Goal: Task Accomplishment & Management: Use online tool/utility

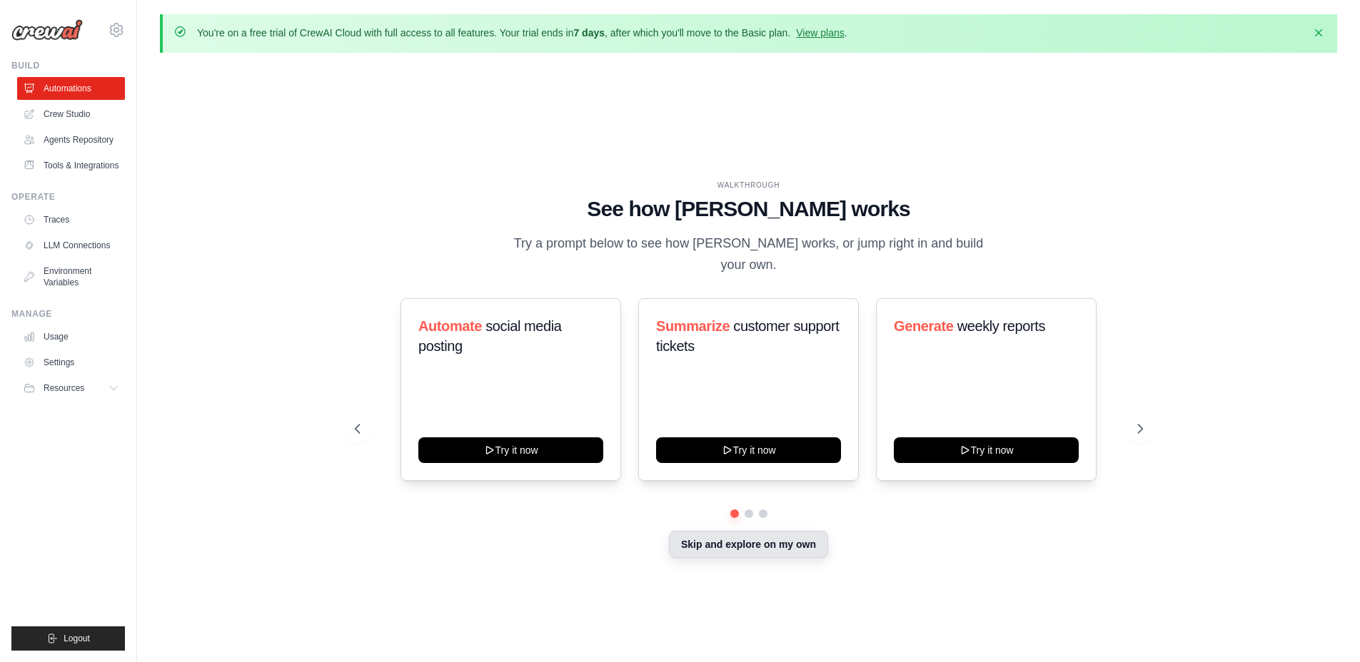
click at [759, 534] on button "Skip and explore on my own" at bounding box center [748, 544] width 159 height 27
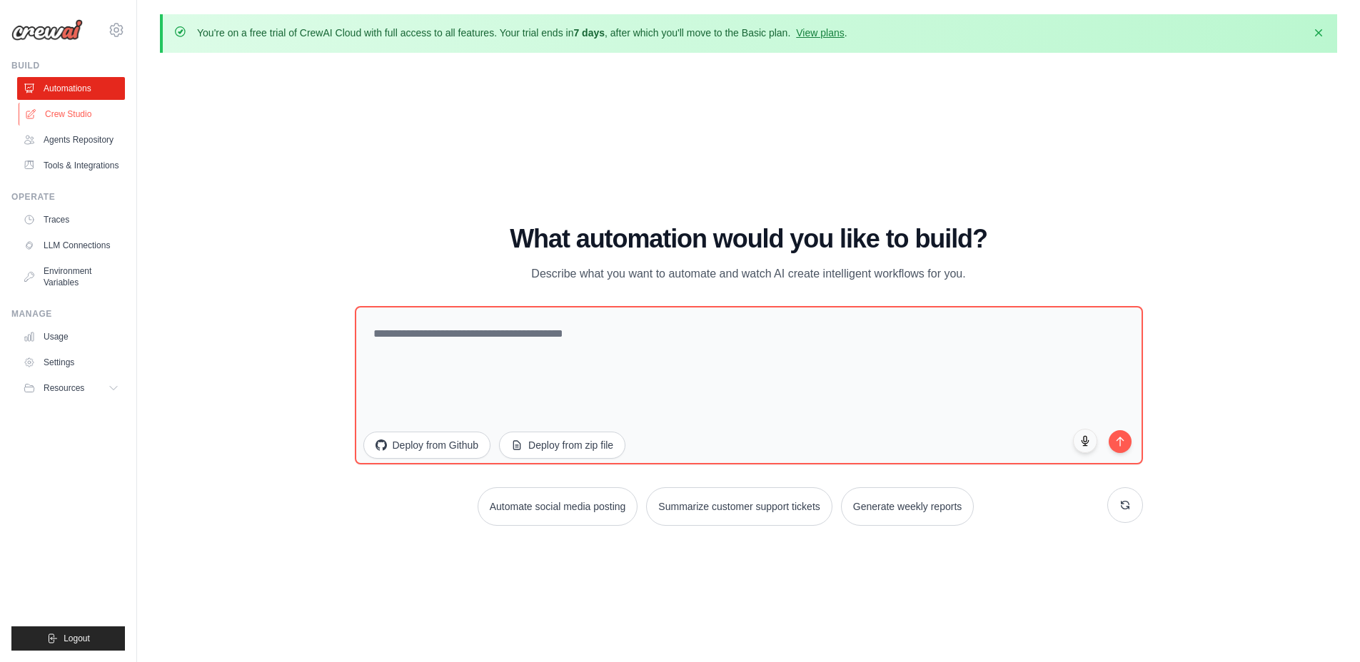
click at [80, 113] on link "Crew Studio" at bounding box center [73, 114] width 108 height 23
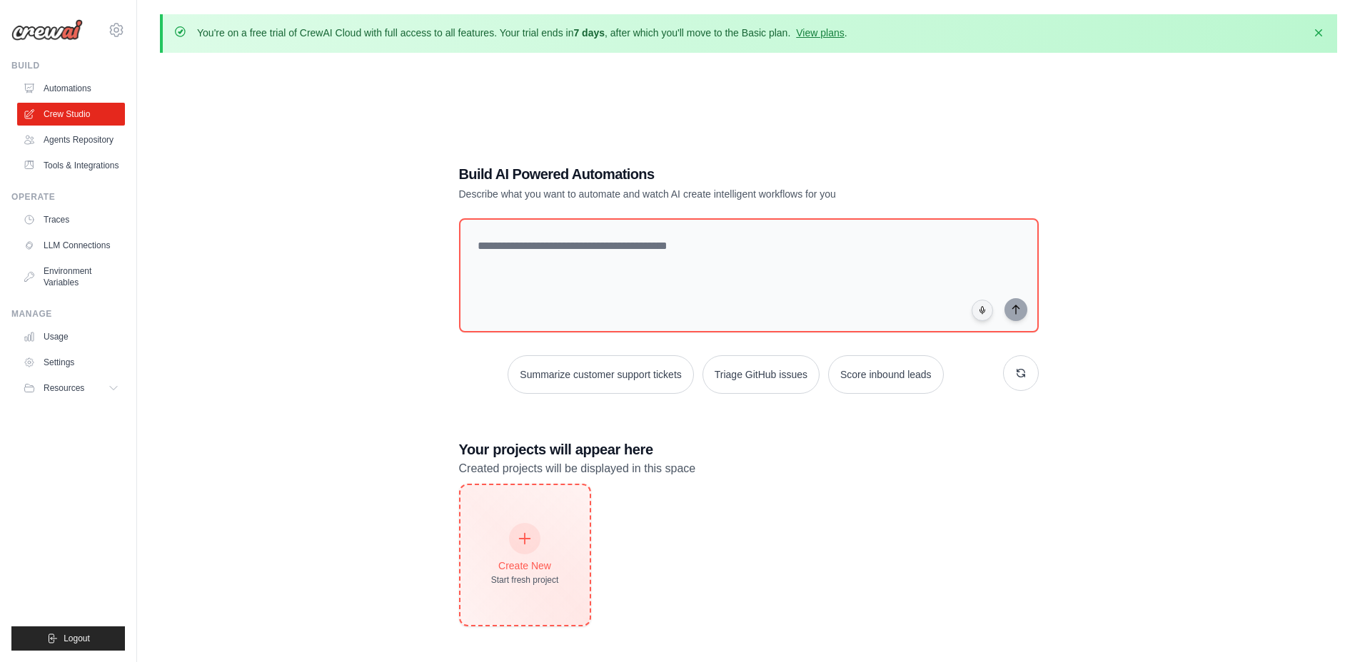
click at [532, 535] on div at bounding box center [524, 538] width 31 height 31
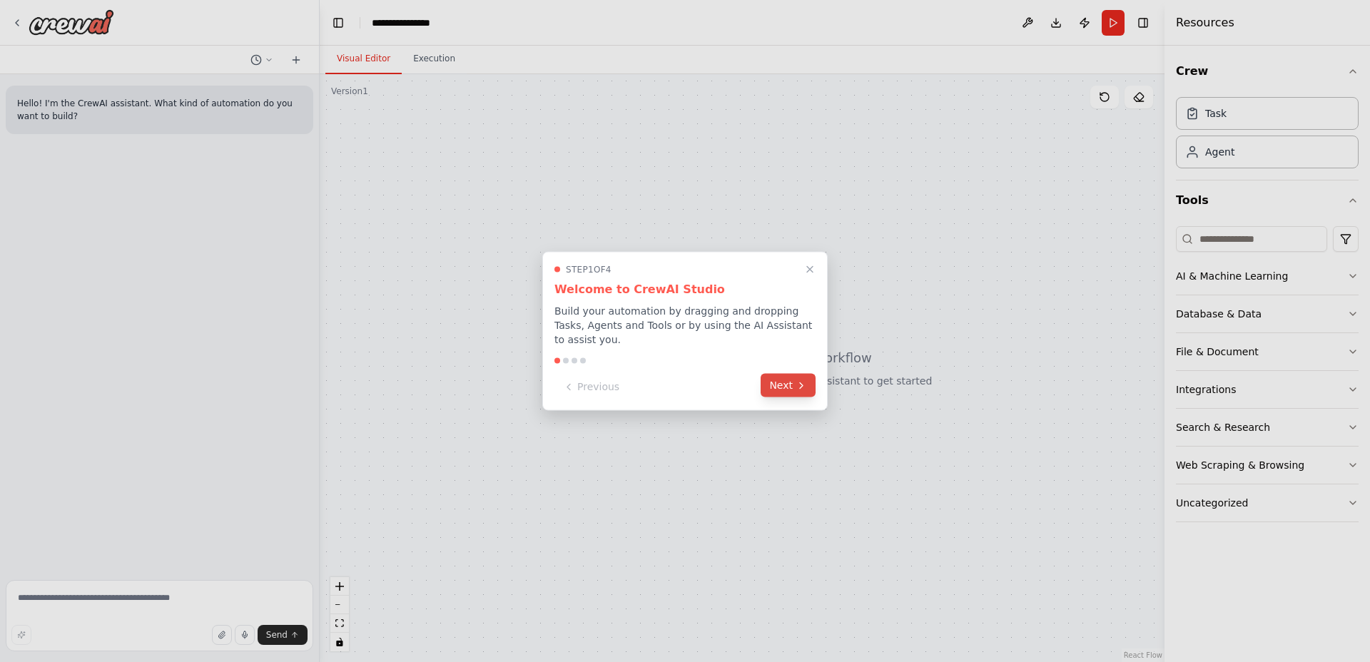
click at [771, 388] on button "Next" at bounding box center [788, 386] width 55 height 24
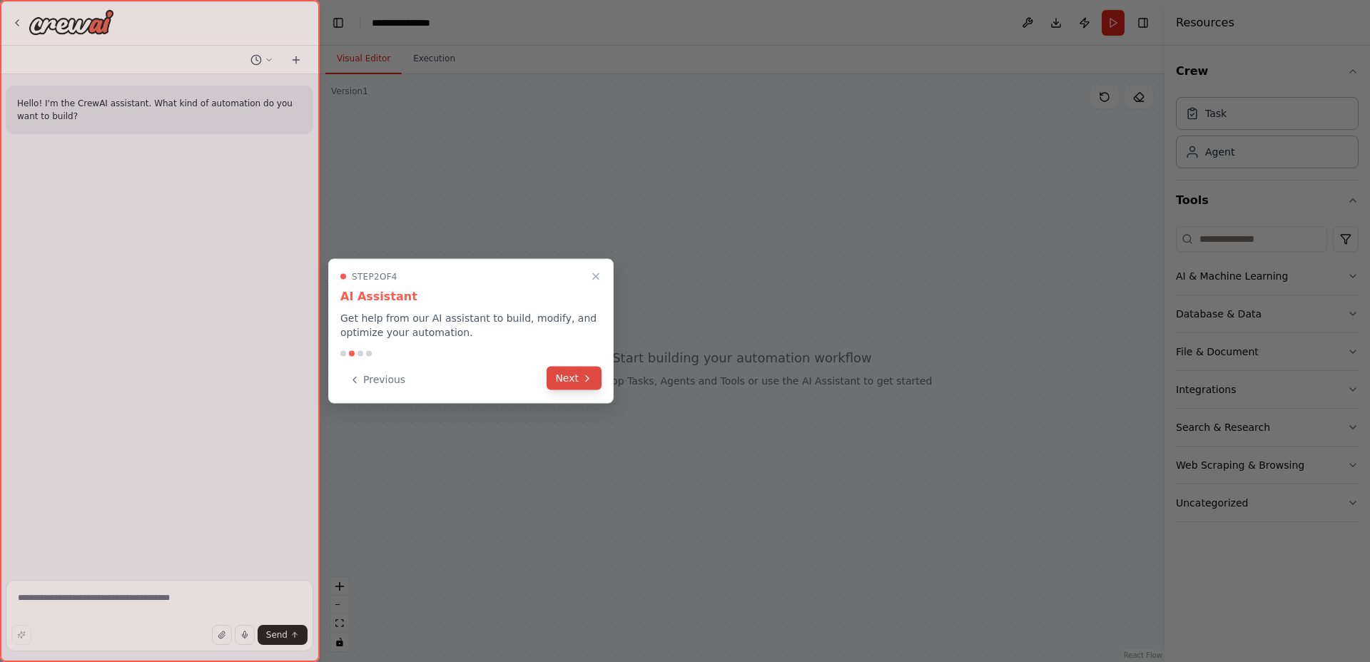
click at [574, 378] on button "Next" at bounding box center [574, 379] width 55 height 24
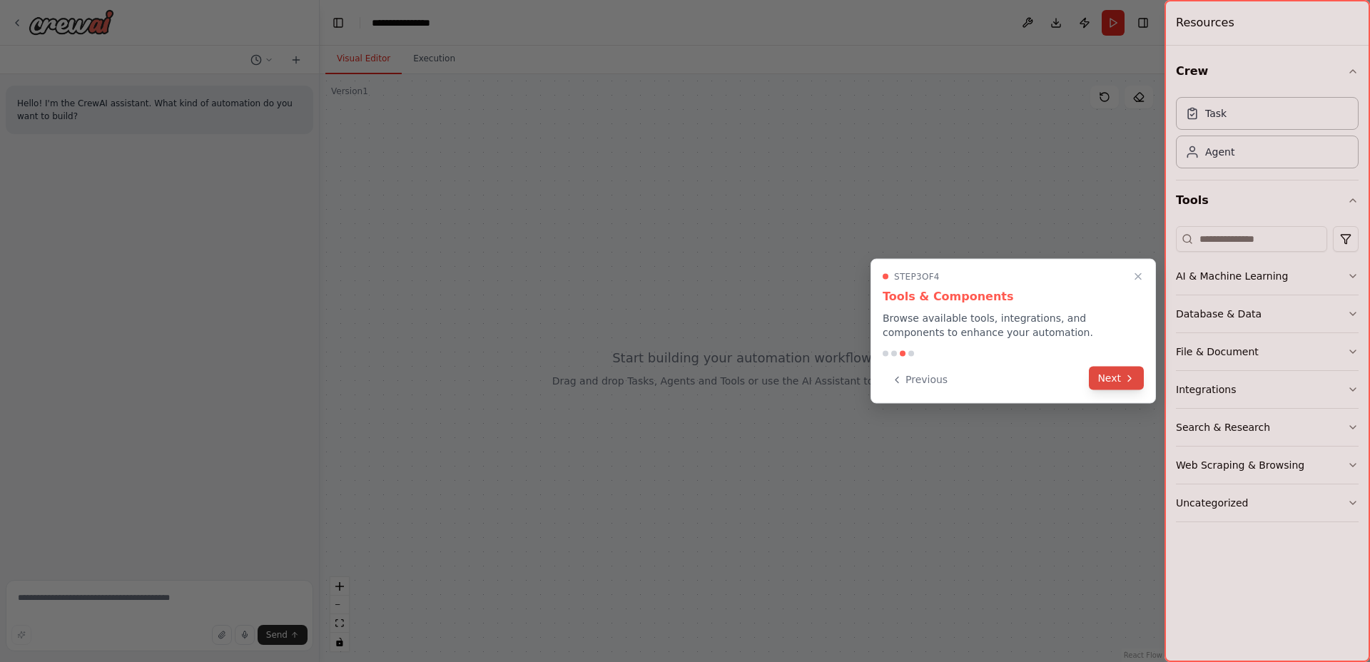
click at [1129, 379] on icon at bounding box center [1129, 378] width 11 height 11
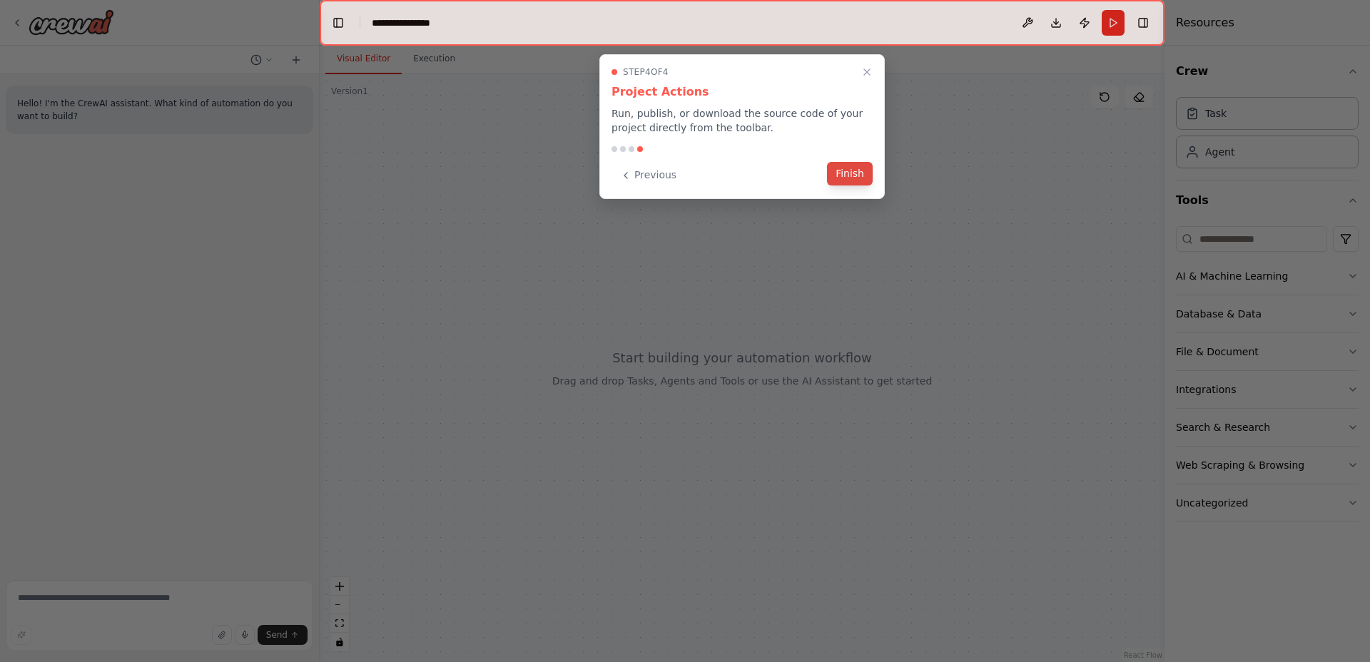
click at [847, 166] on button "Finish" at bounding box center [850, 174] width 46 height 24
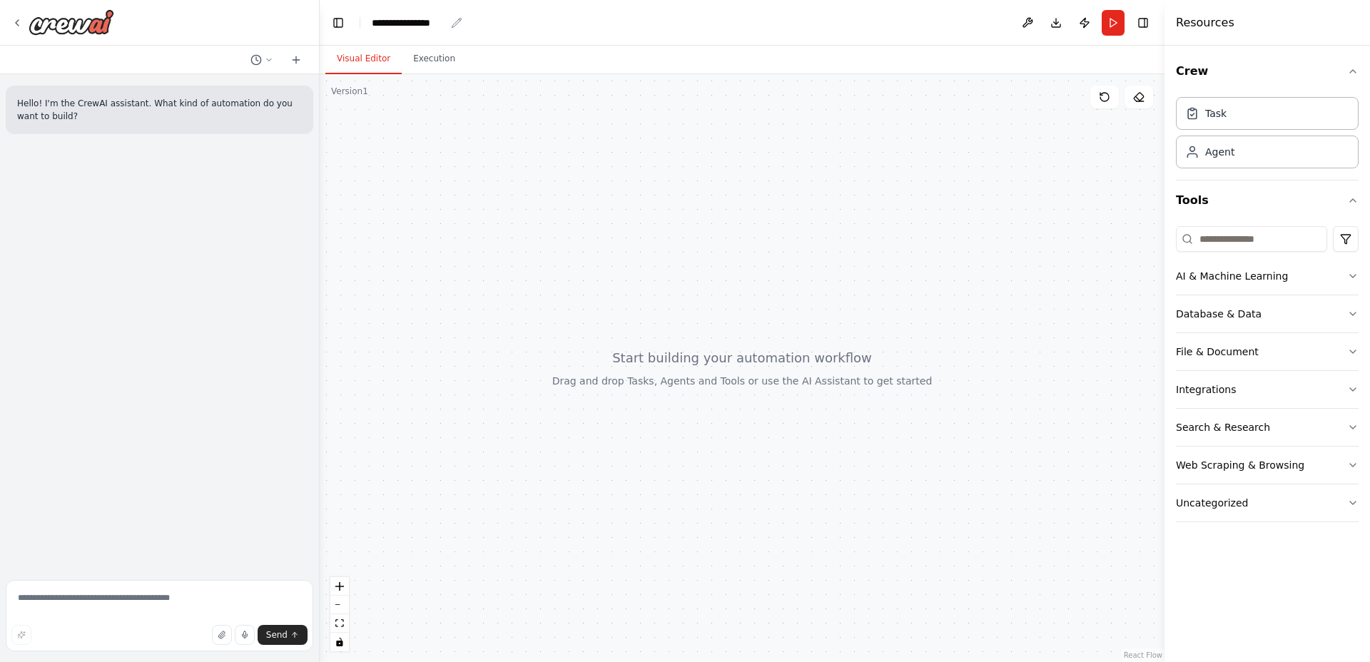
click at [398, 19] on div "**********" at bounding box center [409, 23] width 74 height 14
click at [508, 104] on div at bounding box center [742, 368] width 845 height 588
click at [1217, 170] on div "Task Agent" at bounding box center [1267, 135] width 183 height 89
click at [1221, 164] on div "Agent" at bounding box center [1267, 151] width 183 height 33
click at [1206, 115] on div "Task" at bounding box center [1216, 113] width 21 height 14
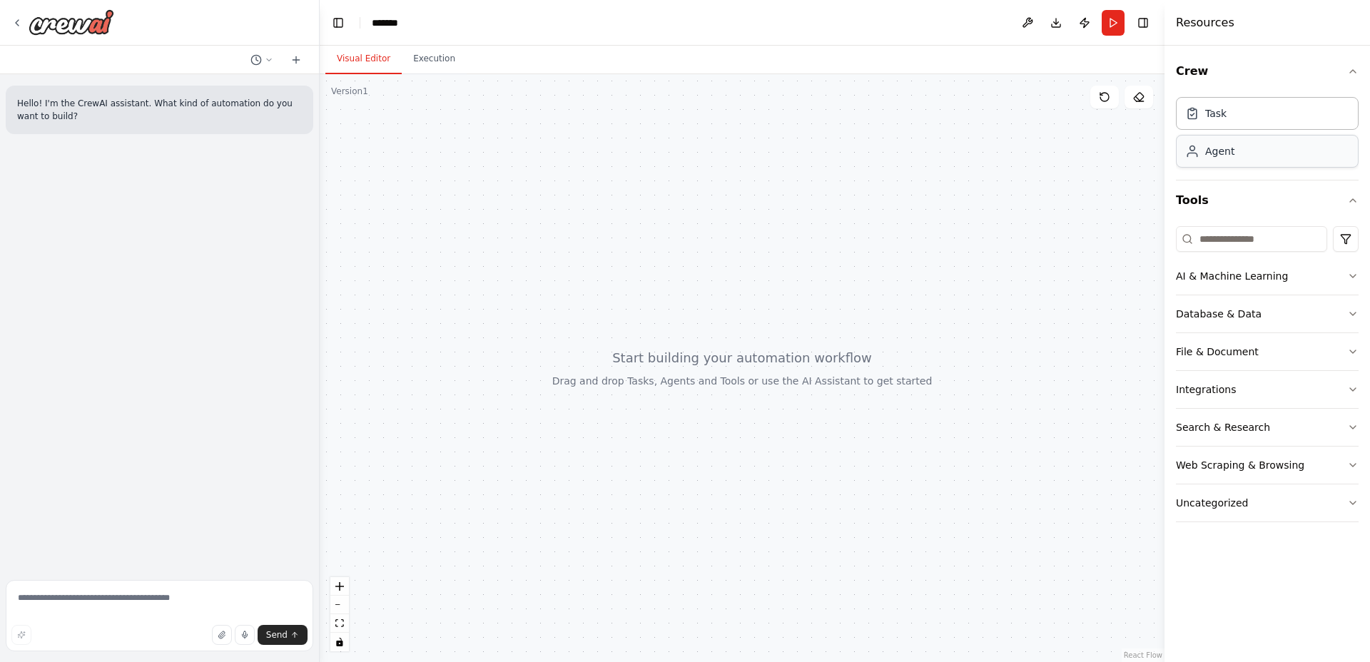
click at [1198, 160] on div "Agent" at bounding box center [1267, 151] width 183 height 33
click at [1253, 188] on button "Tools" at bounding box center [1267, 201] width 183 height 40
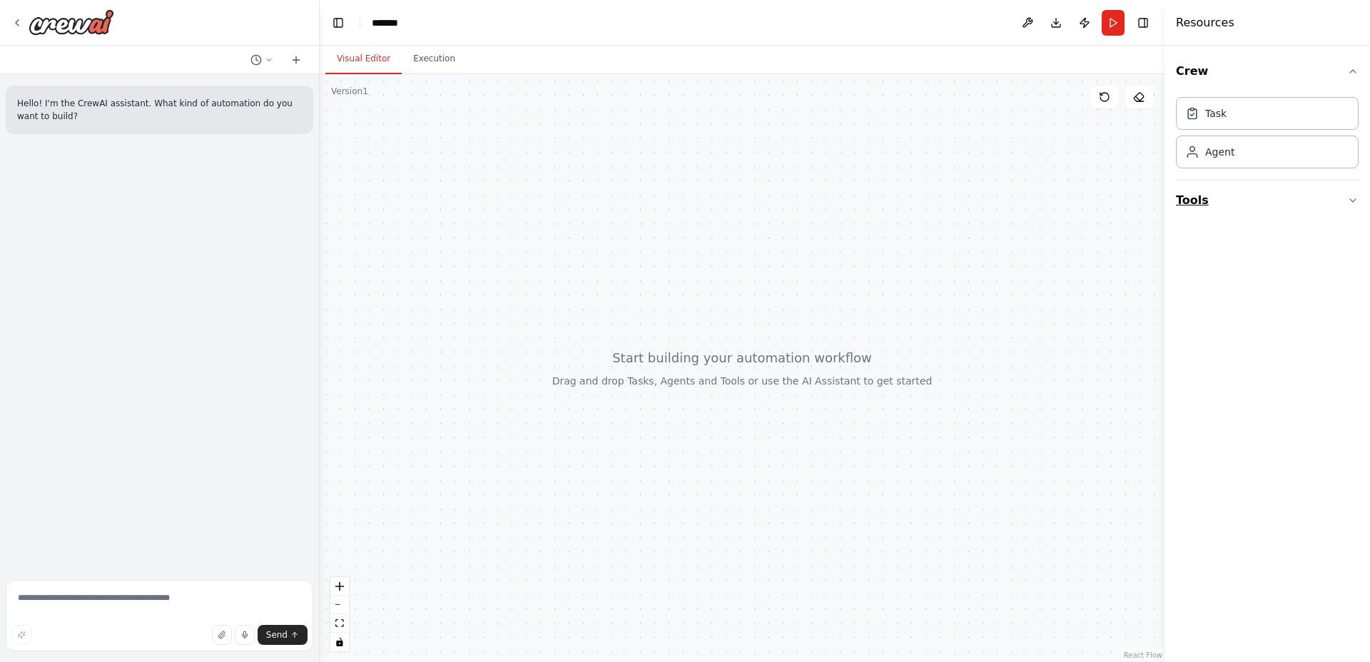
click at [1251, 186] on button "Tools" at bounding box center [1267, 201] width 183 height 40
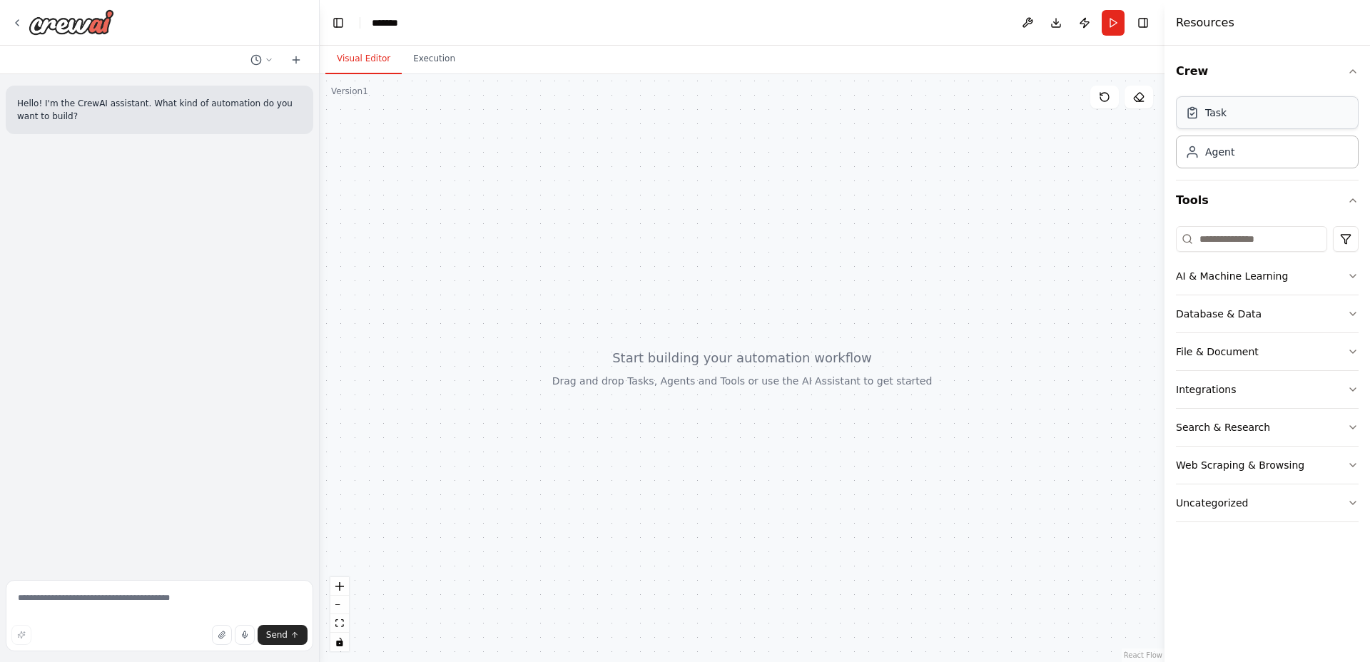
click at [1251, 101] on div "Task" at bounding box center [1267, 112] width 183 height 33
click at [1243, 117] on div "Task" at bounding box center [1267, 112] width 183 height 33
click at [1232, 158] on div "Agent" at bounding box center [1220, 151] width 29 height 14
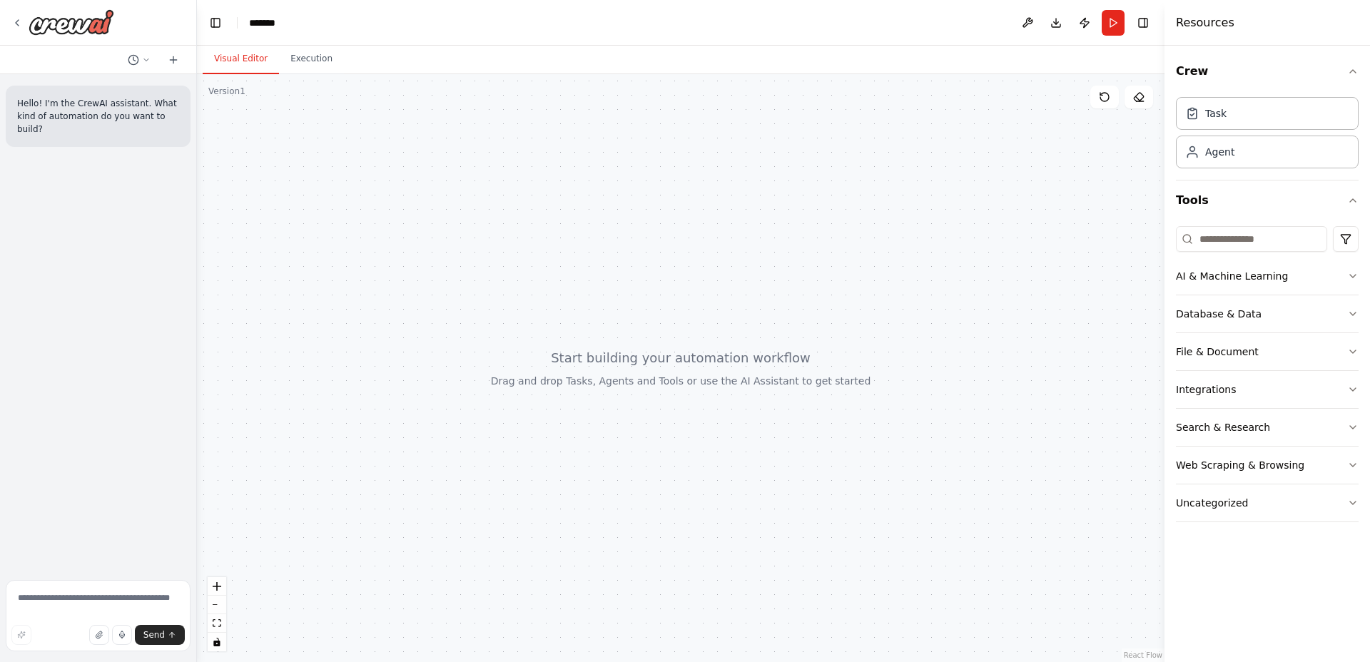
drag, startPoint x: 317, startPoint y: 381, endPoint x: 197, endPoint y: 380, distance: 119.9
click at [197, 380] on div "Hello! I'm the CrewAI assistant. What kind of automation do you want to build? …" at bounding box center [685, 331] width 1370 height 662
click at [138, 62] on circle at bounding box center [132, 59] width 9 height 9
click at [108, 215] on div at bounding box center [98, 331] width 197 height 662
click at [172, 60] on icon at bounding box center [173, 60] width 6 height 0
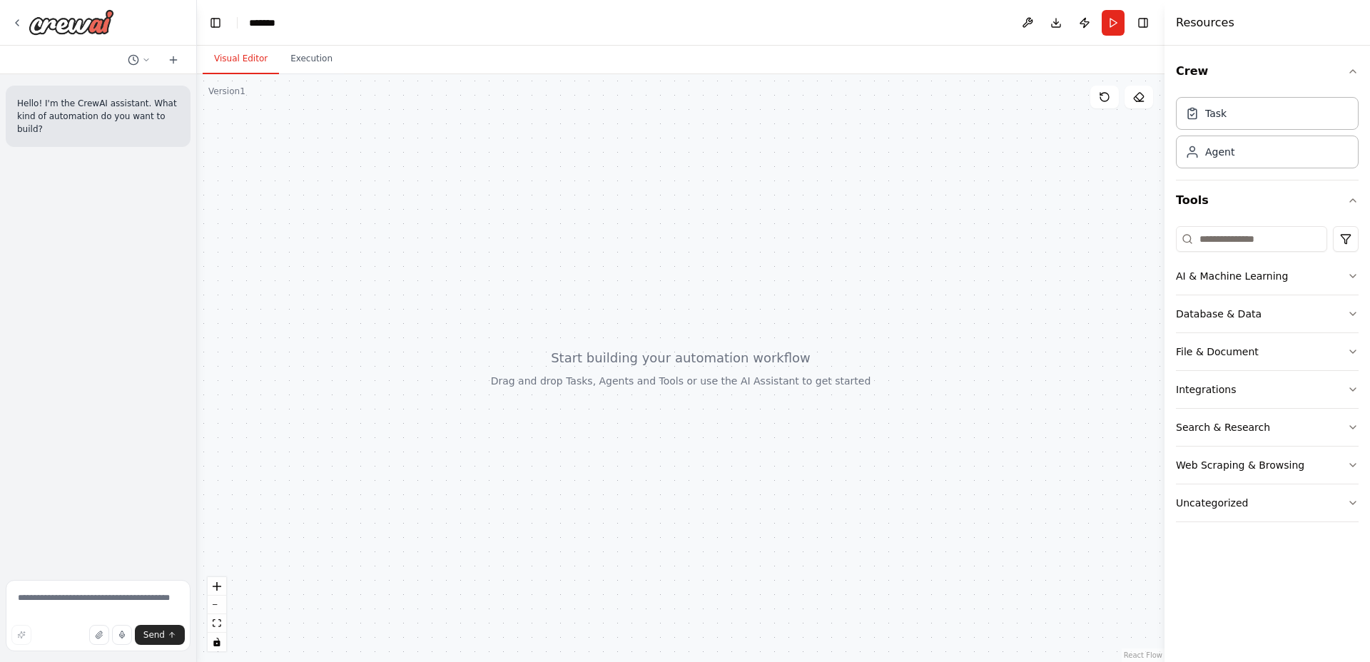
click at [106, 357] on div "Hello! I'm the CrewAI assistant. What kind of automation do you want to build?" at bounding box center [98, 324] width 196 height 500
click at [605, 366] on div at bounding box center [681, 368] width 968 height 588
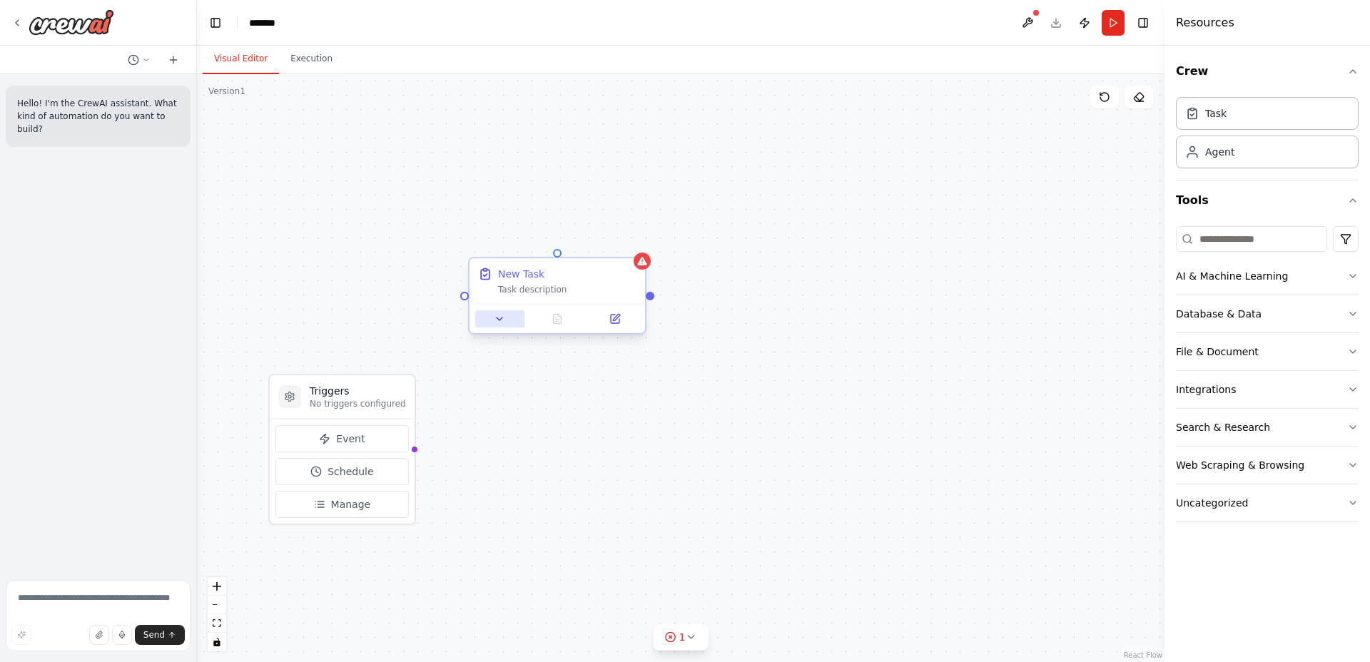
click at [498, 320] on icon at bounding box center [499, 318] width 11 height 11
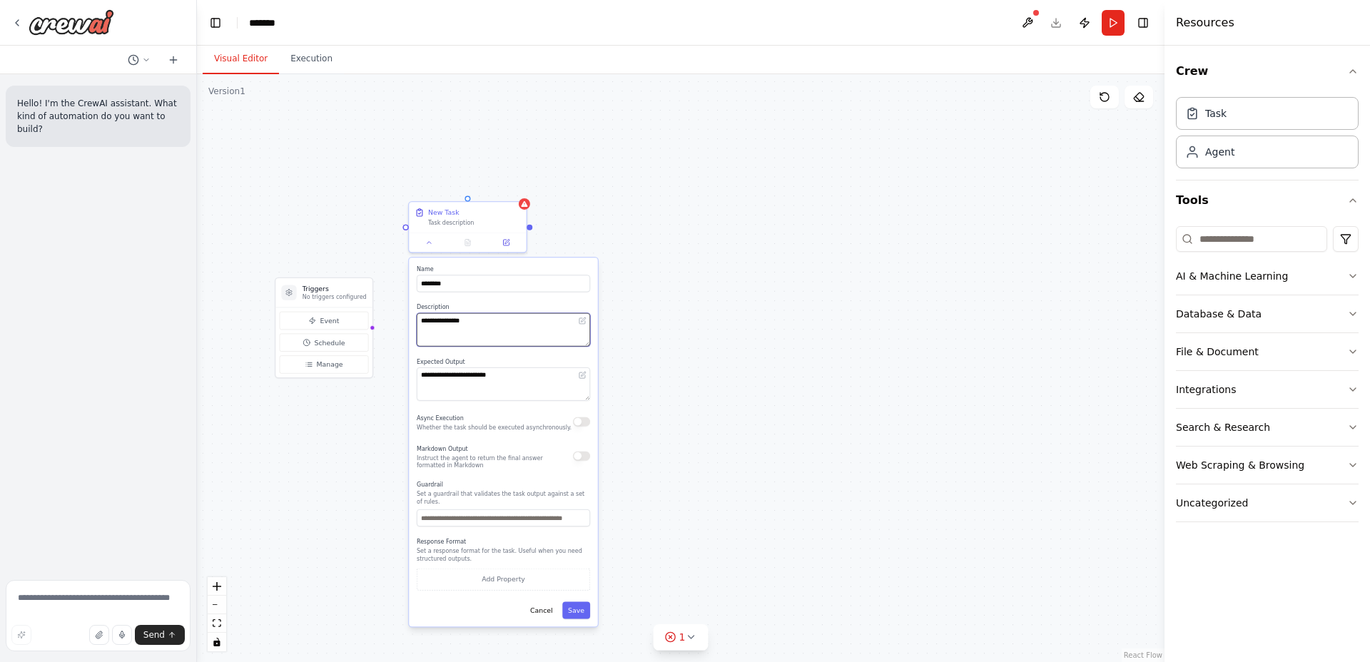
drag, startPoint x: 443, startPoint y: 334, endPoint x: 373, endPoint y: 256, distance: 105.2
click at [373, 256] on div "**********" at bounding box center [681, 368] width 968 height 588
click at [340, 323] on button "Event" at bounding box center [324, 321] width 89 height 18
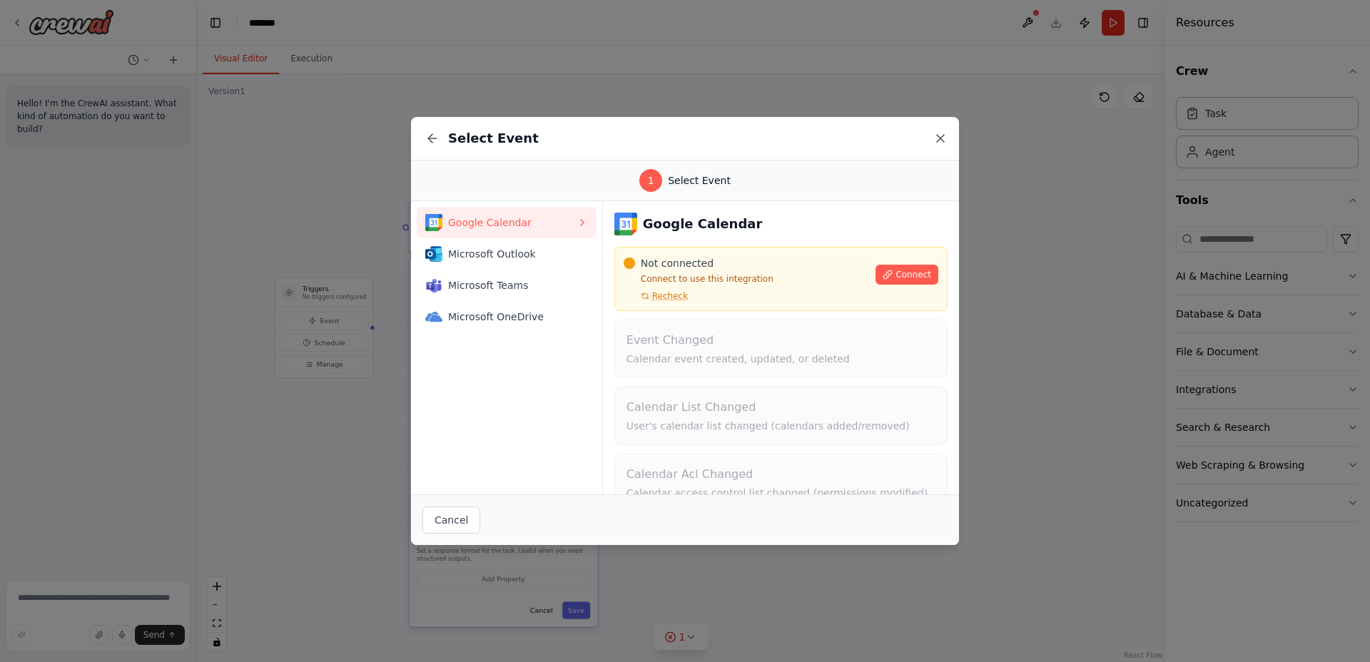
click at [942, 136] on icon at bounding box center [940, 138] width 7 height 7
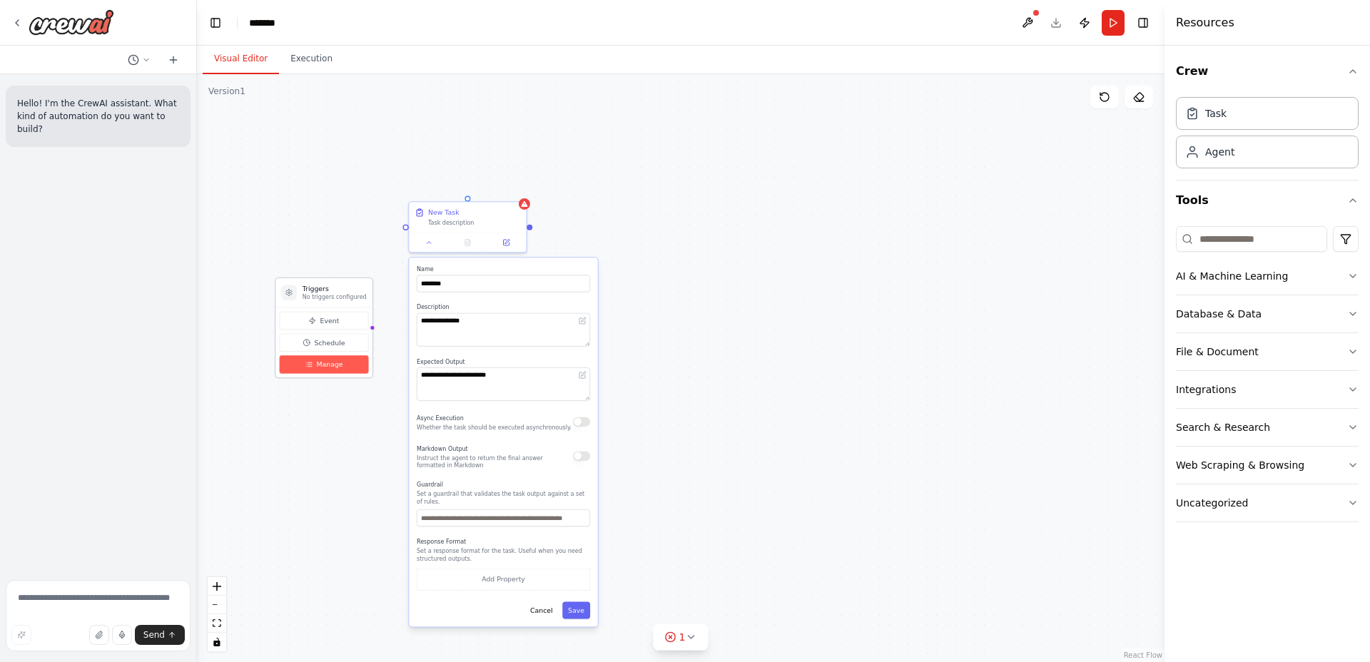
click at [335, 368] on span "Manage" at bounding box center [329, 364] width 26 height 9
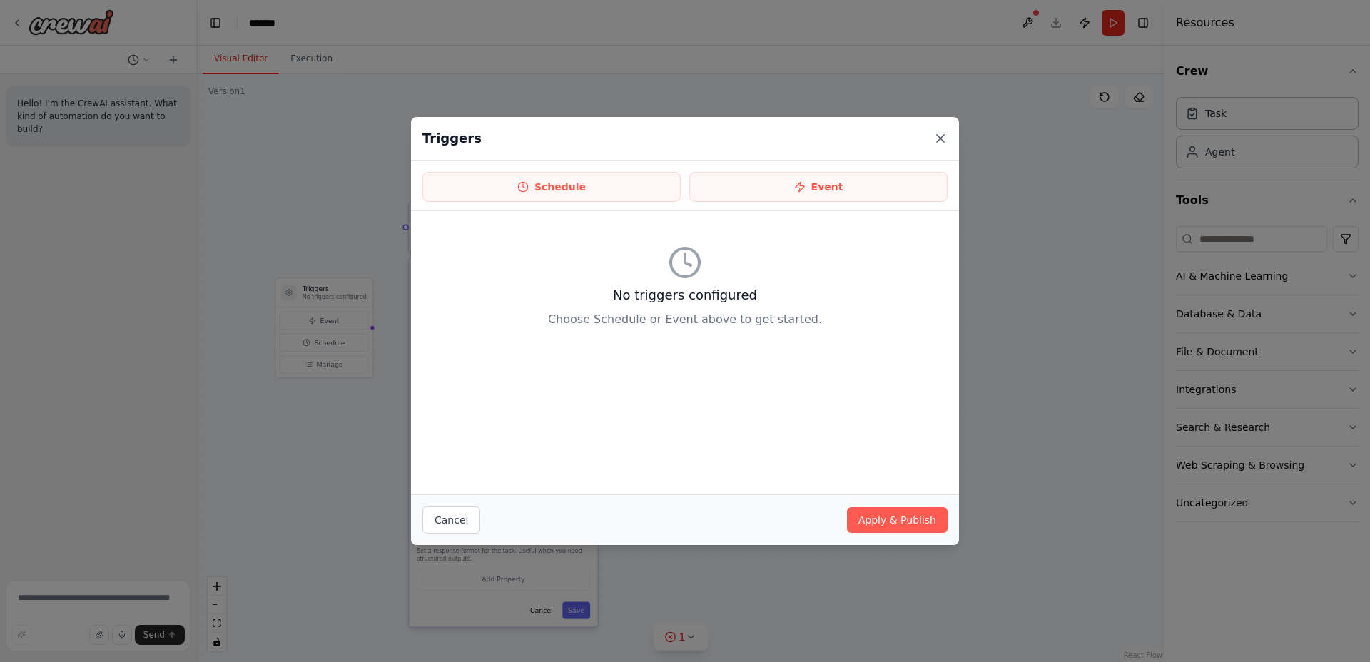
click at [938, 141] on icon at bounding box center [941, 138] width 14 height 14
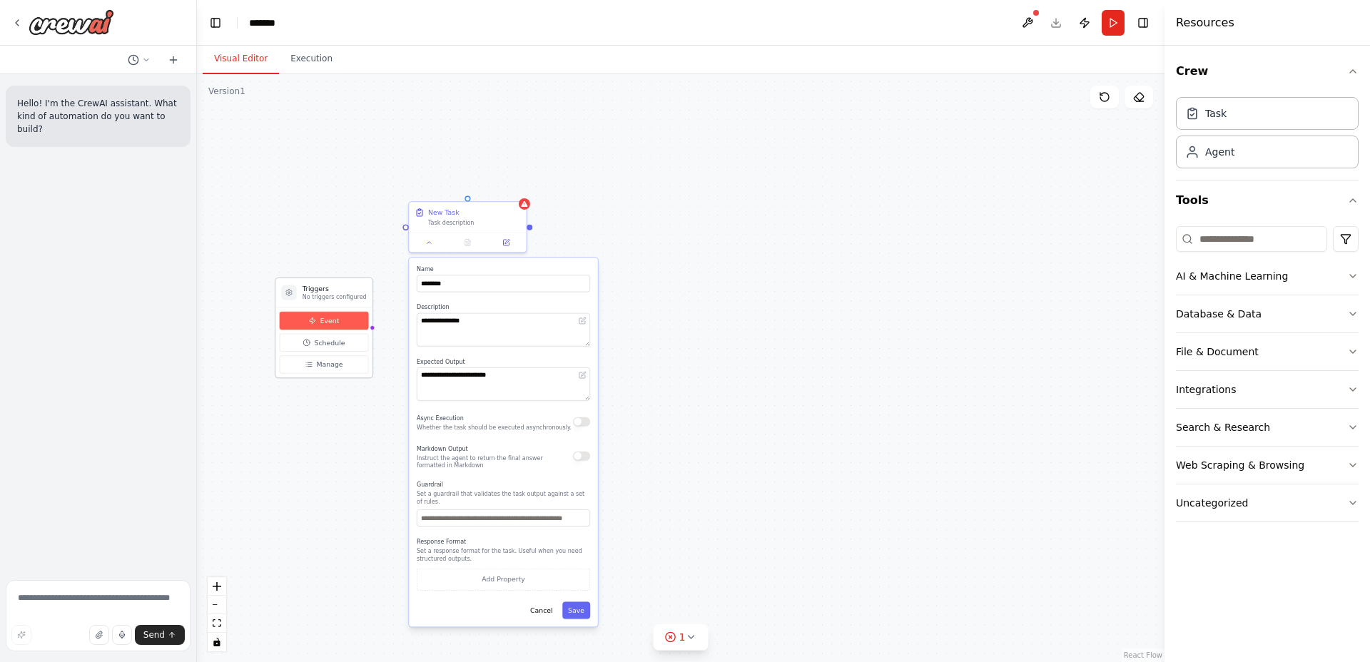
click at [328, 328] on button "Event" at bounding box center [324, 321] width 89 height 18
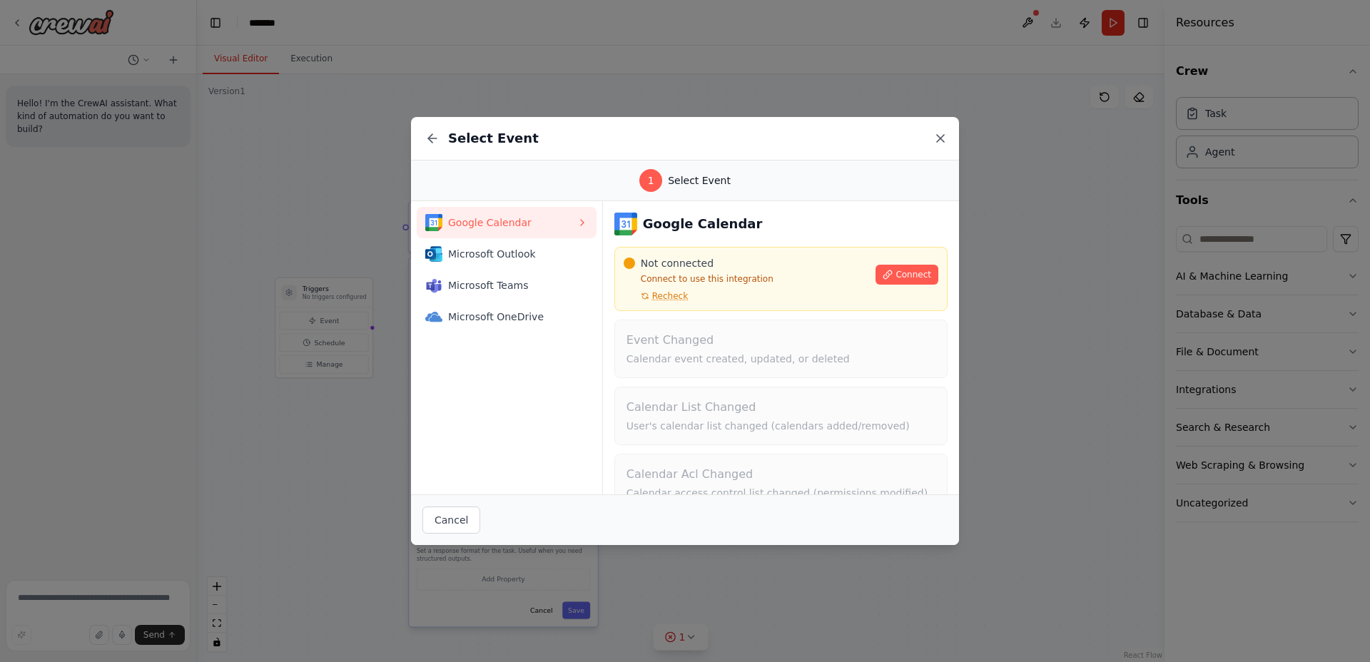
click at [937, 137] on icon at bounding box center [941, 138] width 14 height 14
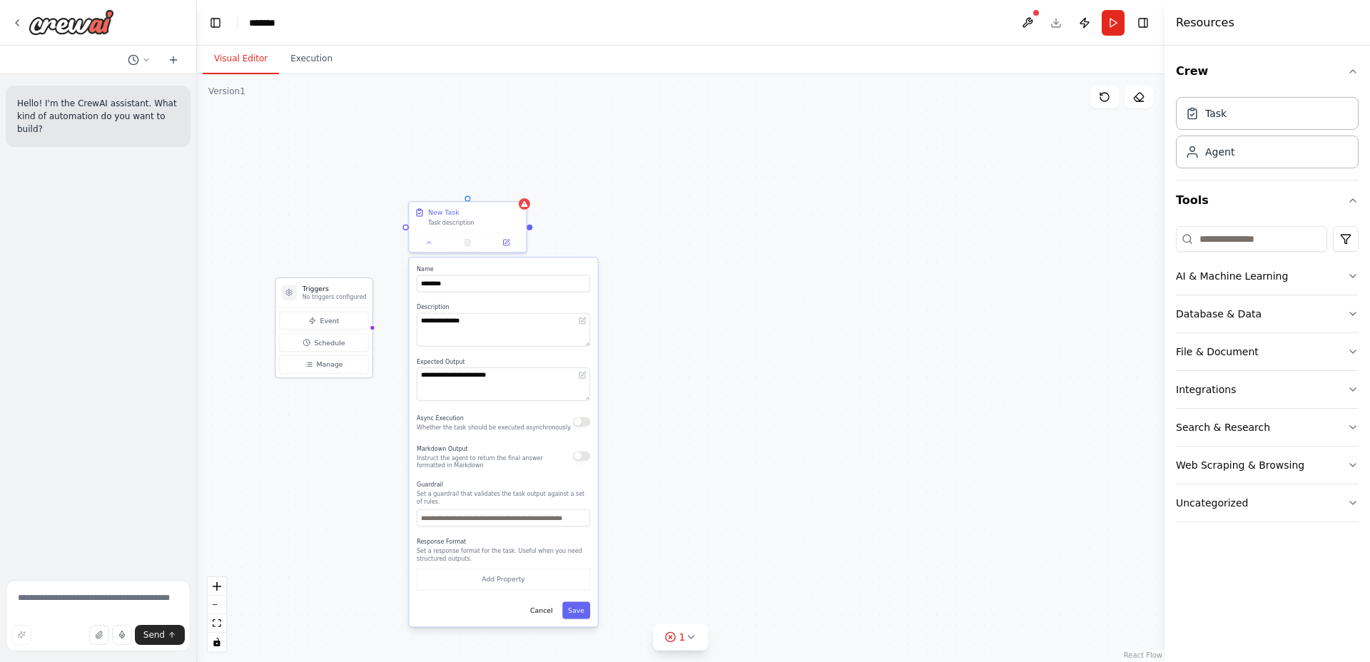
click at [354, 283] on div "Triggers No triggers configured" at bounding box center [324, 292] width 96 height 29
click at [353, 291] on h3 "Triggers" at bounding box center [335, 288] width 64 height 9
drag, startPoint x: 353, startPoint y: 291, endPoint x: 355, endPoint y: 198, distance: 92.1
click at [355, 198] on div "Triggers No triggers configured" at bounding box center [335, 206] width 64 height 17
click at [654, 244] on div "**********" at bounding box center [681, 368] width 968 height 588
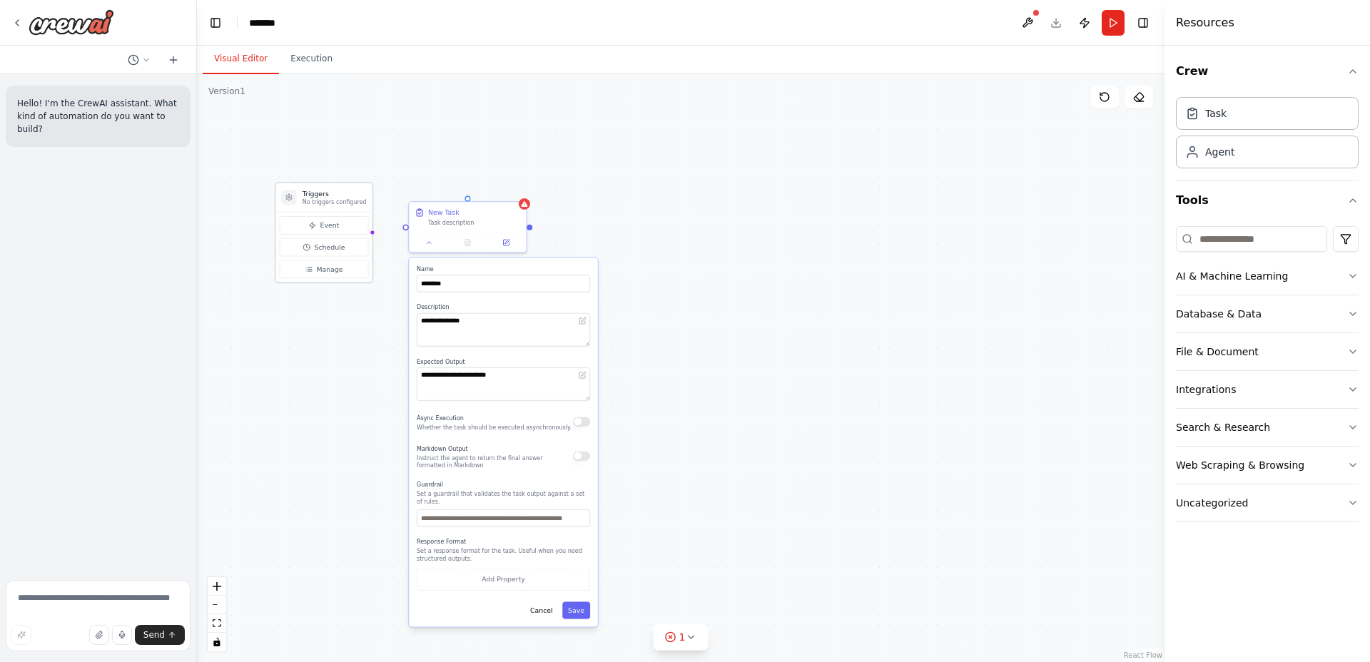
click at [290, 199] on icon at bounding box center [289, 197] width 6 height 6
click at [1247, 276] on div "AI & Machine Learning" at bounding box center [1232, 276] width 112 height 14
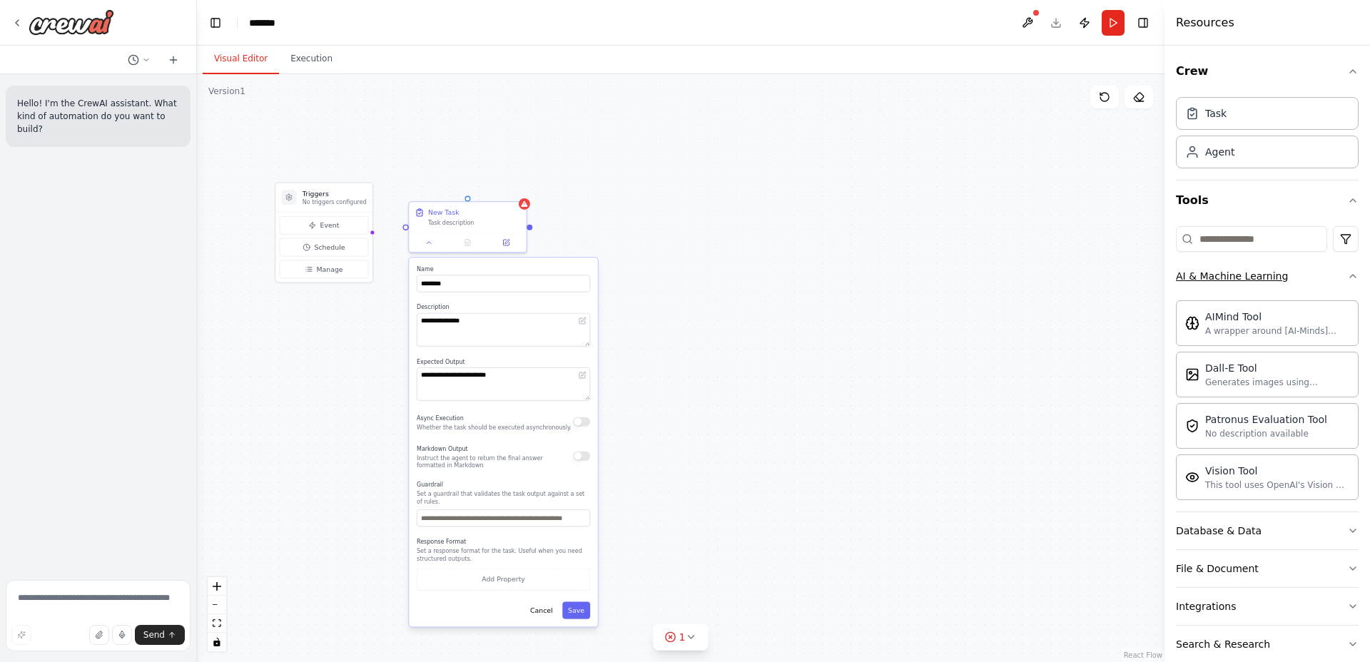
click at [1247, 276] on div "AI & Machine Learning" at bounding box center [1232, 276] width 112 height 14
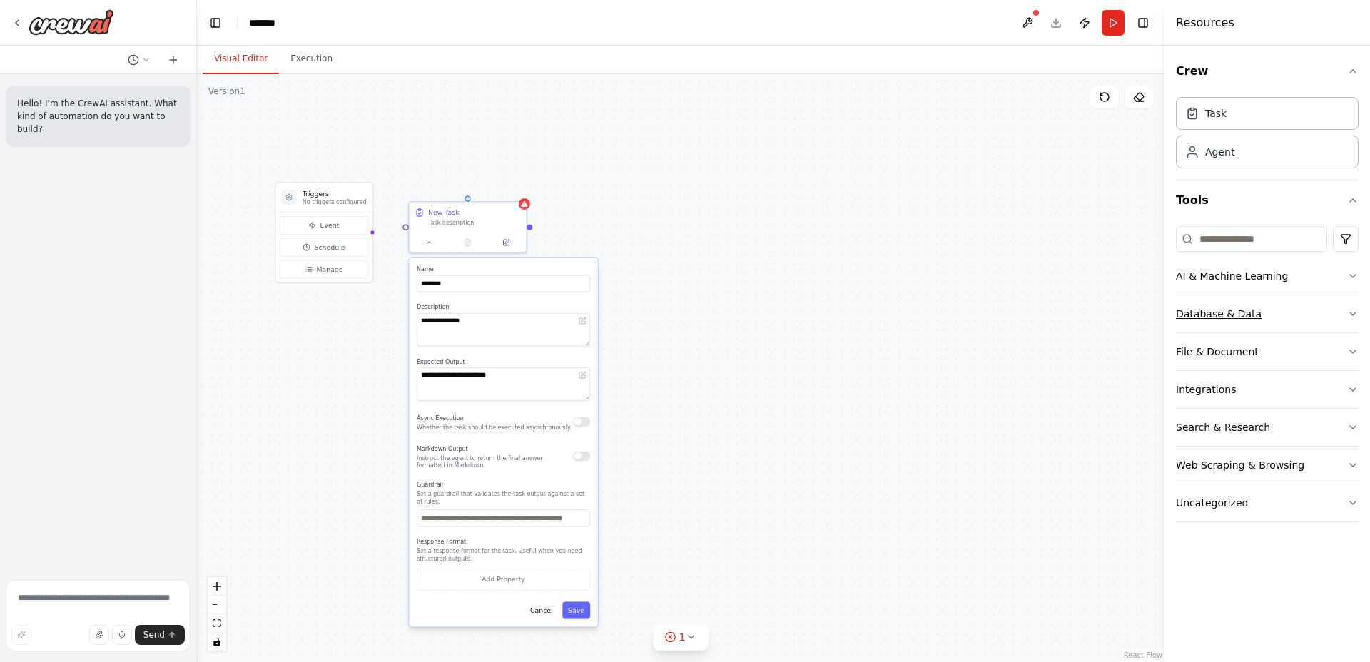
click at [1243, 308] on div "Database & Data" at bounding box center [1219, 314] width 86 height 14
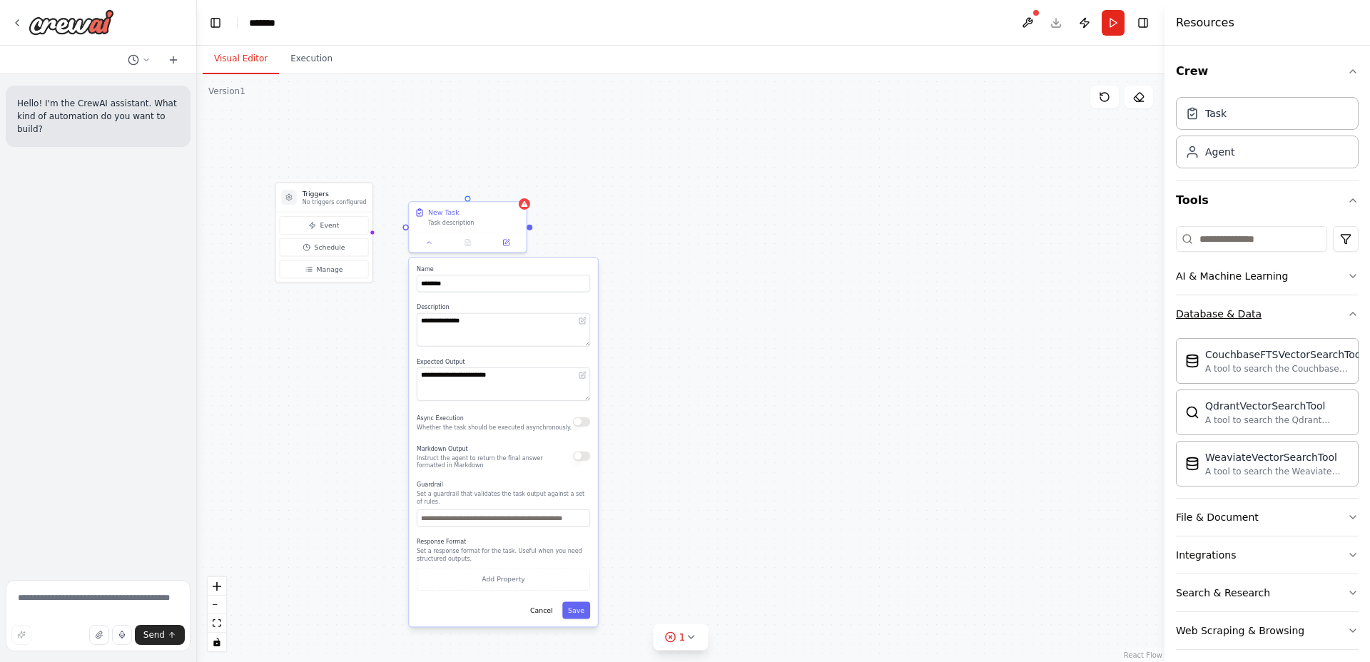
click at [1243, 308] on div "Database & Data" at bounding box center [1219, 314] width 86 height 14
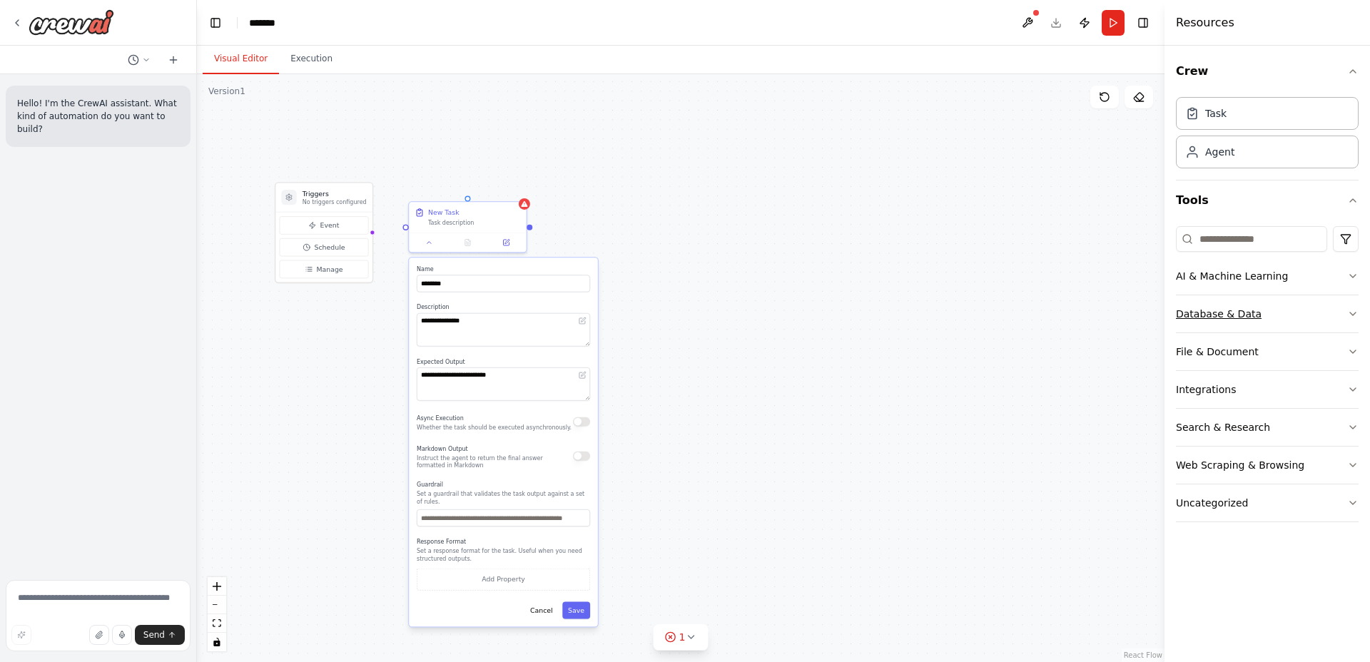
click at [1243, 308] on div "Database & Data" at bounding box center [1219, 314] width 86 height 14
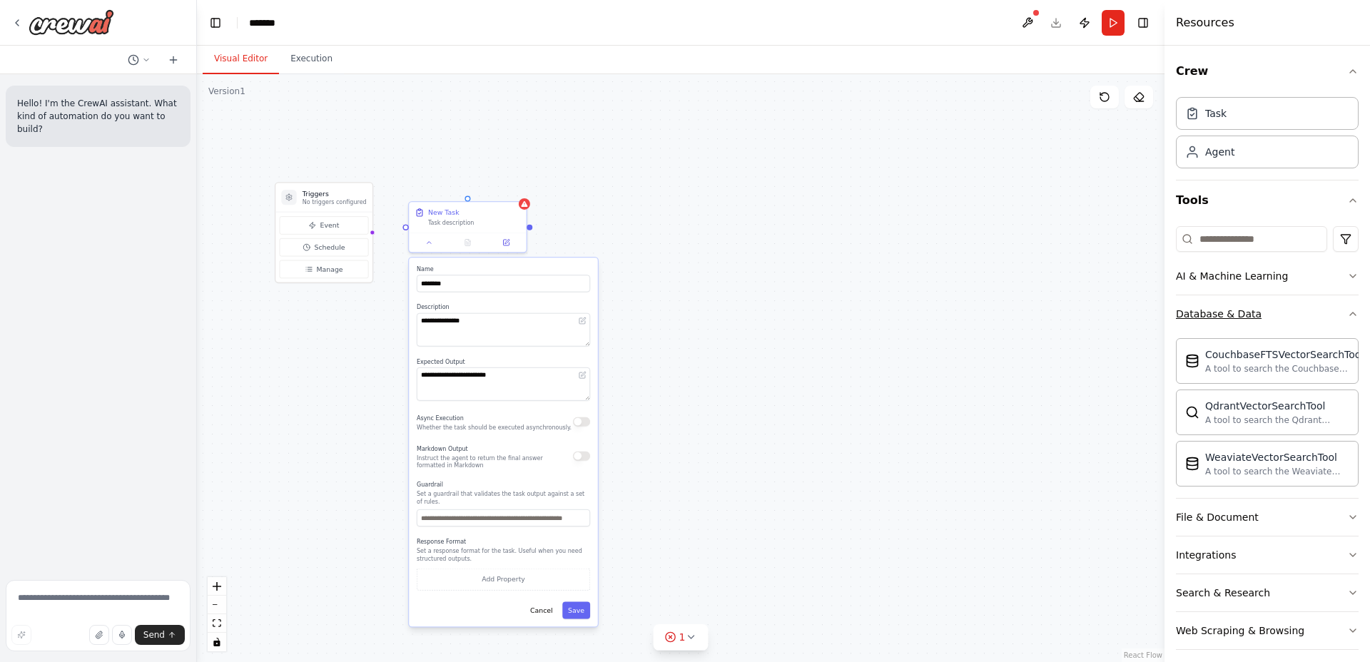
click at [1251, 315] on div "Database & Data" at bounding box center [1219, 314] width 86 height 14
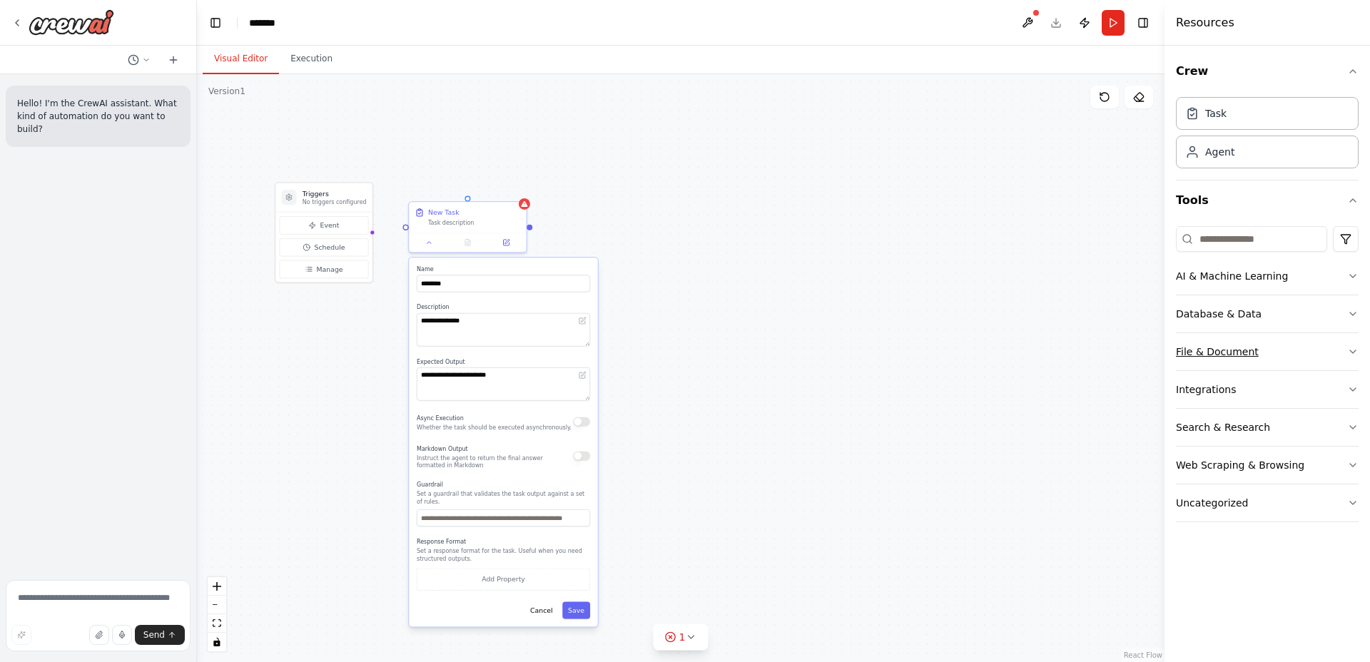
click at [1247, 355] on div "File & Document" at bounding box center [1217, 352] width 83 height 14
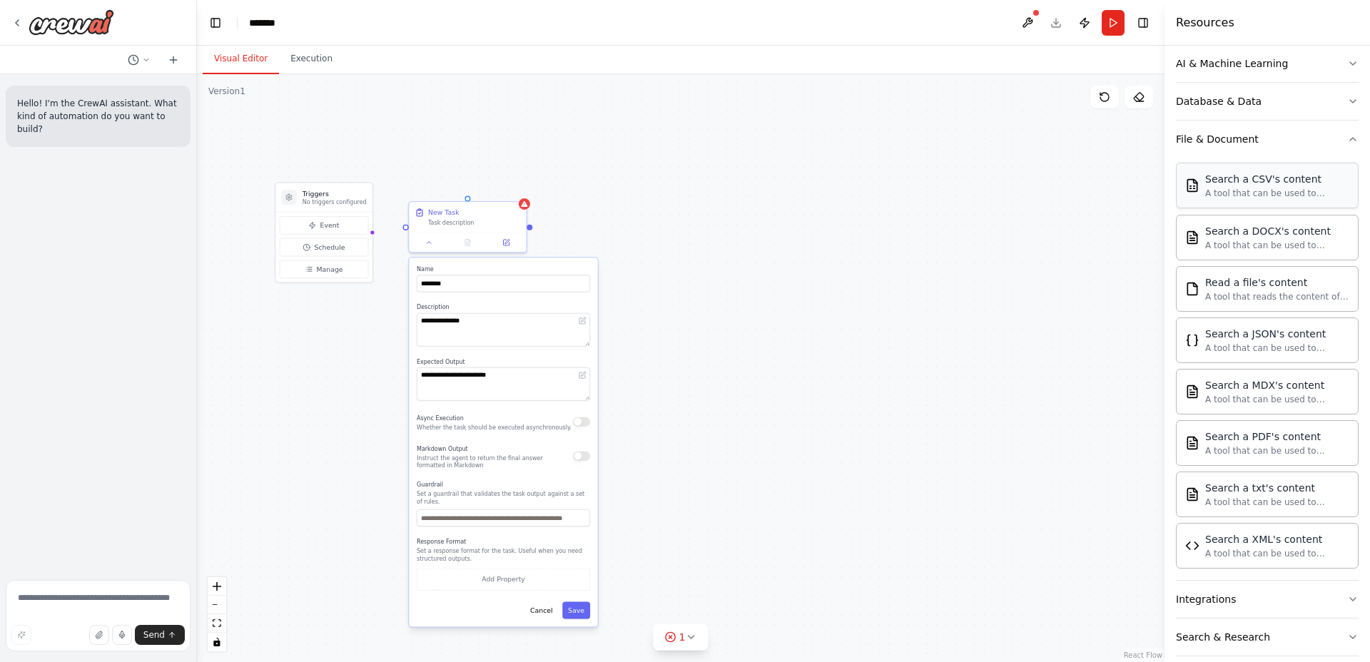
scroll to position [251, 0]
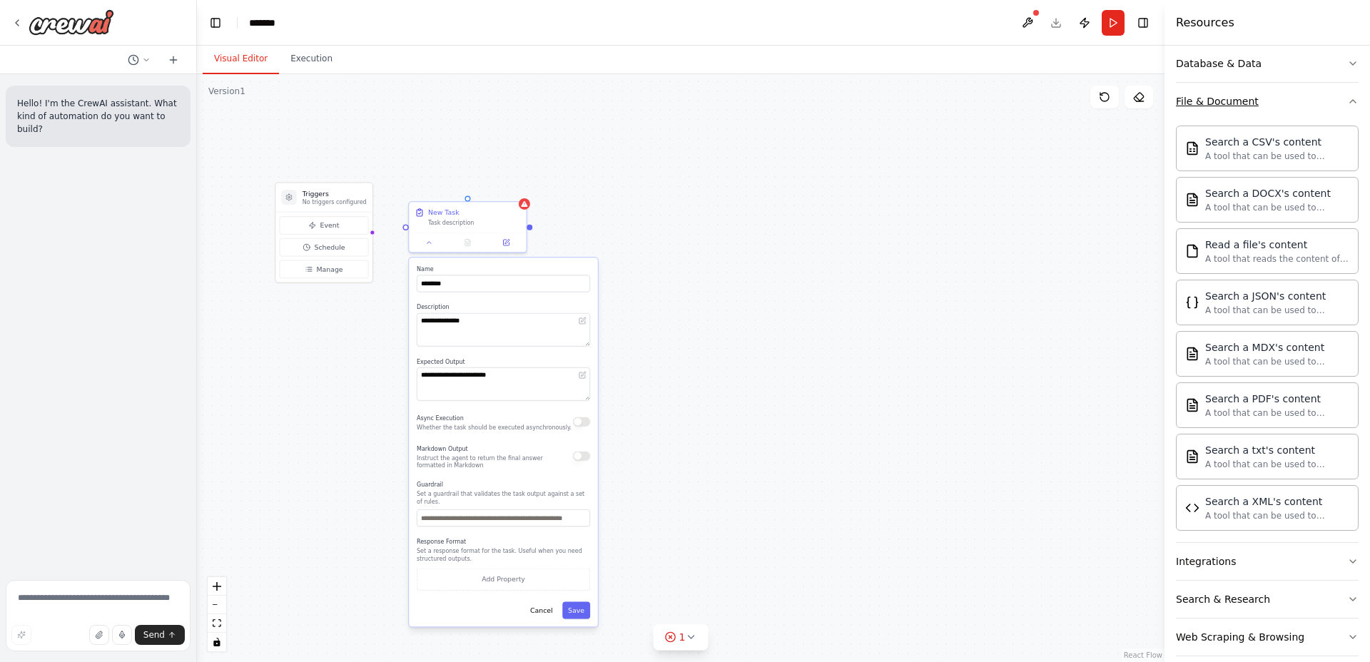
click at [1348, 106] on icon "button" at bounding box center [1353, 101] width 11 height 11
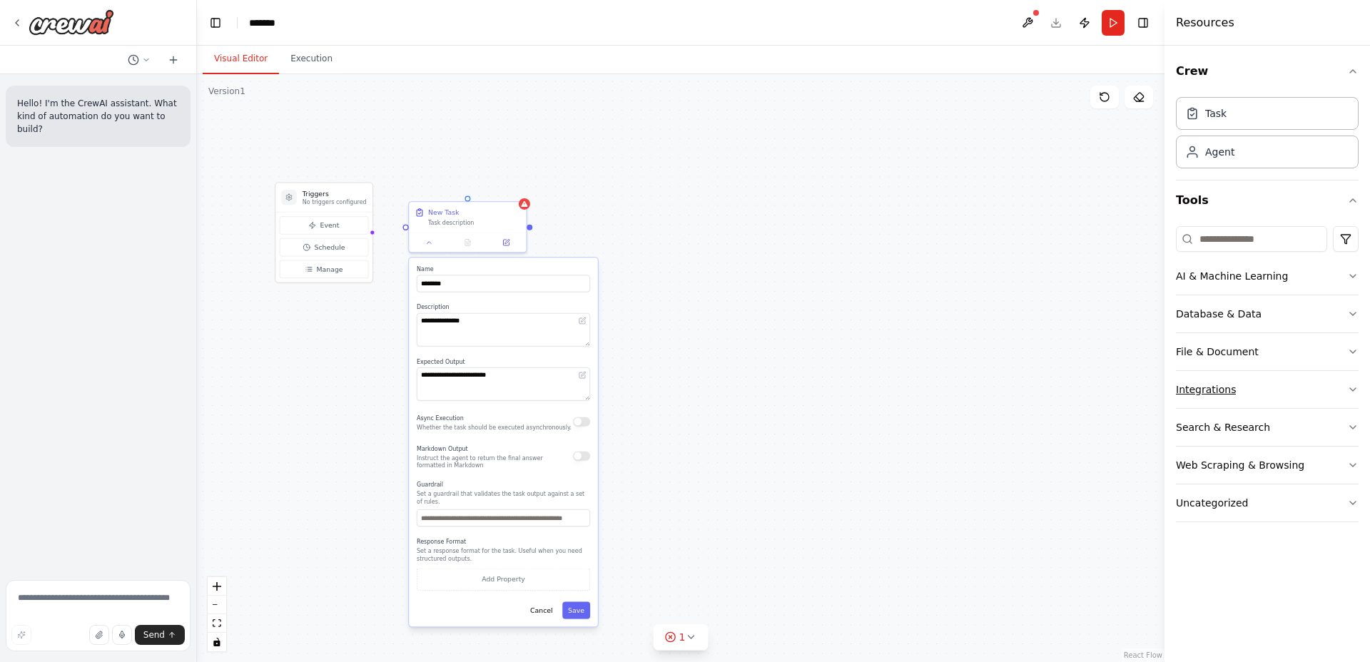
click at [1352, 386] on icon "button" at bounding box center [1353, 389] width 11 height 11
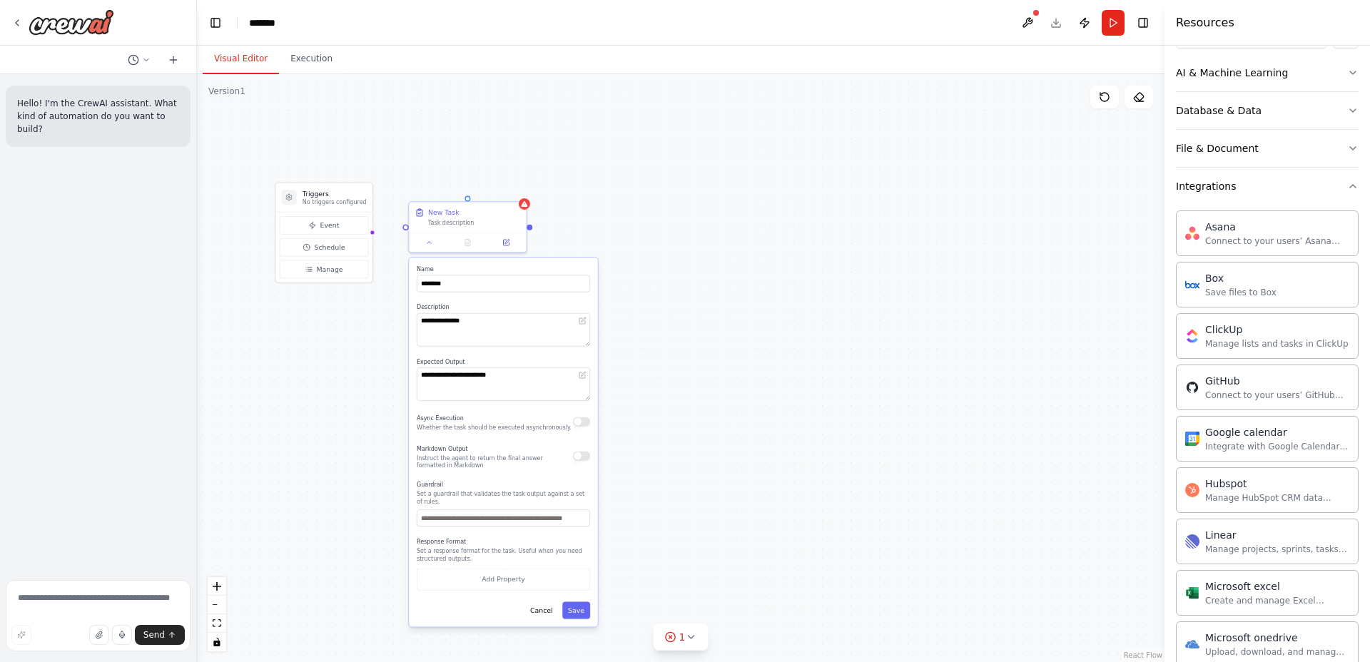
scroll to position [186, 0]
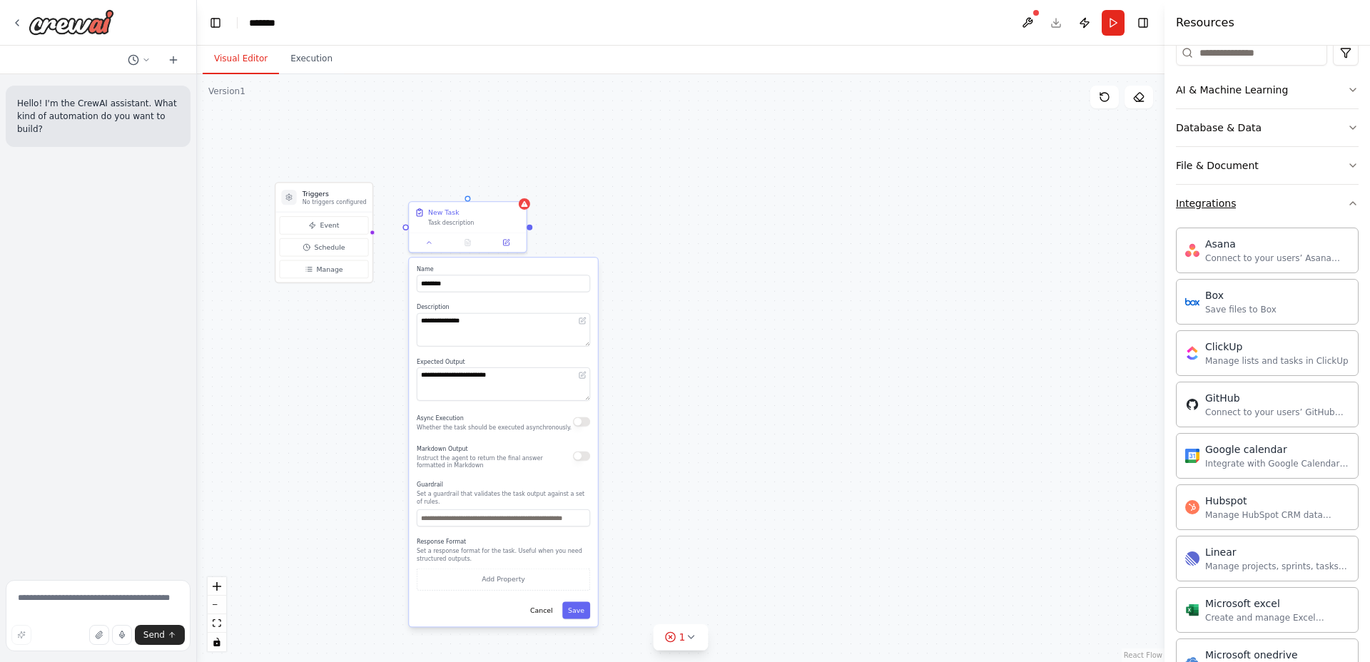
click at [1348, 201] on icon "button" at bounding box center [1353, 203] width 11 height 11
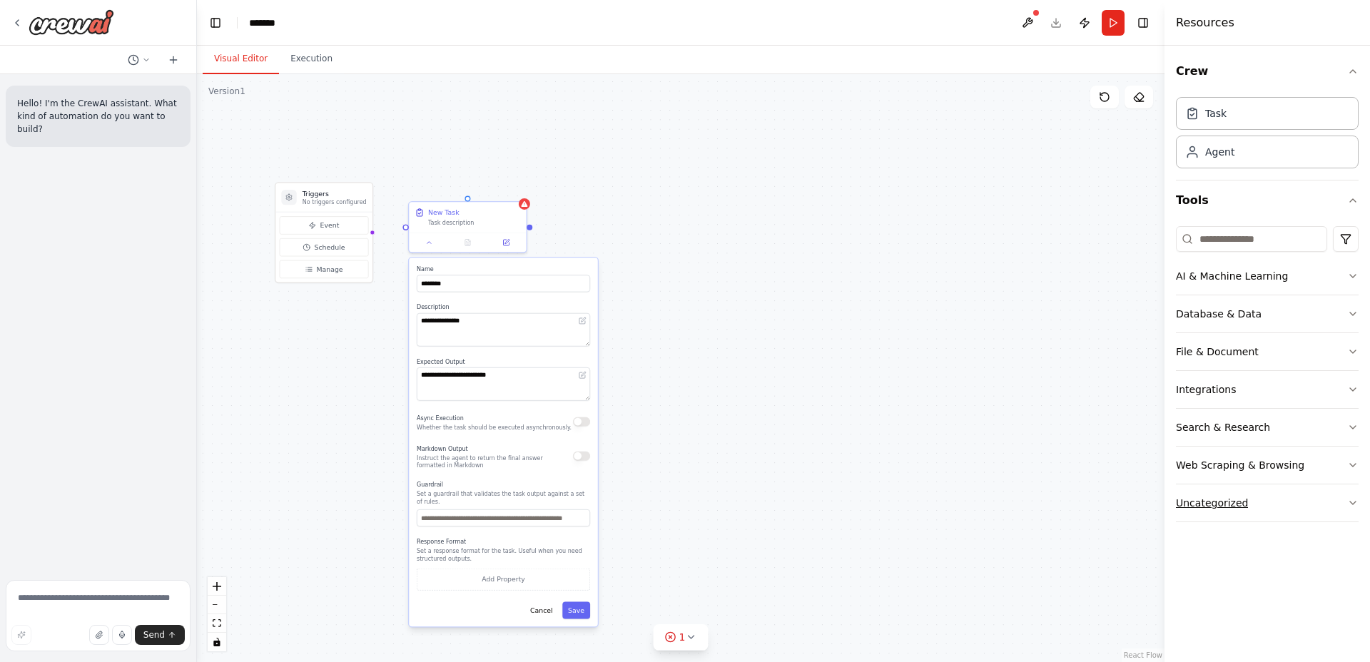
click at [1318, 508] on button "Uncategorized" at bounding box center [1267, 503] width 183 height 37
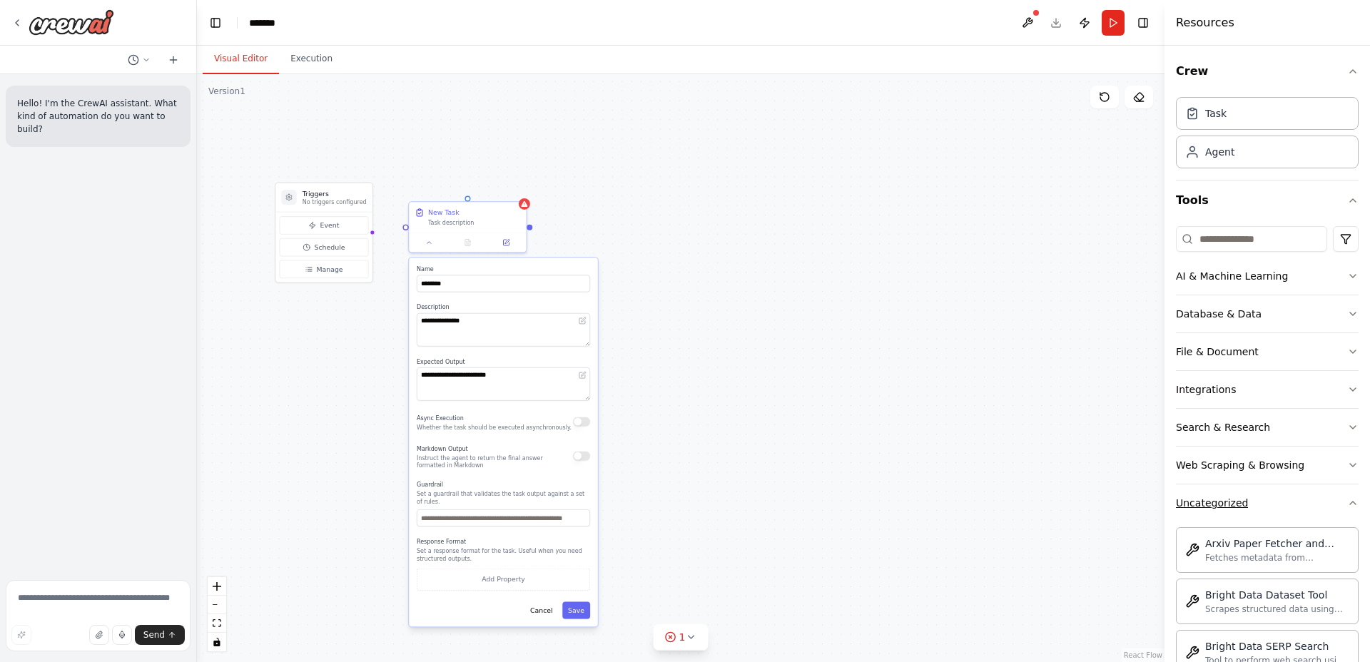
click at [1348, 501] on icon "button" at bounding box center [1353, 503] width 11 height 11
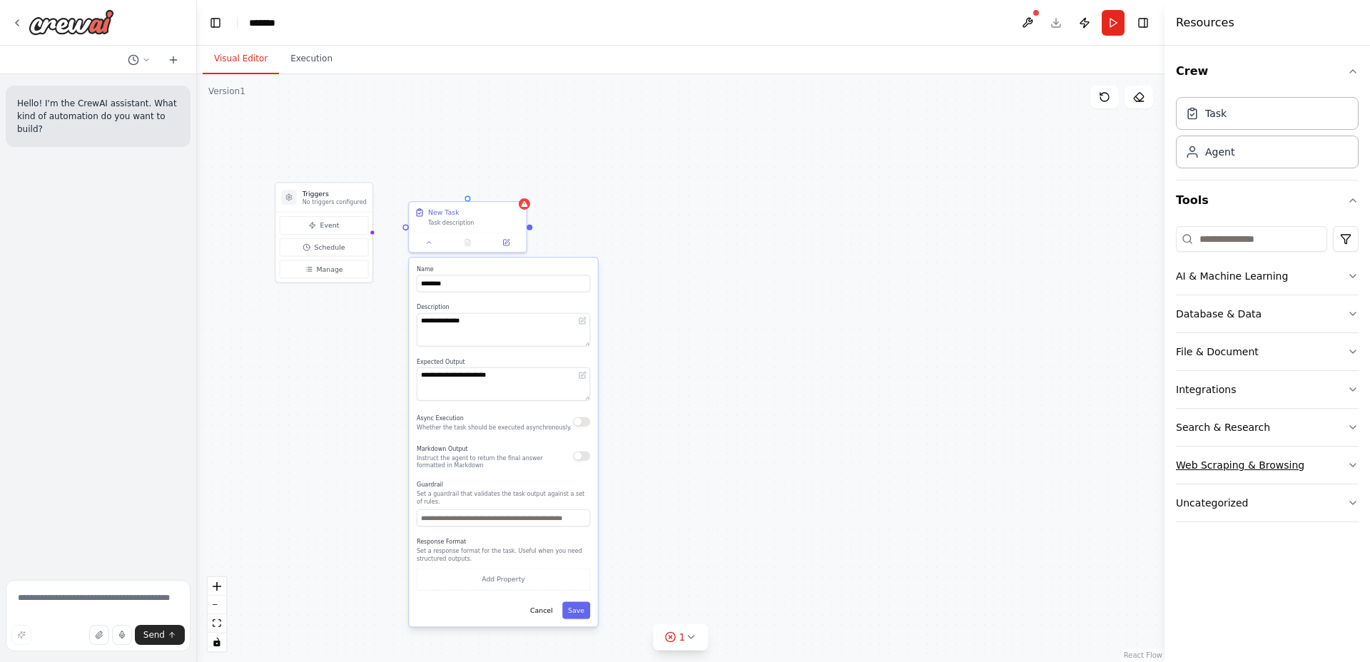
click at [1346, 463] on button "Web Scraping & Browsing" at bounding box center [1267, 465] width 183 height 37
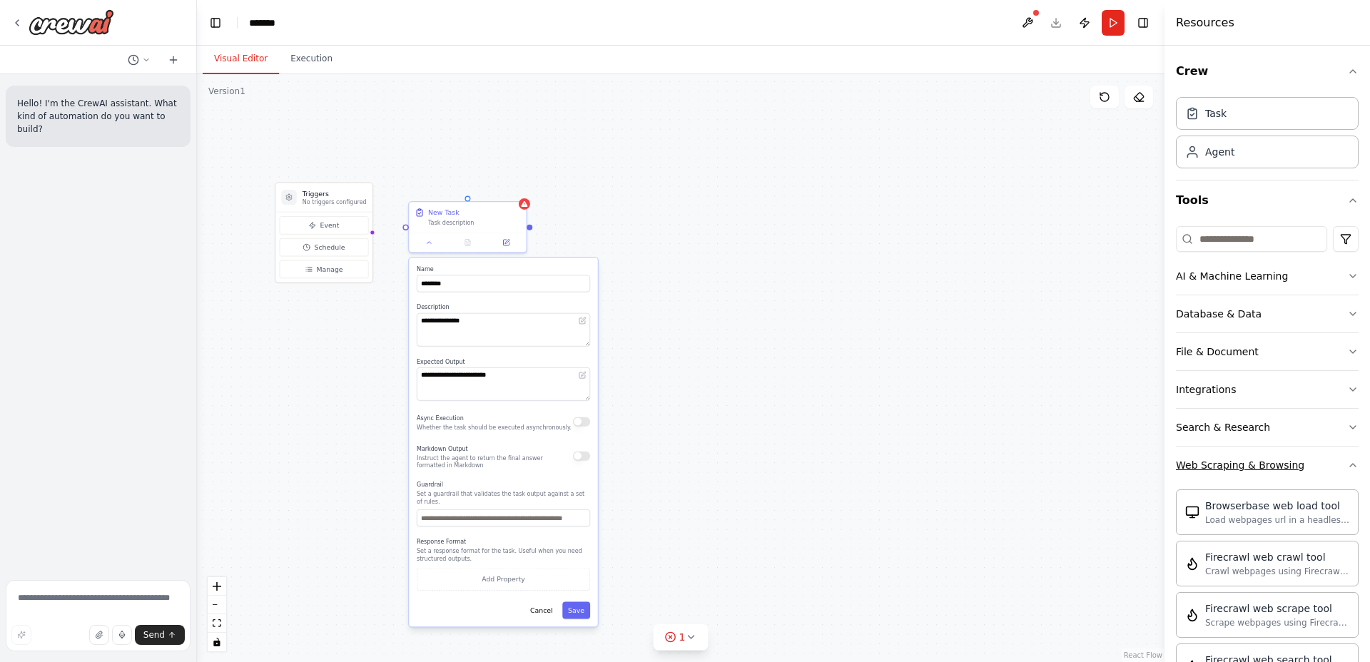
scroll to position [270, 0]
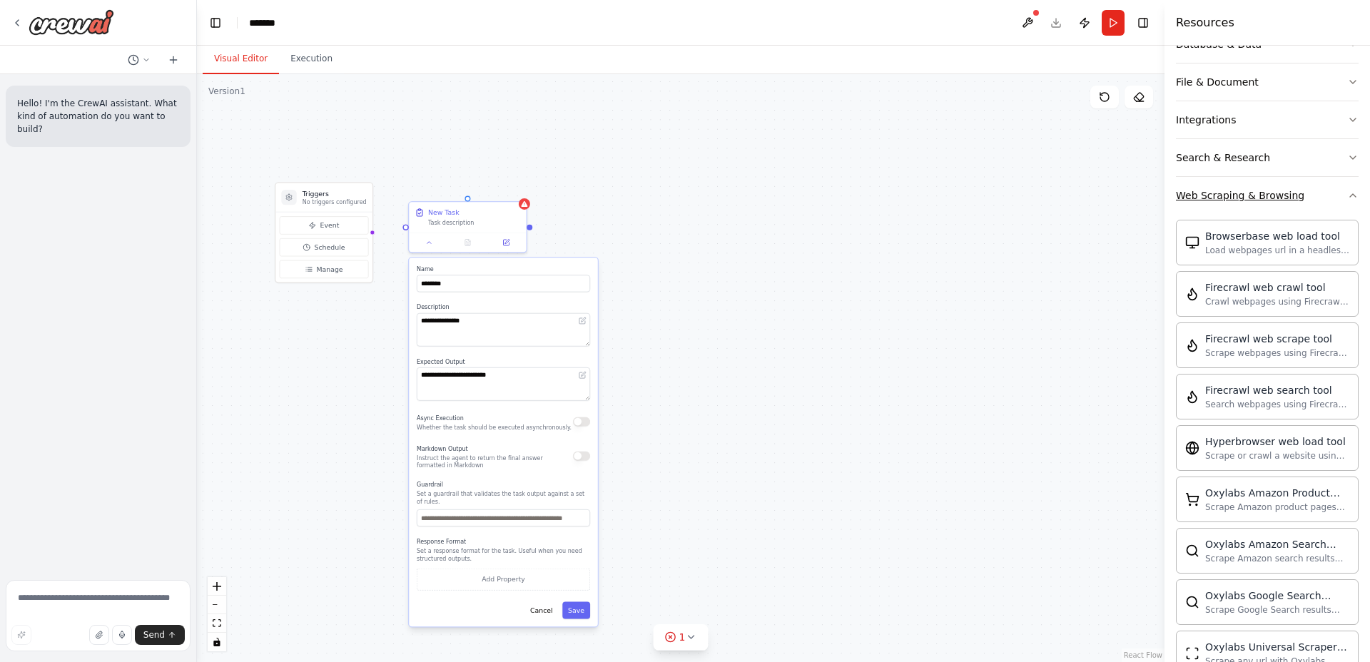
click at [1348, 193] on icon "button" at bounding box center [1353, 195] width 11 height 11
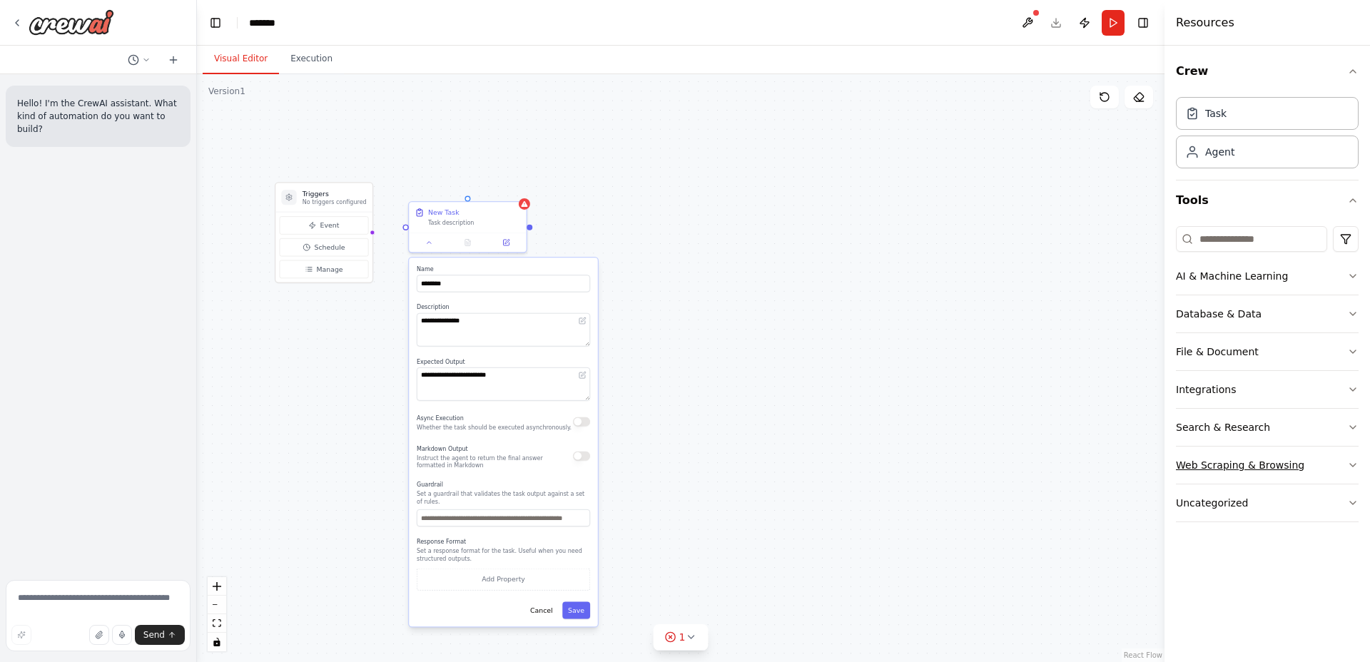
scroll to position [0, 0]
click at [744, 277] on div "**********" at bounding box center [681, 368] width 968 height 588
click at [65, 604] on textarea at bounding box center [98, 615] width 185 height 71
type textarea "**********"
click at [157, 630] on span "Send" at bounding box center [153, 635] width 21 height 11
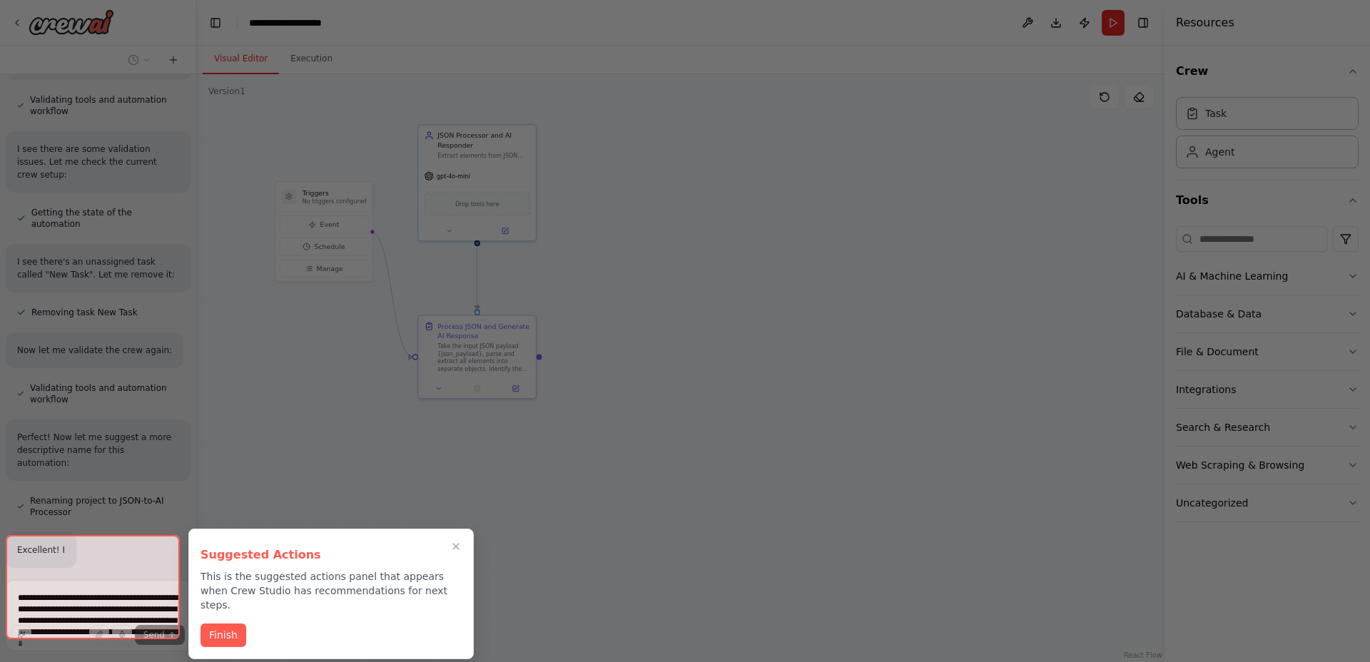
scroll to position [1292, 0]
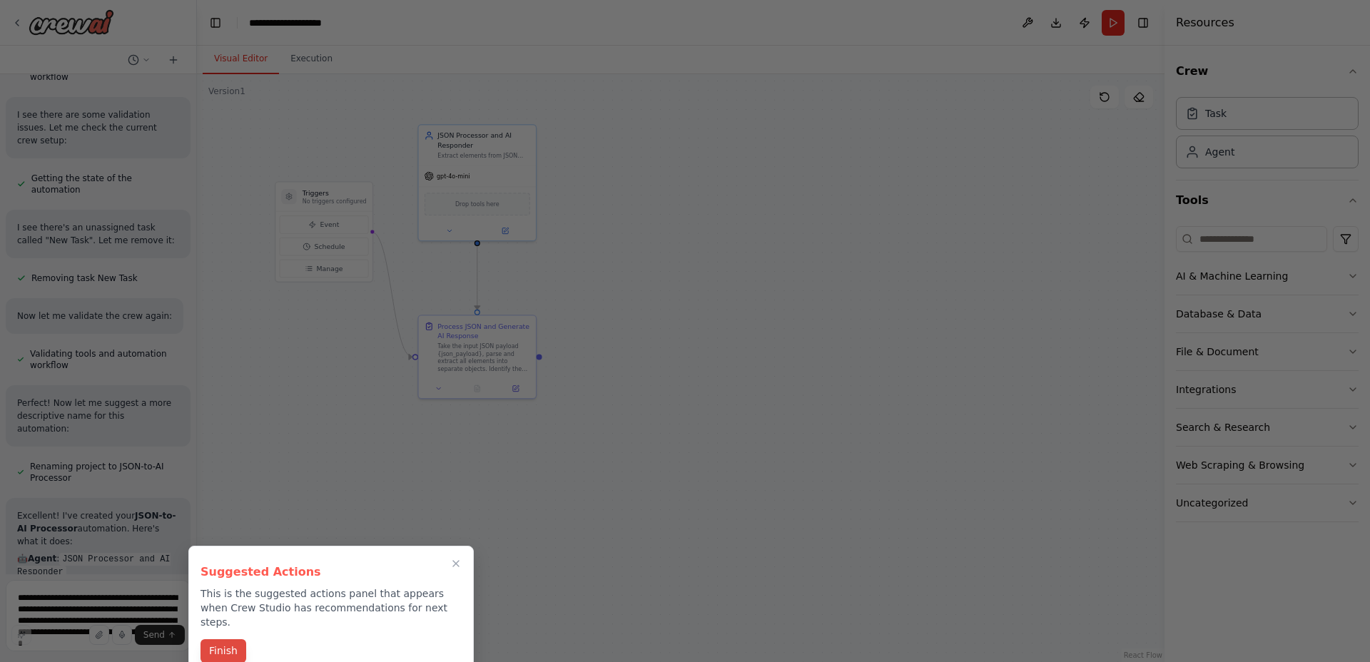
click at [220, 640] on button "Finish" at bounding box center [224, 652] width 46 height 24
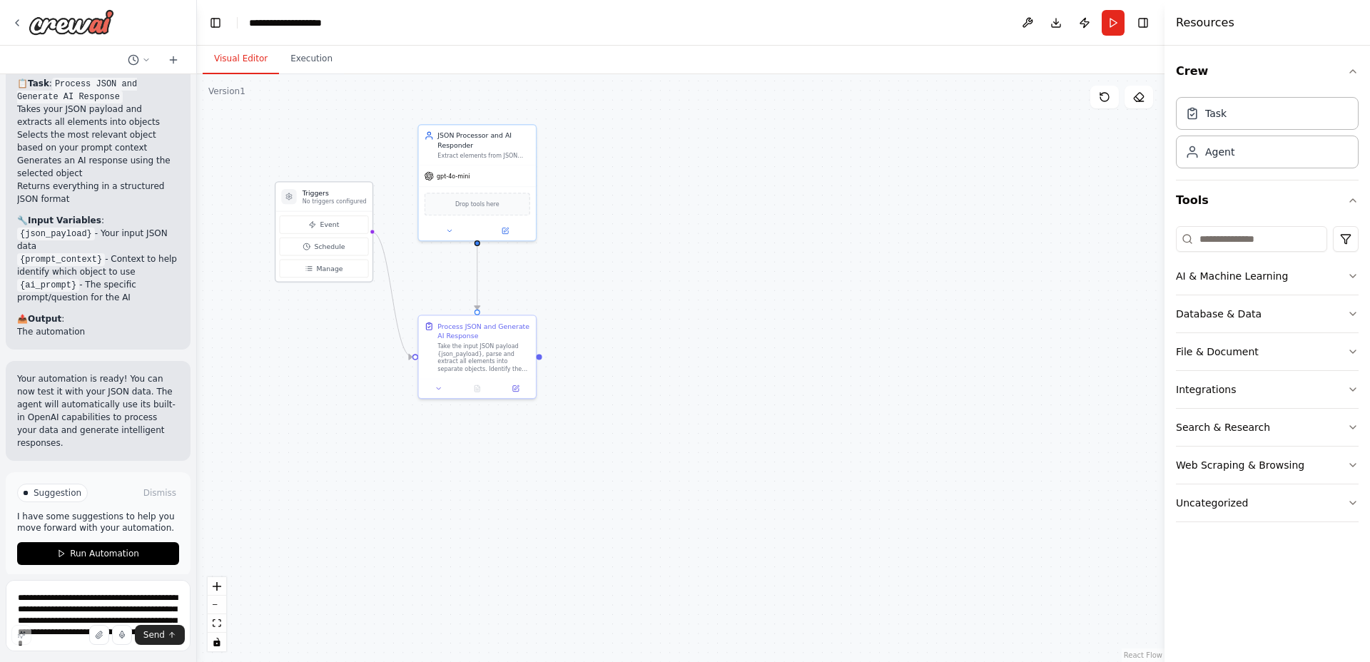
click at [338, 201] on p "No triggers configured" at bounding box center [335, 202] width 64 height 8
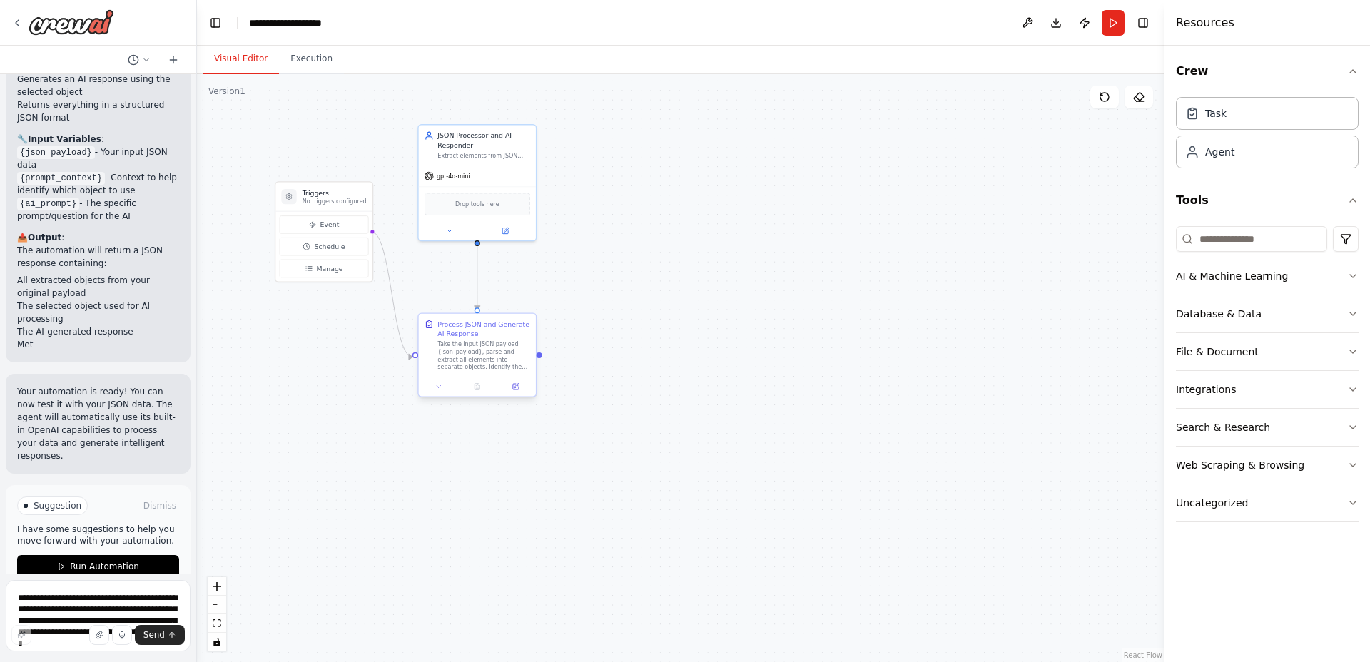
scroll to position [1986, 0]
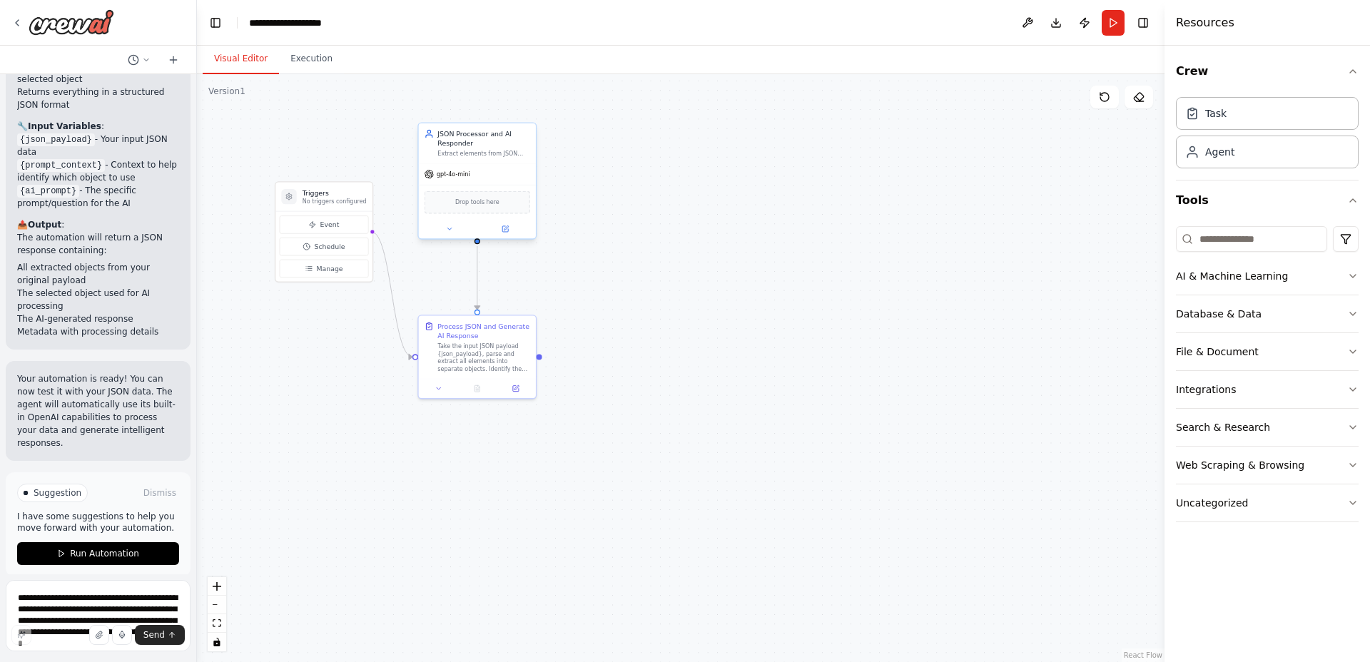
click at [520, 176] on div "gpt-4o-mini" at bounding box center [477, 173] width 117 height 21
click at [499, 153] on div "Extract elements from JSON payload, process one of the objects with AI, and ret…" at bounding box center [484, 154] width 93 height 8
click at [620, 228] on div ".deletable-edge-delete-btn { width: 20px; height: 20px; border: 0px solid #ffff…" at bounding box center [681, 368] width 968 height 588
click at [503, 229] on icon at bounding box center [506, 229] width 6 height 6
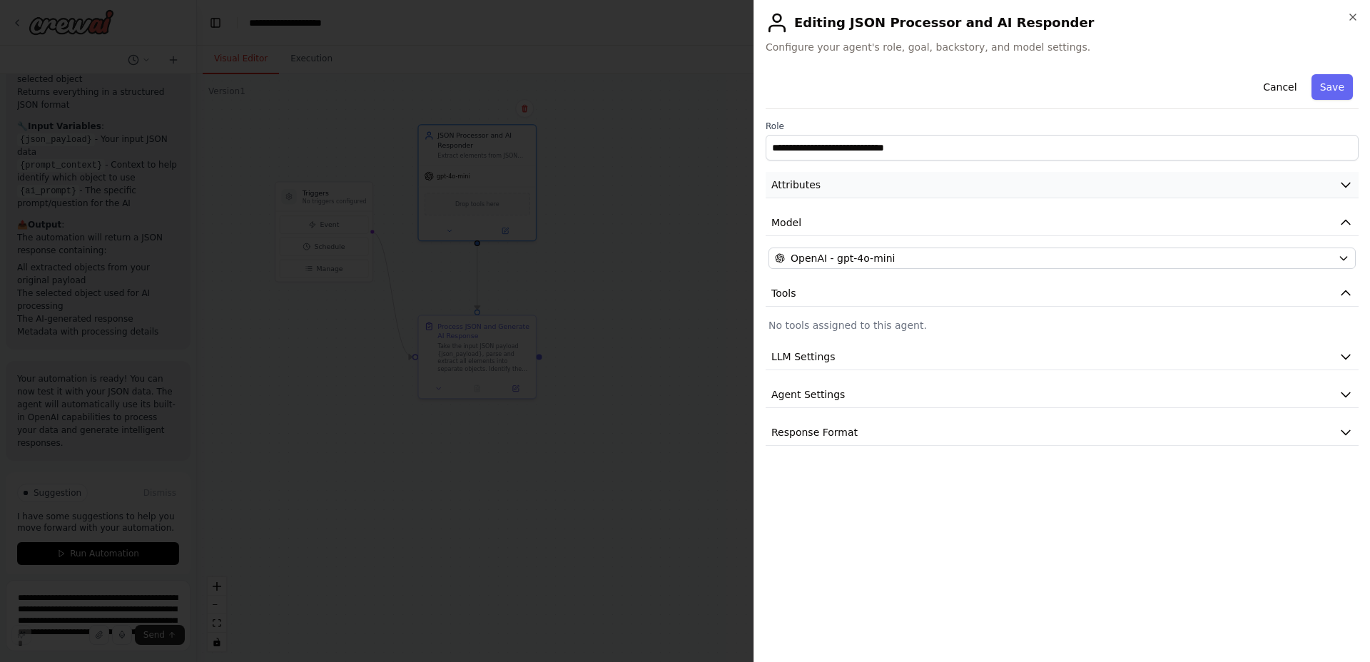
click at [898, 183] on button "Attributes" at bounding box center [1062, 185] width 593 height 26
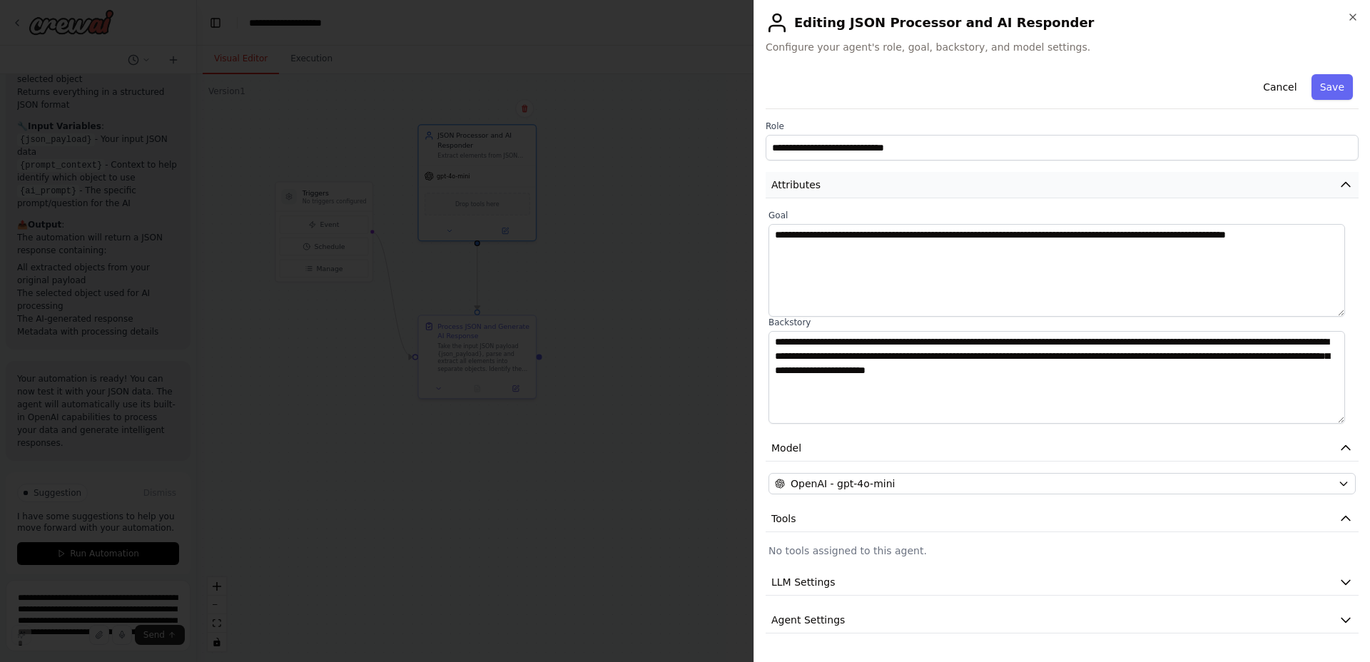
click at [898, 183] on button "Attributes" at bounding box center [1062, 185] width 593 height 26
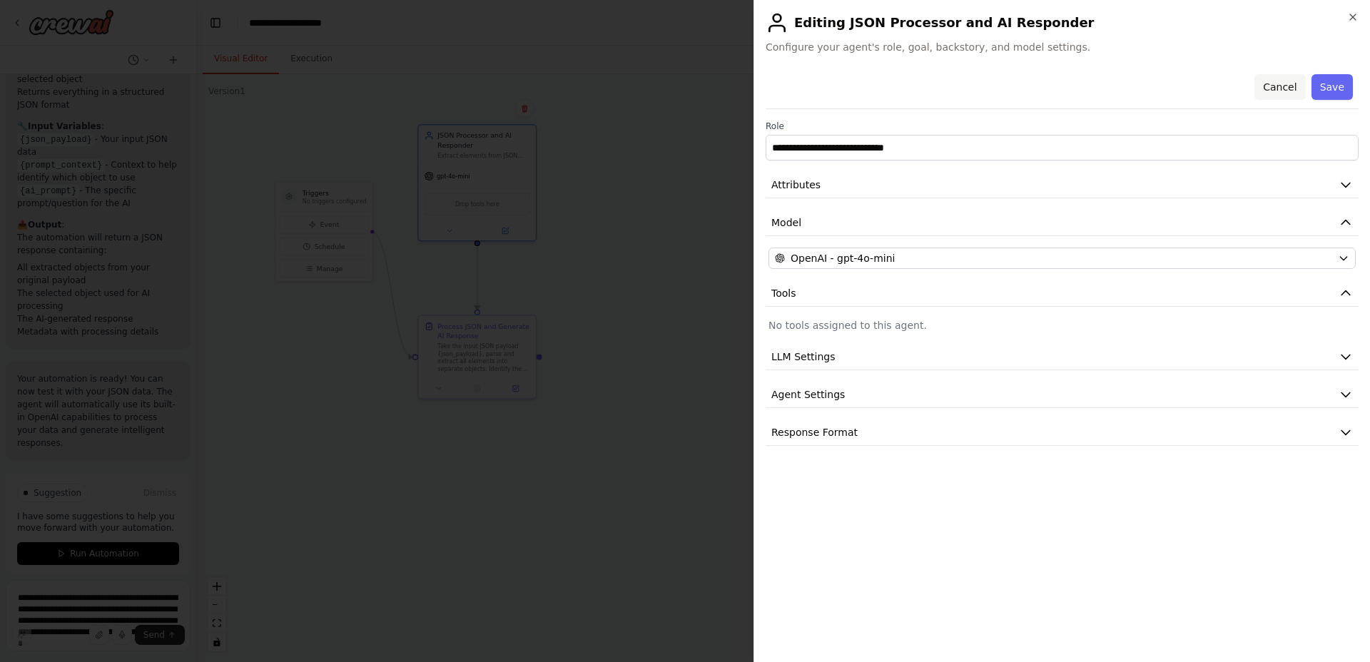
click at [1286, 91] on button "Cancel" at bounding box center [1280, 87] width 51 height 26
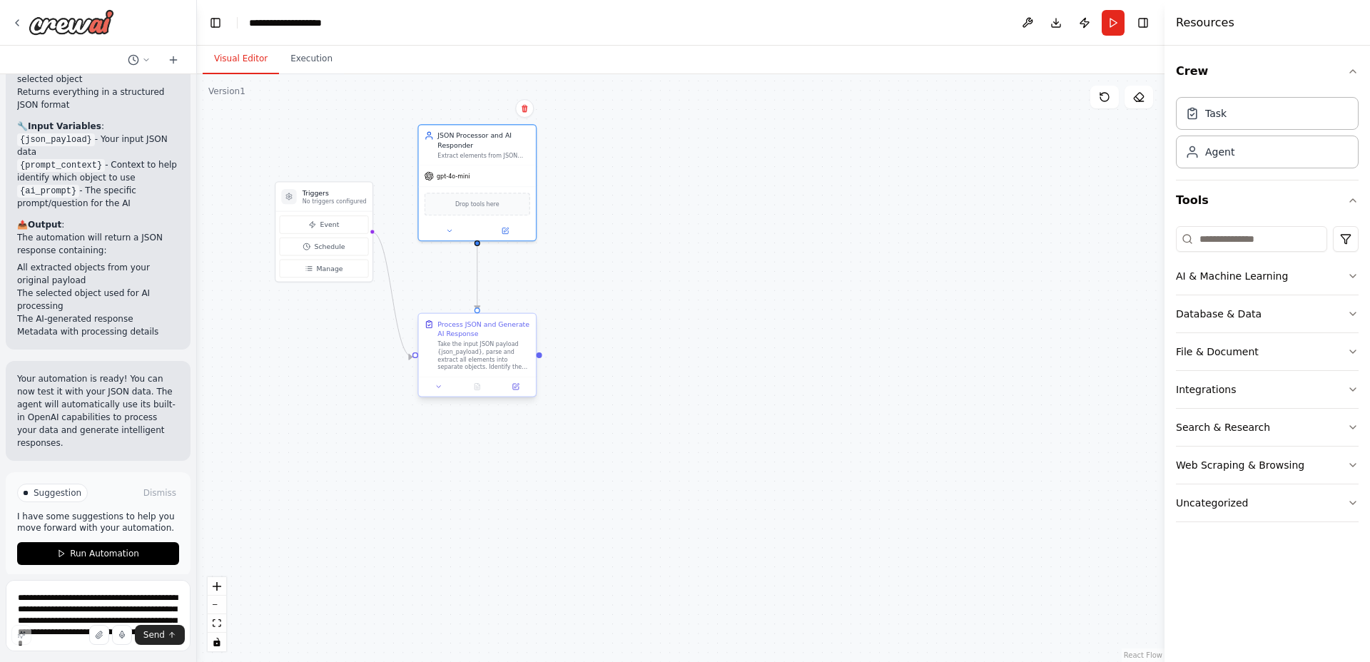
click at [513, 328] on div "Process JSON and Generate AI Response" at bounding box center [484, 329] width 93 height 19
click at [519, 388] on icon at bounding box center [516, 387] width 8 height 8
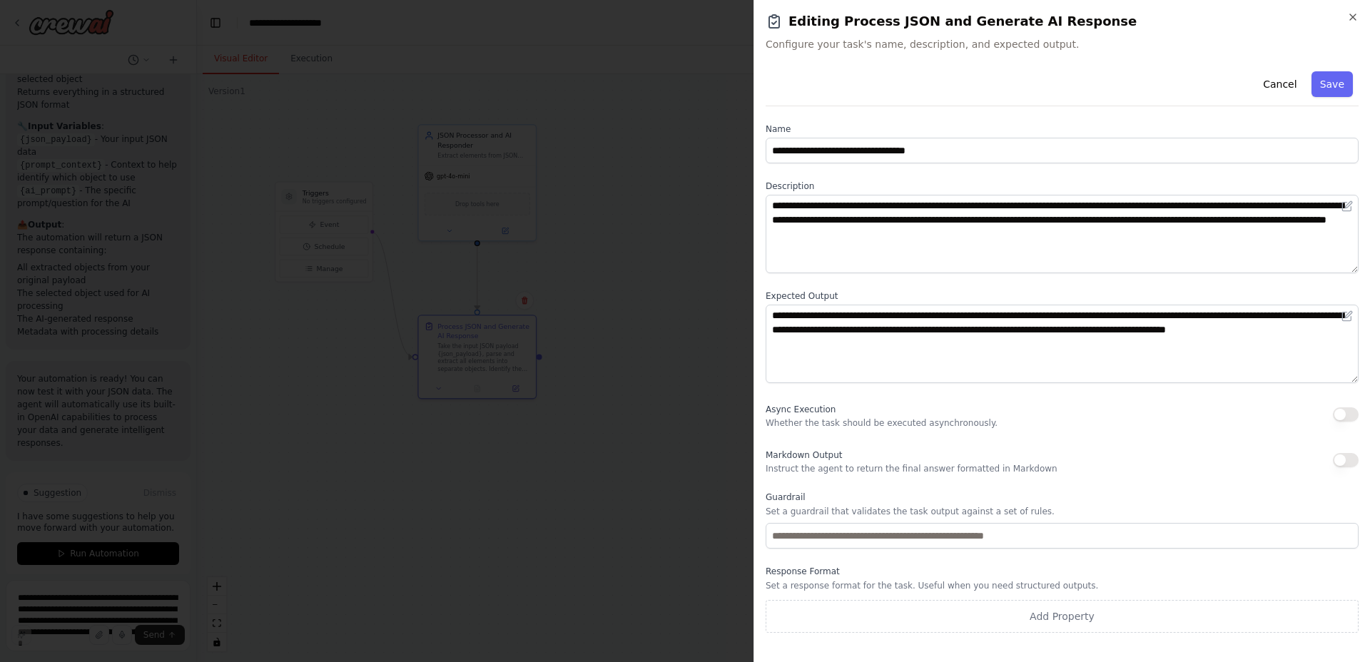
click at [1359, 11] on div "**********" at bounding box center [1062, 331] width 617 height 662
click at [1356, 13] on icon "button" at bounding box center [1353, 16] width 11 height 11
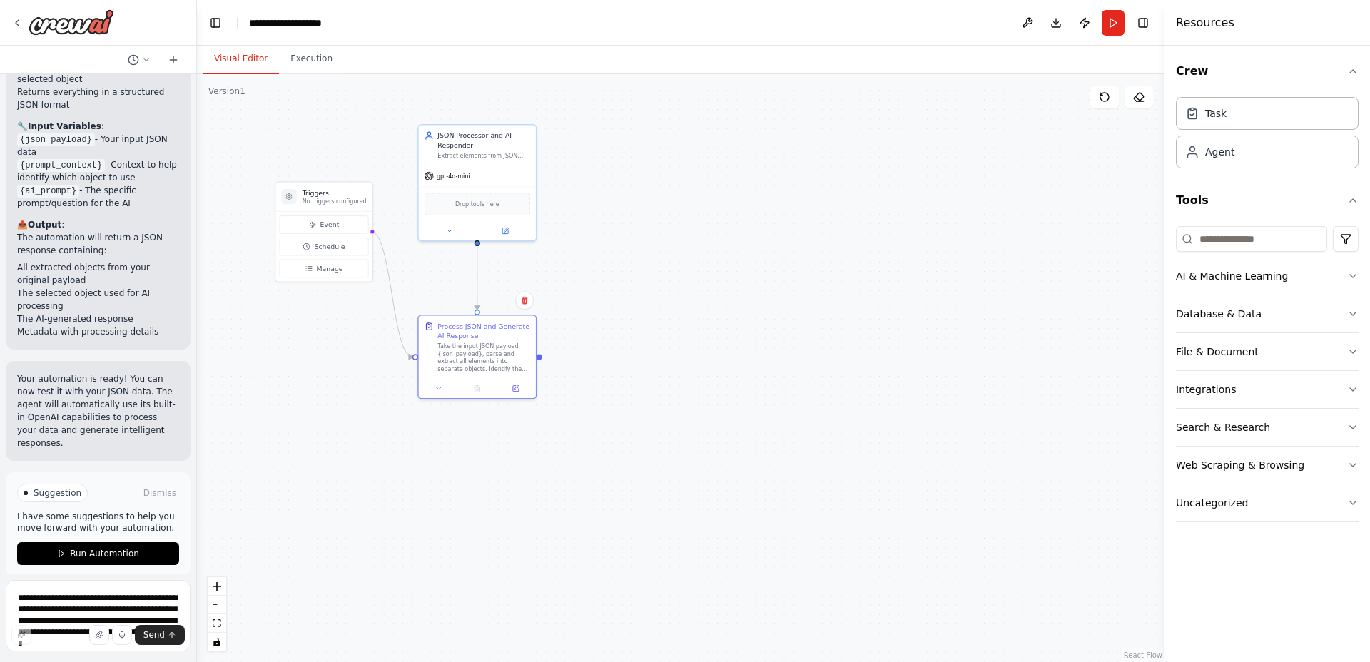
click at [962, 230] on div ".deletable-edge-delete-btn { width: 20px; height: 20px; border: 0px solid #ffff…" at bounding box center [681, 368] width 968 height 588
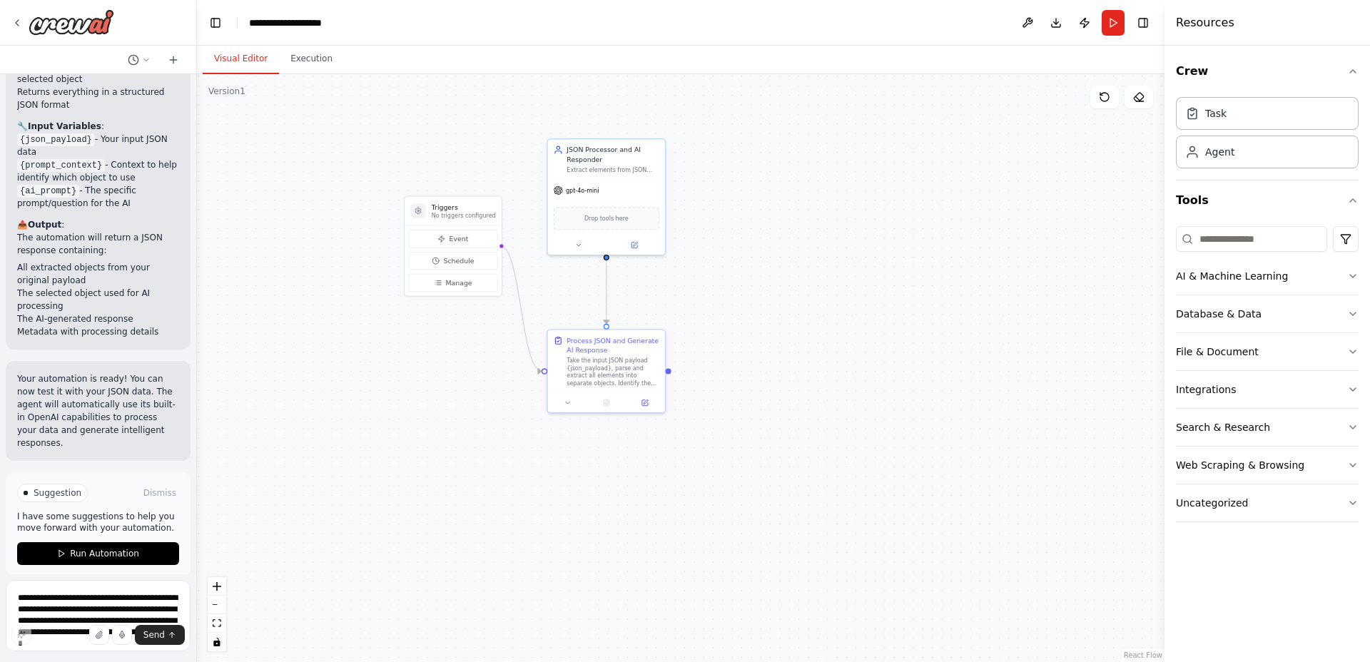
drag, startPoint x: 795, startPoint y: 292, endPoint x: 924, endPoint y: 306, distance: 130.0
click at [924, 306] on div ".deletable-edge-delete-btn { width: 20px; height: 20px; border: 0px solid #ffff…" at bounding box center [681, 368] width 968 height 588
click at [472, 211] on h3 "Triggers" at bounding box center [464, 207] width 64 height 9
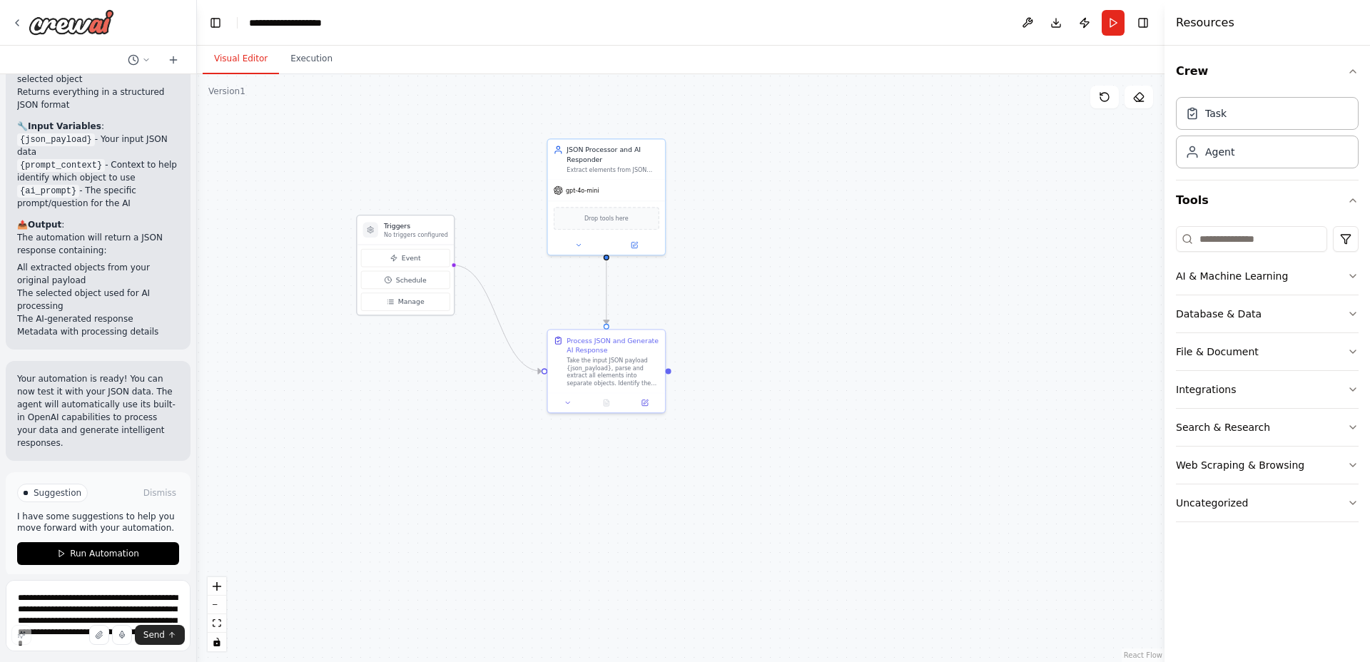
drag, startPoint x: 473, startPoint y: 212, endPoint x: 418, endPoint y: 233, distance: 59.0
click at [424, 231] on p "No triggers configured" at bounding box center [416, 235] width 64 height 8
click at [370, 229] on circle at bounding box center [371, 230] width 2 height 2
click at [424, 303] on button "Manage" at bounding box center [405, 302] width 89 height 18
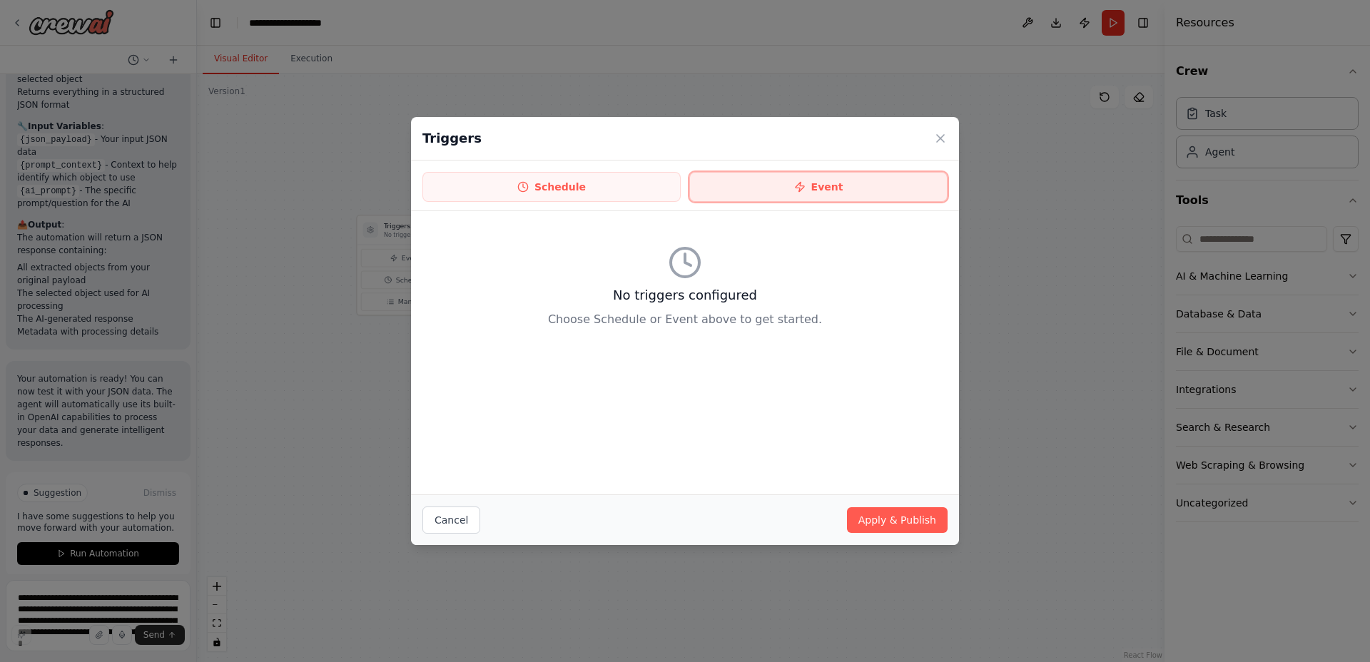
click at [779, 183] on button "Event" at bounding box center [819, 187] width 258 height 30
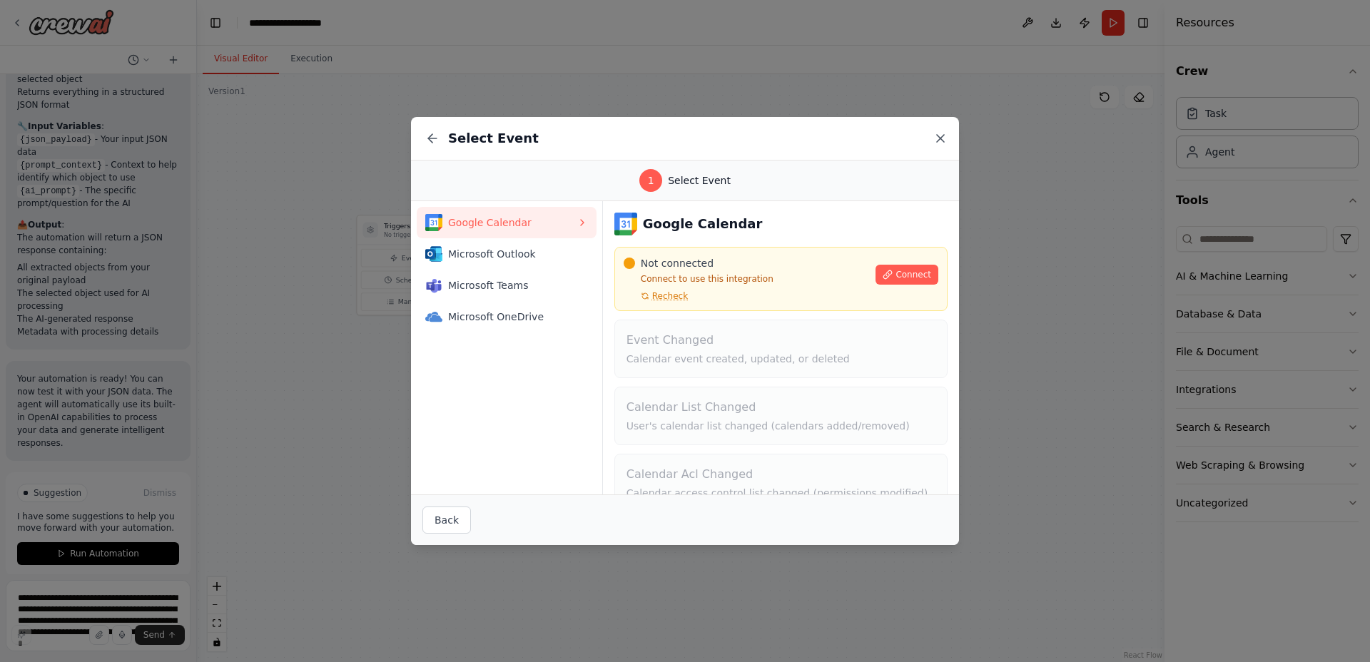
click at [939, 144] on icon at bounding box center [941, 138] width 14 height 14
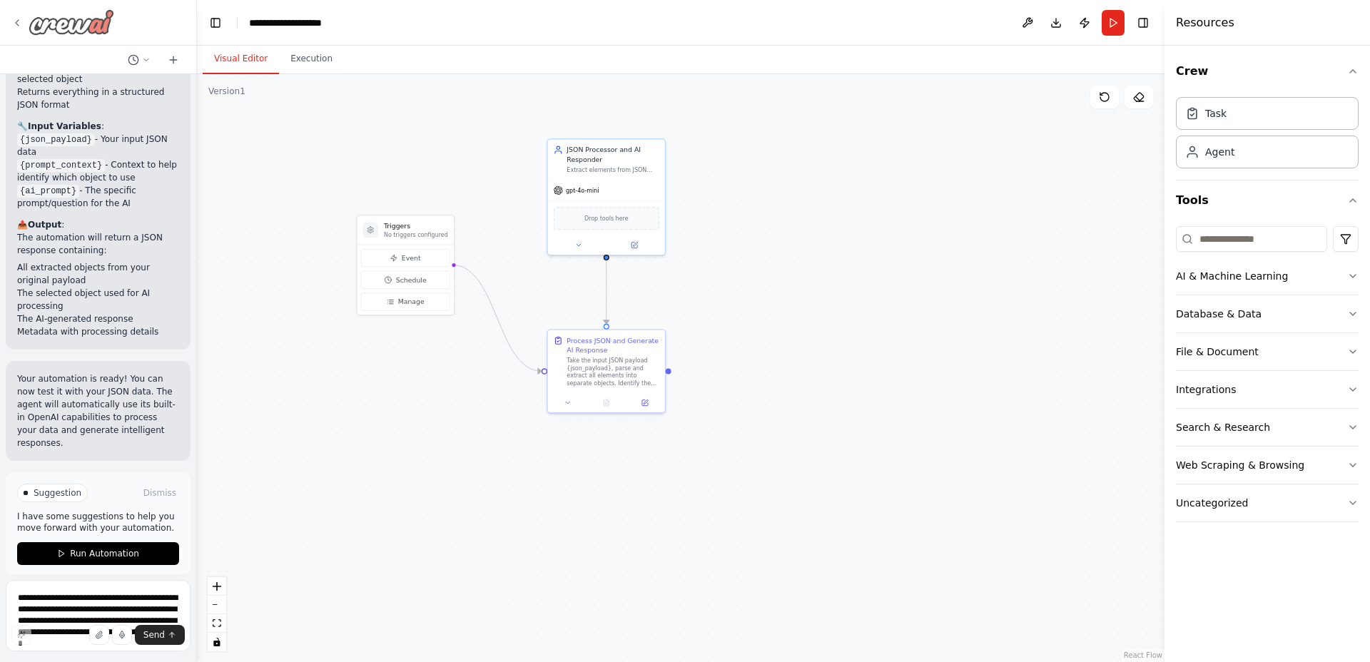
click at [16, 20] on icon at bounding box center [16, 22] width 11 height 11
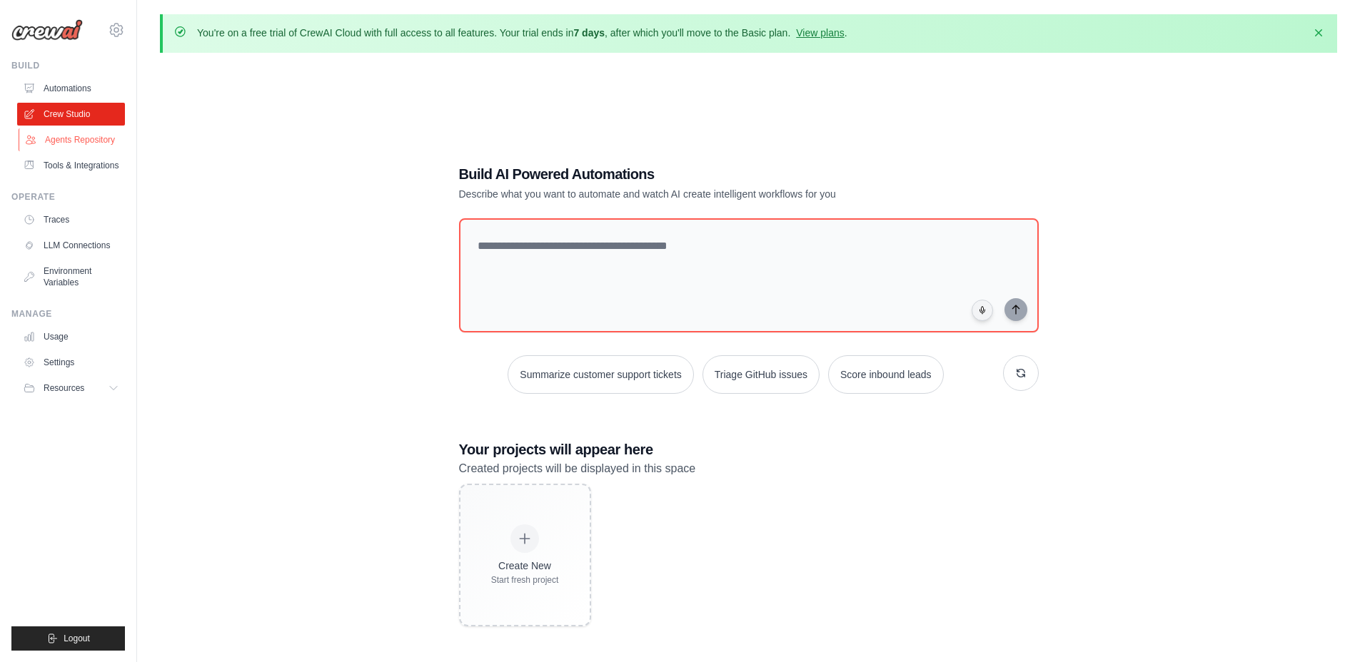
click at [73, 143] on link "Agents Repository" at bounding box center [73, 139] width 108 height 23
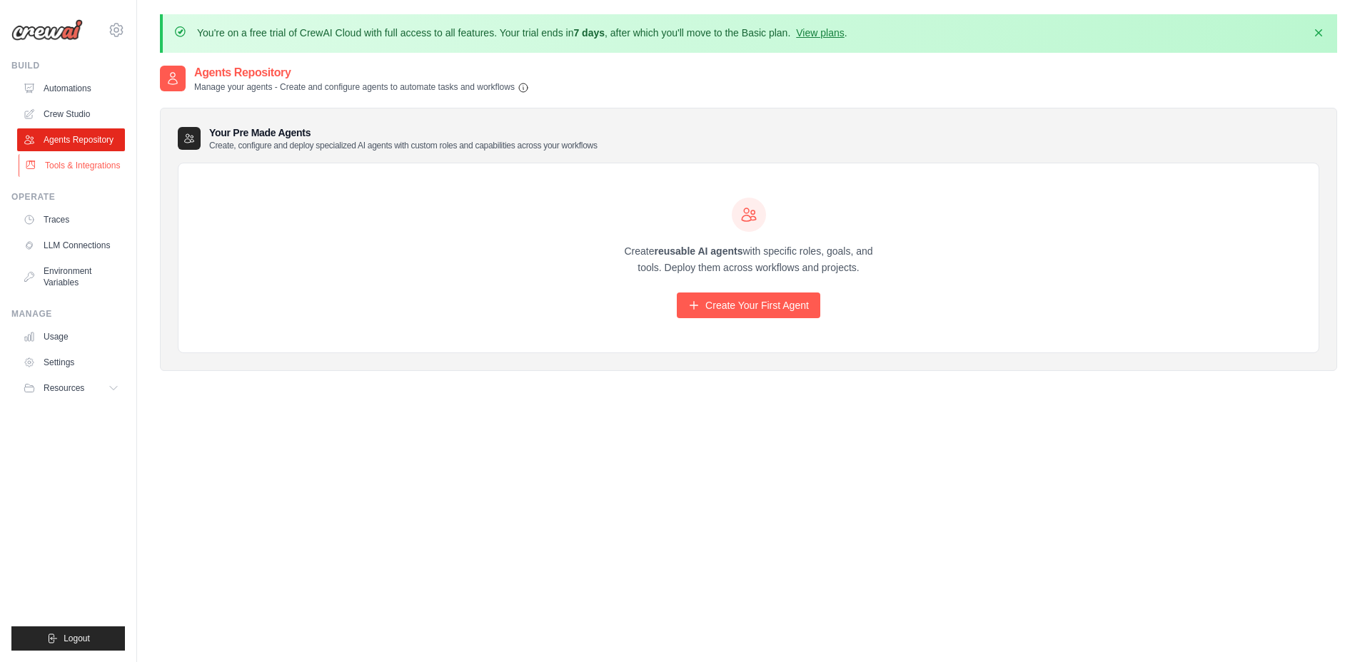
click at [71, 164] on link "Tools & Integrations" at bounding box center [73, 165] width 108 height 23
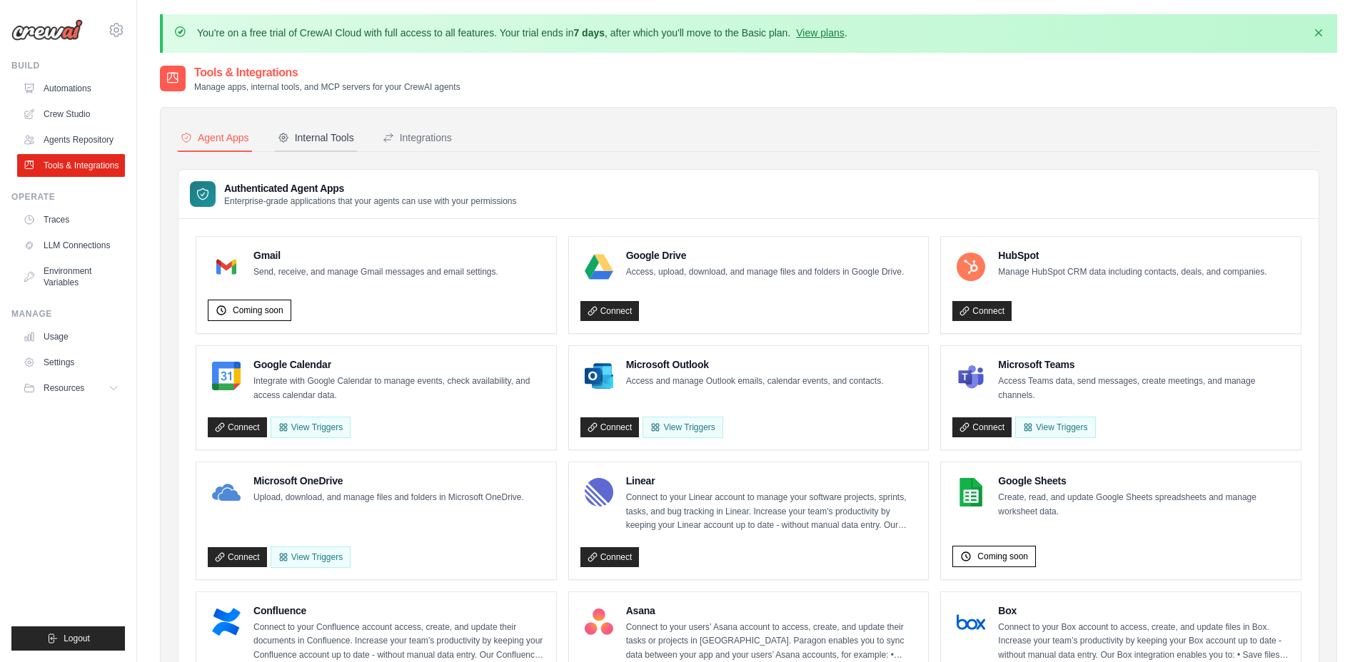
click at [308, 141] on div "Internal Tools" at bounding box center [316, 138] width 76 height 14
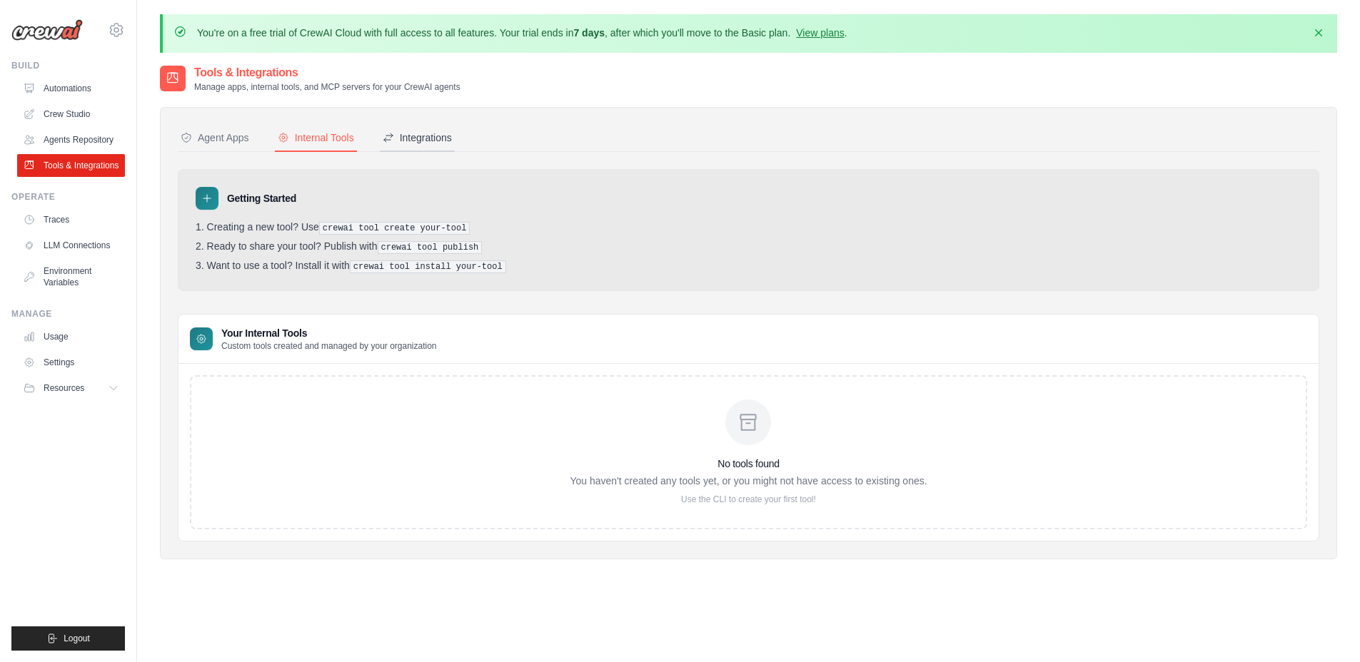
click at [432, 141] on div "Integrations" at bounding box center [417, 138] width 69 height 14
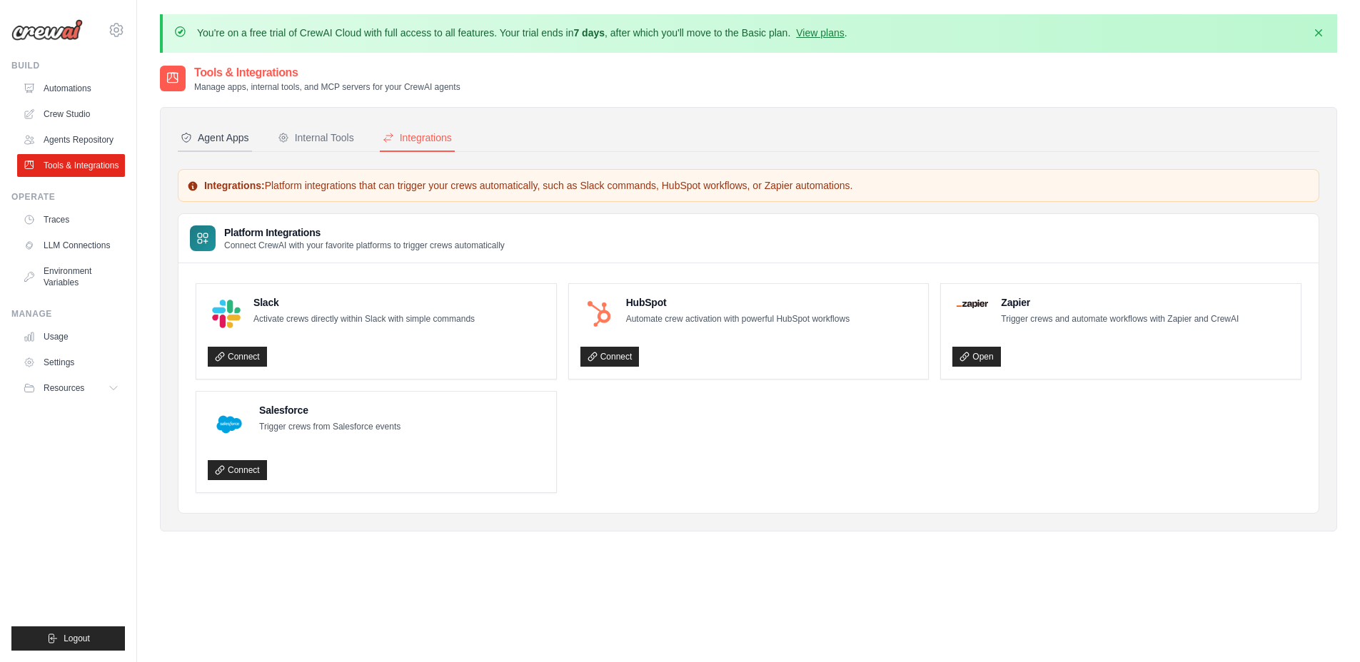
click at [222, 136] on div "Agent Apps" at bounding box center [215, 138] width 69 height 14
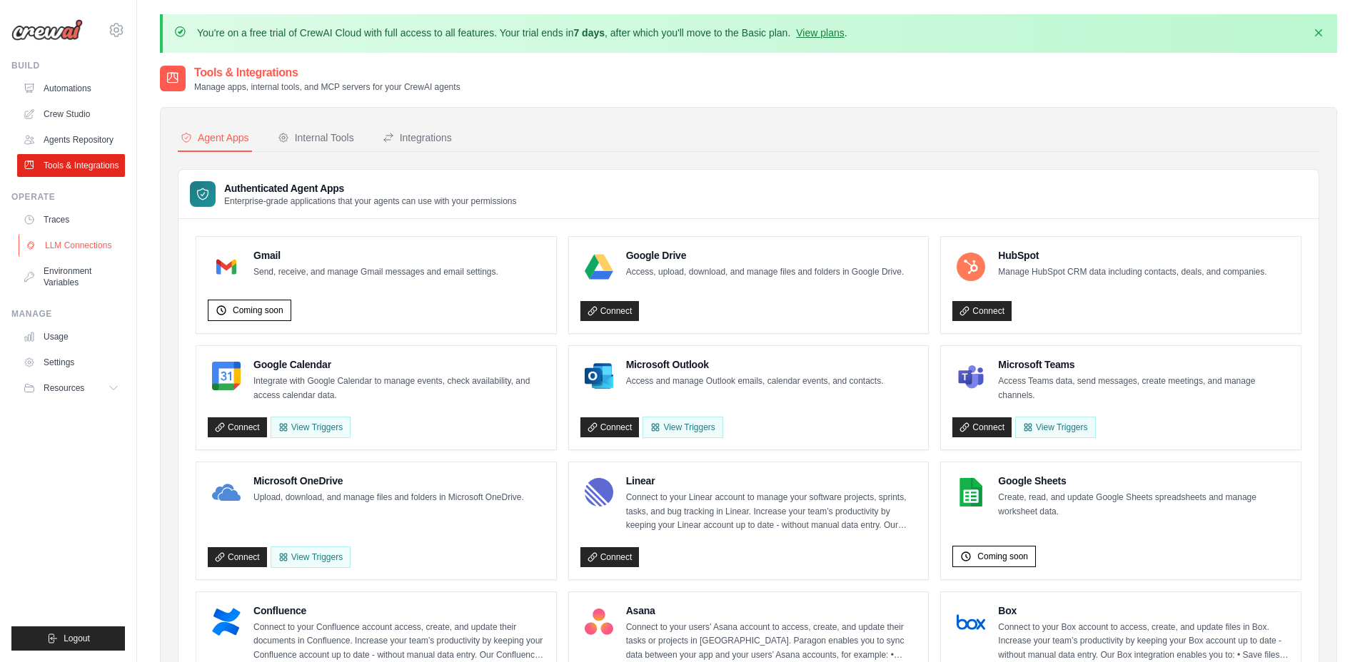
click at [65, 244] on link "LLM Connections" at bounding box center [73, 245] width 108 height 23
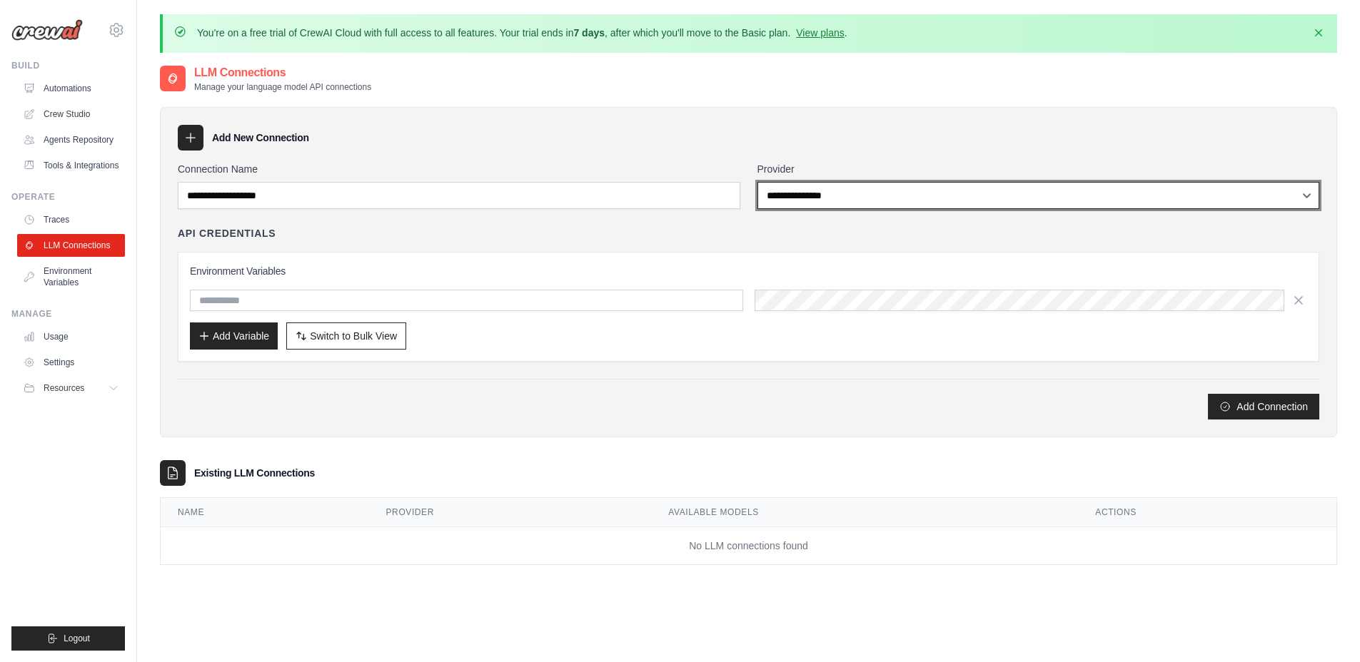
click at [836, 184] on select "**********" at bounding box center [1038, 195] width 562 height 27
click at [799, 184] on select "**********" at bounding box center [1038, 195] width 562 height 27
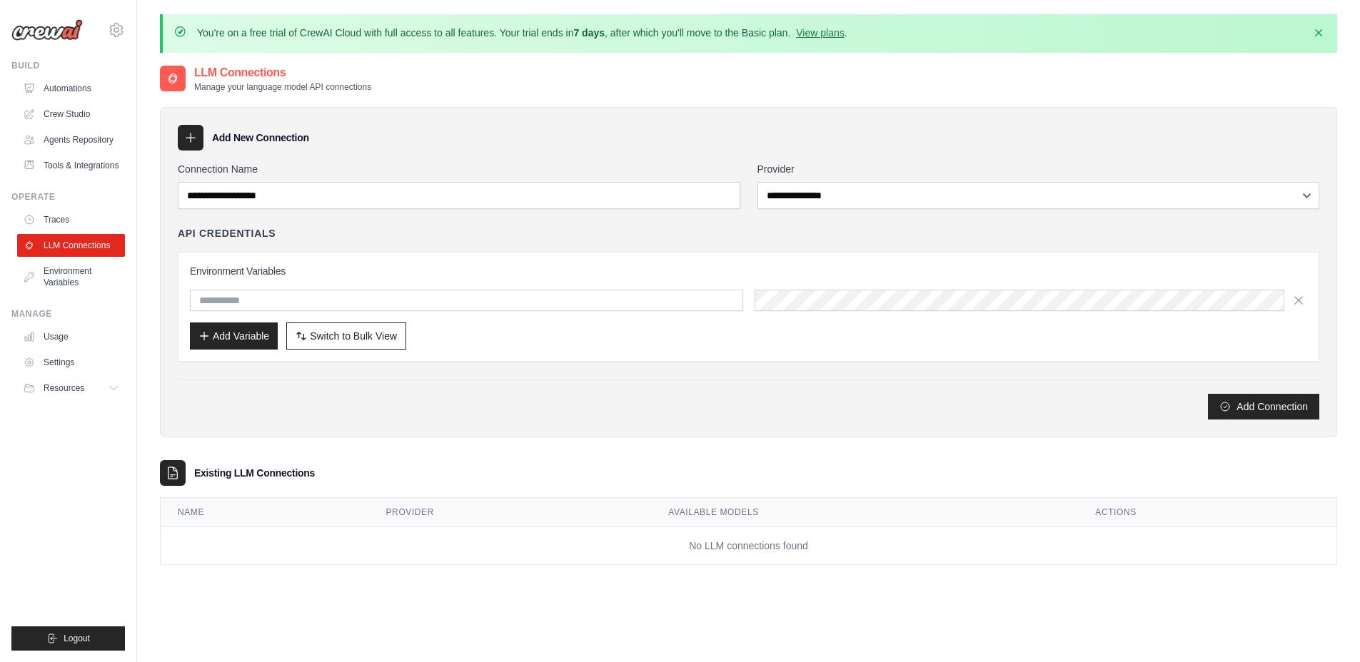
click at [605, 389] on div "Add Connection" at bounding box center [748, 399] width 1141 height 41
click at [63, 280] on link "Environment Variables" at bounding box center [73, 277] width 108 height 34
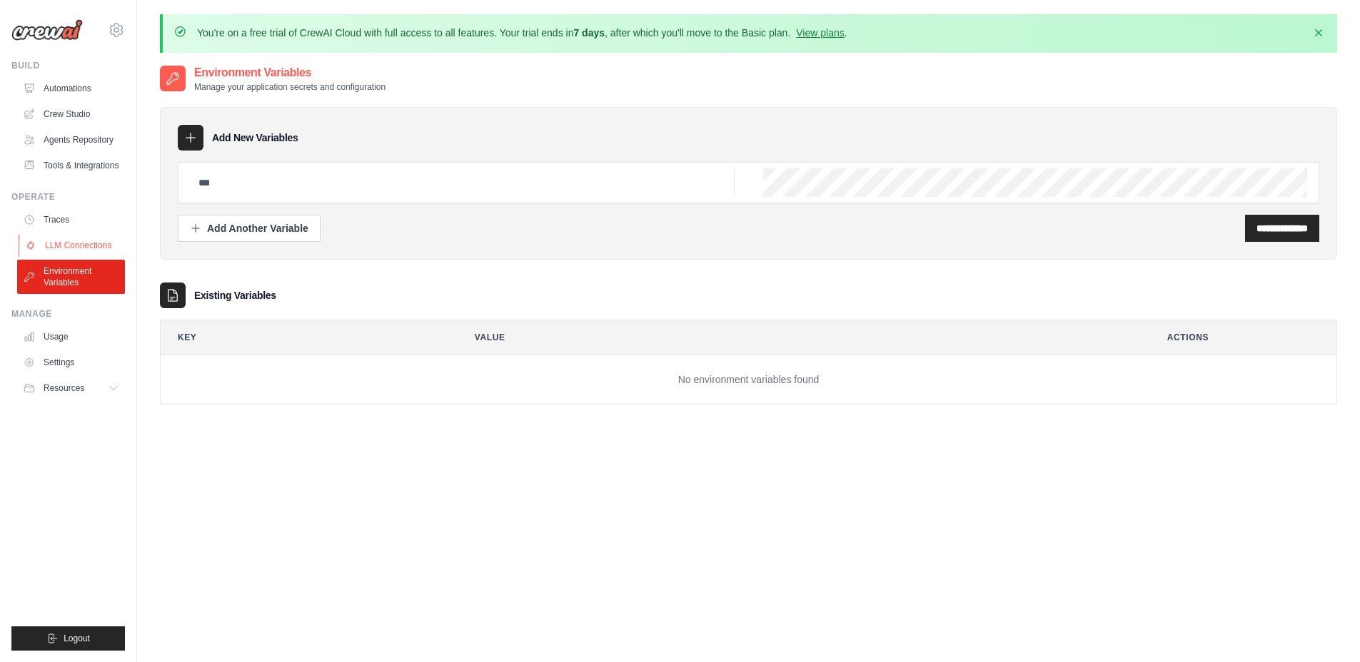
click at [71, 248] on link "LLM Connections" at bounding box center [73, 245] width 108 height 23
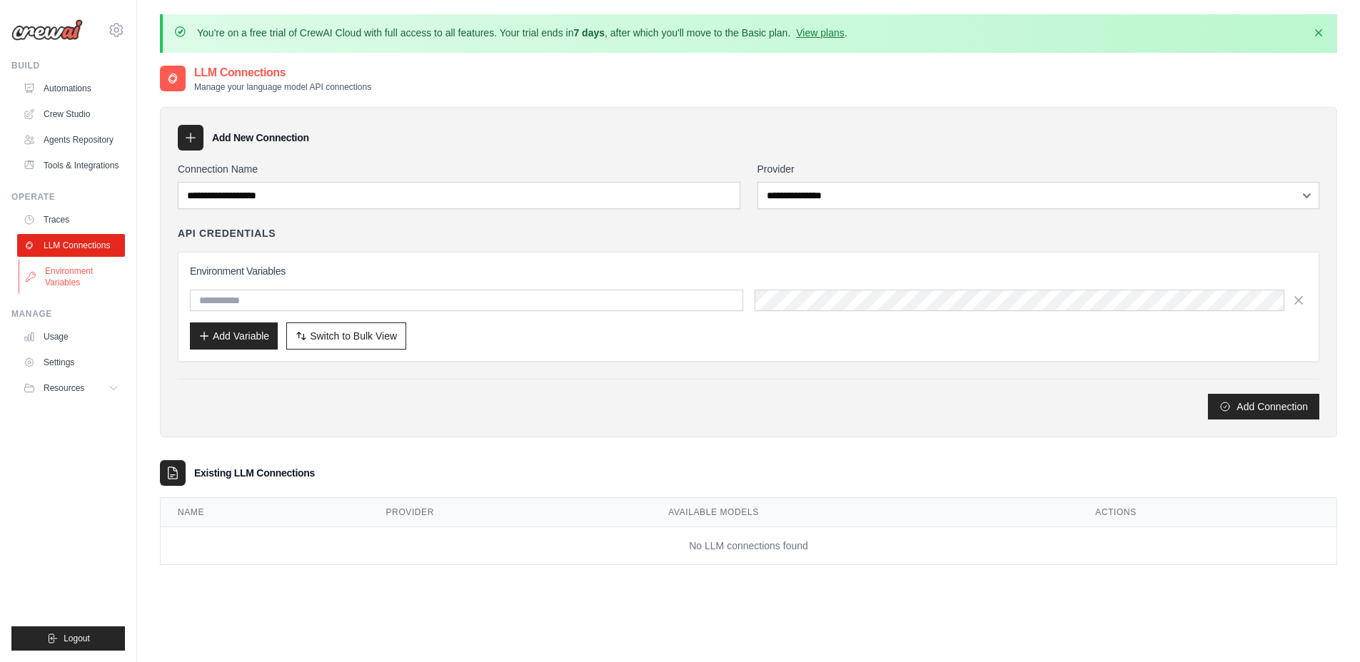
click at [63, 288] on link "Environment Variables" at bounding box center [73, 277] width 108 height 34
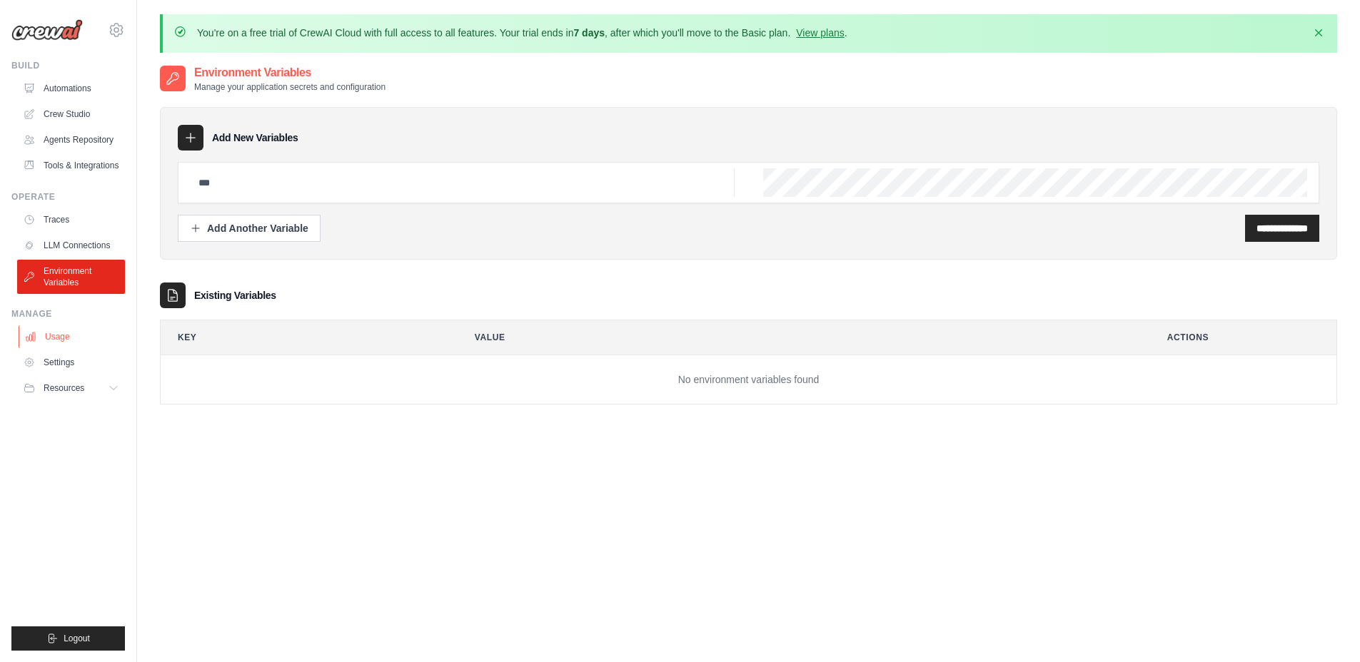
click at [58, 345] on link "Usage" at bounding box center [73, 336] width 108 height 23
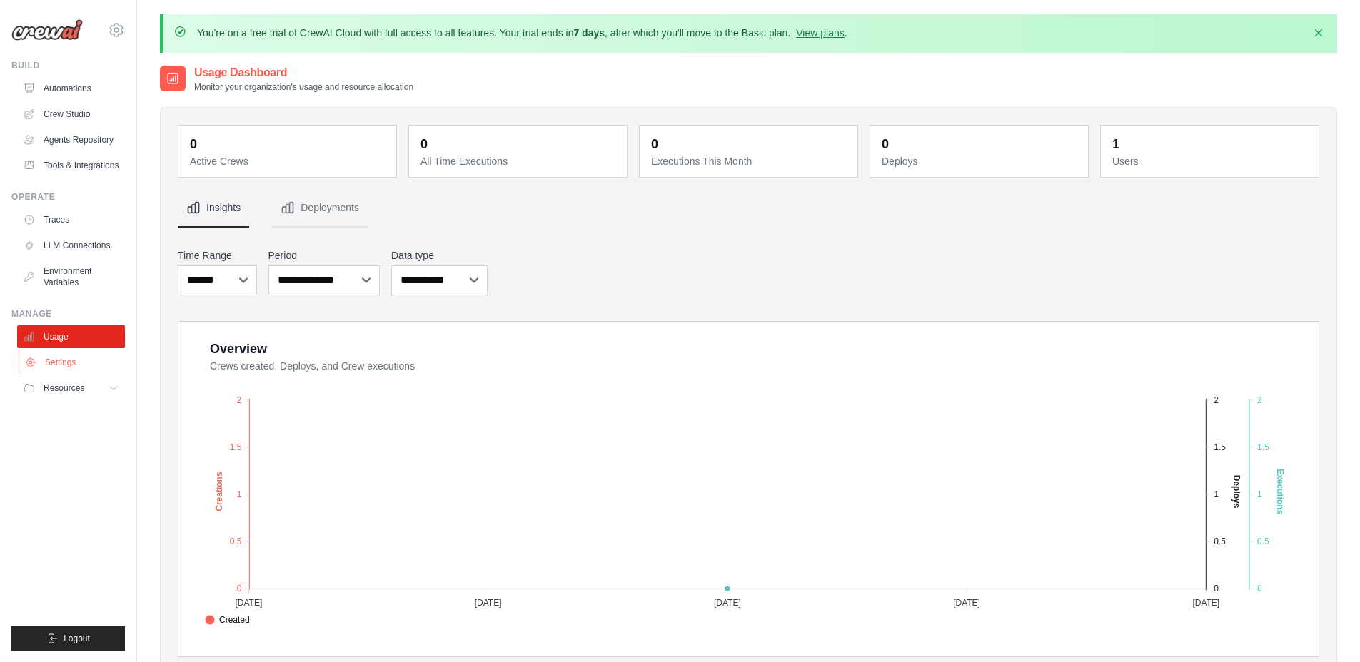
click at [62, 368] on link "Settings" at bounding box center [73, 362] width 108 height 23
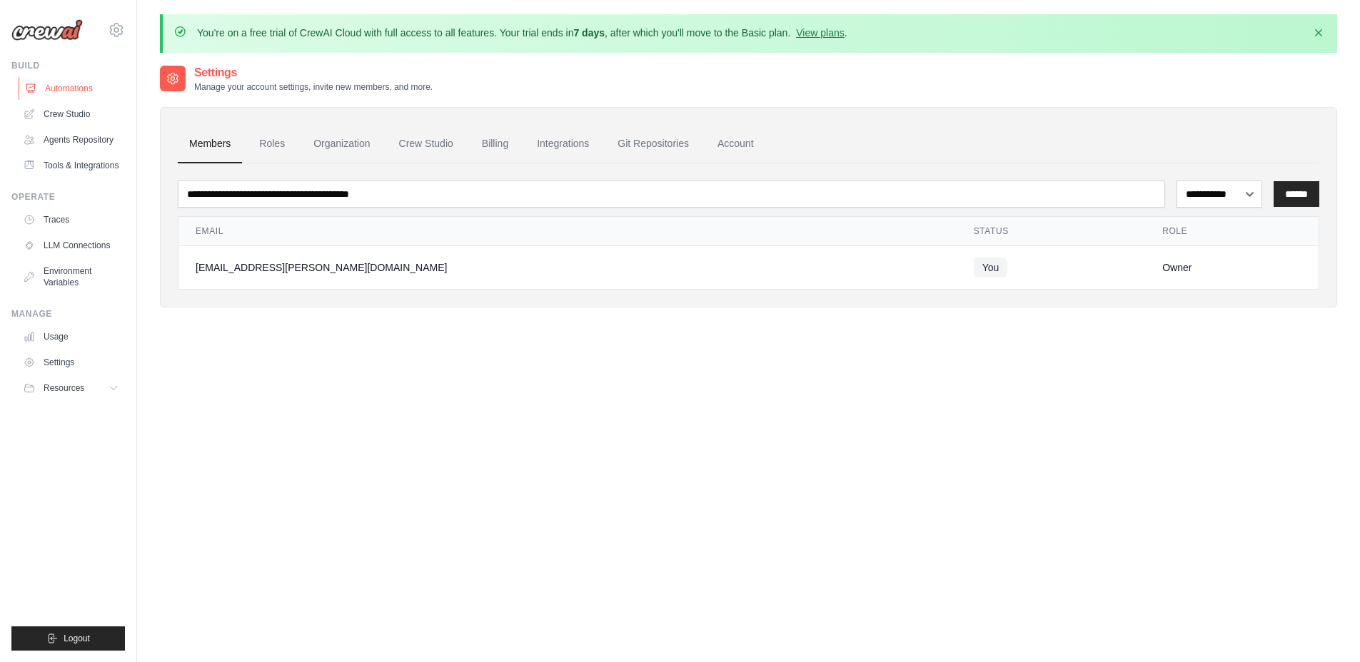
click at [100, 86] on link "Automations" at bounding box center [73, 88] width 108 height 23
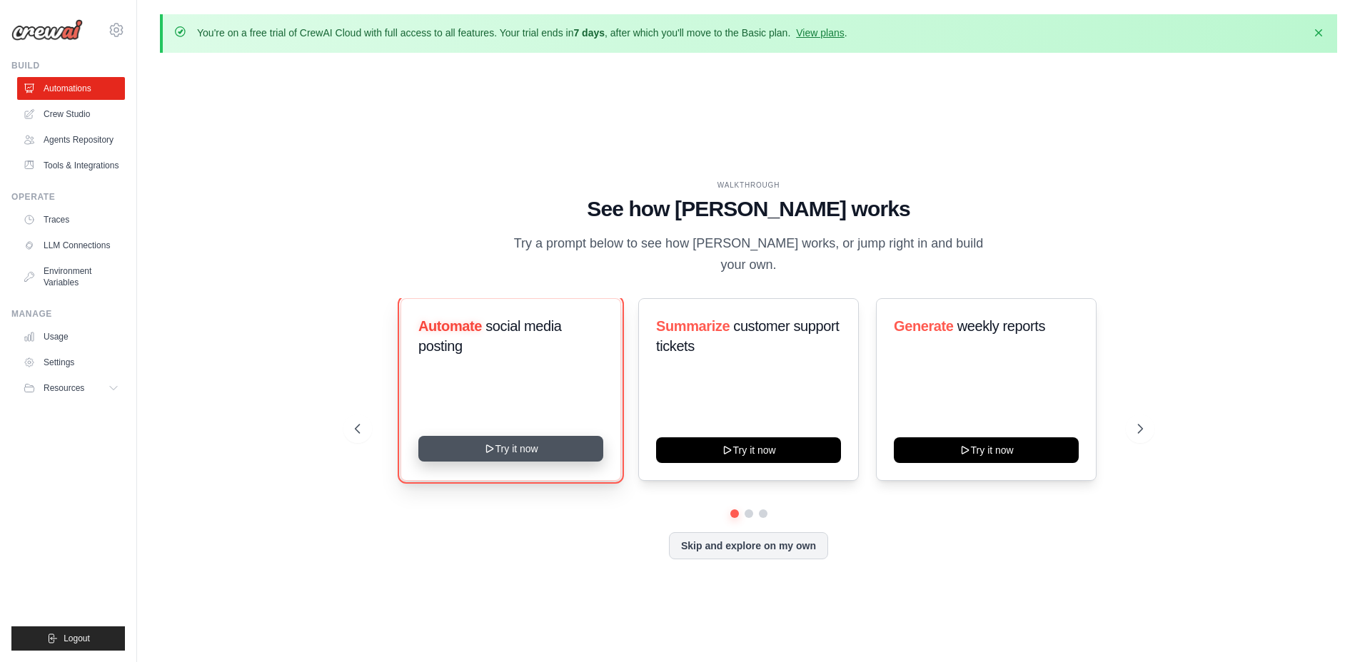
click at [478, 436] on button "Try it now" at bounding box center [510, 449] width 185 height 26
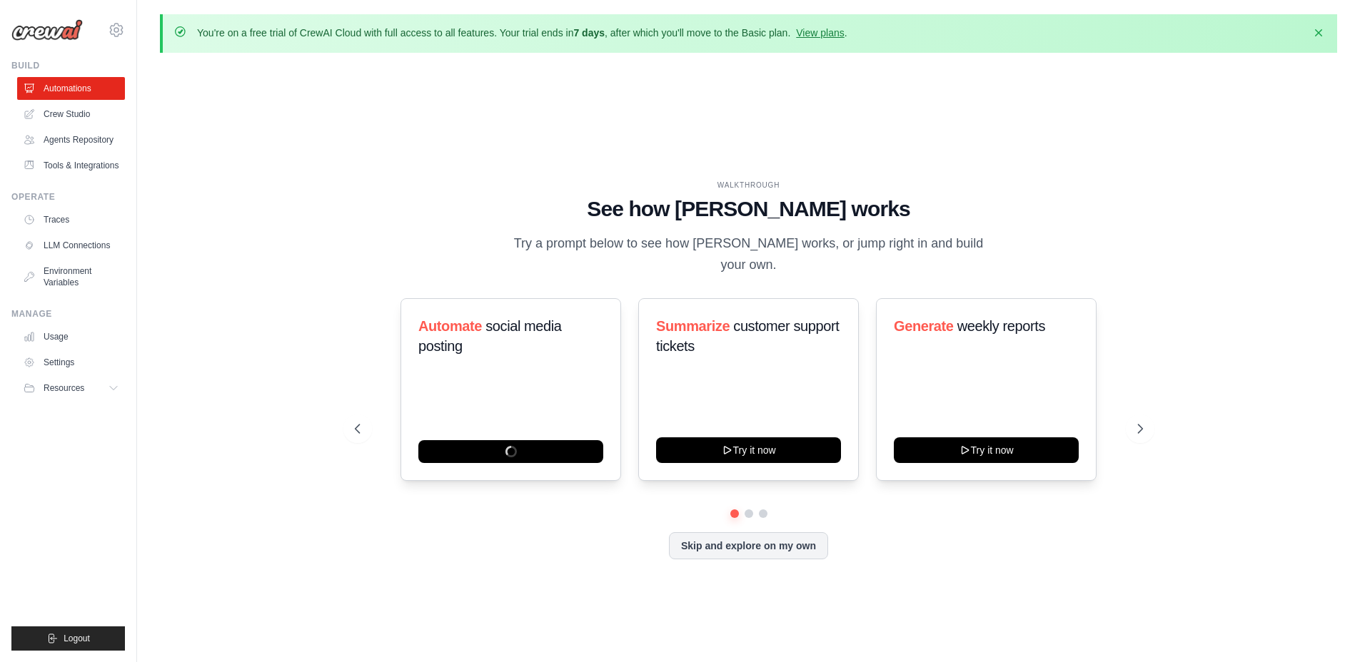
click at [401, 145] on div "WALKTHROUGH See how CrewAI works Try a prompt below to see how CrewAI works, or…" at bounding box center [748, 381] width 1177 height 634
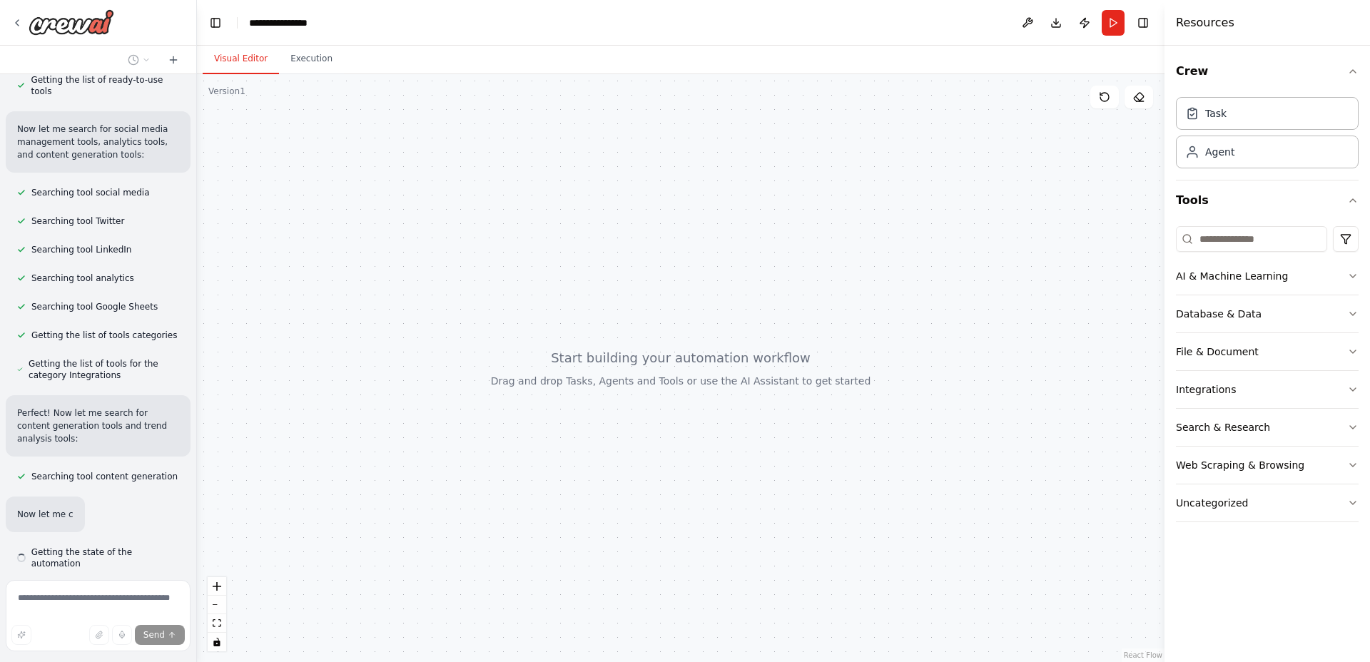
scroll to position [304, 0]
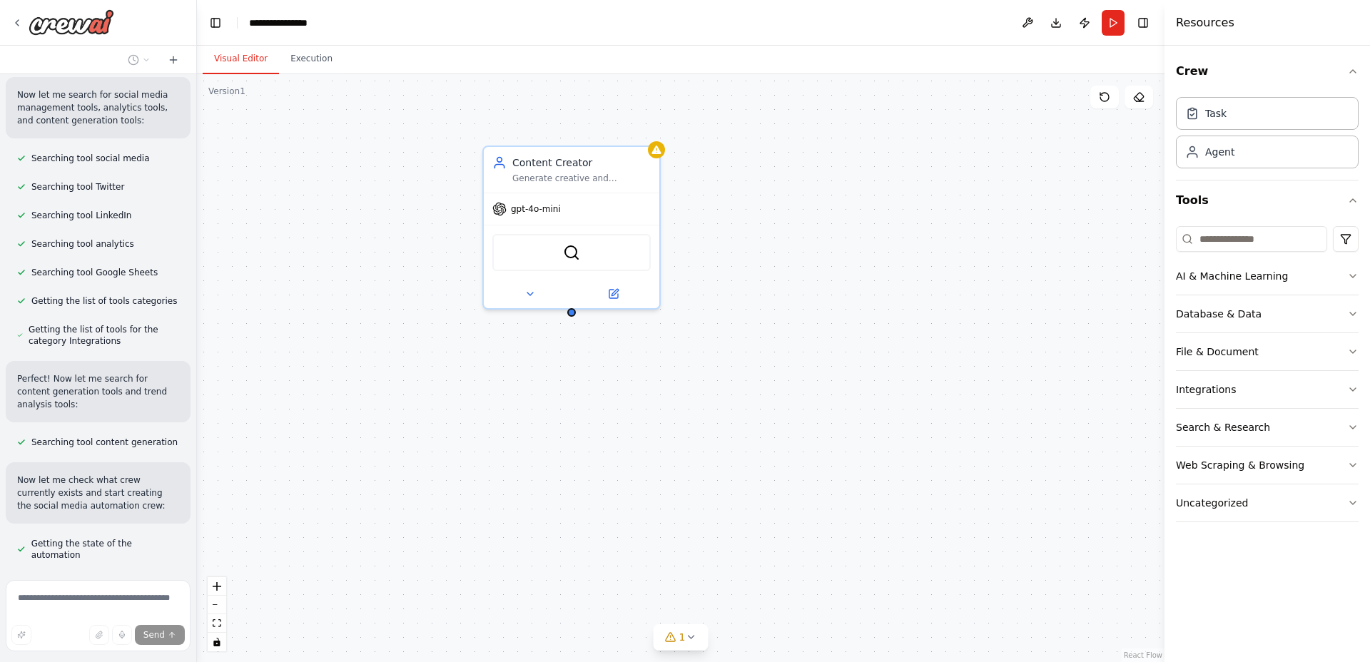
click at [904, 31] on header "**********" at bounding box center [681, 23] width 968 height 46
click at [742, 71] on div "Visual Editor Execution" at bounding box center [681, 60] width 968 height 29
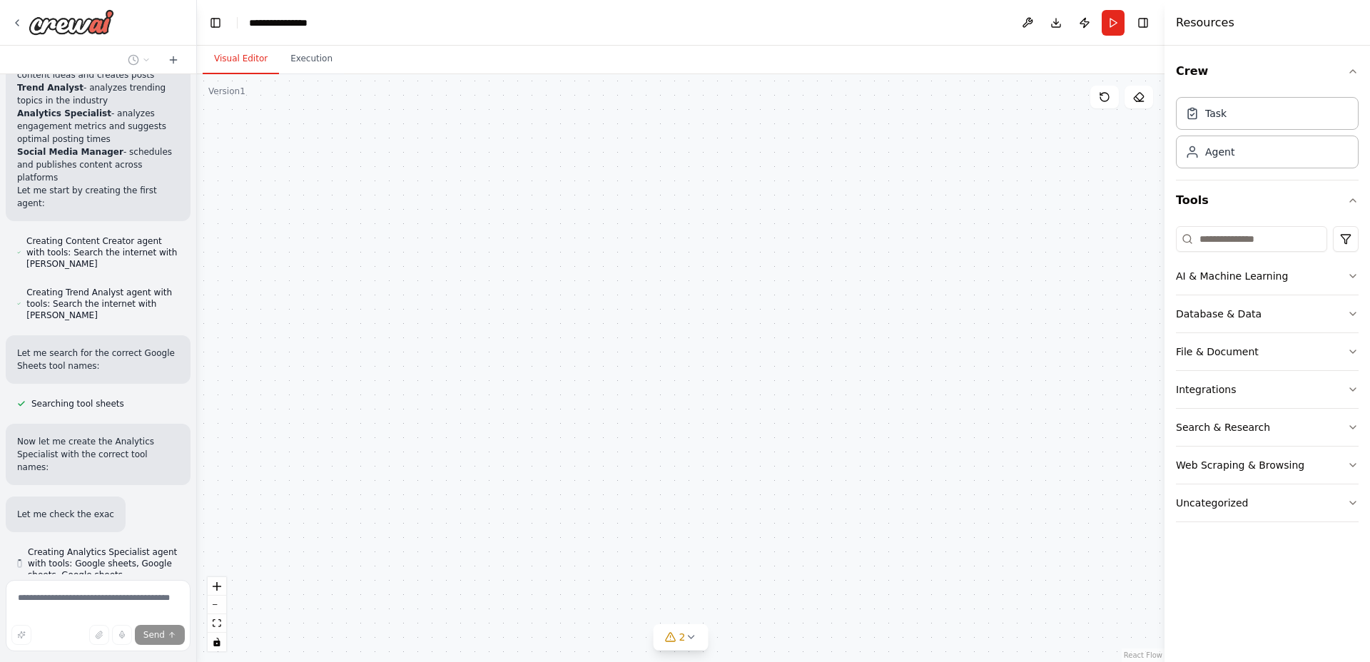
scroll to position [938, 0]
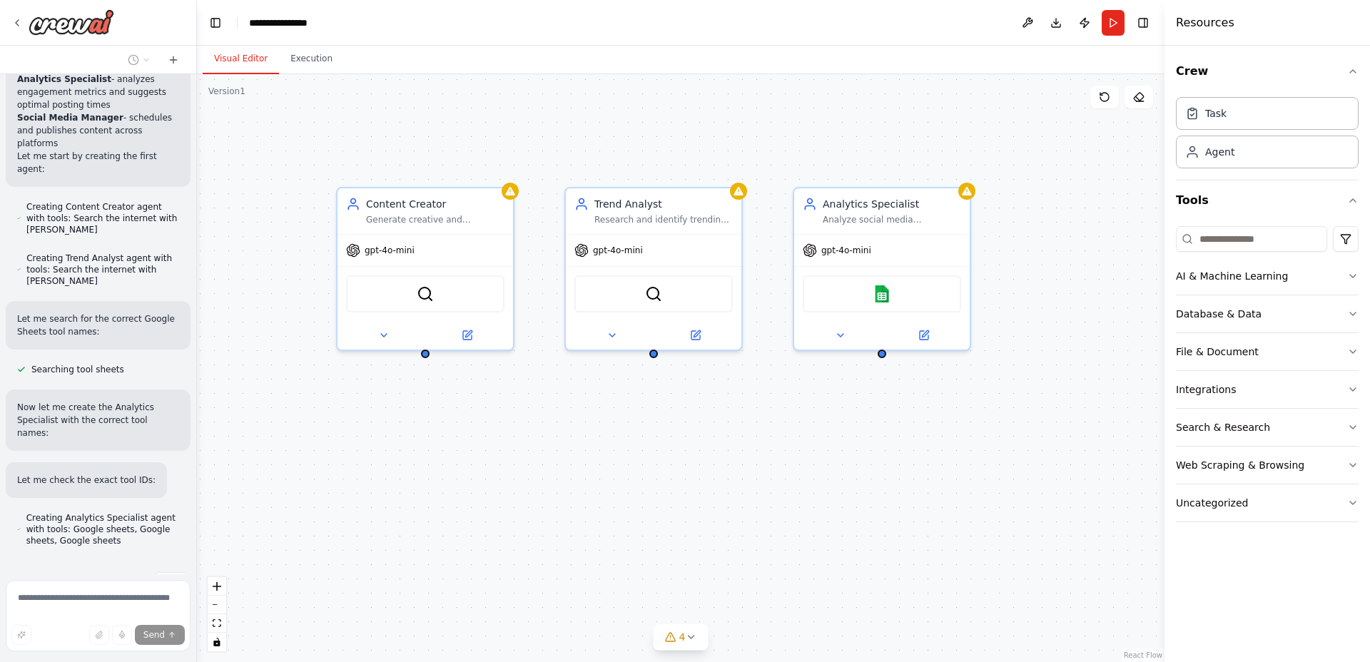
drag, startPoint x: 966, startPoint y: 408, endPoint x: 831, endPoint y: 453, distance: 142.4
click at [831, 453] on div "Content Creator Generate creative and engaging social media content ideas based…" at bounding box center [681, 368] width 968 height 588
click at [476, 338] on icon at bounding box center [479, 335] width 6 height 6
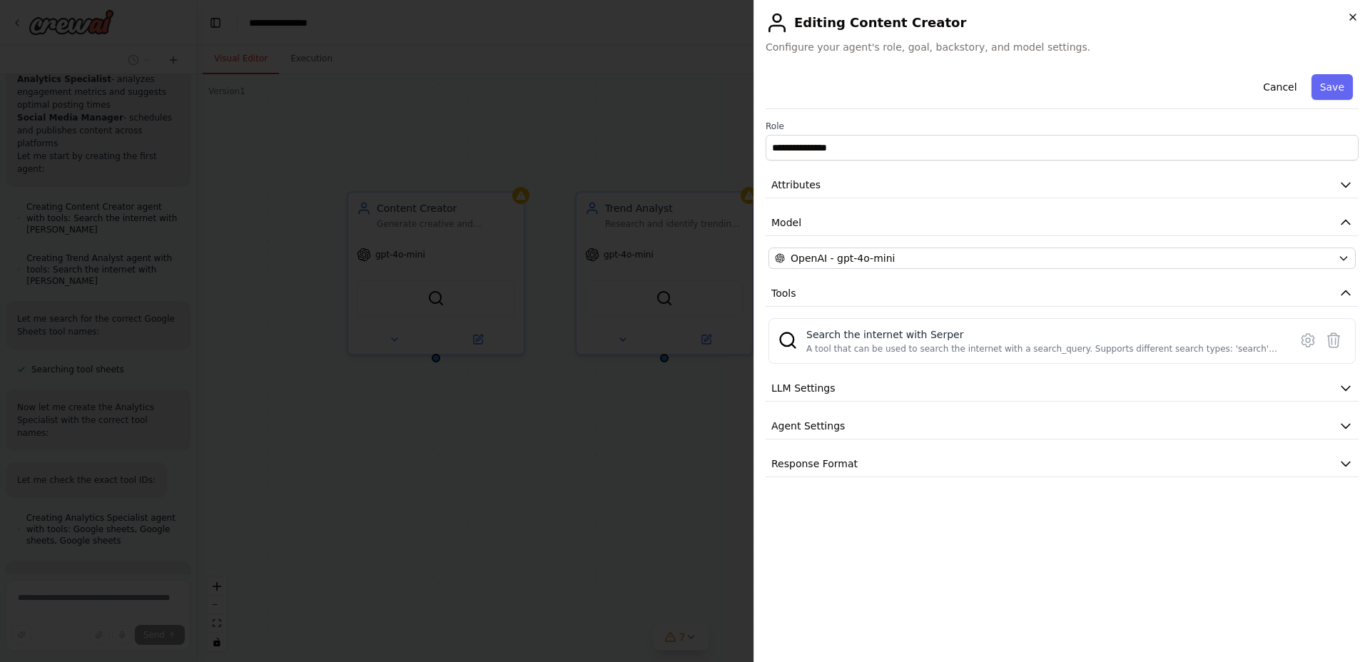
click at [1350, 19] on icon "button" at bounding box center [1353, 16] width 11 height 11
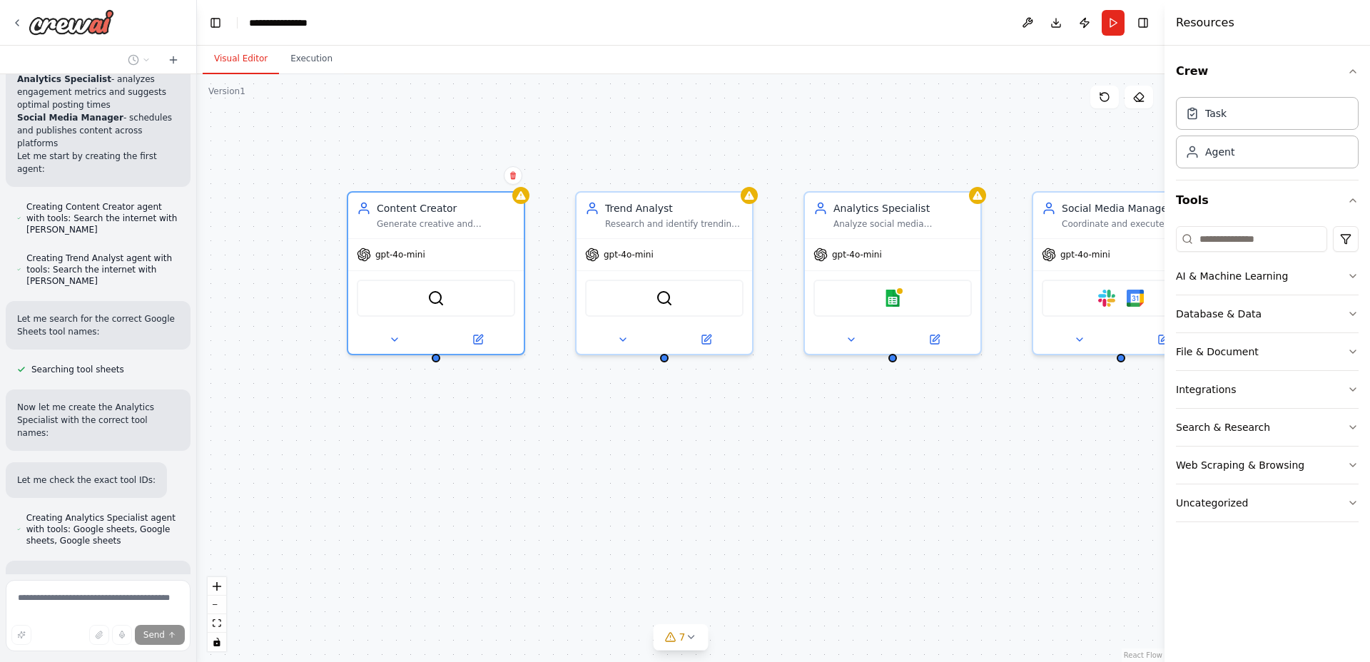
drag, startPoint x: 914, startPoint y: 458, endPoint x: 794, endPoint y: 468, distance: 120.3
click at [794, 468] on div "Content Creator Generate creative and engaging social media content ideas based…" at bounding box center [681, 368] width 968 height 588
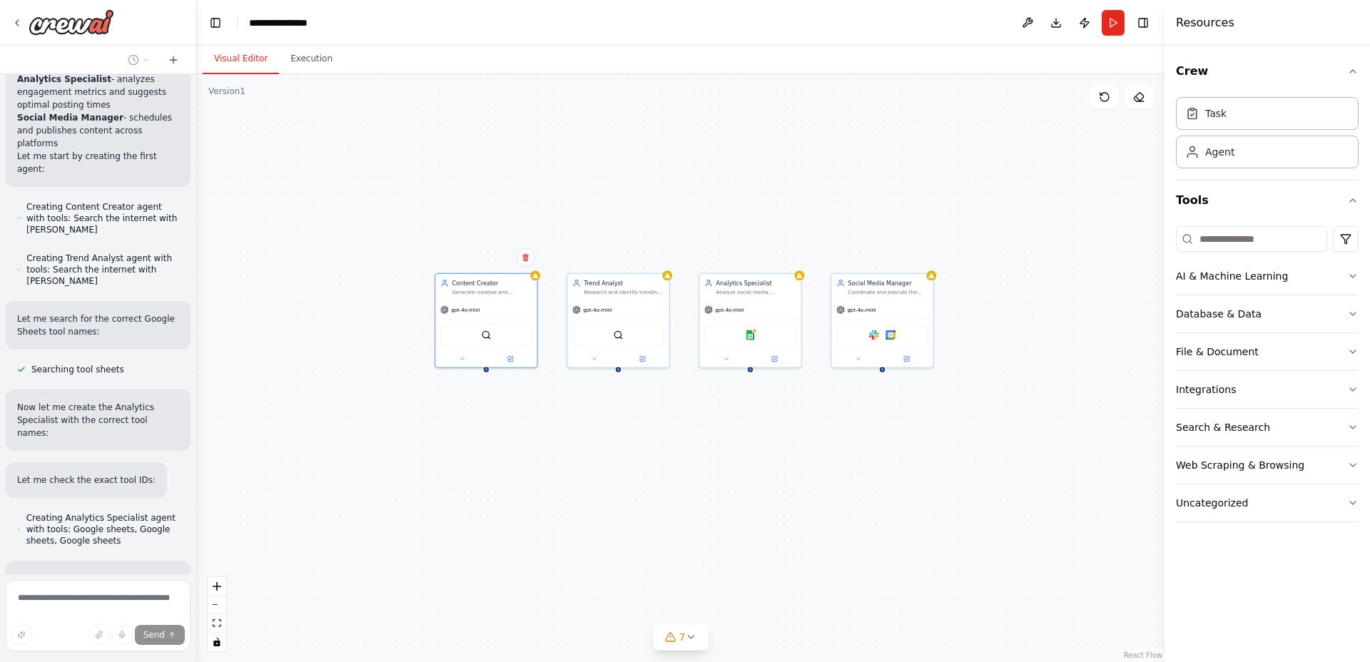
drag, startPoint x: 790, startPoint y: 485, endPoint x: 751, endPoint y: 433, distance: 64.7
click at [751, 433] on div "Content Creator Generate creative and engaging social media content ideas based…" at bounding box center [681, 368] width 968 height 588
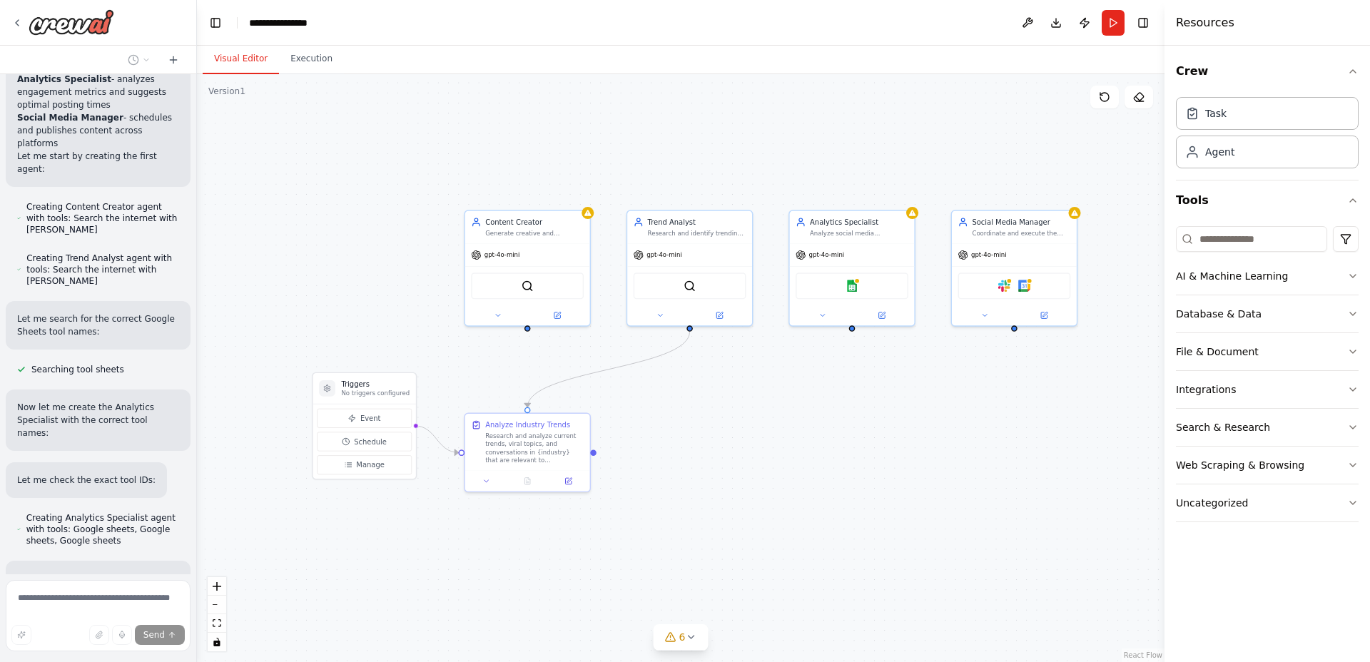
drag, startPoint x: 748, startPoint y: 409, endPoint x: 858, endPoint y: 396, distance: 110.7
click at [858, 396] on div ".deletable-edge-delete-btn { width: 20px; height: 20px; border: 0px solid #ffff…" at bounding box center [681, 368] width 968 height 588
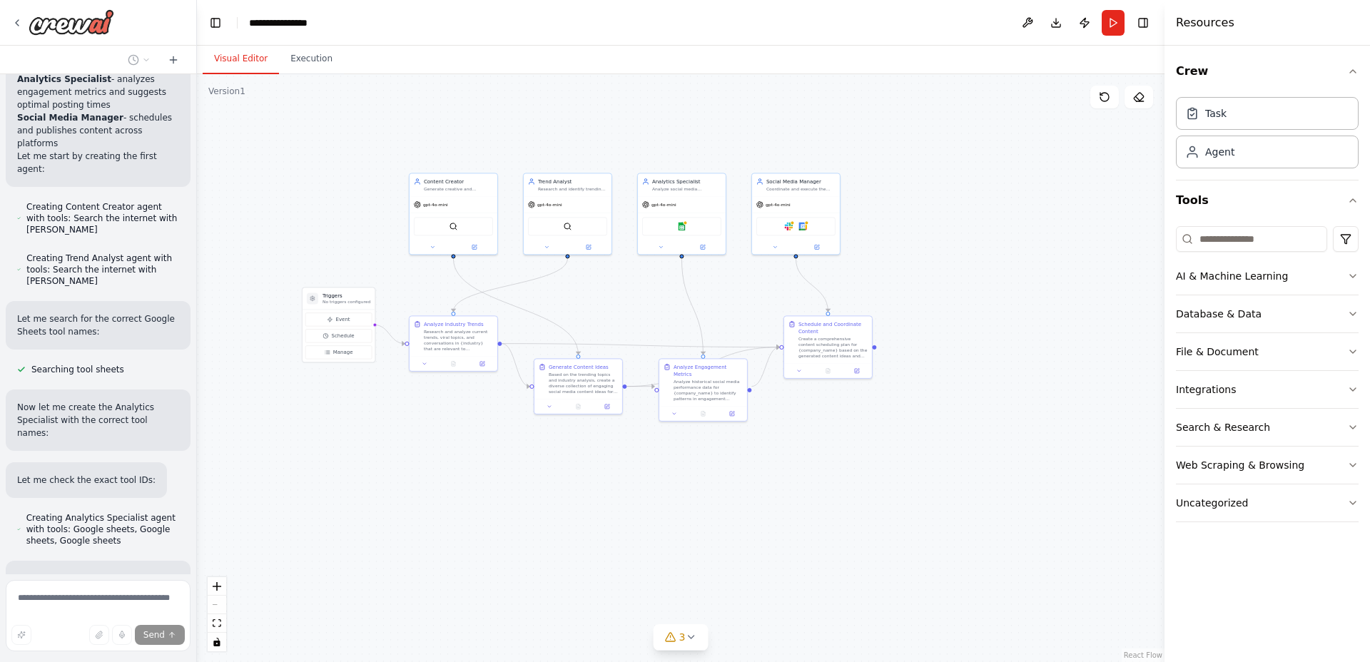
drag, startPoint x: 774, startPoint y: 386, endPoint x: 624, endPoint y: 296, distance: 175.2
click at [625, 296] on div ".deletable-edge-delete-btn { width: 20px; height: 20px; border: 0px solid #ffff…" at bounding box center [681, 368] width 968 height 588
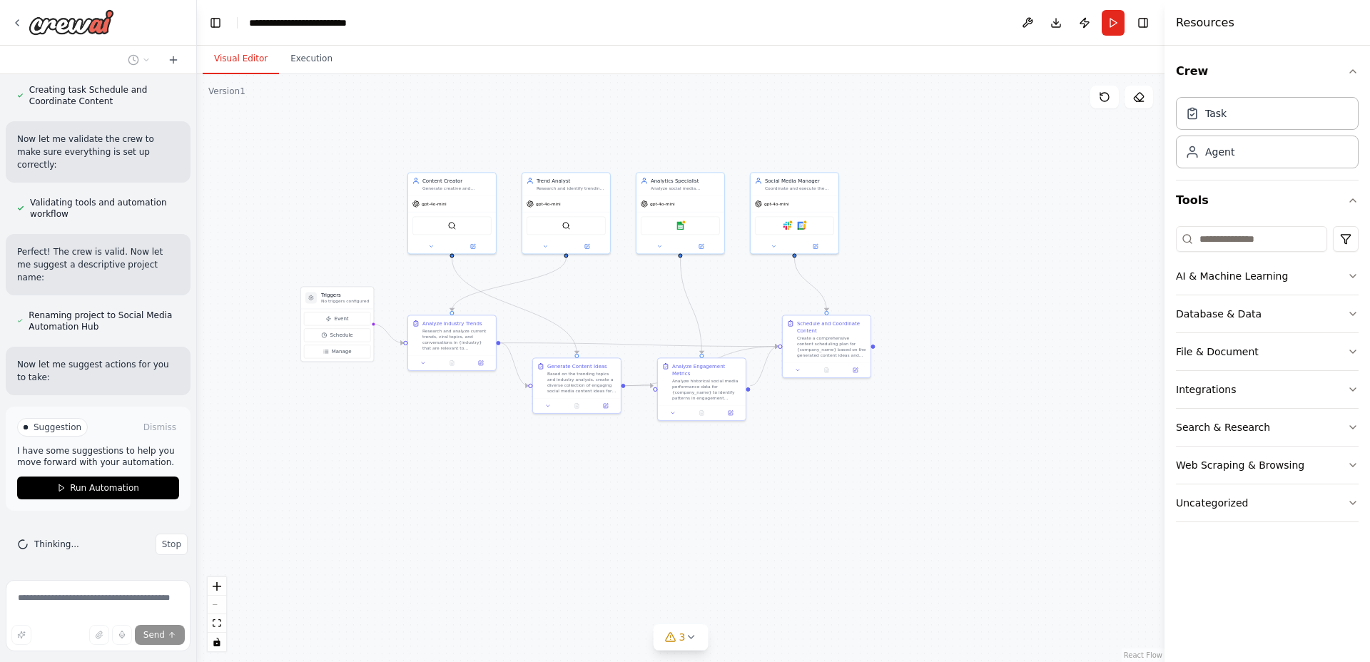
scroll to position [1735, 0]
click at [85, 487] on span "Run Automation" at bounding box center [104, 484] width 69 height 11
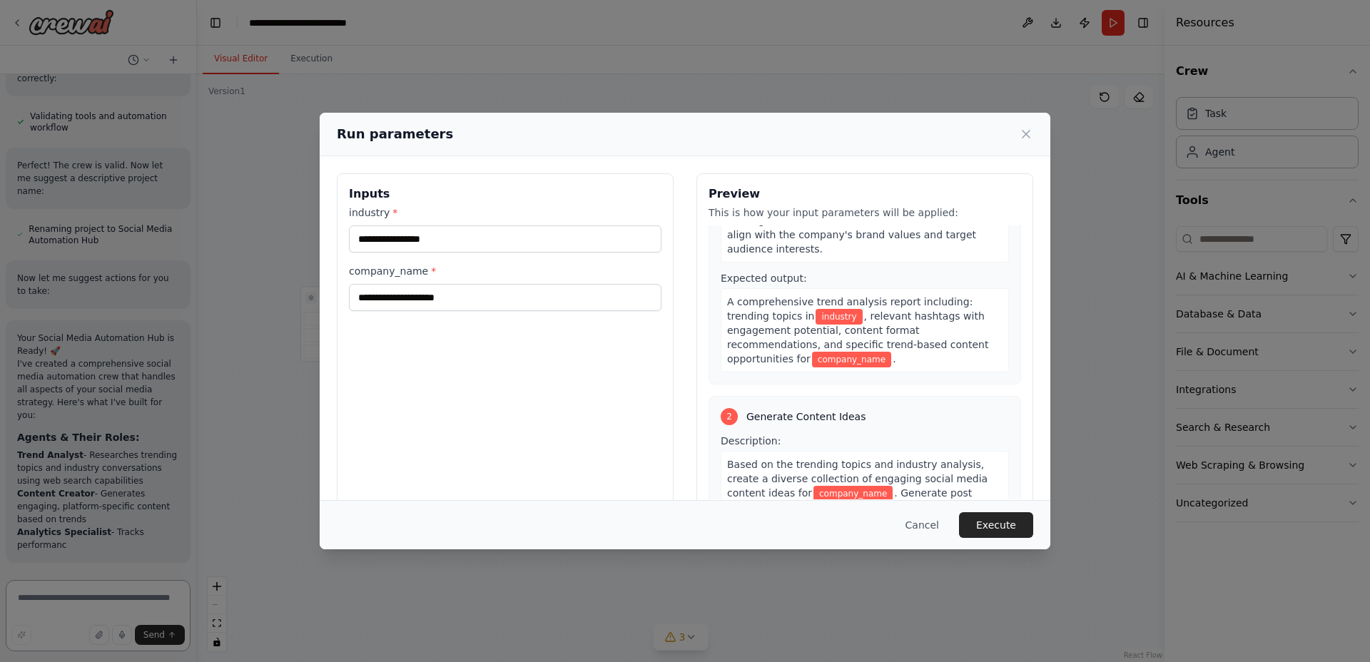
scroll to position [0, 0]
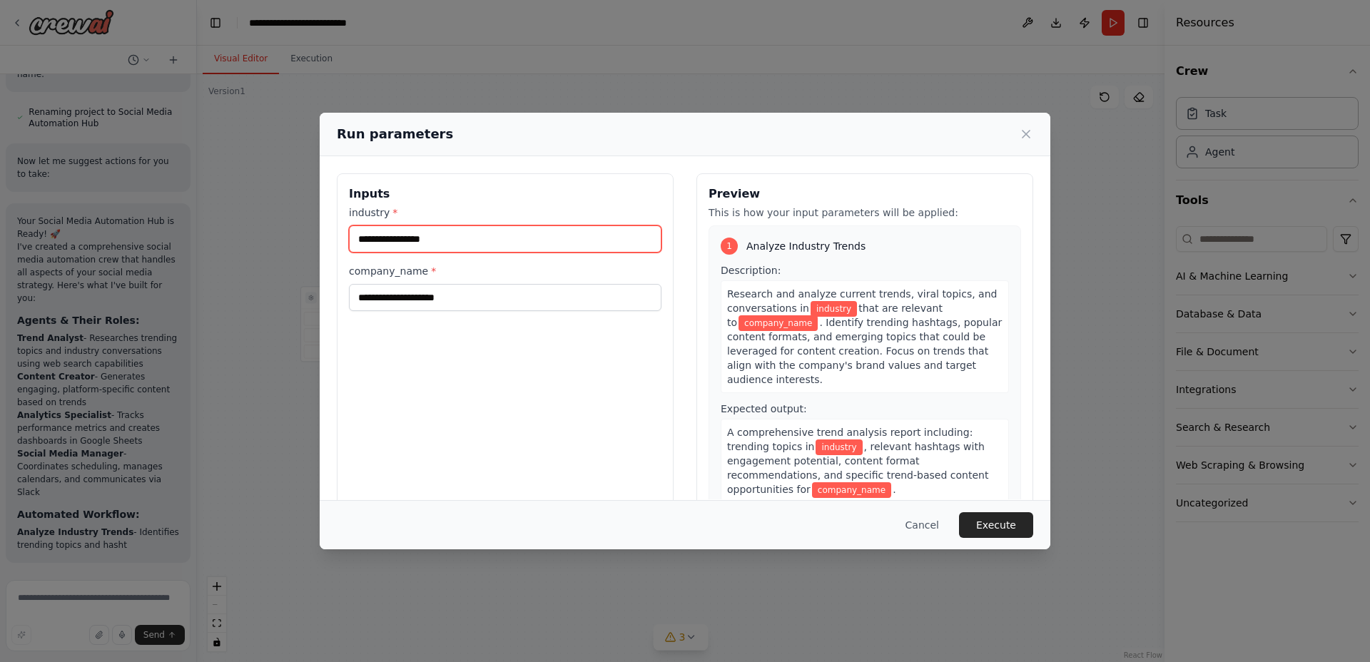
click at [390, 250] on input "industry *" at bounding box center [505, 239] width 313 height 27
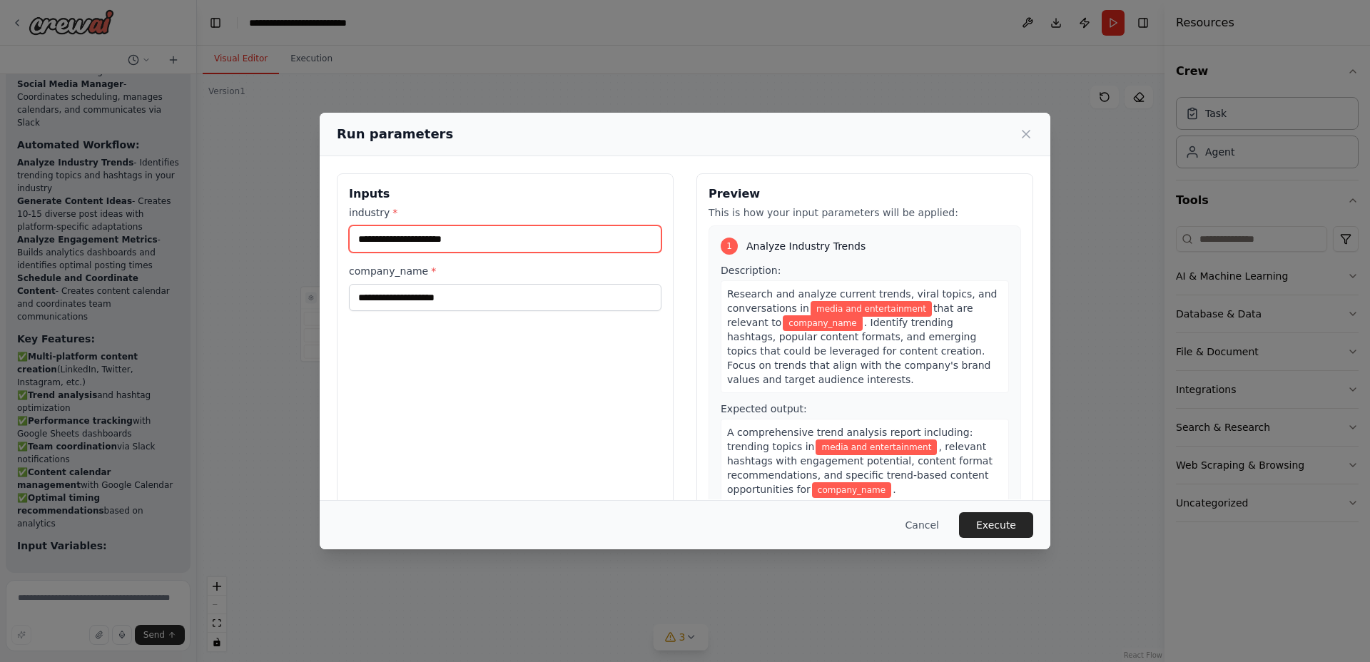
type input "**********"
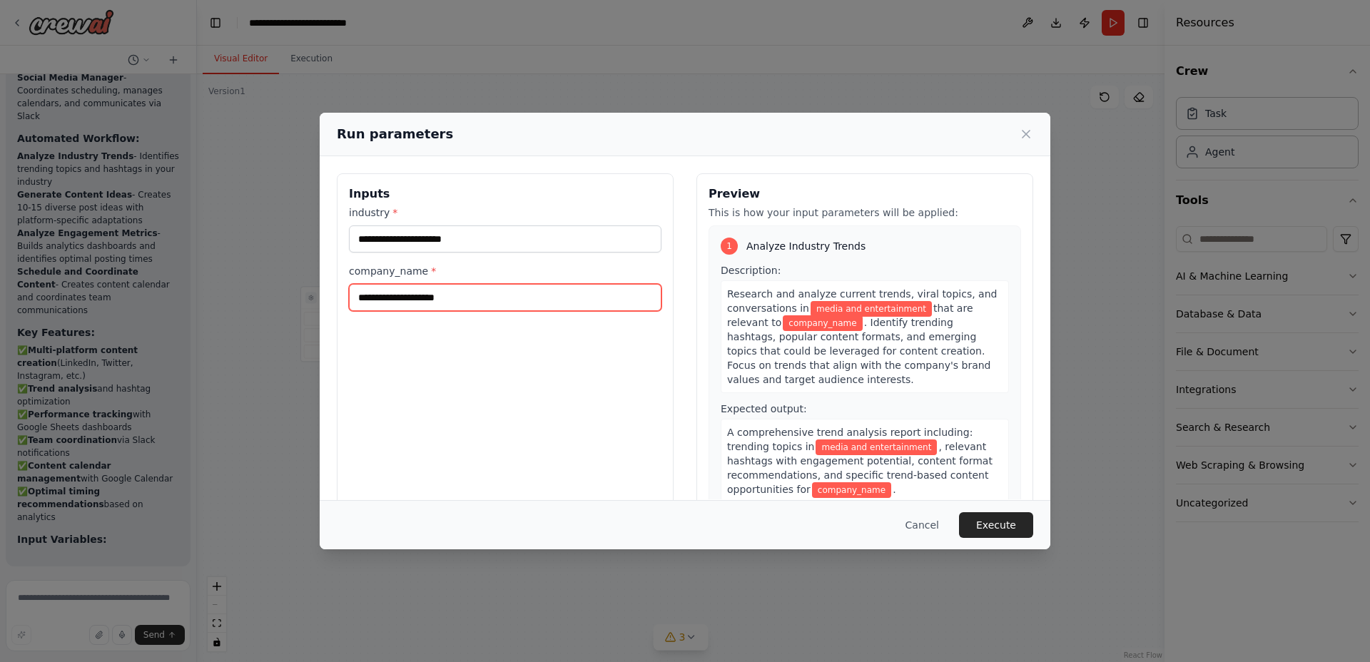
click at [438, 300] on input "company_name *" at bounding box center [505, 297] width 313 height 27
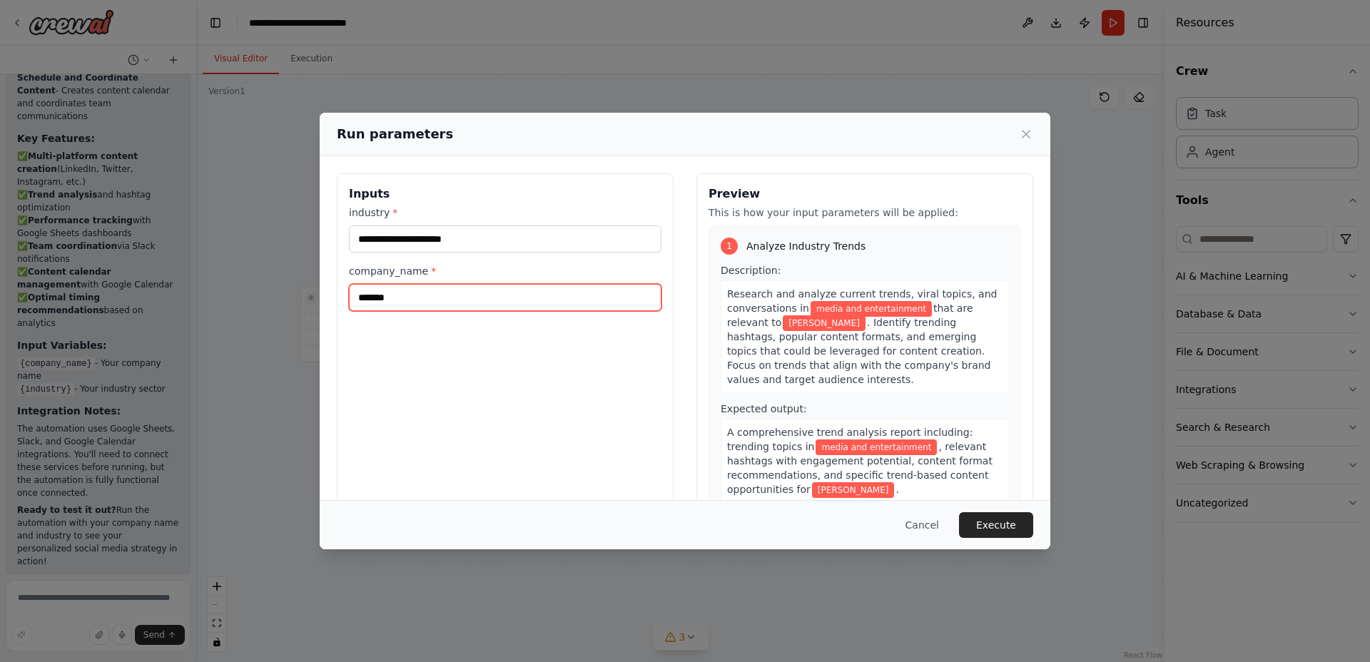
scroll to position [2508, 0]
type input "*********"
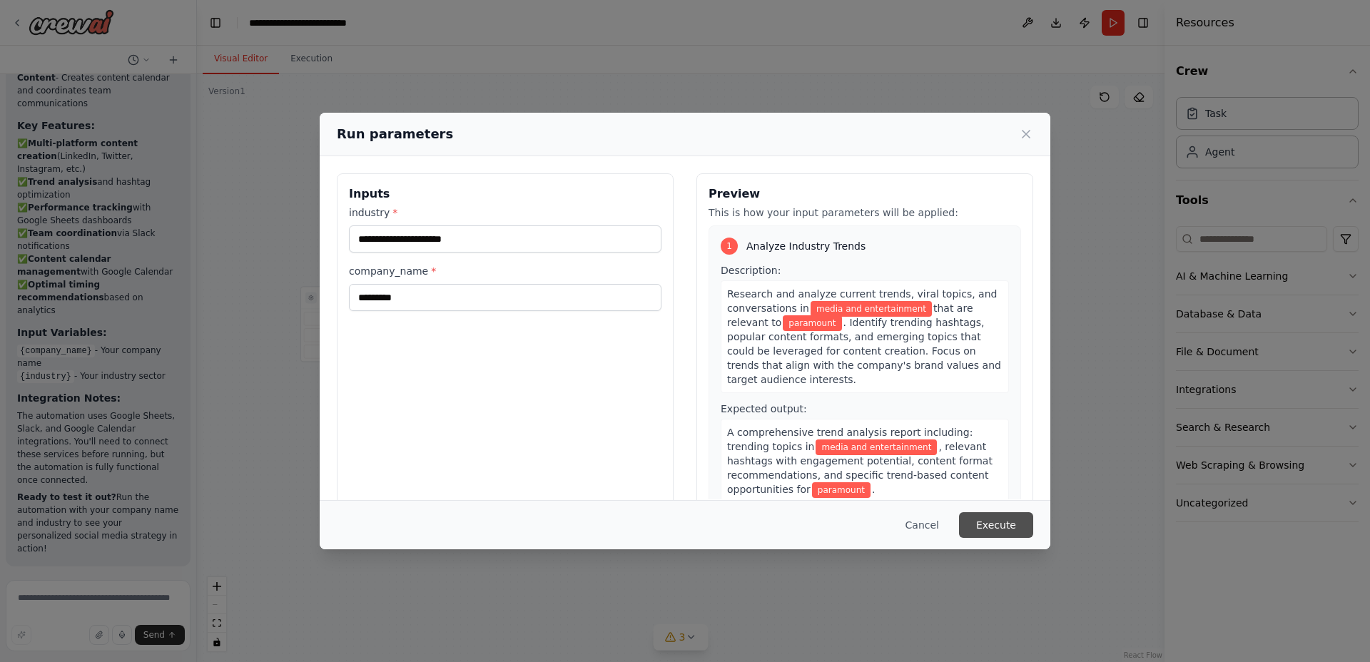
click at [1014, 529] on button "Execute" at bounding box center [996, 526] width 74 height 26
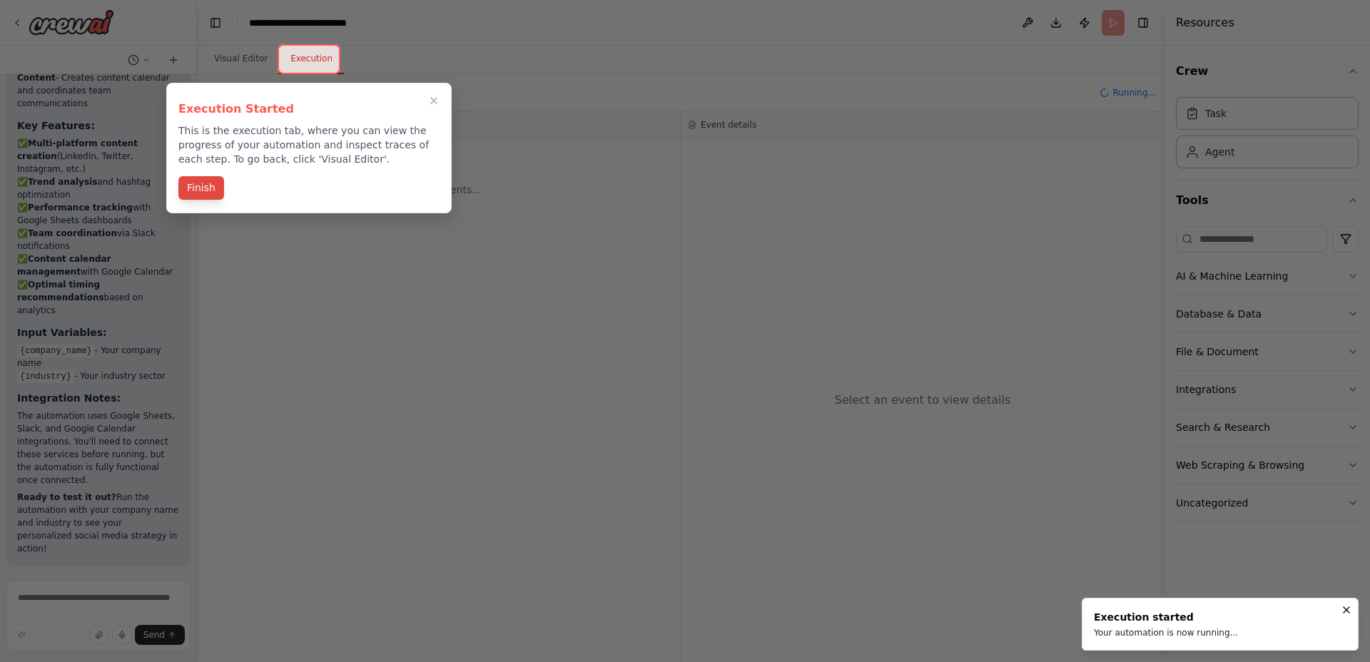
click at [196, 185] on button "Finish" at bounding box center [201, 188] width 46 height 24
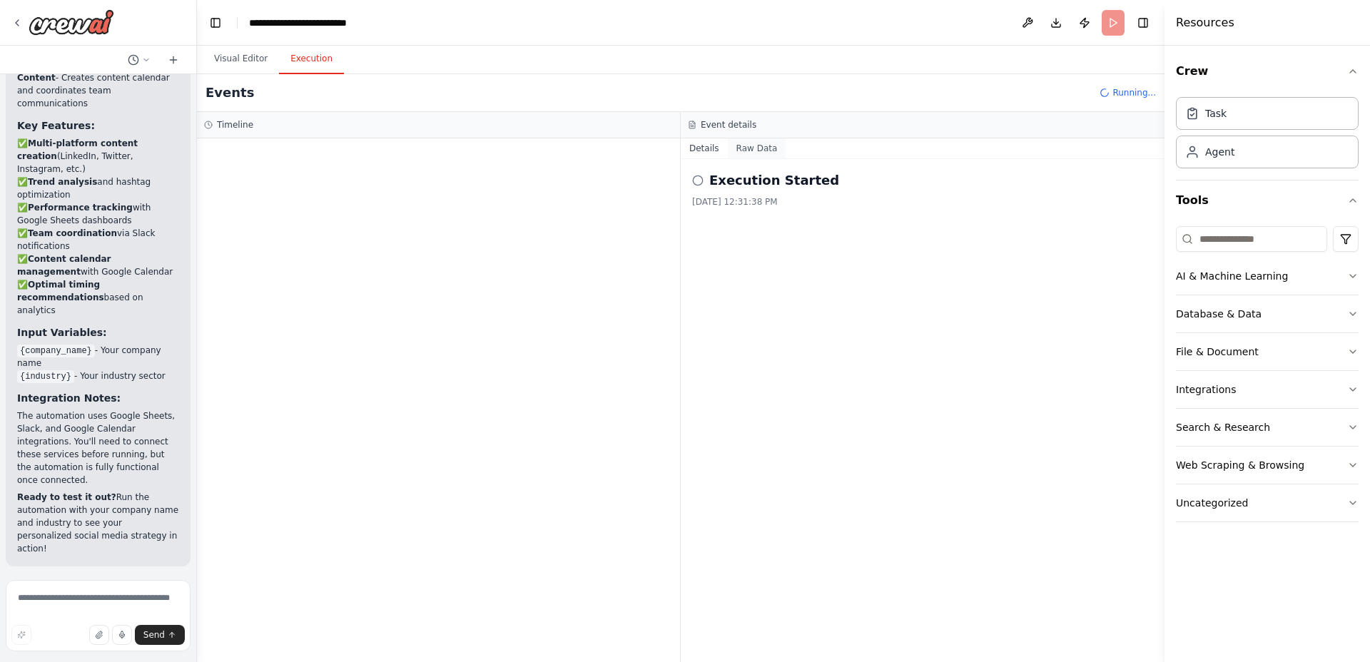
click at [749, 145] on button "Raw Data" at bounding box center [757, 148] width 59 height 20
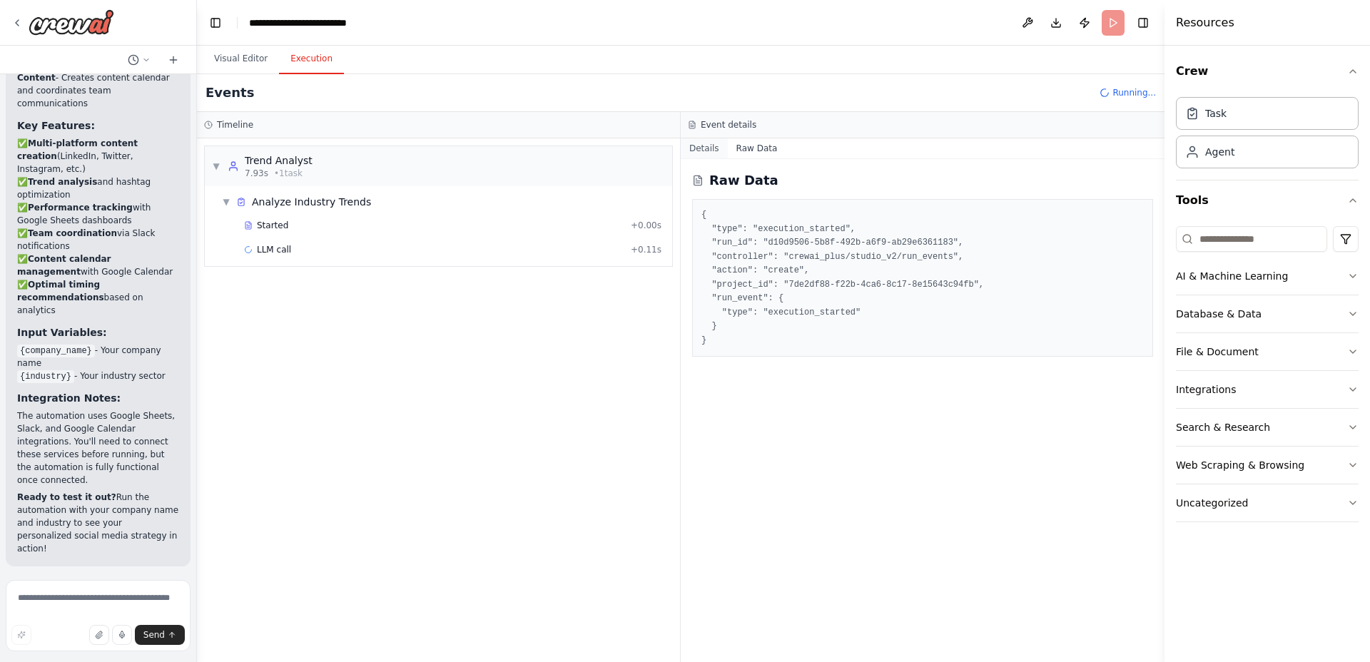
click at [701, 145] on button "Details" at bounding box center [704, 148] width 47 height 20
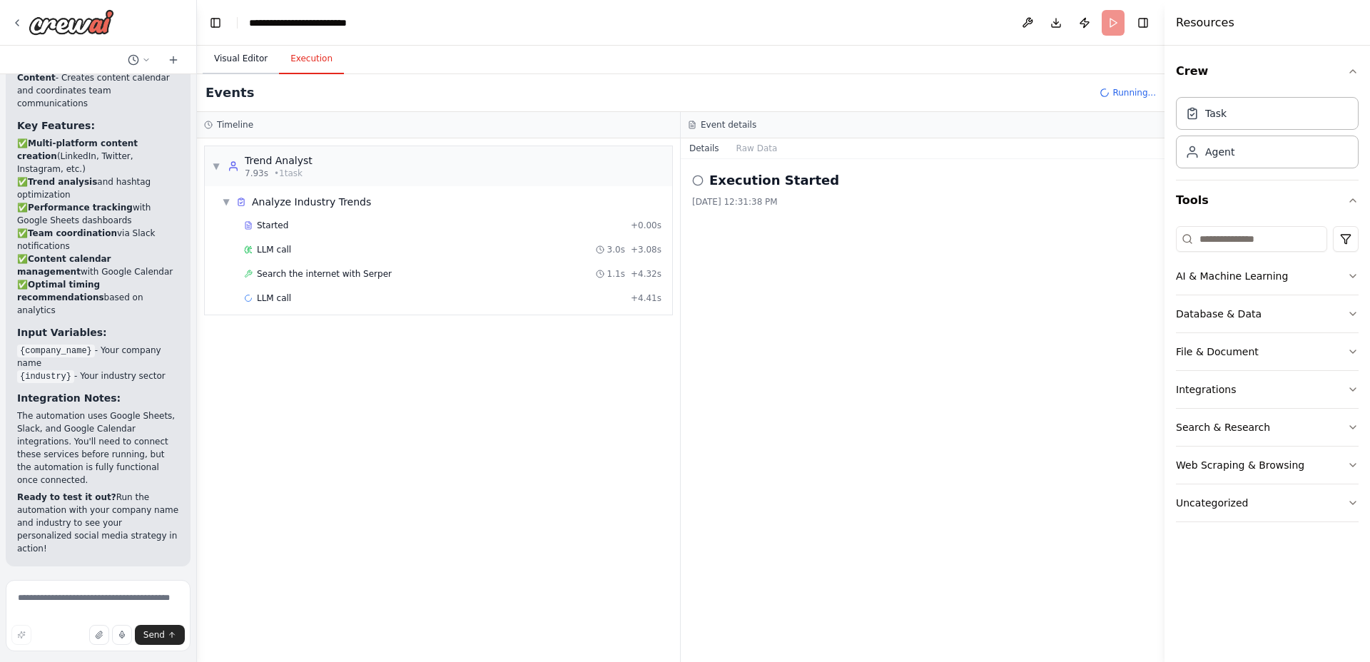
click at [233, 53] on button "Visual Editor" at bounding box center [241, 59] width 76 height 30
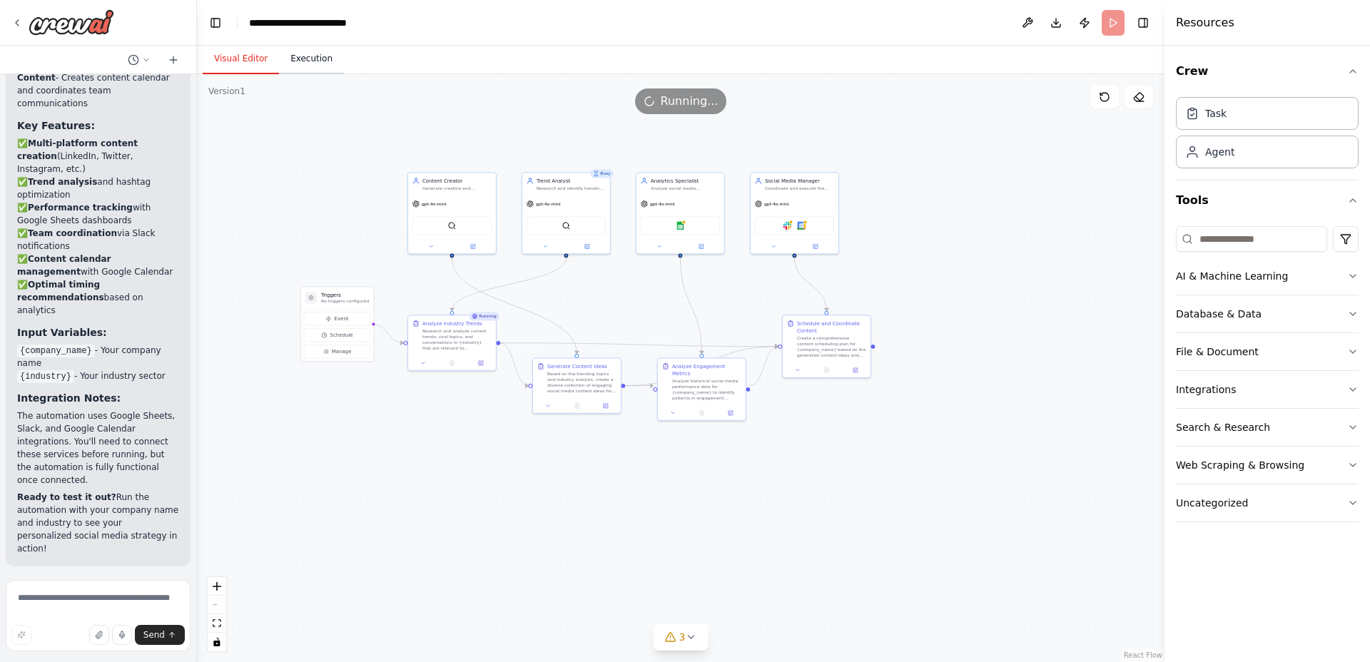
click at [301, 54] on button "Execution" at bounding box center [311, 59] width 65 height 30
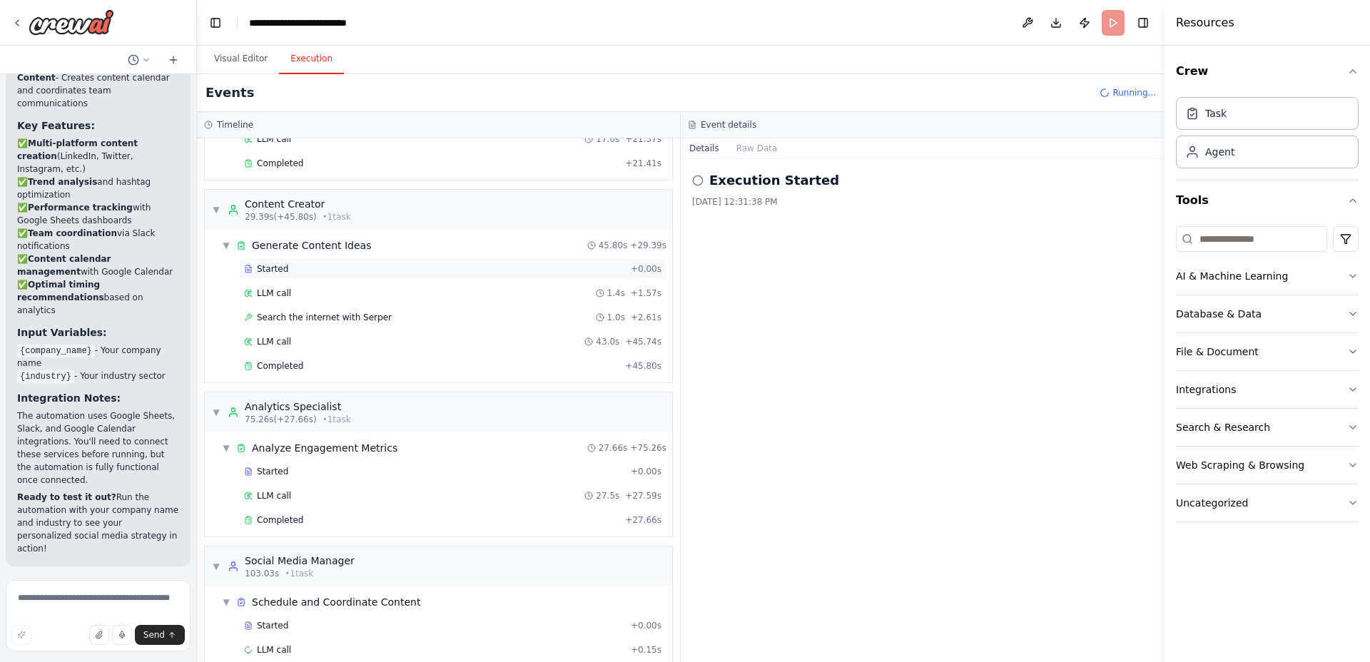
scroll to position [180, 0]
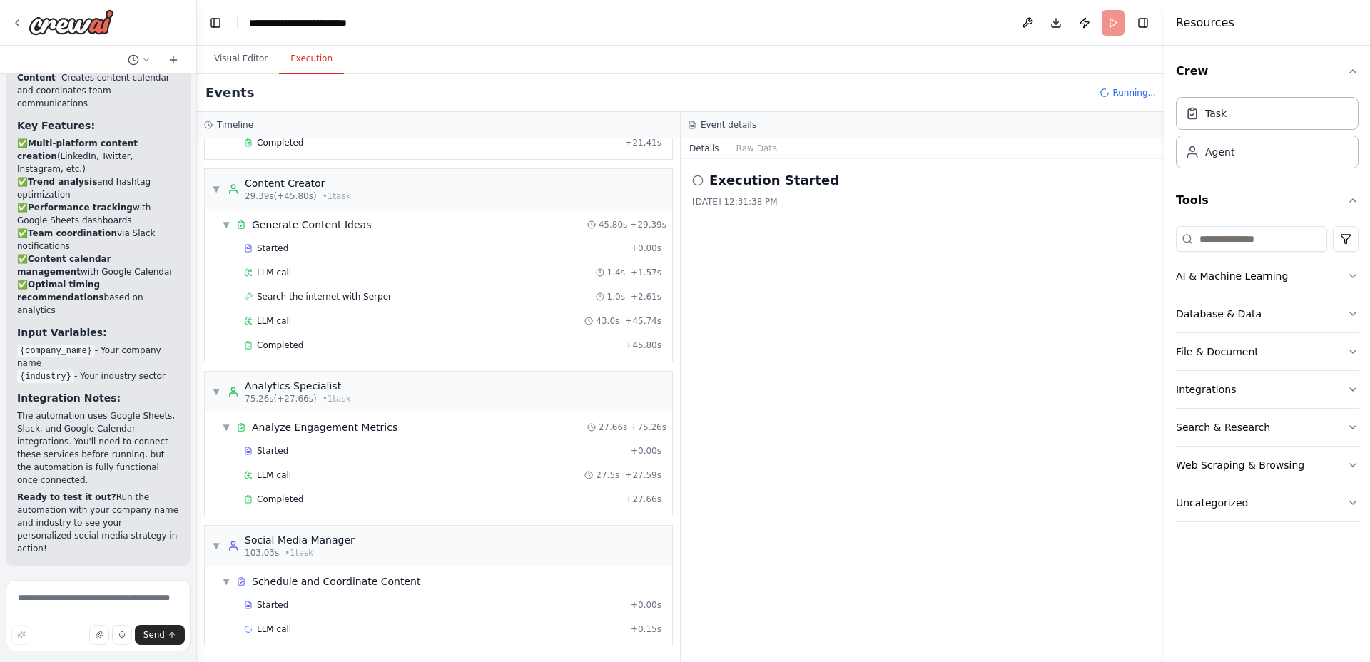
click at [758, 186] on h2 "Execution Started" at bounding box center [775, 181] width 130 height 20
click at [750, 143] on button "Raw Data" at bounding box center [757, 148] width 59 height 20
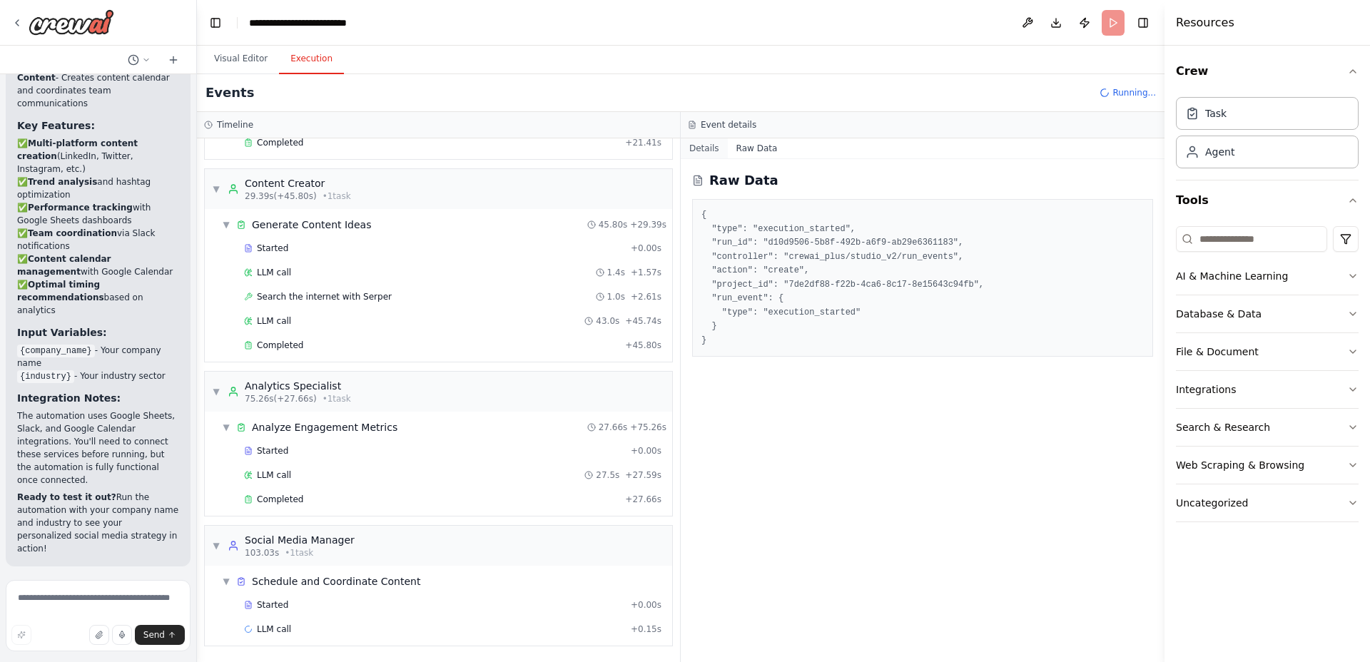
click at [709, 145] on button "Details" at bounding box center [704, 148] width 47 height 20
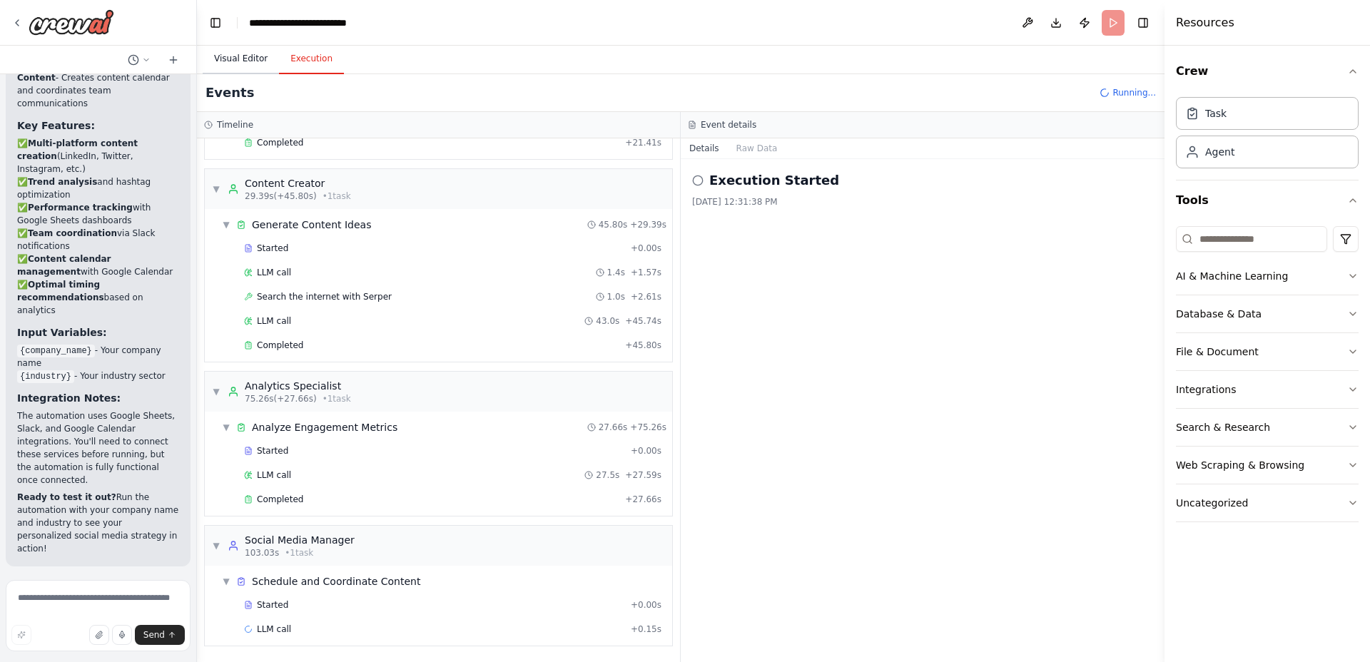
click at [236, 62] on button "Visual Editor" at bounding box center [241, 59] width 76 height 30
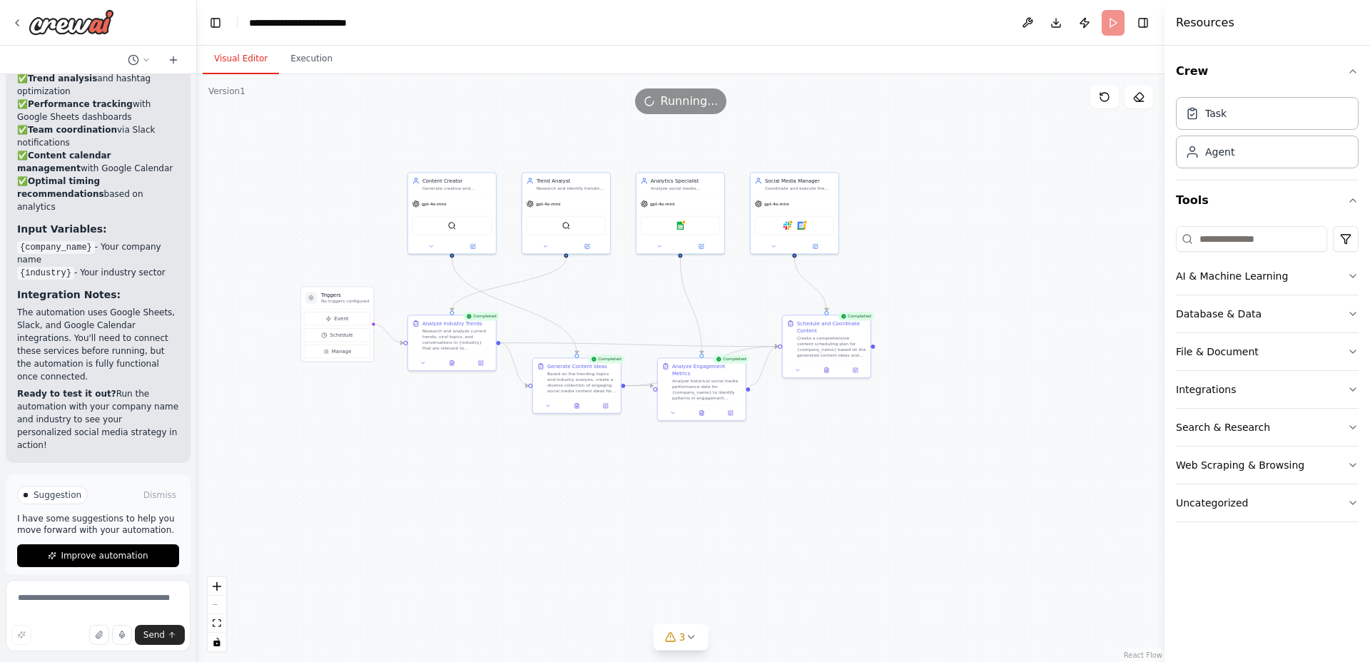
scroll to position [2624, 0]
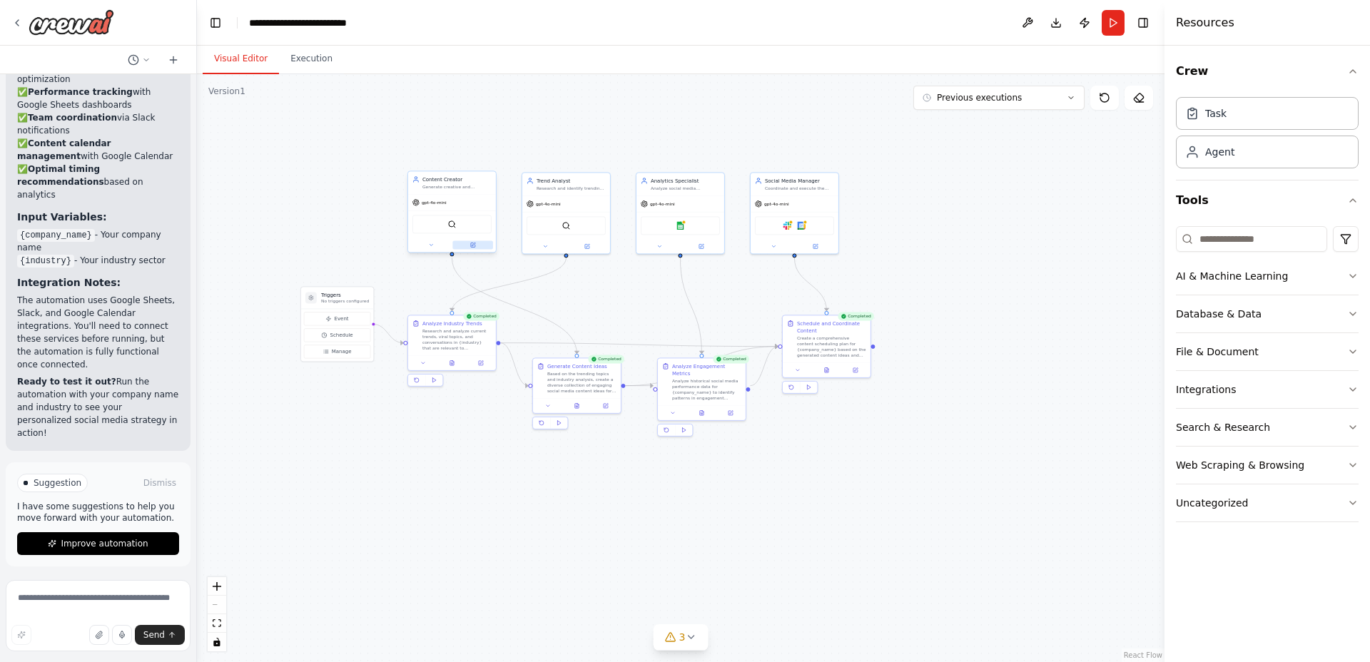
click at [473, 245] on icon at bounding box center [474, 245] width 4 height 4
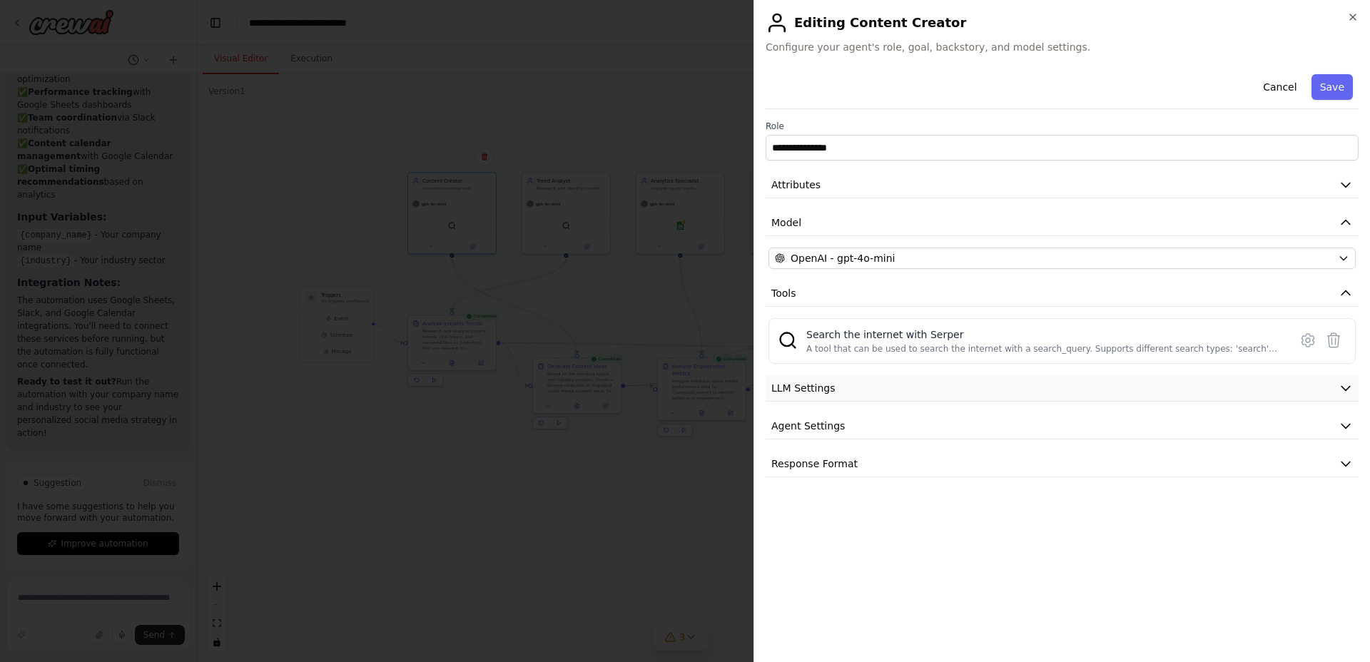
click at [970, 400] on button "LLM Settings" at bounding box center [1062, 388] width 593 height 26
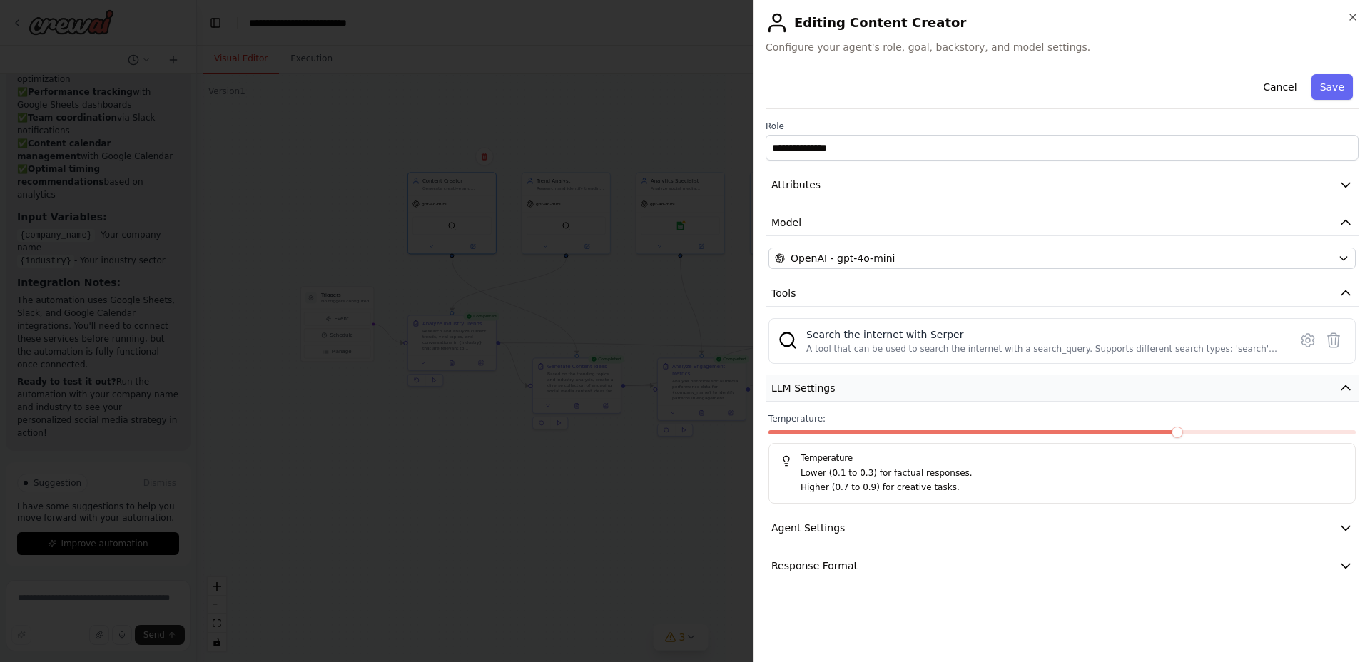
click at [970, 400] on button "LLM Settings" at bounding box center [1062, 388] width 593 height 26
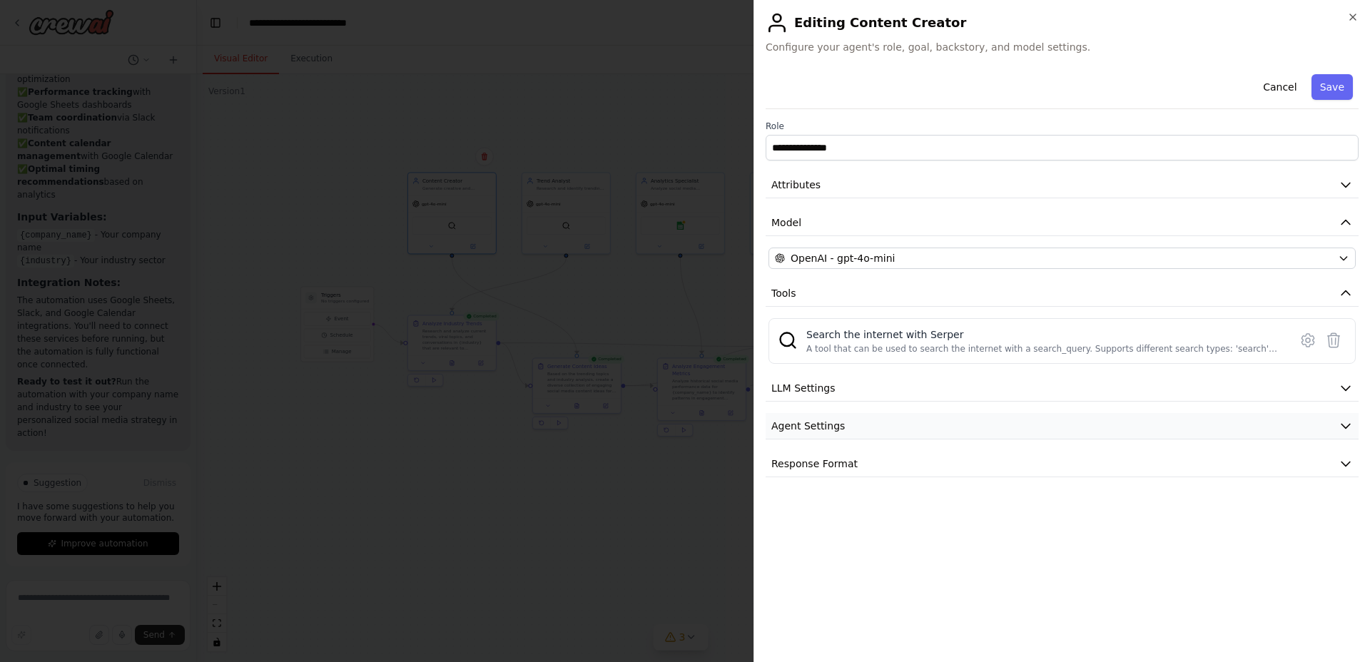
click at [967, 422] on button "Agent Settings" at bounding box center [1062, 426] width 593 height 26
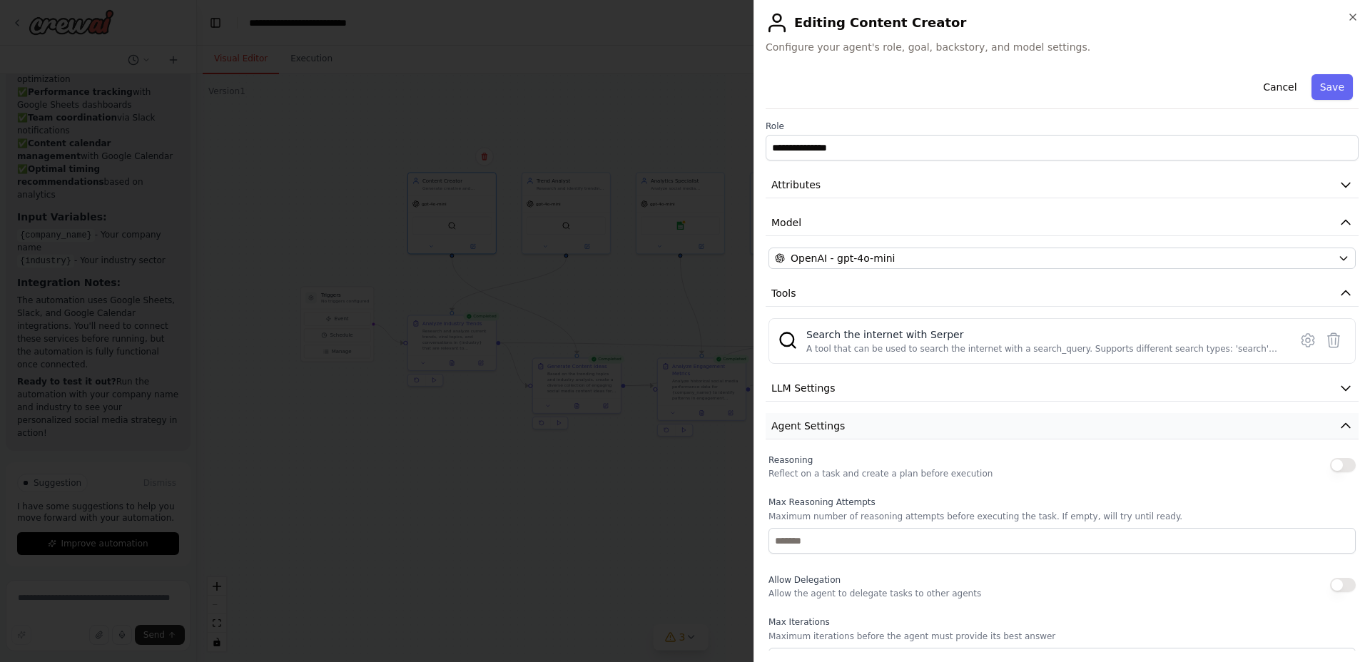
click at [967, 422] on button "Agent Settings" at bounding box center [1062, 426] width 593 height 26
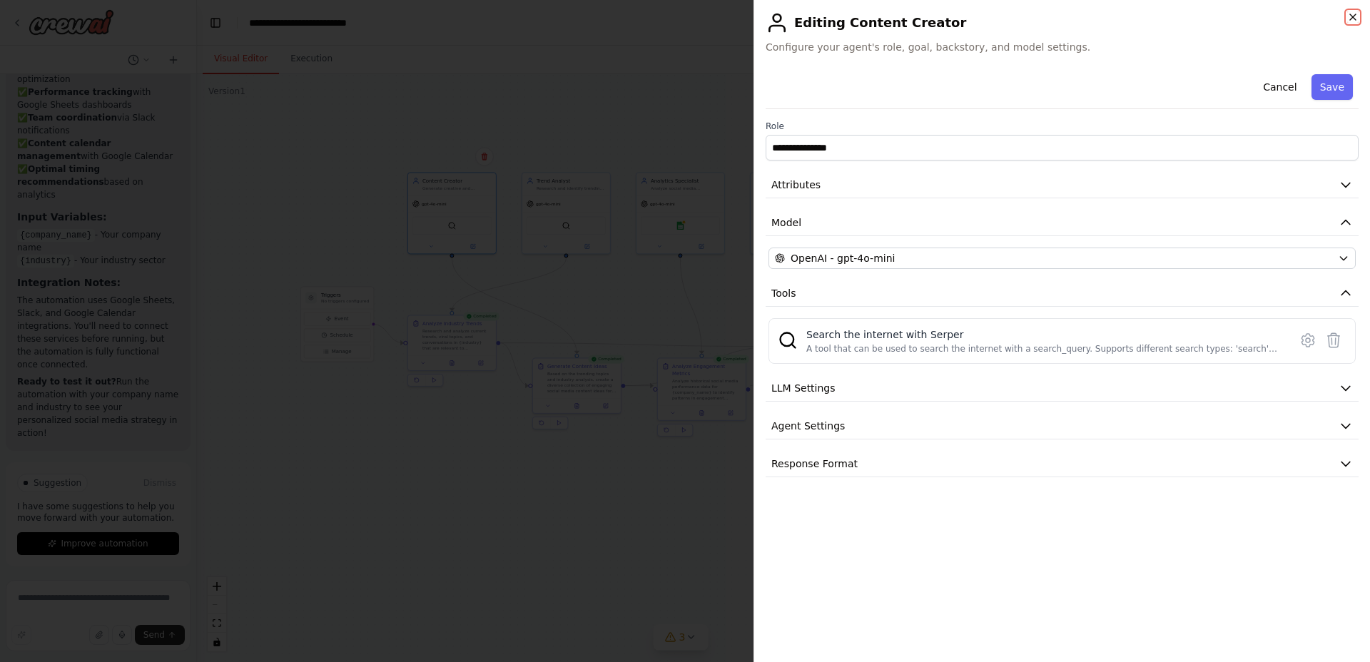
click at [1355, 17] on icon "button" at bounding box center [1353, 16] width 11 height 11
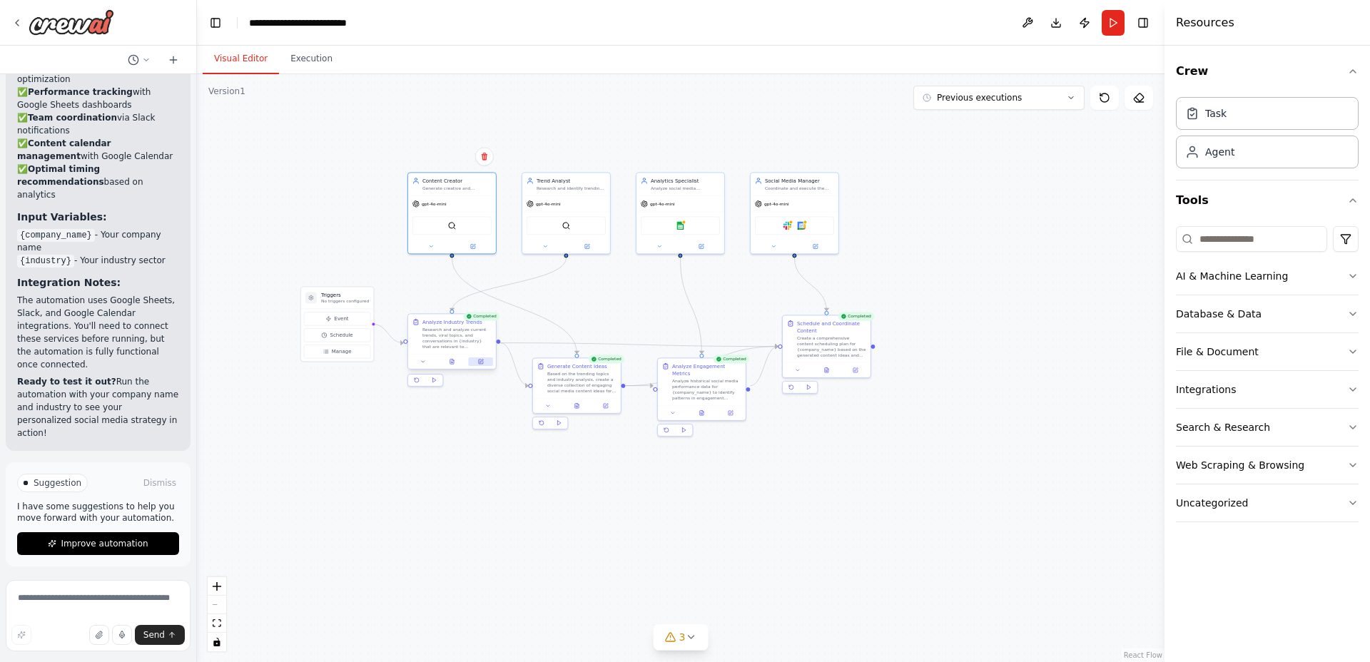
click at [482, 363] on icon at bounding box center [481, 362] width 4 height 4
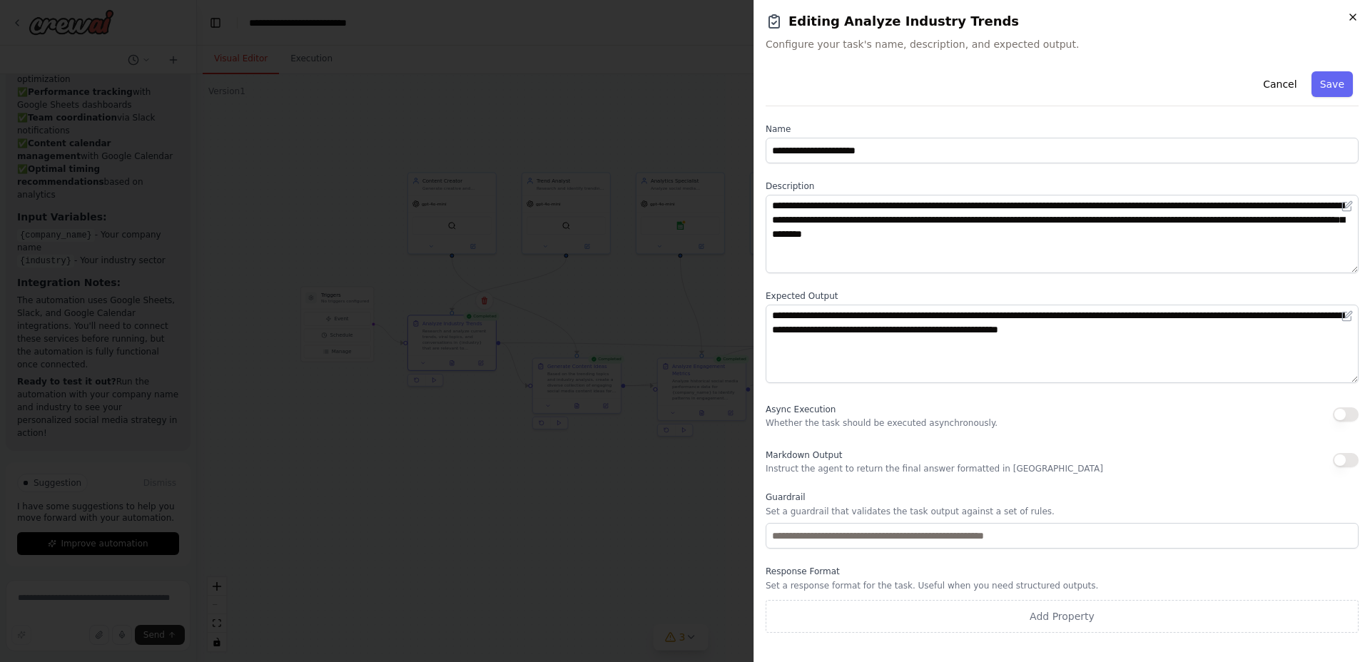
click at [1353, 18] on icon "button" at bounding box center [1353, 16] width 11 height 11
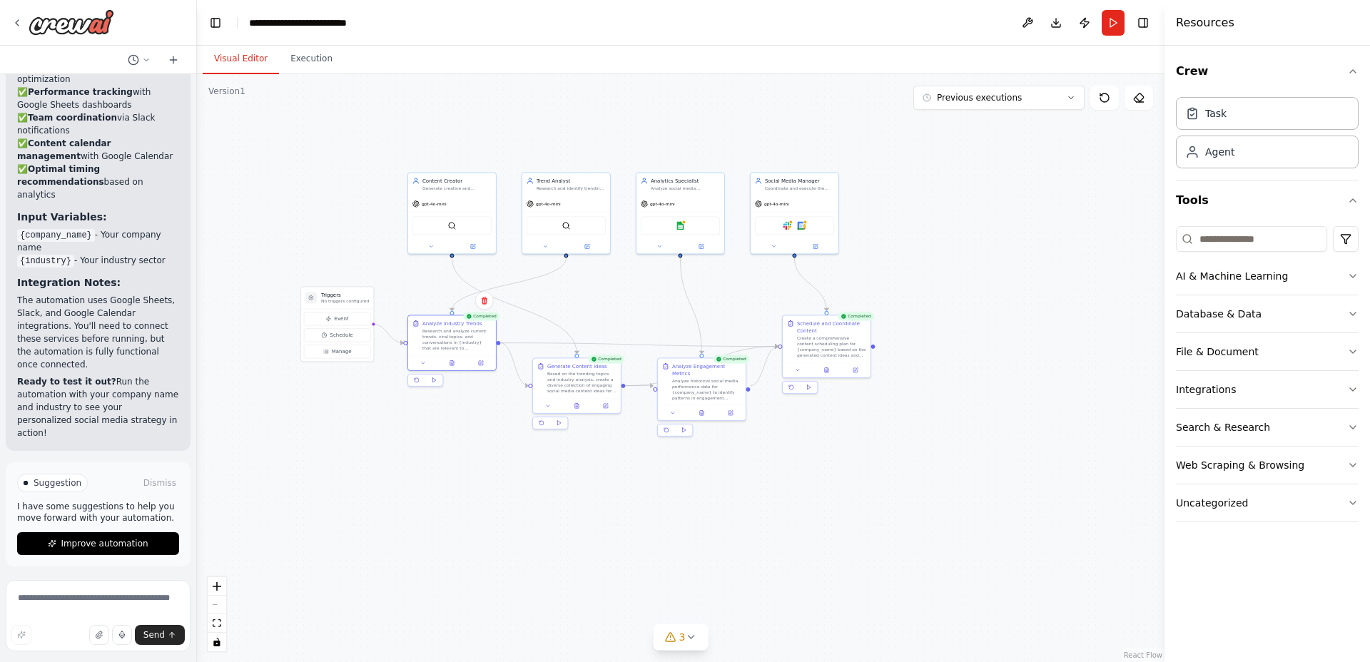
click at [700, 459] on div ".deletable-edge-delete-btn { width: 20px; height: 20px; border: 0px solid #ffff…" at bounding box center [681, 368] width 968 height 588
click at [314, 61] on button "Execution" at bounding box center [311, 59] width 65 height 30
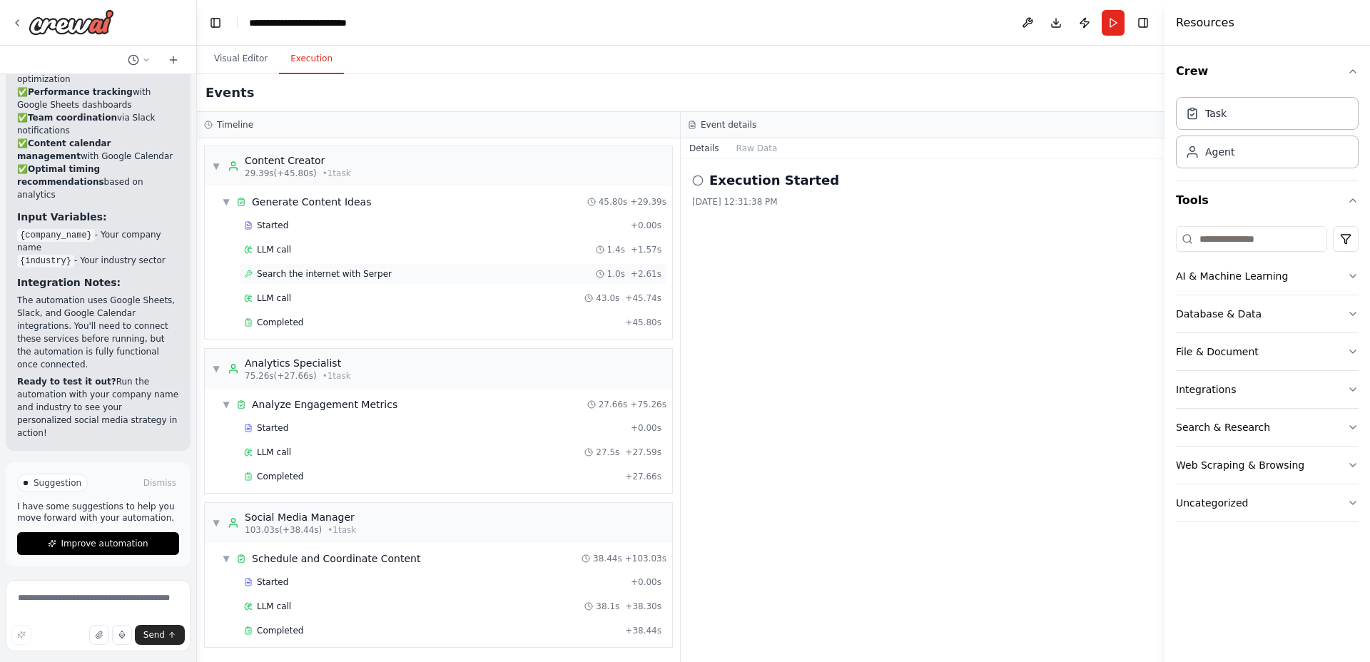
scroll to position [204, 0]
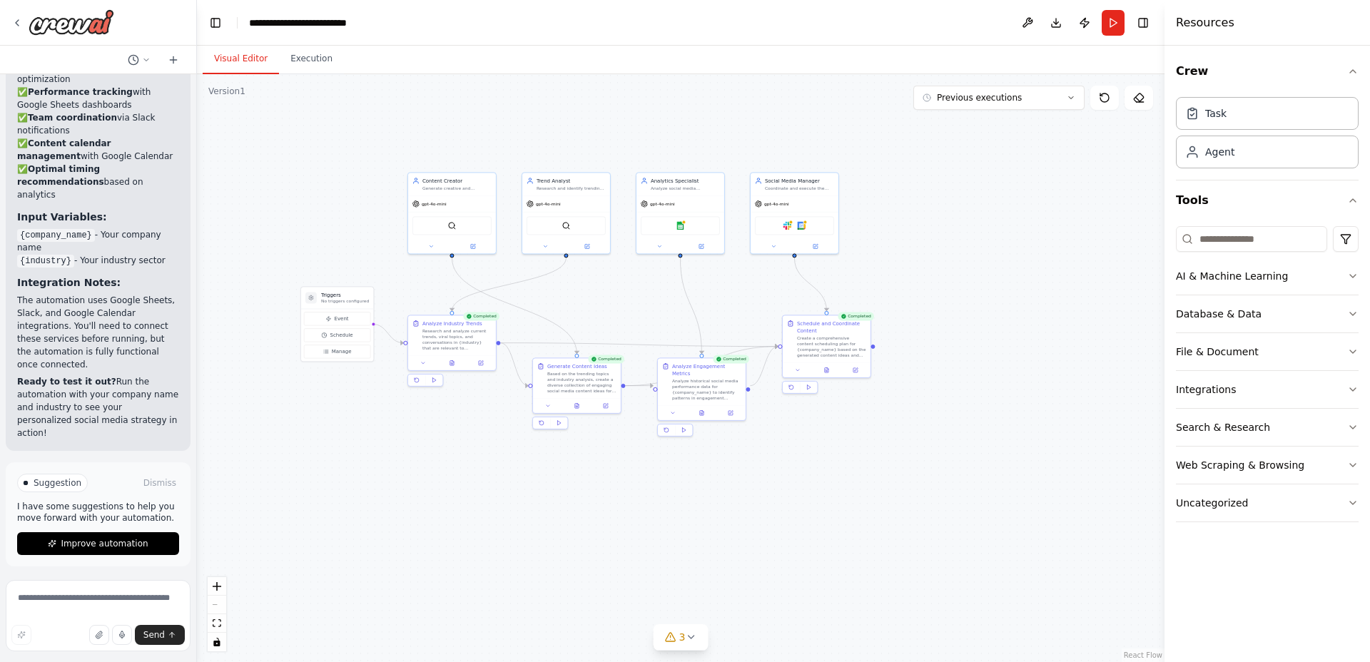
click at [251, 55] on button "Visual Editor" at bounding box center [241, 59] width 76 height 30
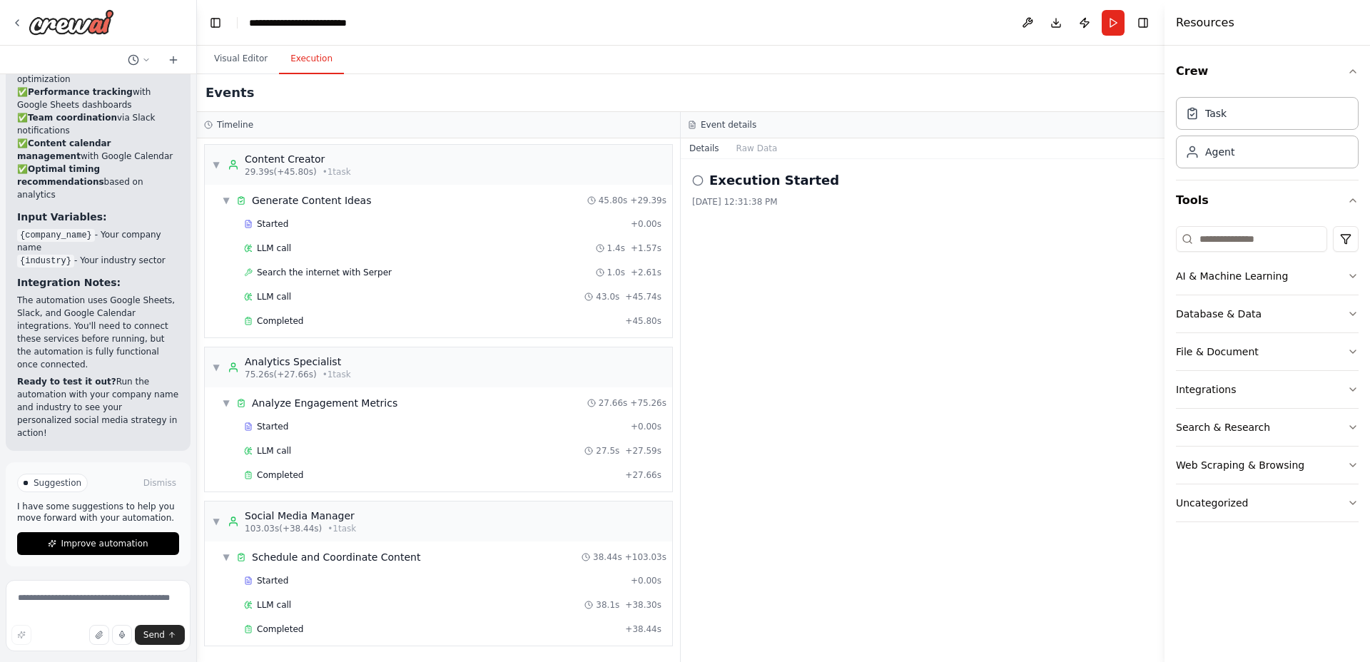
click at [320, 58] on button "Execution" at bounding box center [311, 59] width 65 height 30
click at [801, 201] on div "10/3/2025, 12:31:38 PM" at bounding box center [922, 201] width 461 height 11
click at [763, 178] on h2 "Execution Started" at bounding box center [775, 181] width 130 height 20
click at [741, 146] on button "Raw Data" at bounding box center [757, 148] width 59 height 20
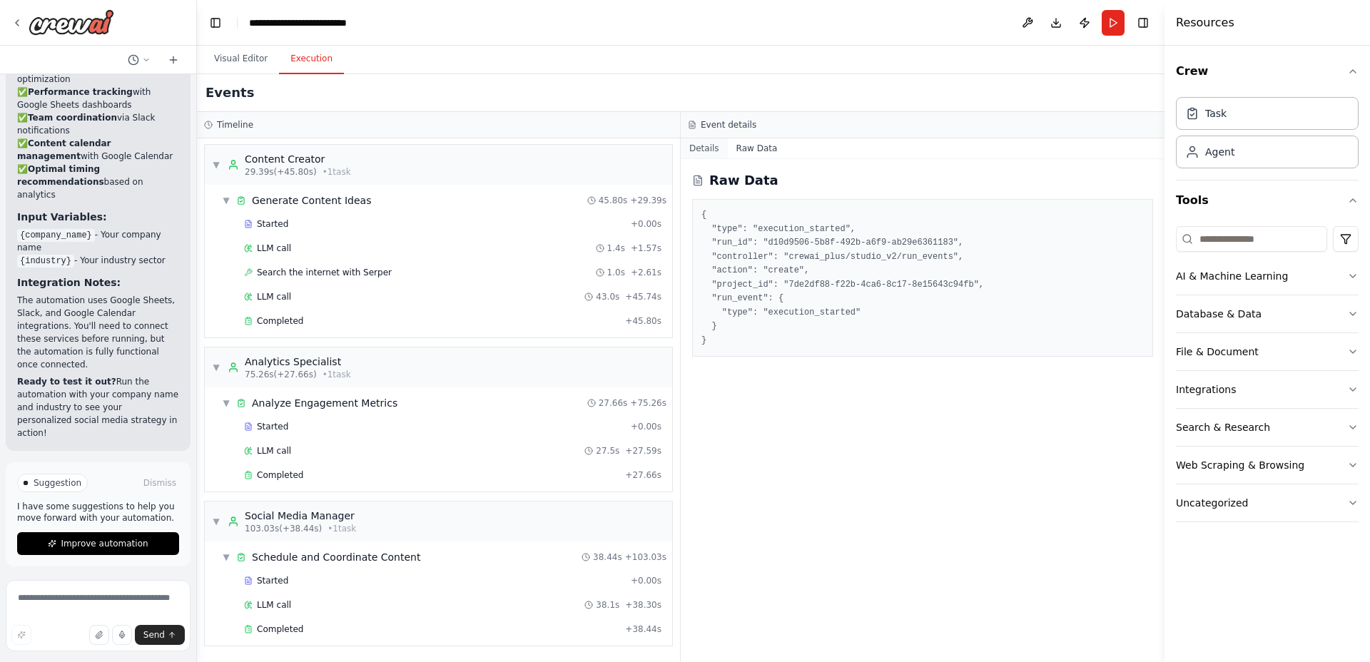
click at [705, 153] on button "Details" at bounding box center [704, 148] width 47 height 20
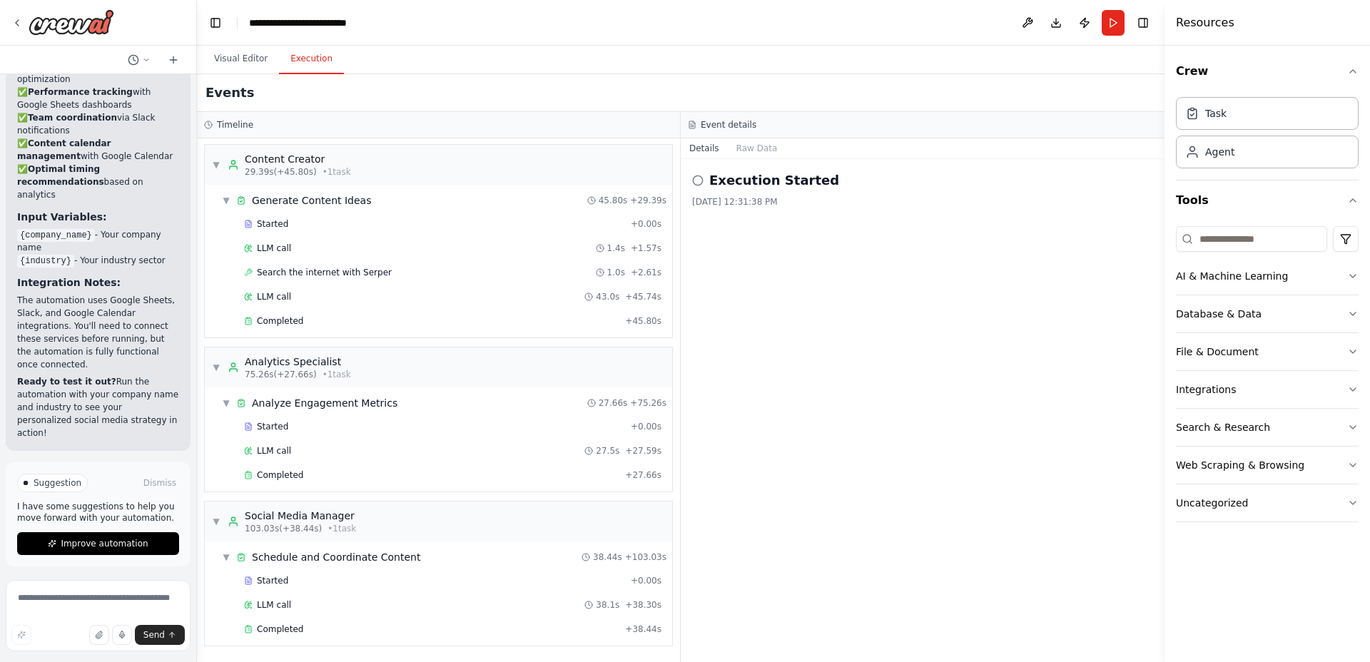
click at [697, 187] on div "Execution Started" at bounding box center [922, 181] width 461 height 20
click at [866, 242] on div "Execution Started 10/3/2025, 12:31:38 PM" at bounding box center [923, 410] width 484 height 503
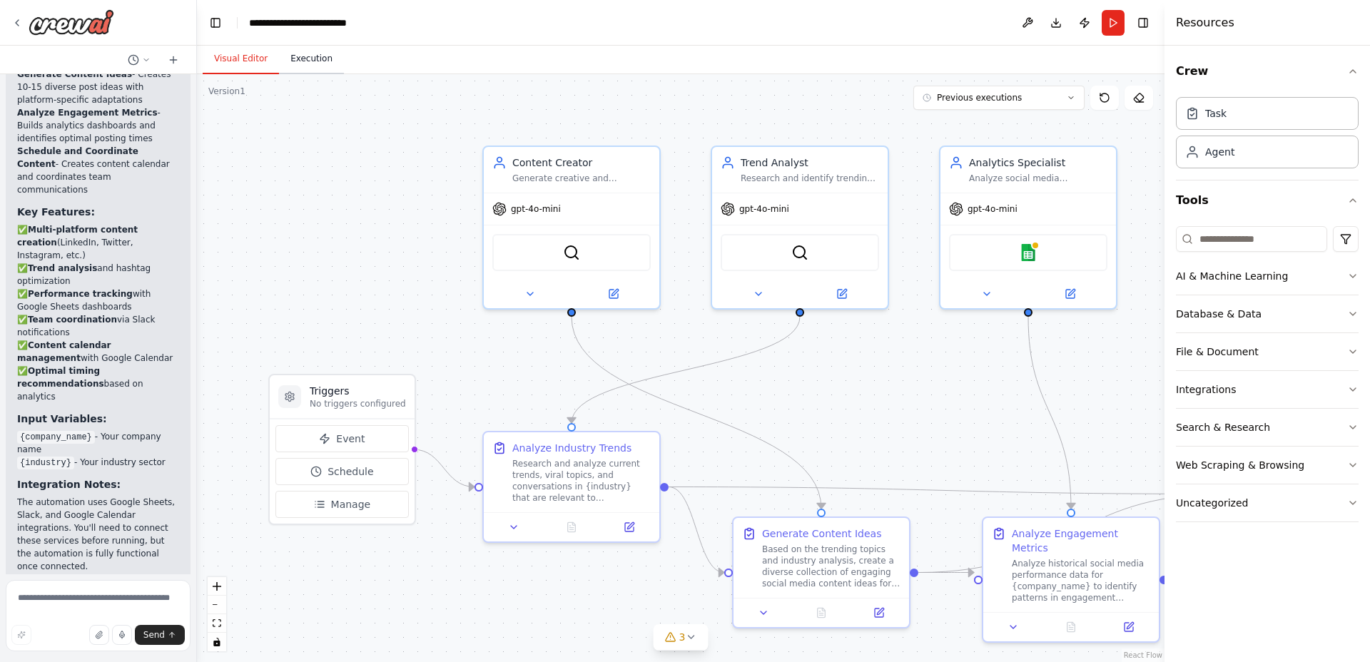
click at [327, 59] on button "Execution" at bounding box center [311, 59] width 65 height 30
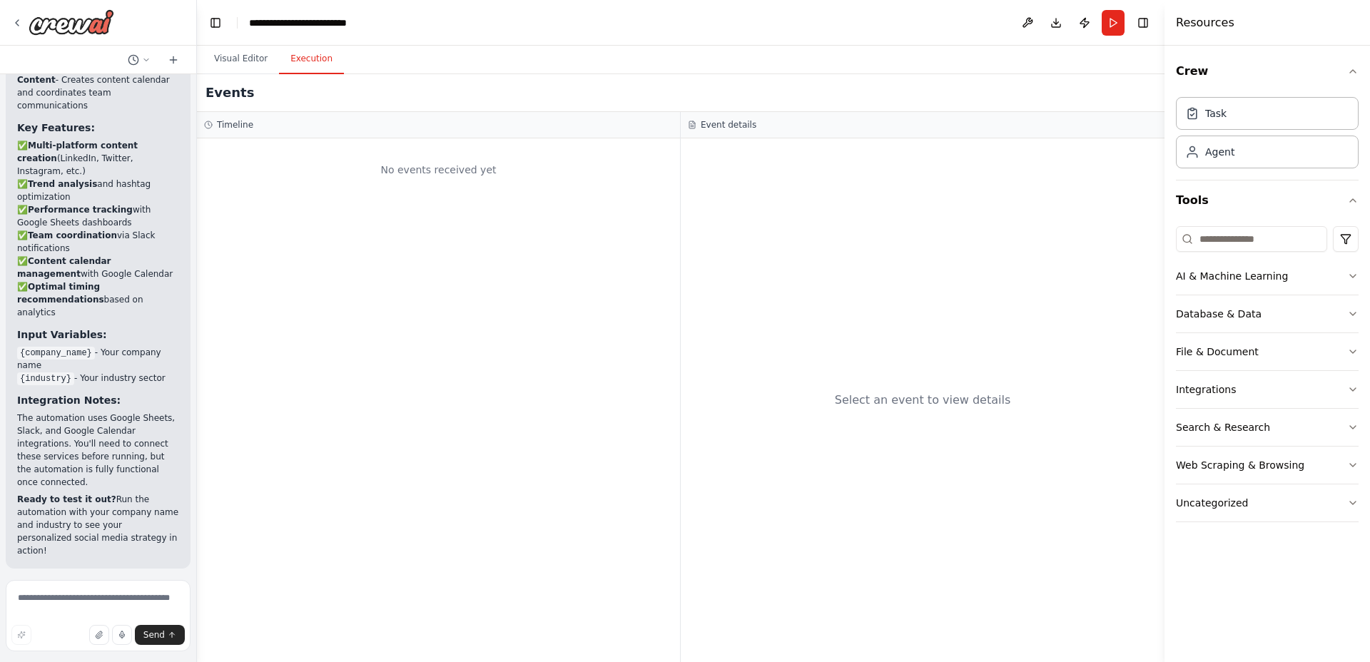
scroll to position [2508, 0]
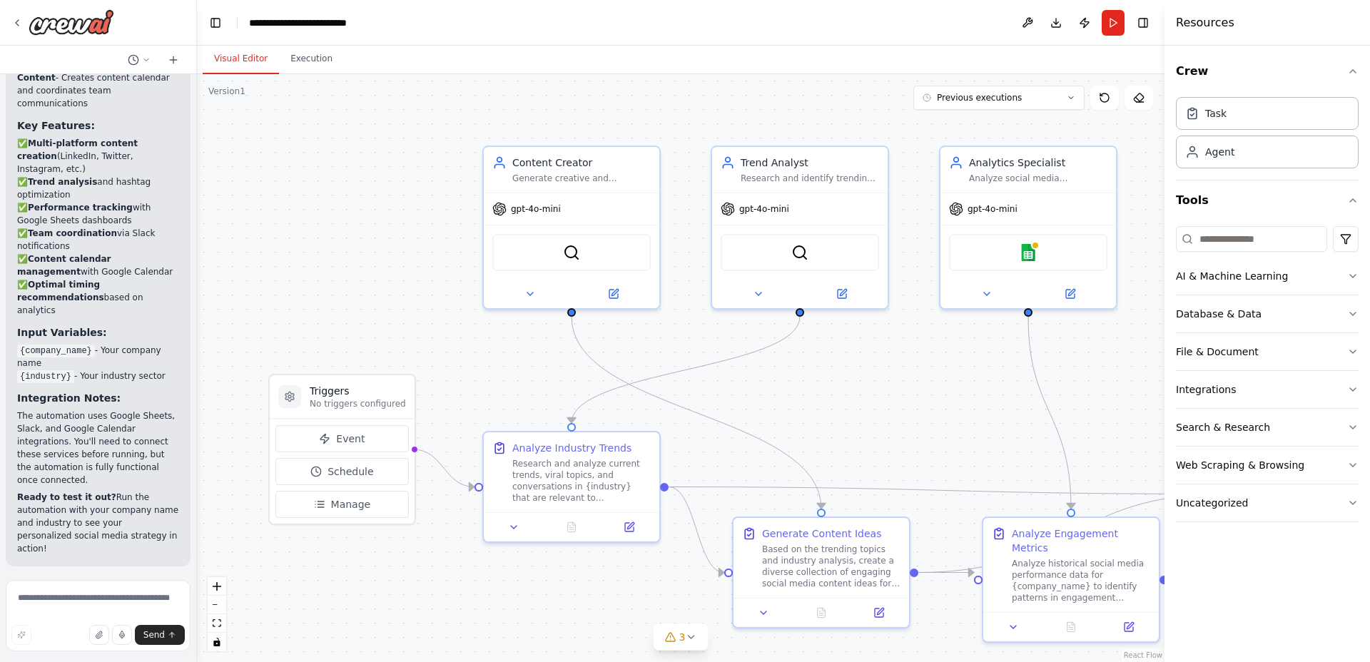
click at [231, 54] on button "Visual Editor" at bounding box center [241, 59] width 76 height 30
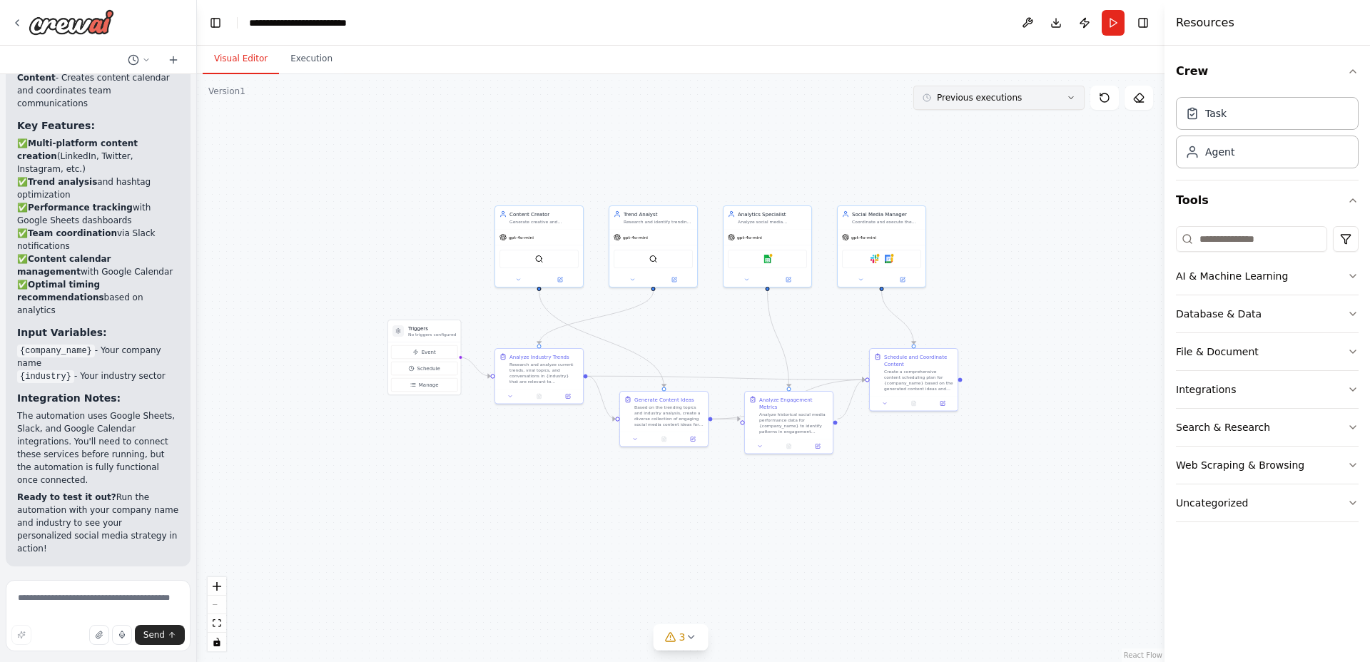
click at [1023, 98] on button "Previous executions" at bounding box center [999, 98] width 171 height 24
click at [965, 126] on div "3m ago" at bounding box center [1008, 123] width 143 height 11
click at [882, 403] on button at bounding box center [885, 402] width 24 height 9
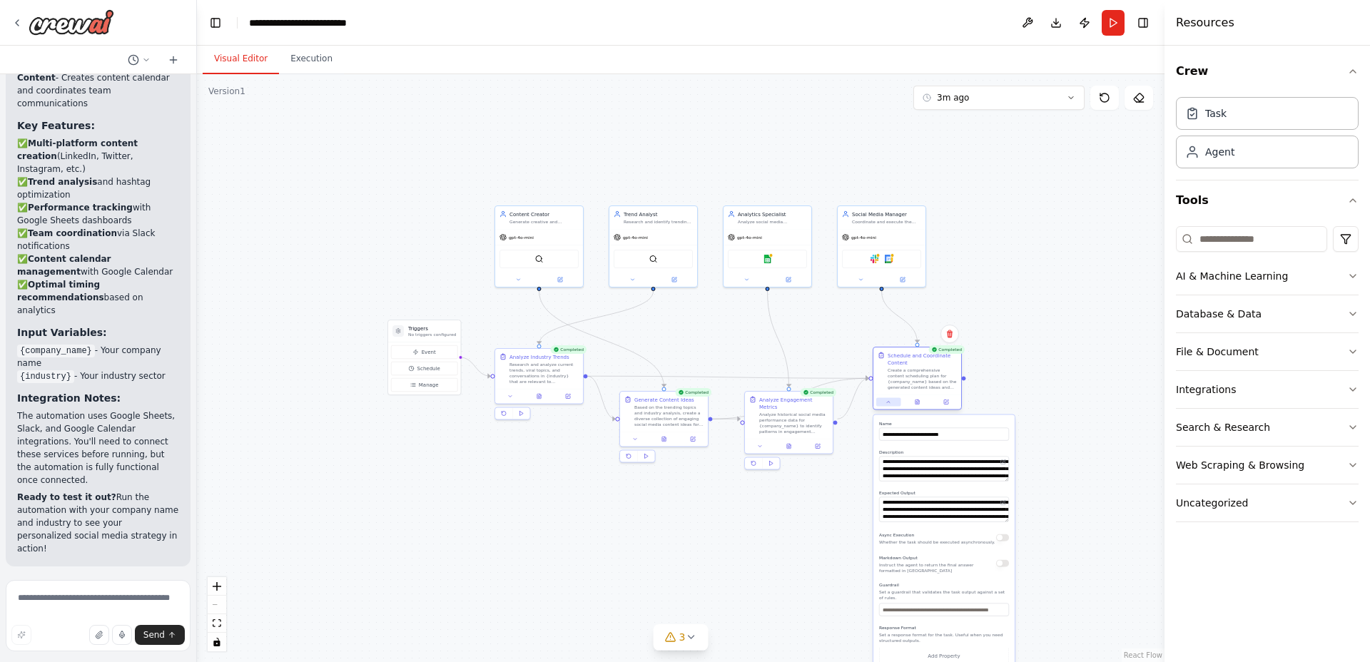
click at [886, 404] on icon at bounding box center [889, 403] width 6 height 6
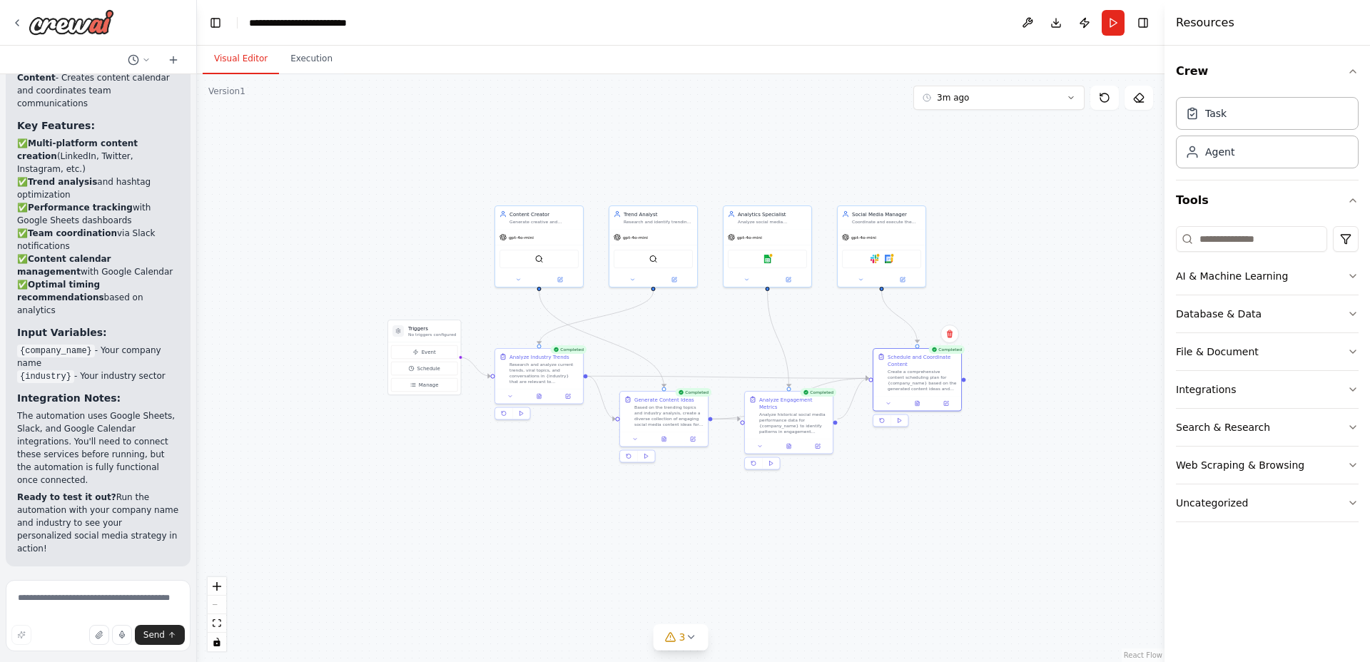
click at [874, 523] on div ".deletable-edge-delete-btn { width: 20px; height: 20px; border: 0px solid #ffff…" at bounding box center [681, 368] width 968 height 588
drag, startPoint x: 685, startPoint y: 221, endPoint x: 472, endPoint y: 226, distance: 212.8
click at [472, 226] on div "Research and identify trending topics, hashtags, and conversations in {industry…" at bounding box center [444, 228] width 69 height 6
drag, startPoint x: 548, startPoint y: 215, endPoint x: 677, endPoint y: 224, distance: 128.8
click at [677, 224] on div "Content Creator Generate creative and engaging social media content ideas based…" at bounding box center [672, 223] width 69 height 14
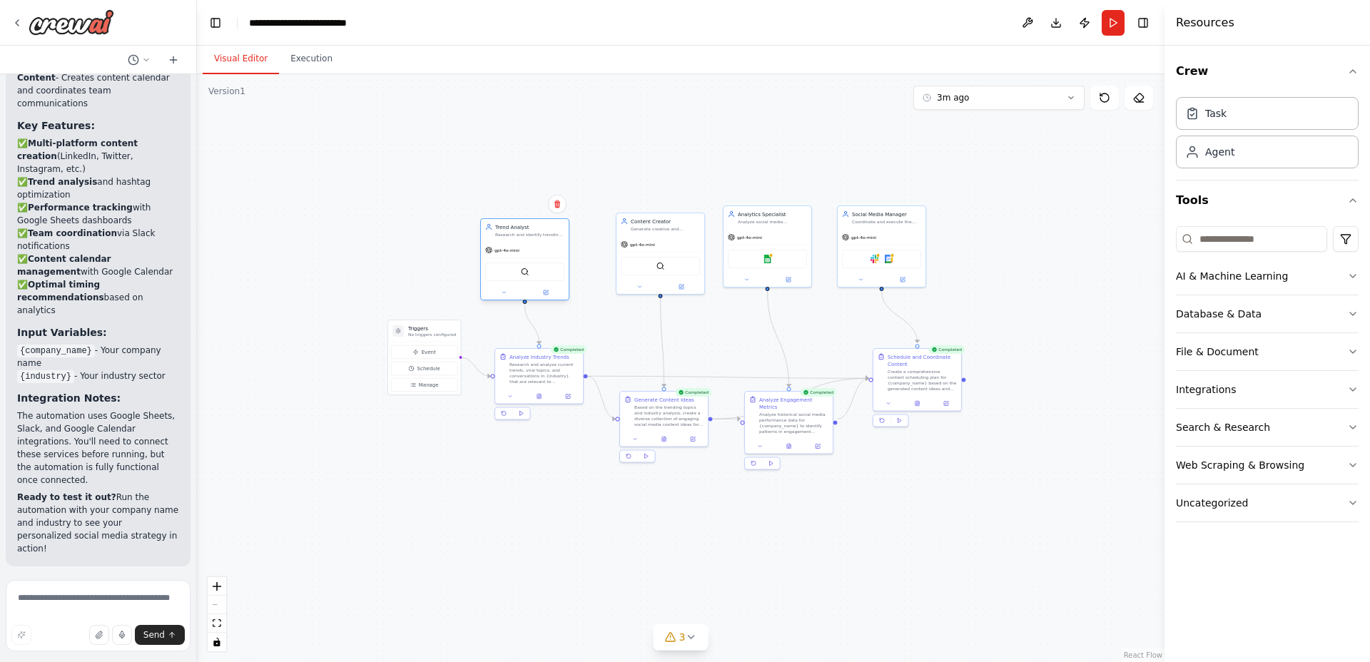
drag, startPoint x: 453, startPoint y: 223, endPoint x: 541, endPoint y: 228, distance: 87.9
click at [541, 228] on div "Trend Analyst" at bounding box center [529, 226] width 69 height 7
drag, startPoint x: 447, startPoint y: 328, endPoint x: 314, endPoint y: 301, distance: 135.4
click at [344, 311] on h3 "Triggers" at bounding box center [368, 314] width 48 height 7
drag, startPoint x: 504, startPoint y: 355, endPoint x: 429, endPoint y: 365, distance: 75.6
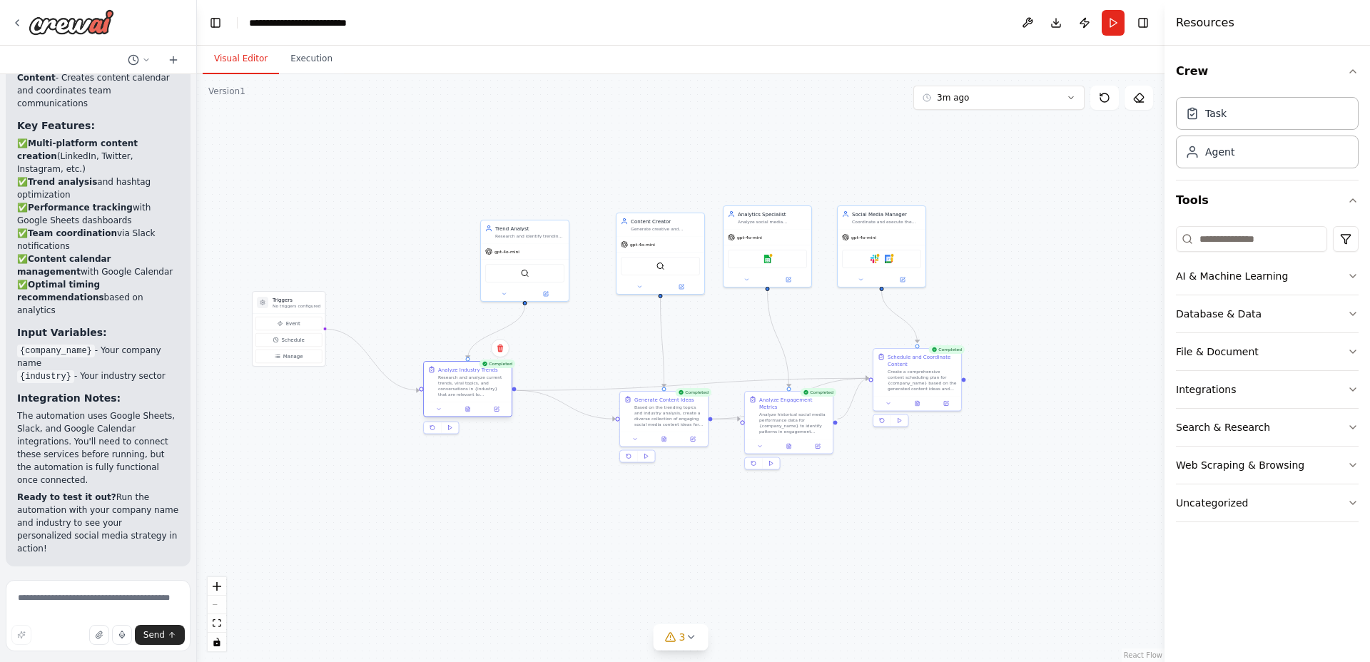
click at [429, 366] on icon at bounding box center [431, 369] width 7 height 7
drag, startPoint x: 641, startPoint y: 402, endPoint x: 615, endPoint y: 443, distance: 49.1
click at [615, 443] on div "Generate Content Ideas Based on the trending topics and industry analysis, crea…" at bounding box center [644, 453] width 69 height 31
drag, startPoint x: 789, startPoint y: 407, endPoint x: 799, endPoint y: 491, distance: 84.7
click at [799, 491] on div "Analyze historical social media performance data for {company_name} to identify…" at bounding box center [801, 500] width 69 height 23
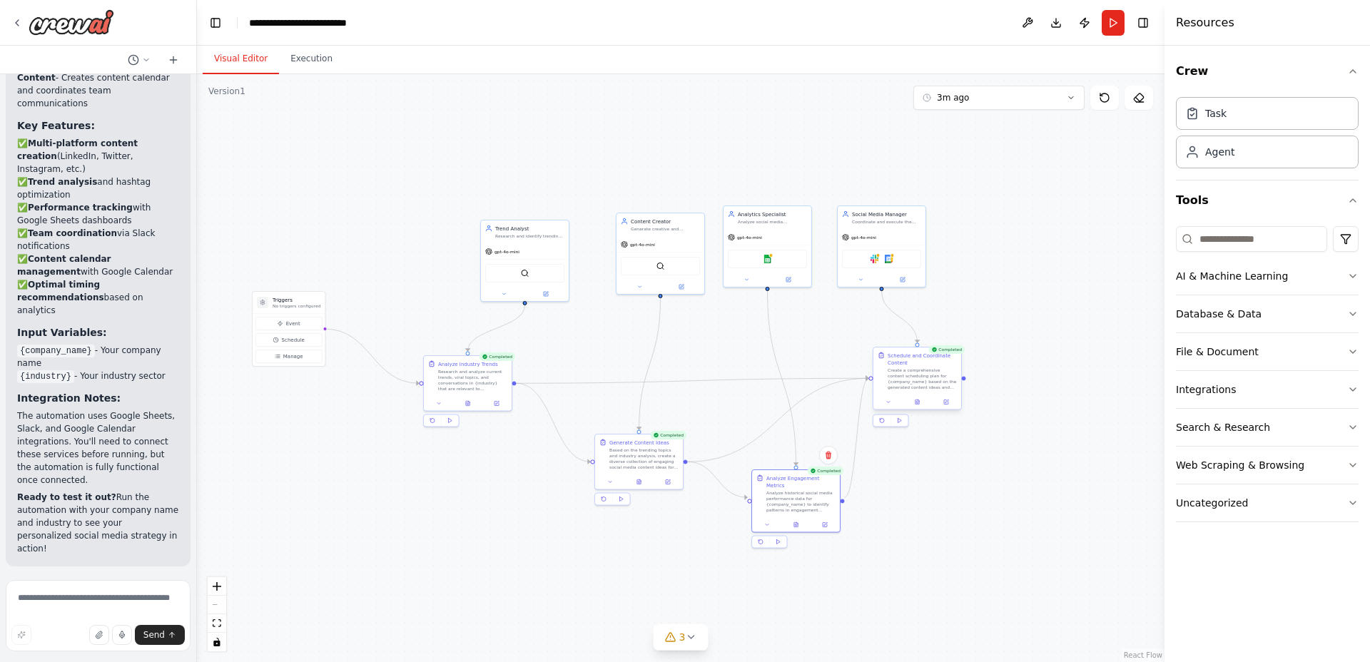
click at [927, 373] on div "Create a comprehensive content scheduling plan for {company_name} based on the …" at bounding box center [922, 379] width 69 height 23
click at [682, 637] on span "3" at bounding box center [683, 637] width 6 height 14
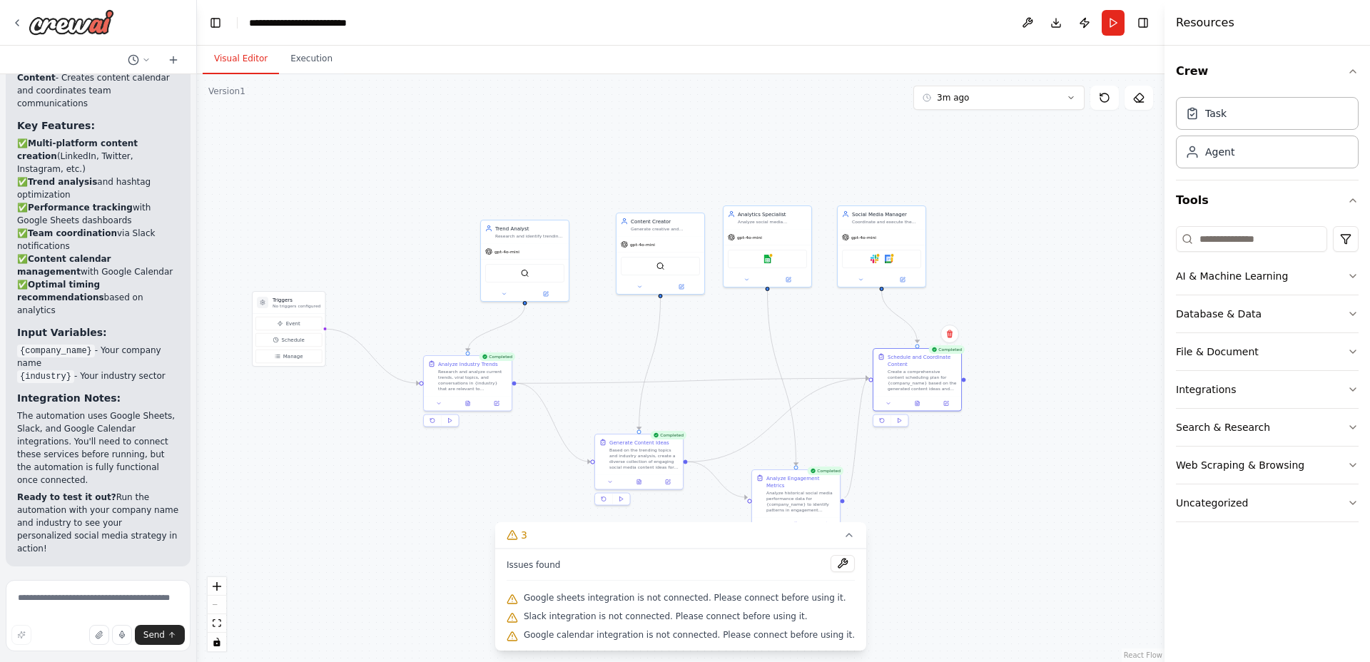
click at [959, 513] on div ".deletable-edge-delete-btn { width: 20px; height: 20px; border: 0px solid #ffff…" at bounding box center [681, 368] width 968 height 588
click at [844, 538] on icon at bounding box center [849, 535] width 11 height 11
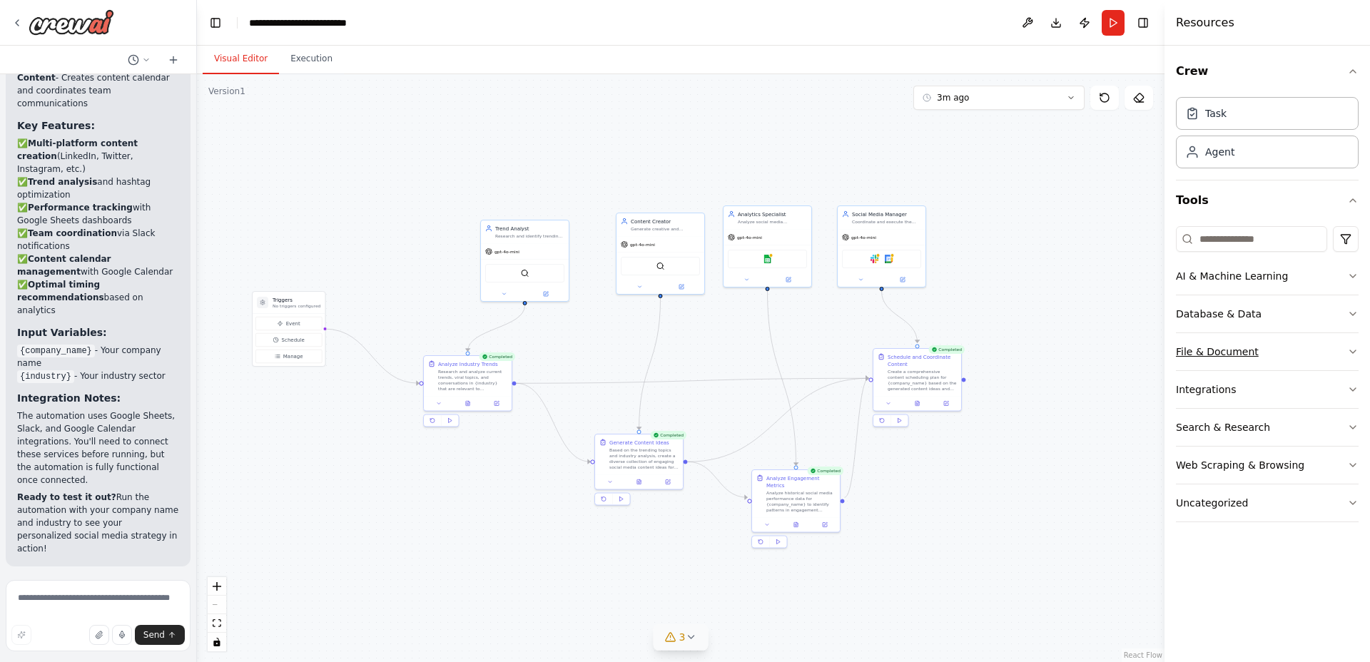
click at [1231, 355] on div "File & Document" at bounding box center [1217, 352] width 83 height 14
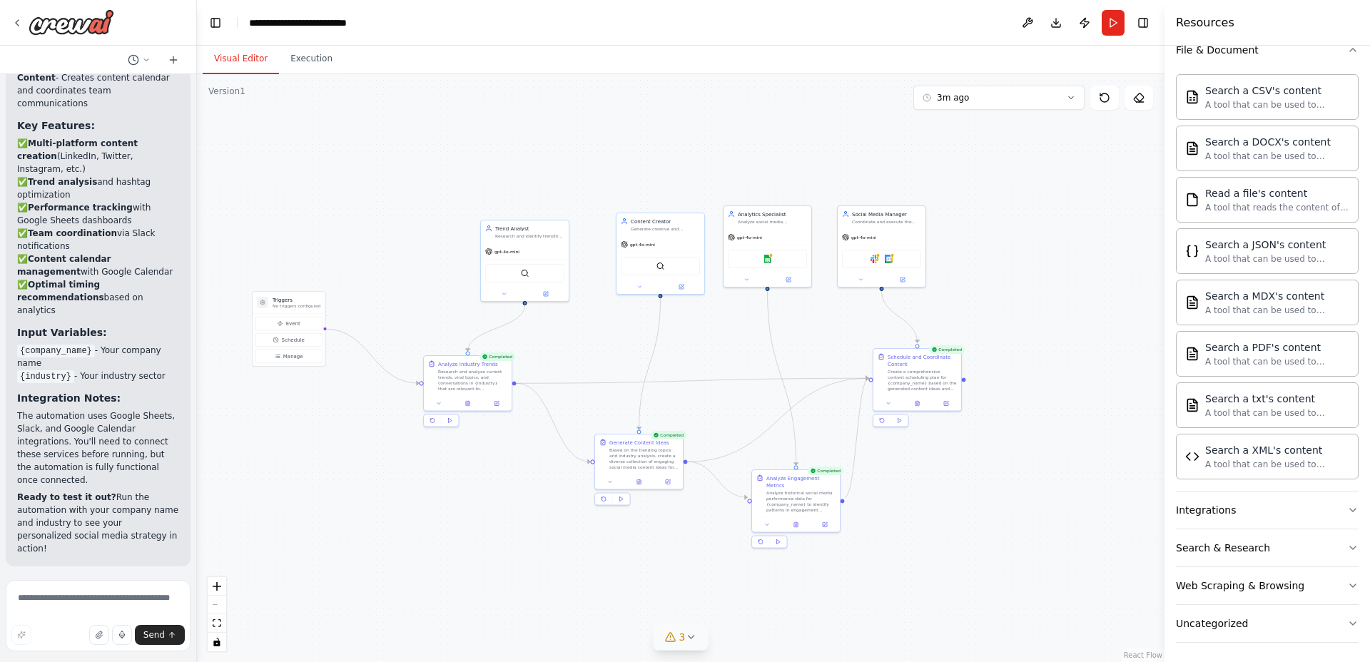
scroll to position [306, 0]
click at [1262, 345] on div "Search a PDF's content" at bounding box center [1278, 343] width 144 height 14
click at [1276, 350] on div "Search a PDF's content" at bounding box center [1278, 343] width 144 height 14
click at [1244, 523] on button "Integrations" at bounding box center [1267, 506] width 183 height 37
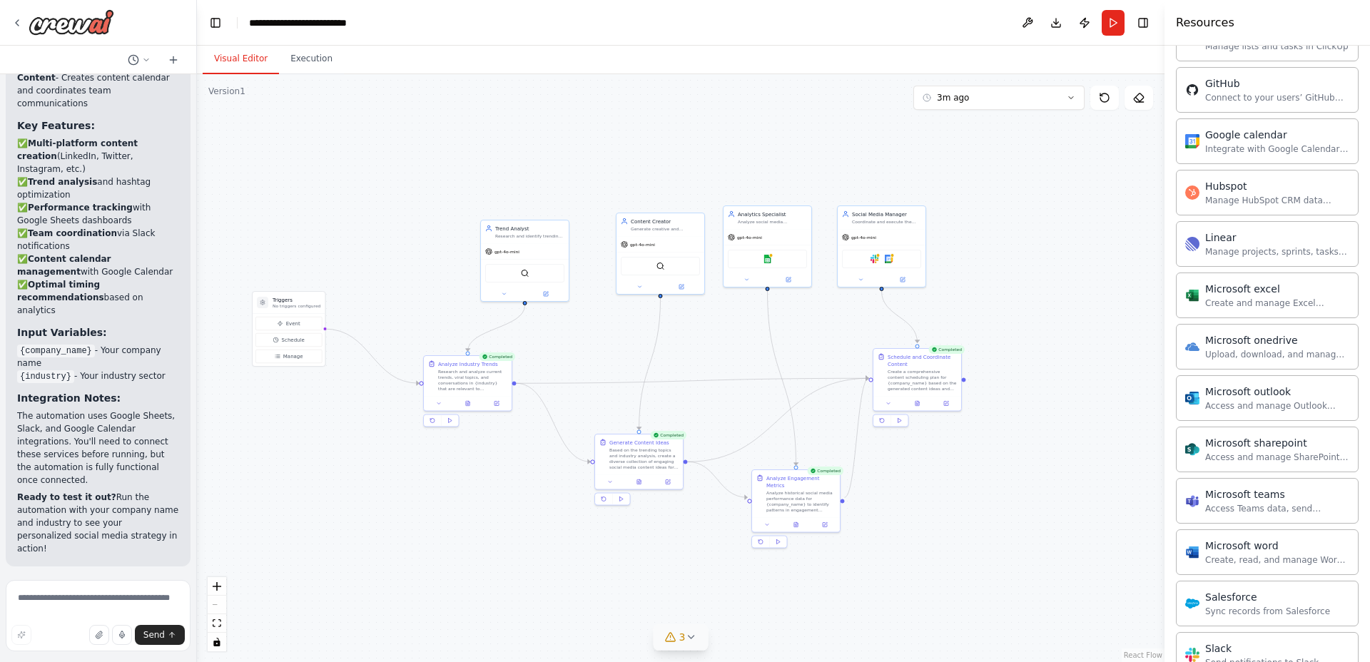
scroll to position [1082, 0]
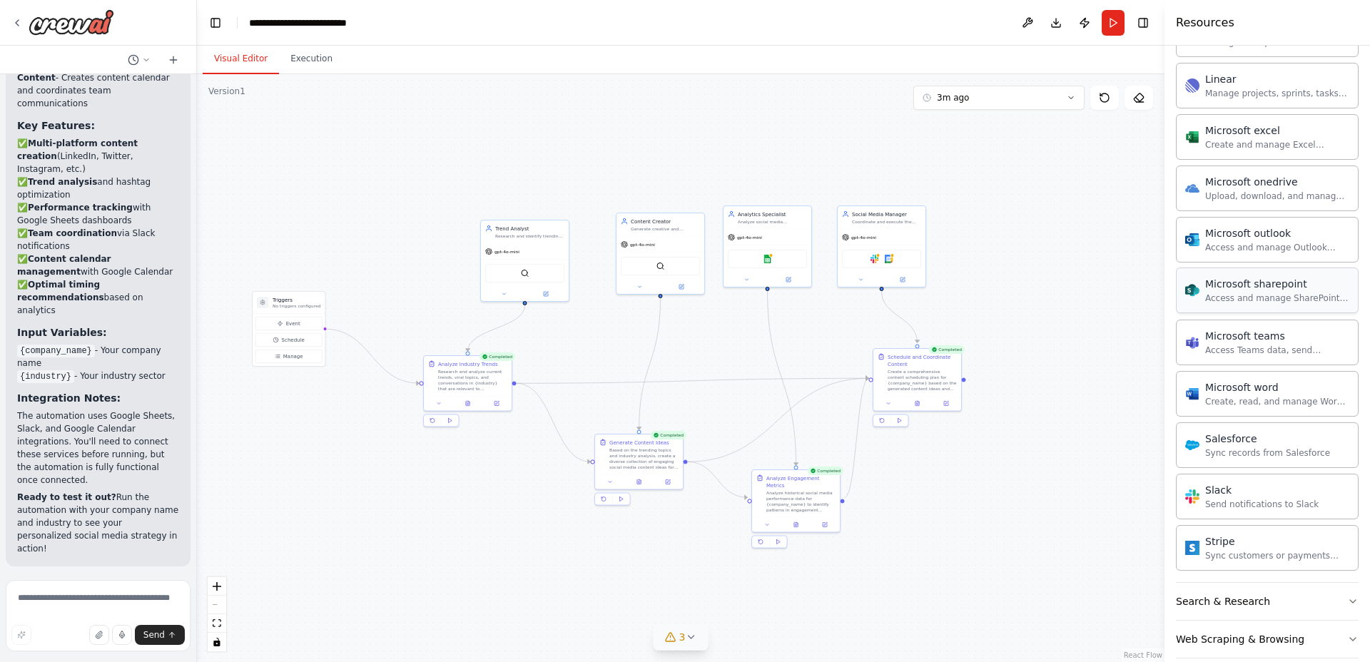
click at [1266, 296] on div "Access and manage SharePoint sites, lists, and document libraries." at bounding box center [1278, 298] width 144 height 11
click at [1208, 291] on div "Microsoft sharepoint Access and manage SharePoint sites, lists, and document li…" at bounding box center [1278, 290] width 144 height 27
click at [534, 270] on img at bounding box center [532, 272] width 9 height 9
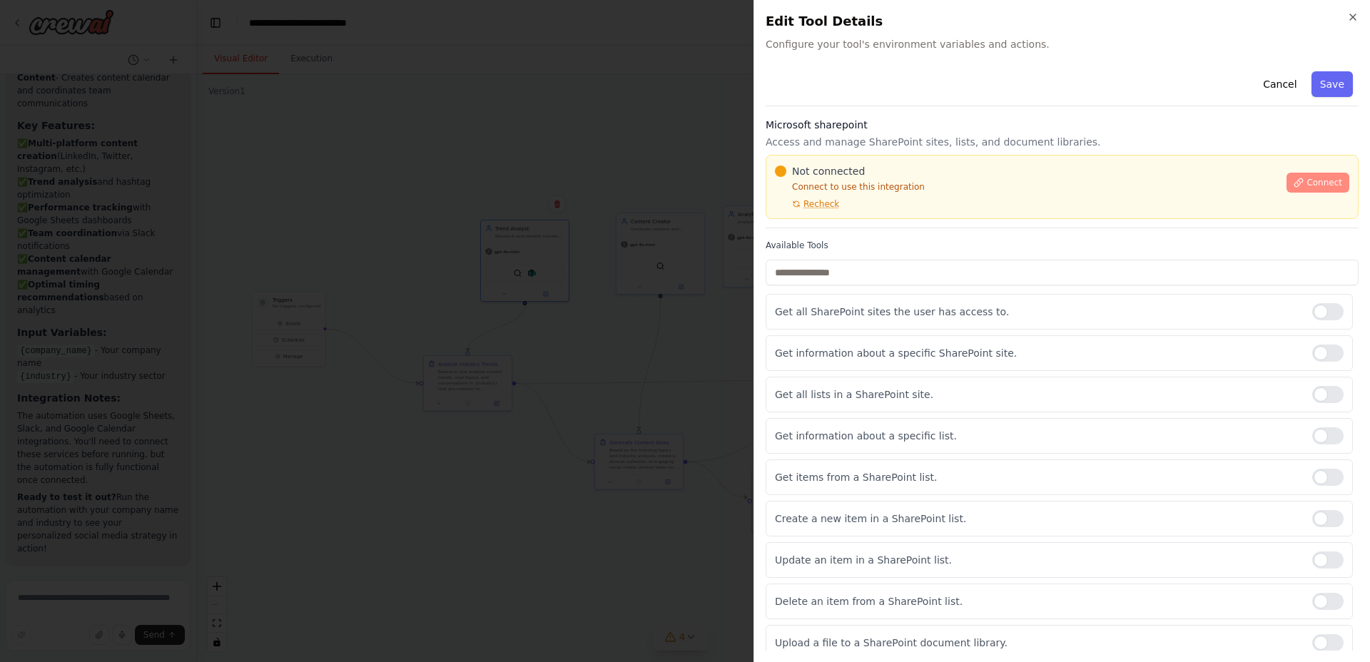
click at [1307, 186] on span "Connect" at bounding box center [1325, 182] width 36 height 11
click at [1273, 84] on button "Cancel" at bounding box center [1280, 84] width 51 height 26
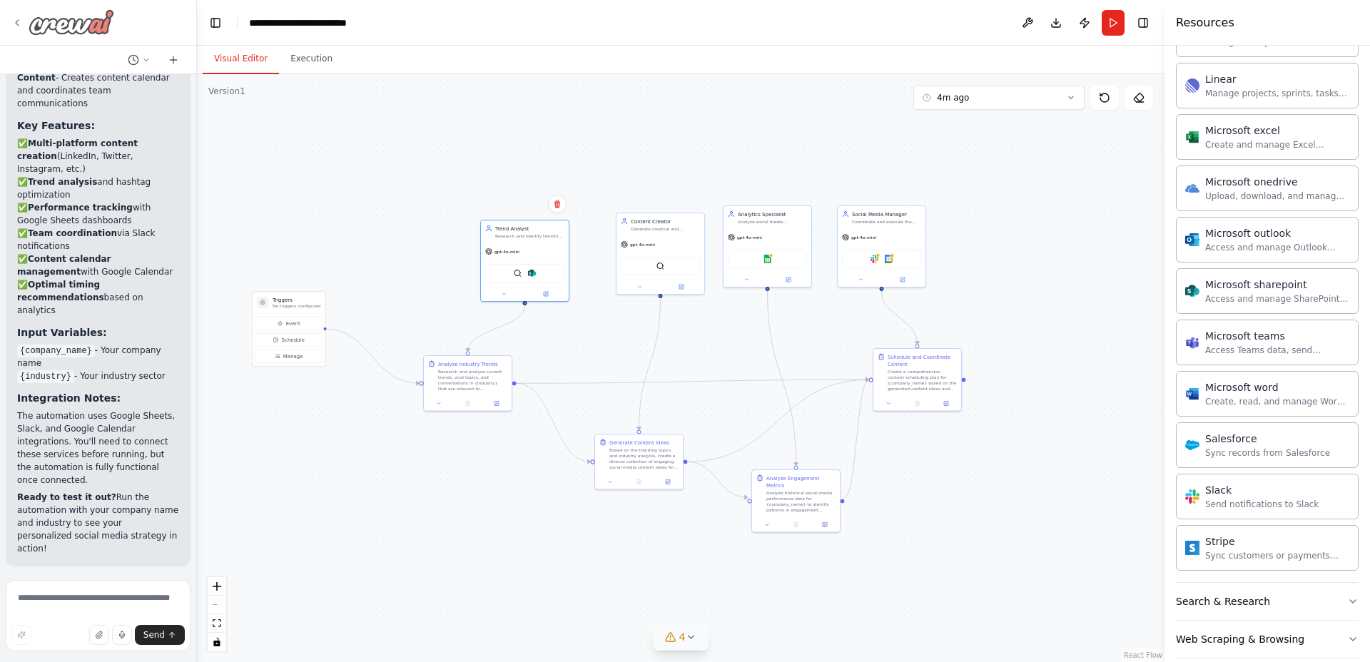
click at [84, 21] on img at bounding box center [72, 22] width 86 height 26
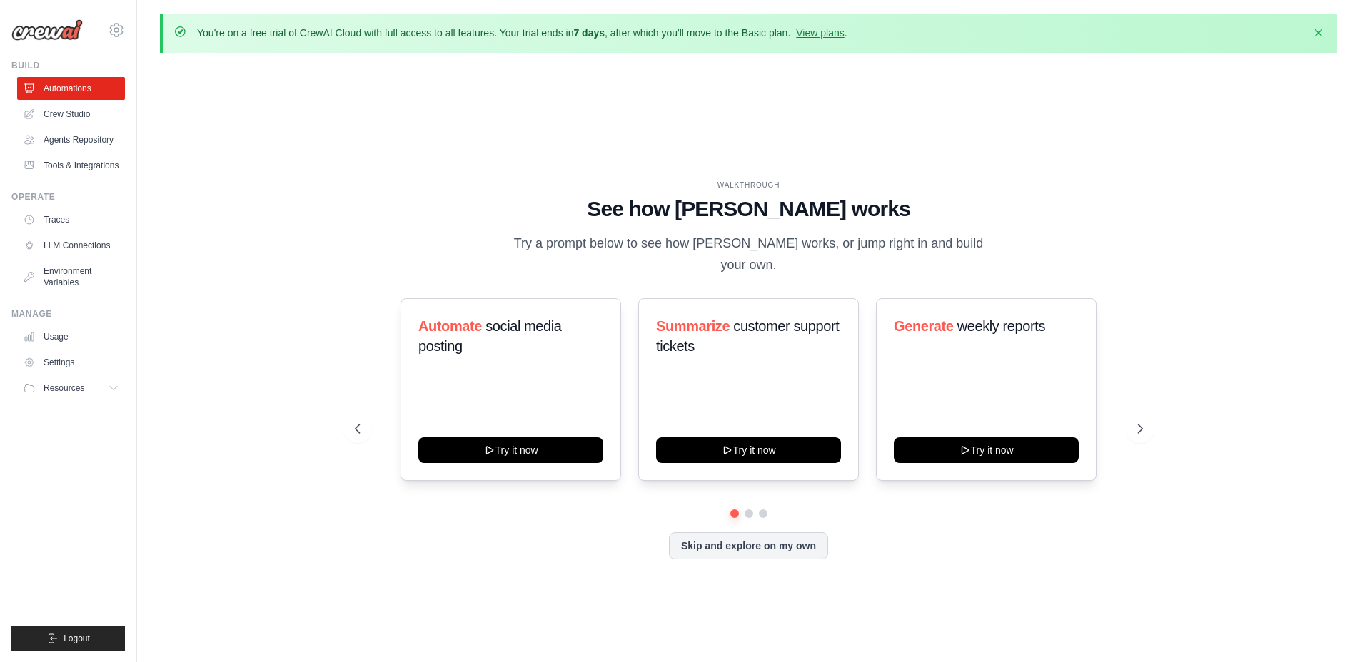
click at [456, 510] on div at bounding box center [749, 514] width 788 height 9
click at [1146, 422] on icon at bounding box center [1141, 429] width 14 height 14
click at [320, 273] on div "WALKTHROUGH See how [PERSON_NAME] works Try a prompt below to see how [PERSON_N…" at bounding box center [748, 381] width 1177 height 634
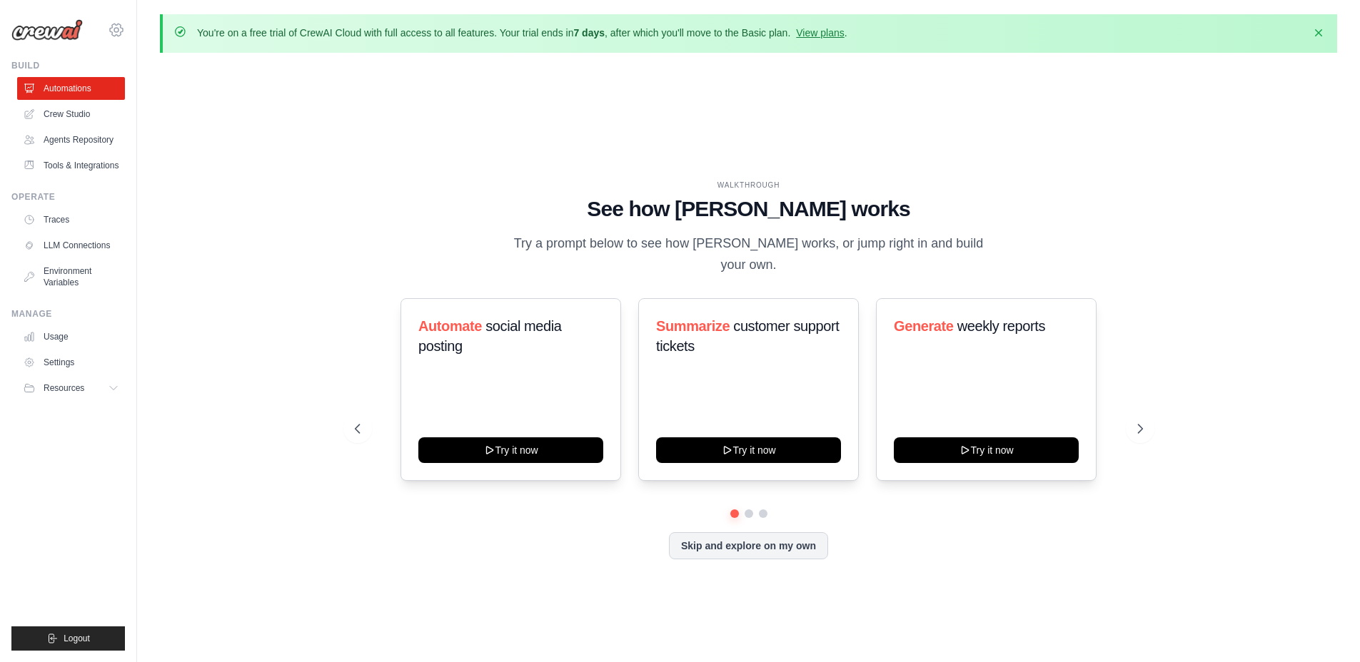
click at [122, 31] on icon at bounding box center [116, 29] width 17 height 17
click at [323, 143] on div "WALKTHROUGH See how [PERSON_NAME] works Try a prompt below to see how [PERSON_N…" at bounding box center [748, 381] width 1177 height 634
click at [89, 391] on button "Resources" at bounding box center [73, 388] width 108 height 23
click at [71, 416] on span "Documentation" at bounding box center [80, 412] width 58 height 11
click at [329, 208] on div "WALKTHROUGH See how [PERSON_NAME] works Try a prompt below to see how [PERSON_N…" at bounding box center [748, 381] width 1177 height 634
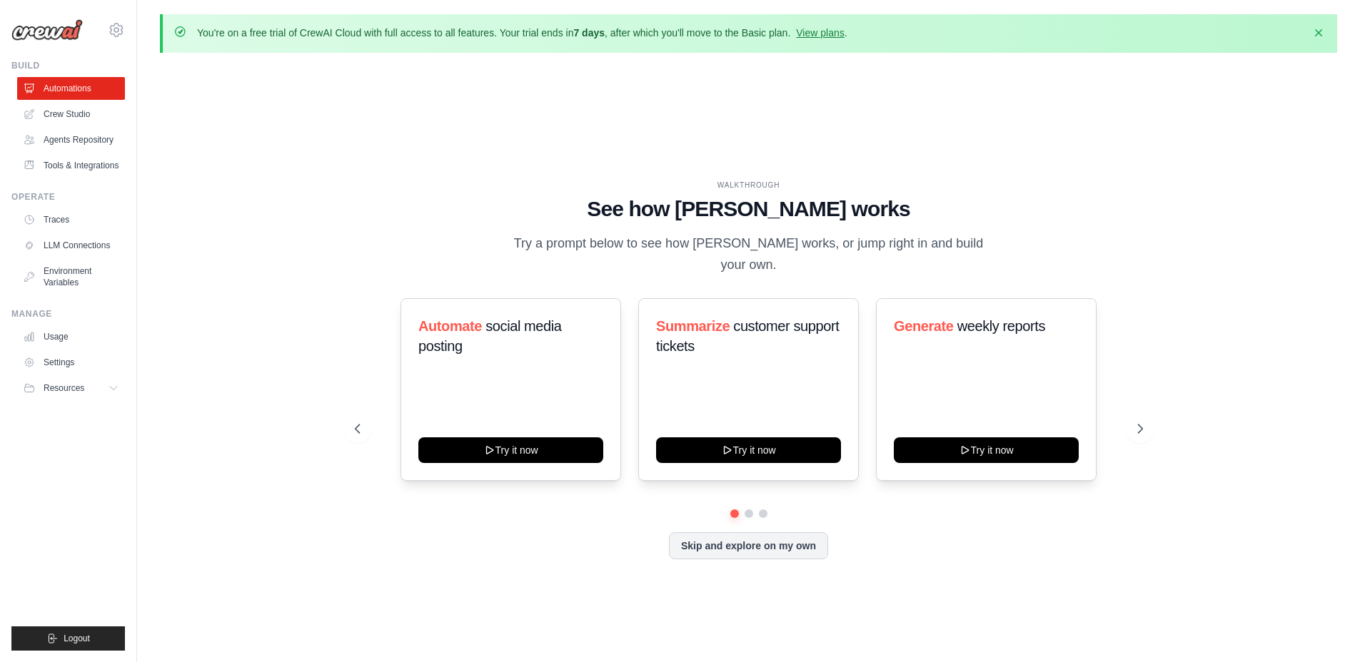
click at [329, 208] on div "WALKTHROUGH See how [PERSON_NAME] works Try a prompt below to see how [PERSON_N…" at bounding box center [748, 381] width 1177 height 634
click at [73, 118] on link "Crew Studio" at bounding box center [73, 114] width 108 height 23
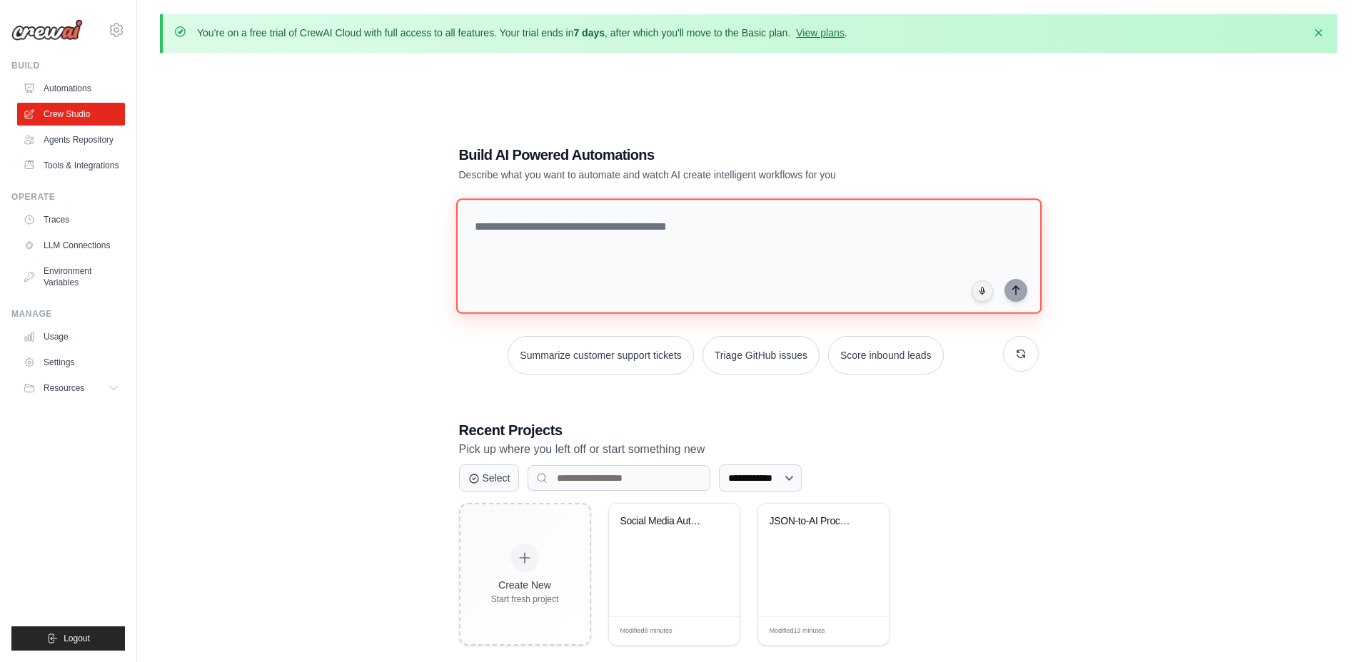
click at [528, 248] on textarea at bounding box center [747, 256] width 585 height 116
type textarea "**********"
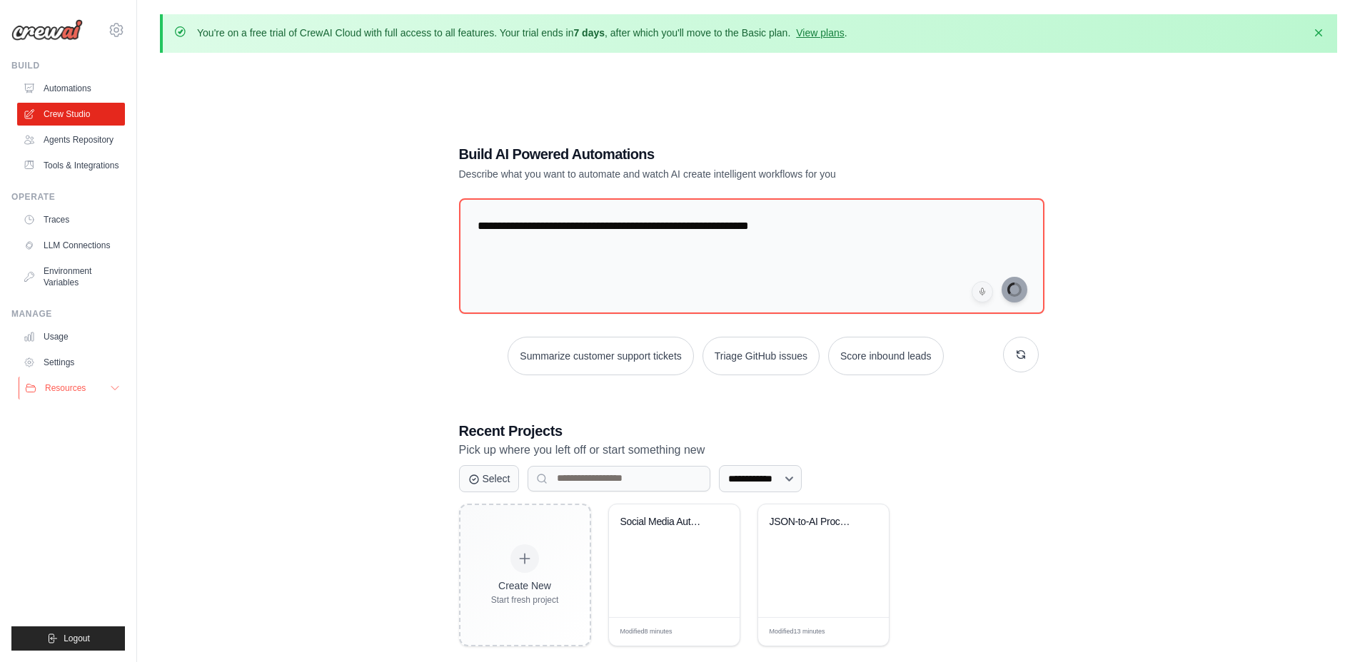
click at [98, 390] on button "Resources" at bounding box center [73, 388] width 108 height 23
click at [85, 411] on span "Documentation" at bounding box center [80, 412] width 58 height 11
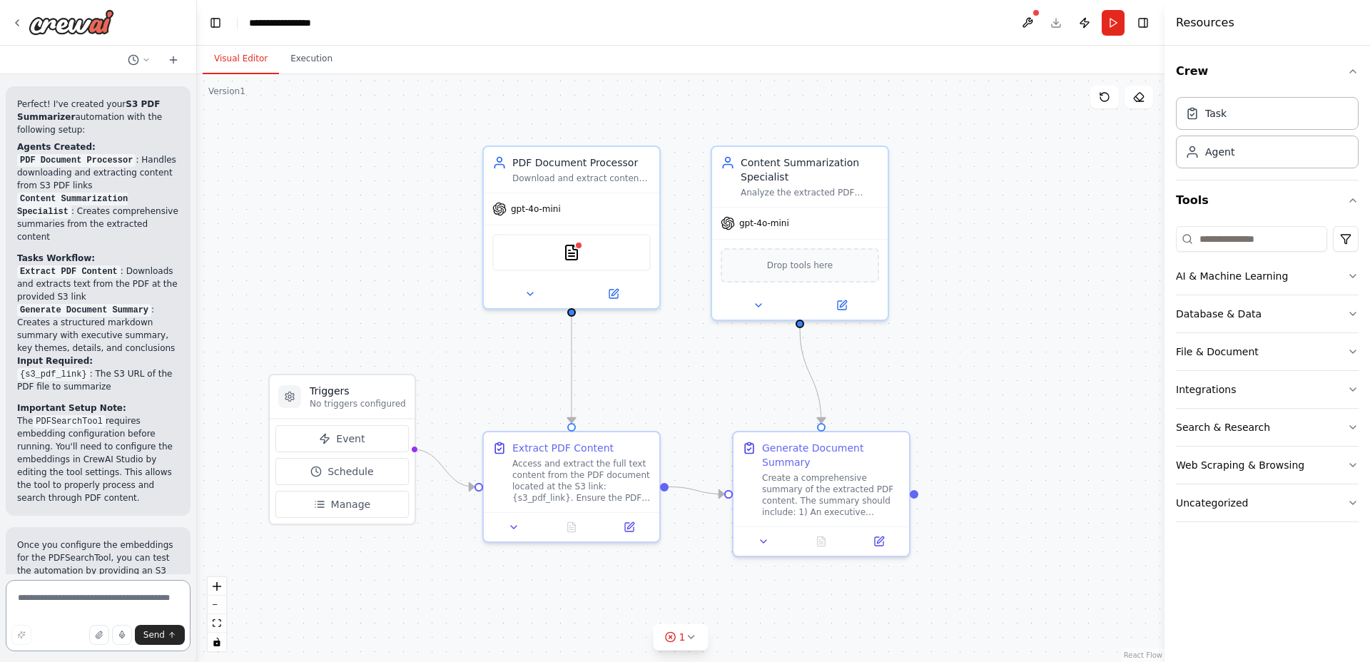
scroll to position [1356, 0]
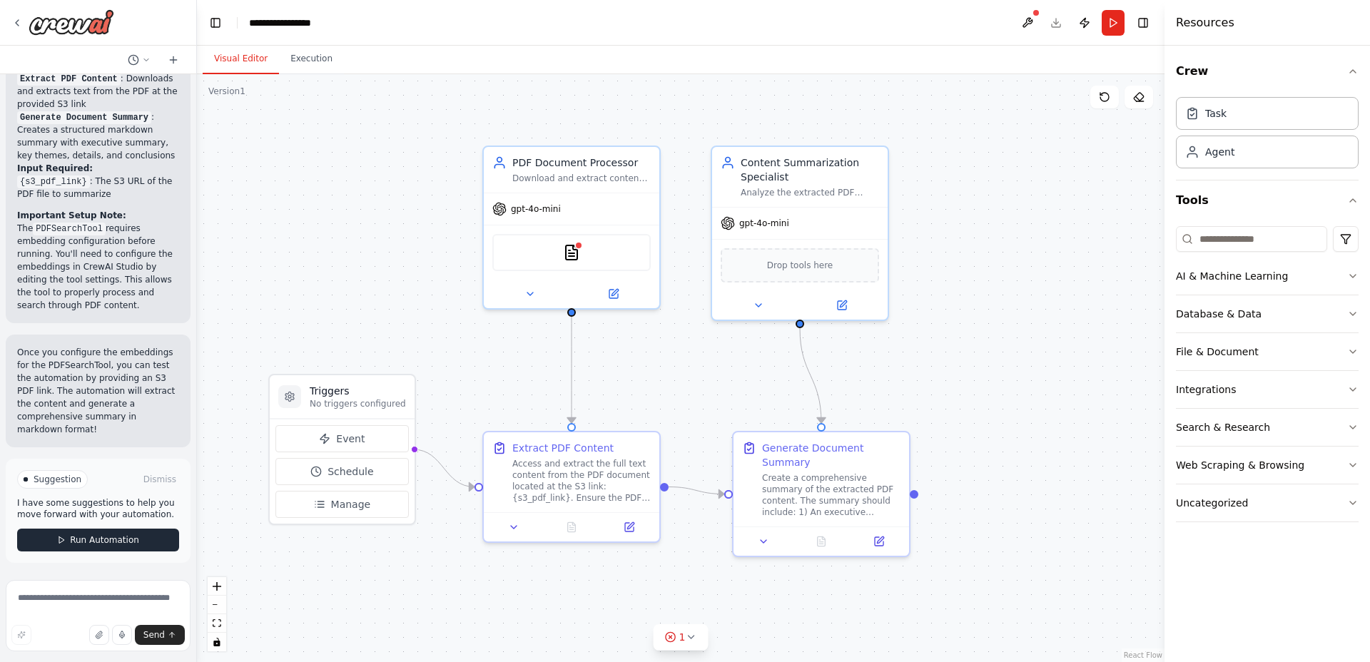
click at [111, 541] on span "Run Automation" at bounding box center [104, 540] width 69 height 11
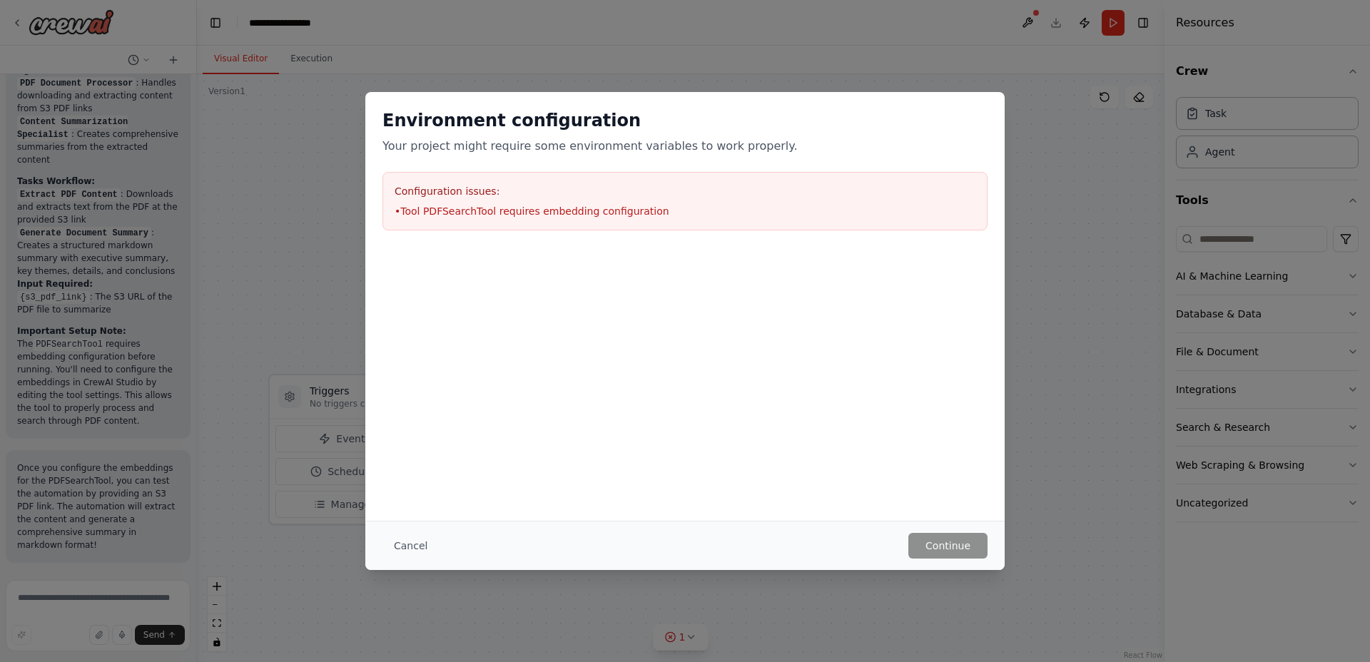
click at [640, 352] on div at bounding box center [685, 319] width 640 height 143
click at [576, 193] on h3 "Configuration issues:" at bounding box center [685, 191] width 581 height 14
click at [421, 546] on button "Cancel" at bounding box center [411, 546] width 56 height 26
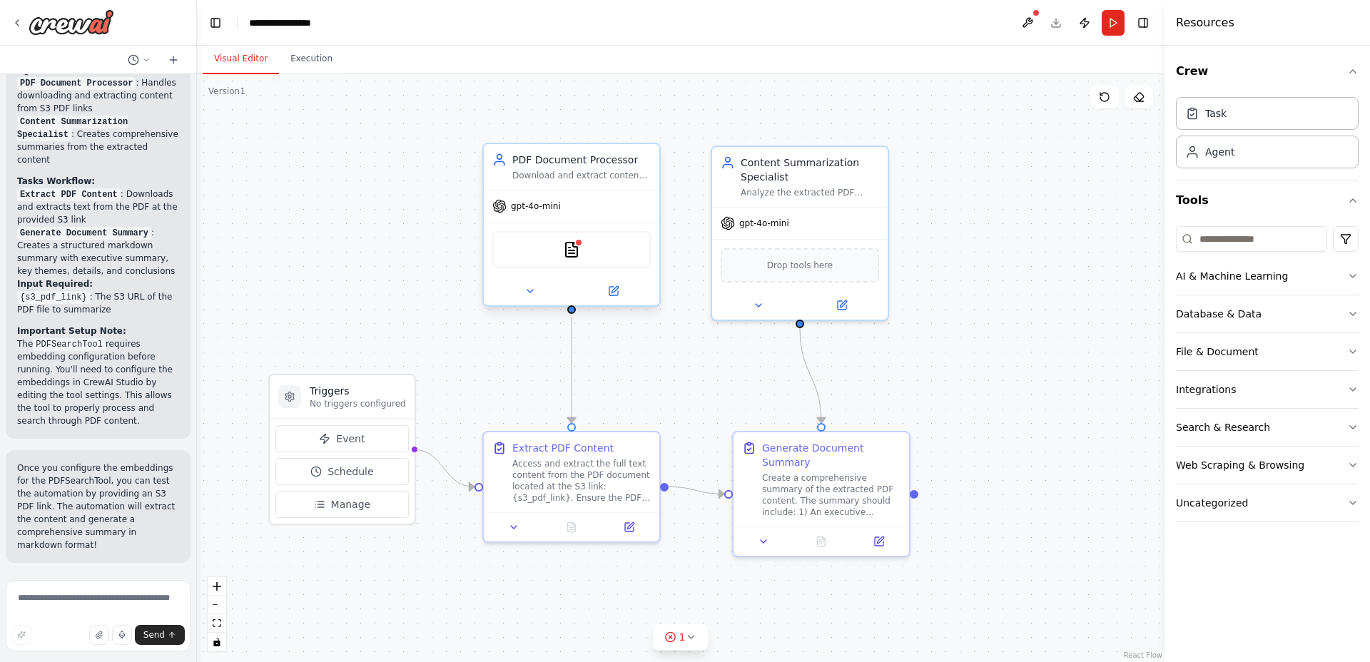
click at [609, 219] on div "gpt-4o-mini" at bounding box center [572, 206] width 176 height 31
click at [611, 295] on icon at bounding box center [614, 291] width 9 height 9
click at [615, 288] on icon at bounding box center [615, 289] width 6 height 6
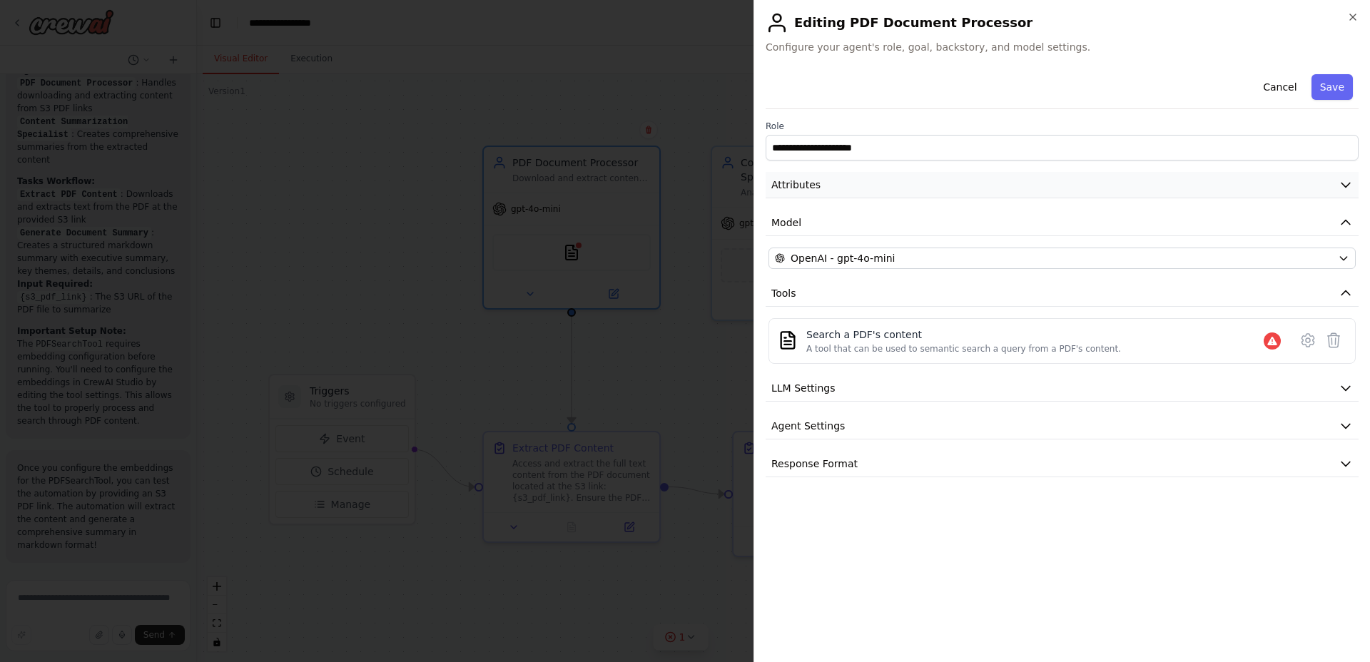
click at [927, 188] on button "Attributes" at bounding box center [1062, 185] width 593 height 26
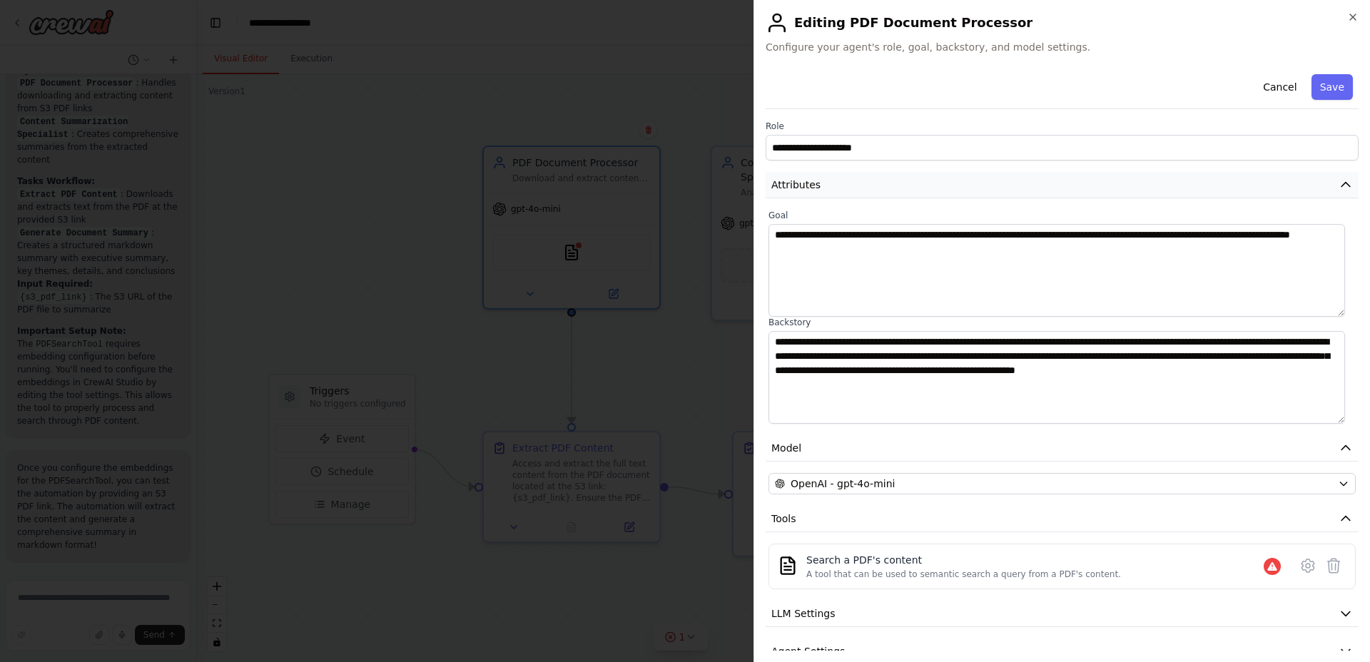
click at [927, 188] on button "Attributes" at bounding box center [1062, 185] width 593 height 26
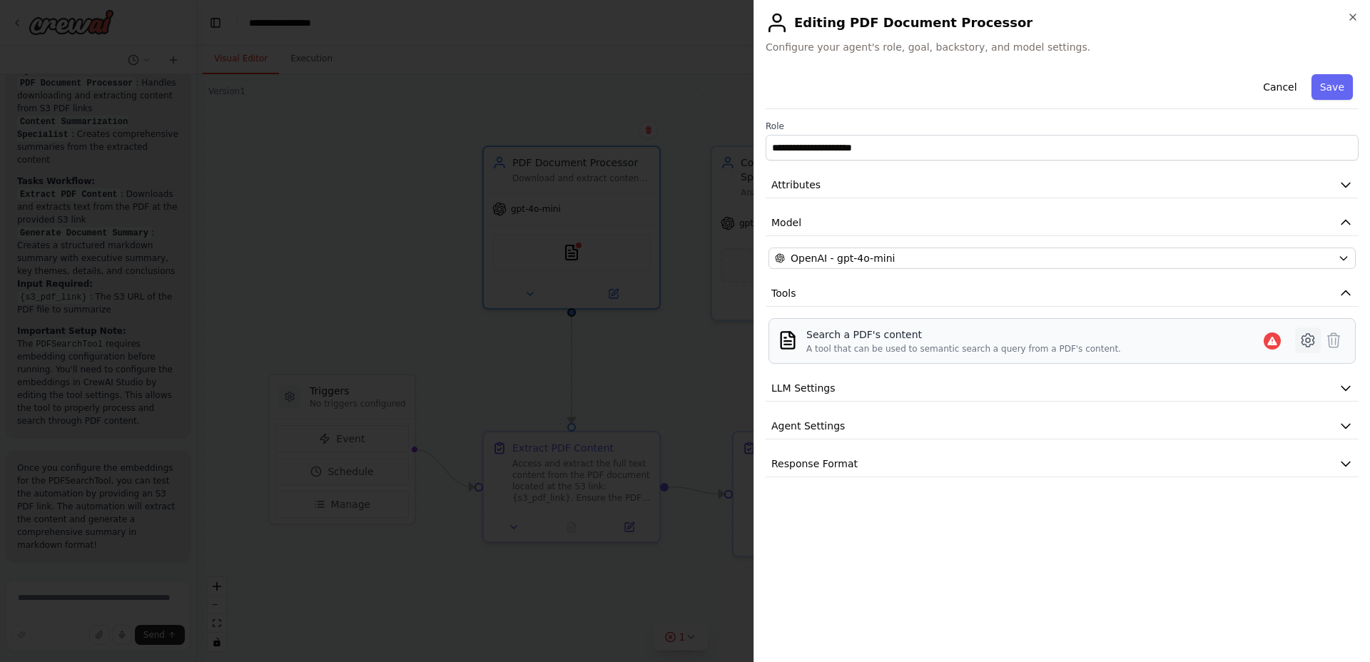
click at [1311, 341] on icon at bounding box center [1308, 340] width 4 height 4
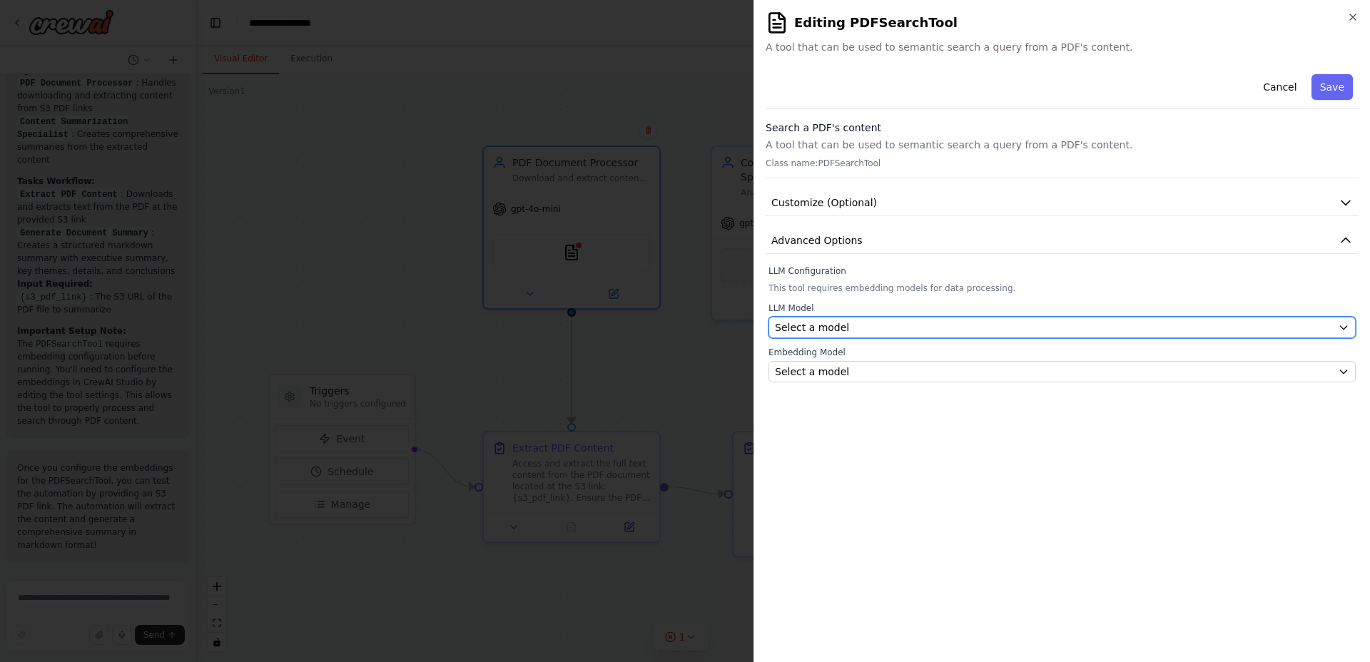
click at [1296, 328] on div "Select a model" at bounding box center [1053, 327] width 557 height 14
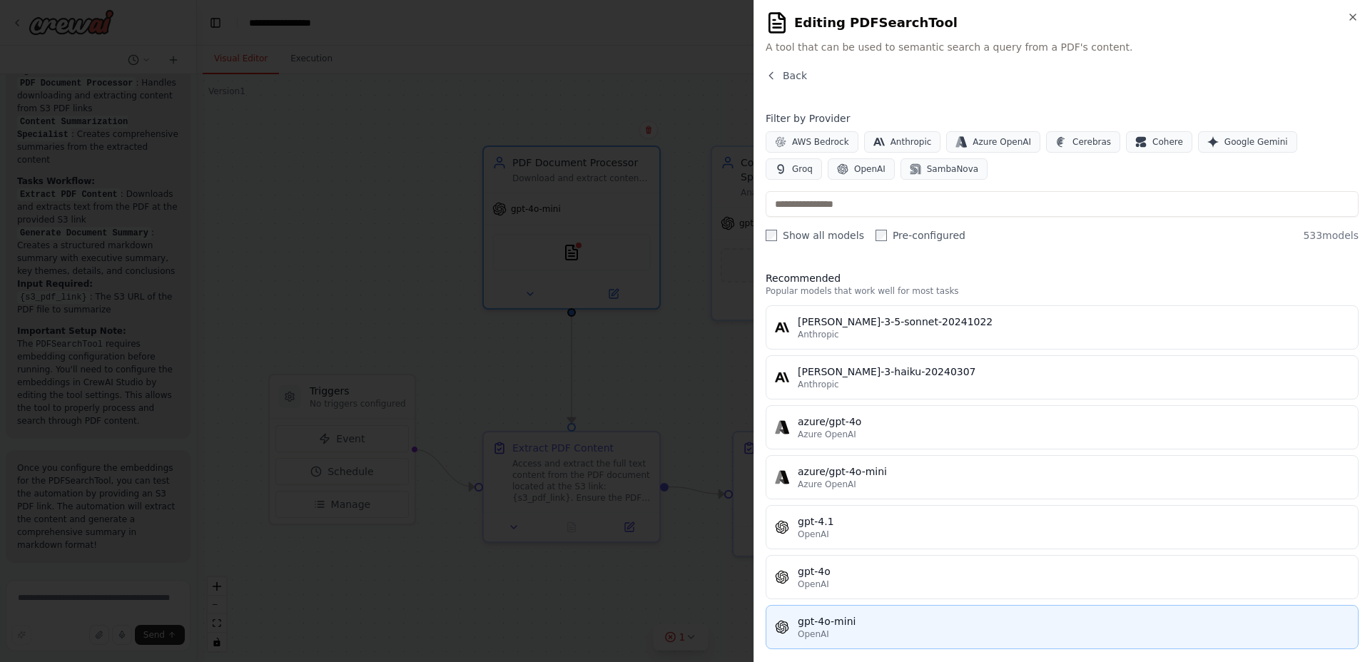
click at [1011, 629] on div "OpenAI" at bounding box center [1074, 634] width 552 height 11
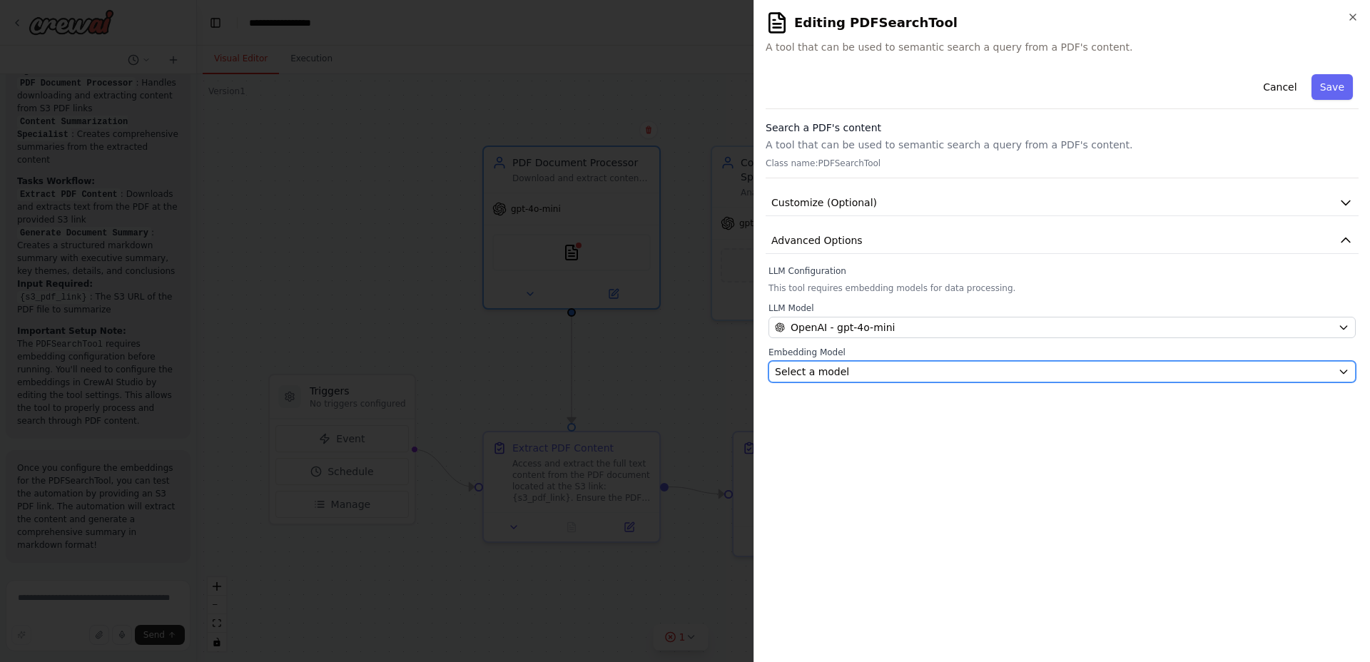
click at [970, 380] on button "Select a model" at bounding box center [1062, 371] width 587 height 21
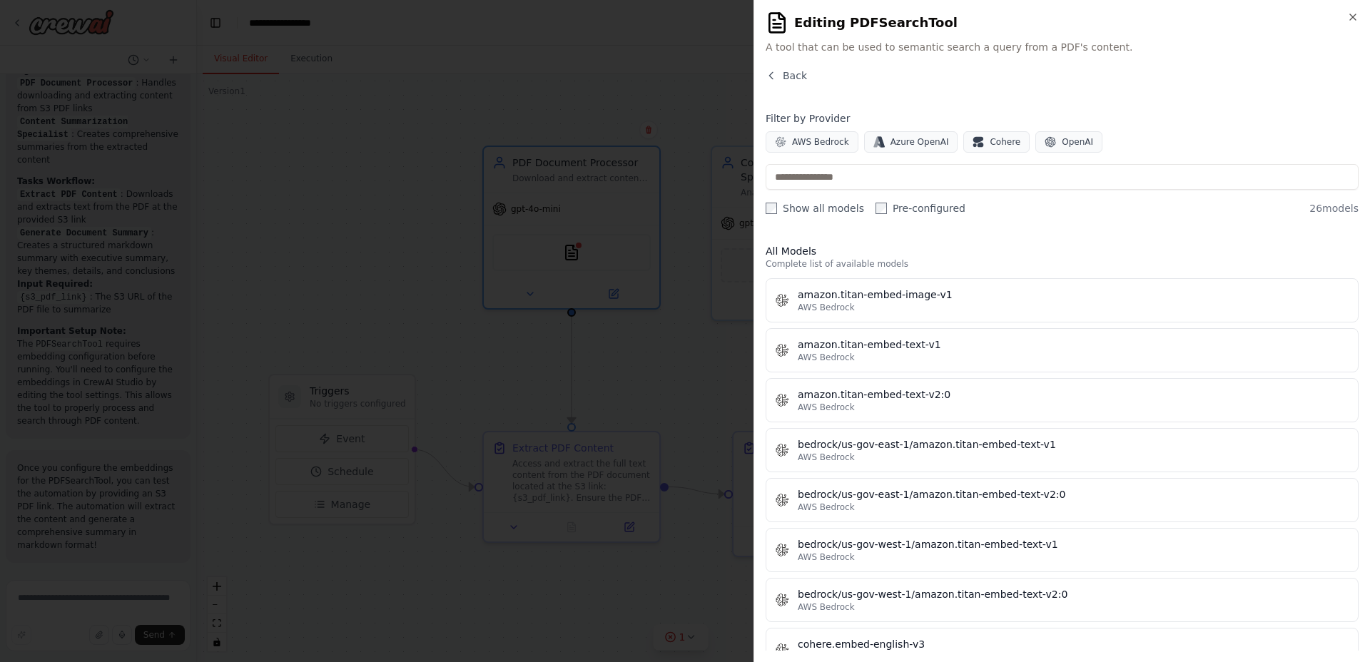
click at [1132, 108] on div "Back Filter by Provider AWS Bedrock Azure OpenAI Cohere OpenAI Show all models …" at bounding box center [1062, 360] width 593 height 582
click at [789, 84] on div "Back" at bounding box center [1062, 82] width 593 height 26
click at [791, 76] on span "Back" at bounding box center [795, 76] width 24 height 14
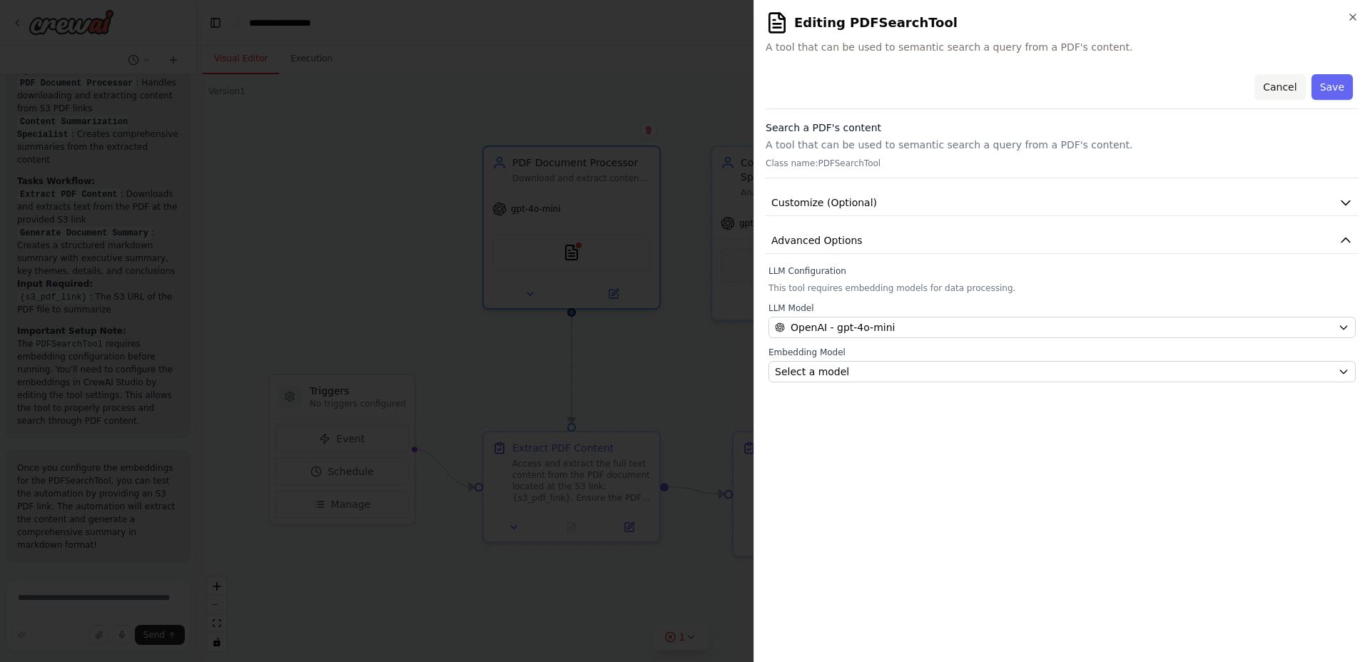
click at [1278, 93] on button "Cancel" at bounding box center [1280, 87] width 51 height 26
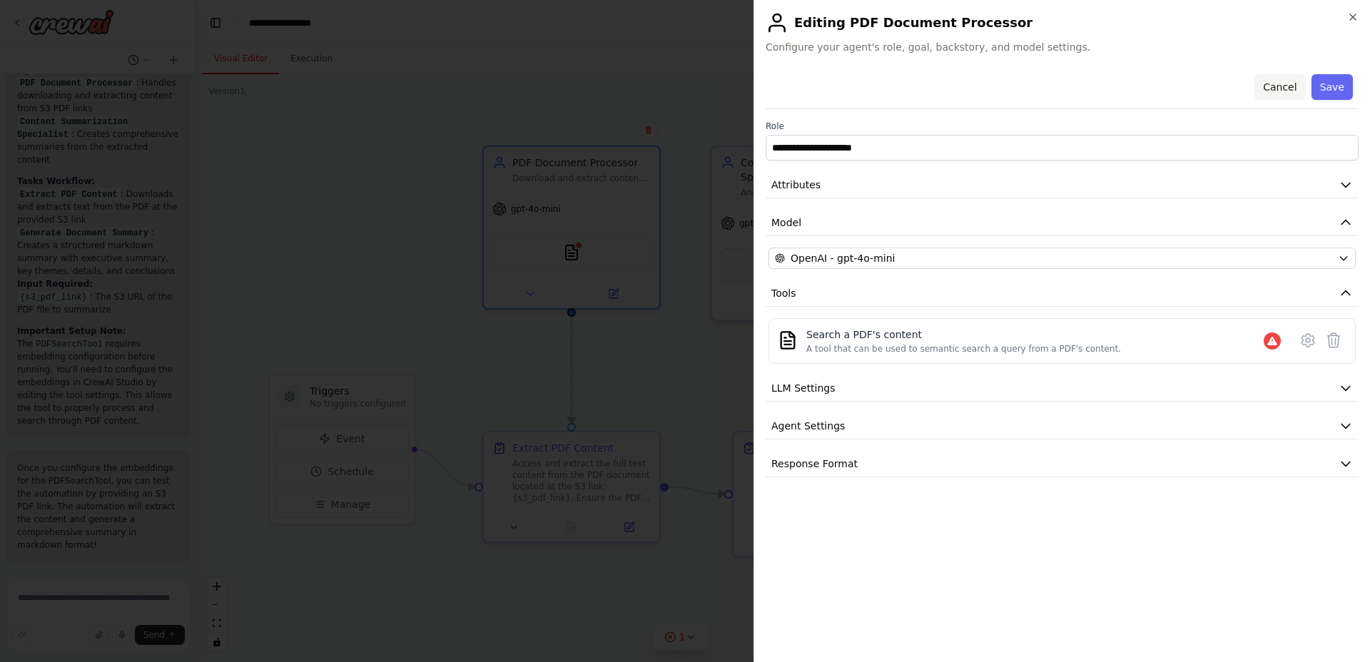
click at [1283, 83] on button "Cancel" at bounding box center [1280, 87] width 51 height 26
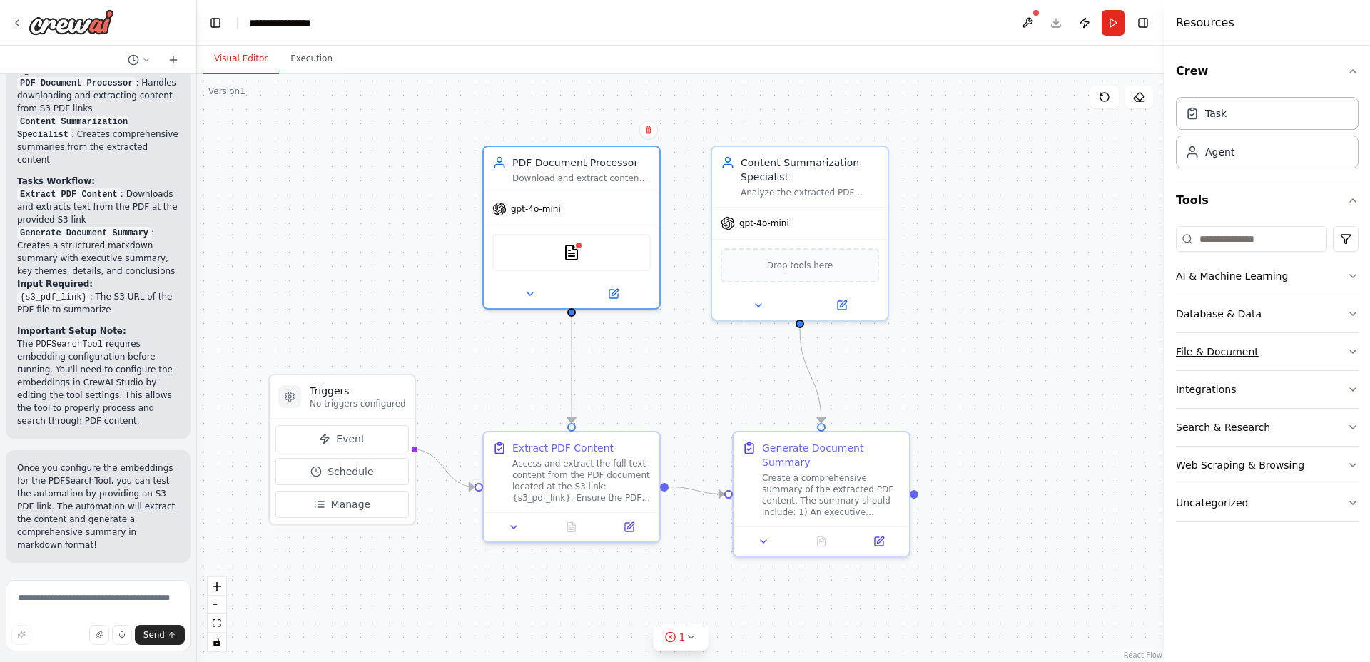
click at [1211, 350] on div "File & Document" at bounding box center [1217, 352] width 83 height 14
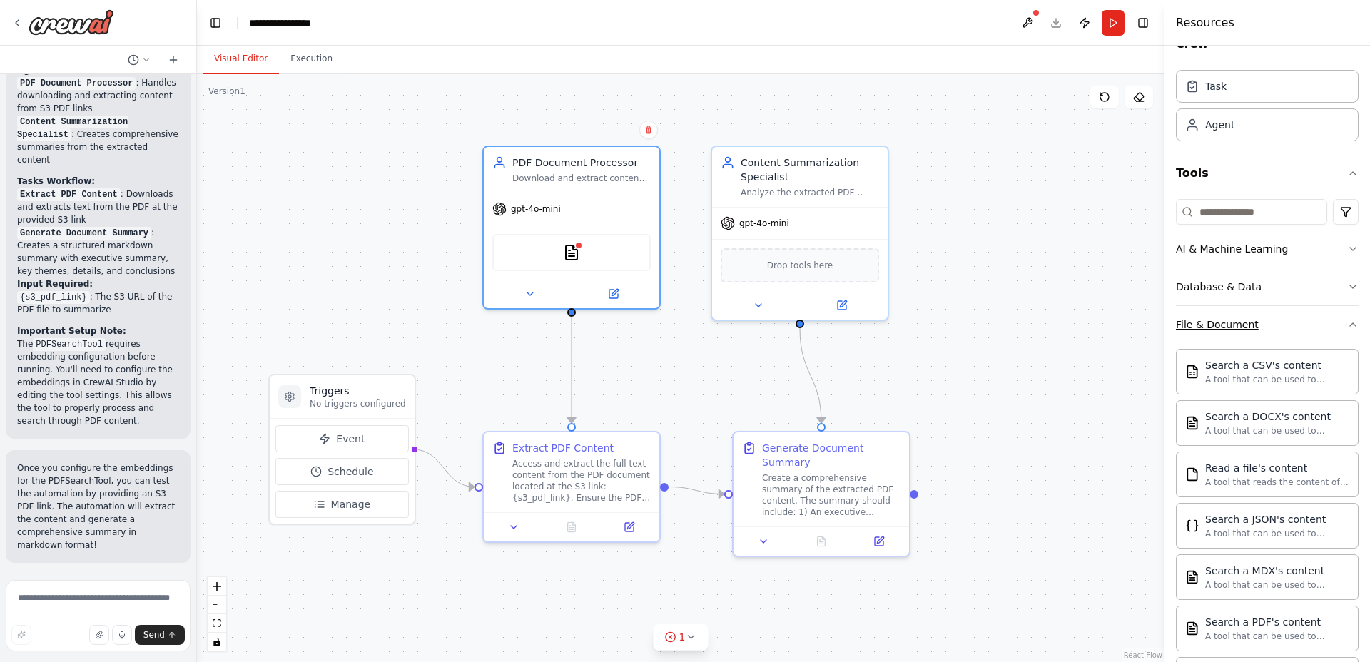
scroll to position [55, 0]
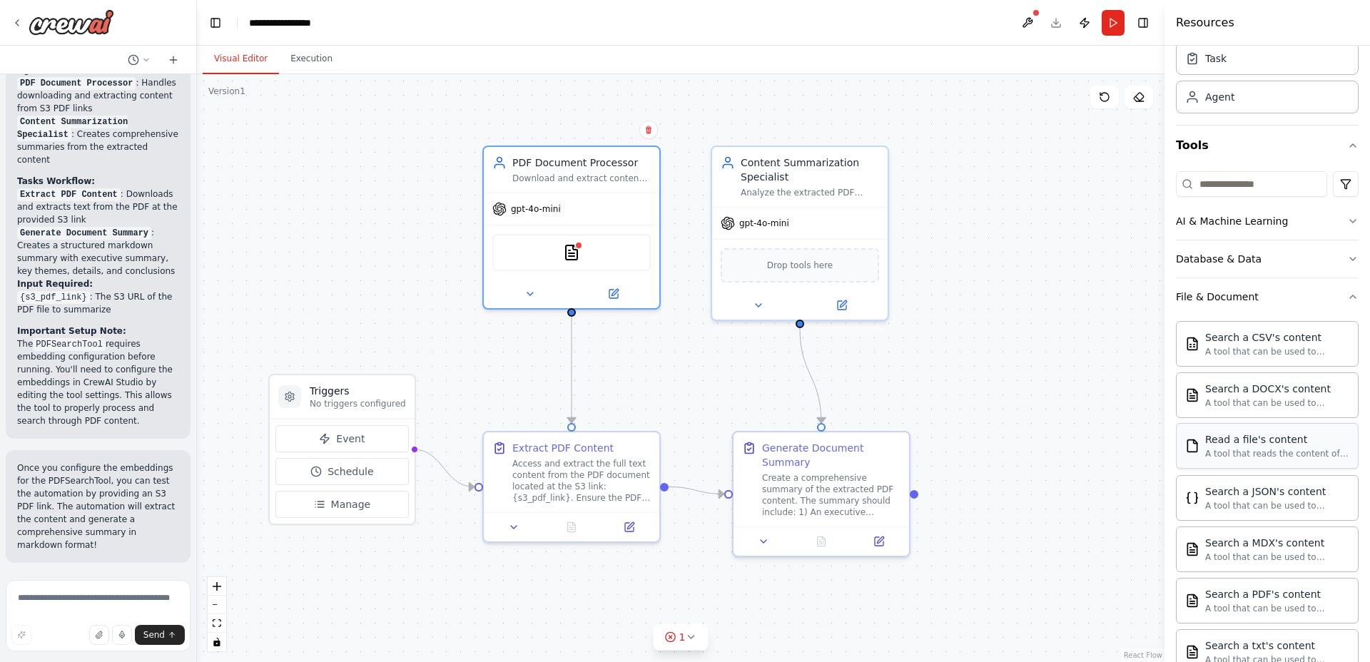
click at [1255, 447] on div "Read a file's content A tool that reads the content of a file. To use this tool…" at bounding box center [1278, 446] width 144 height 27
click at [611, 291] on icon at bounding box center [614, 291] width 9 height 9
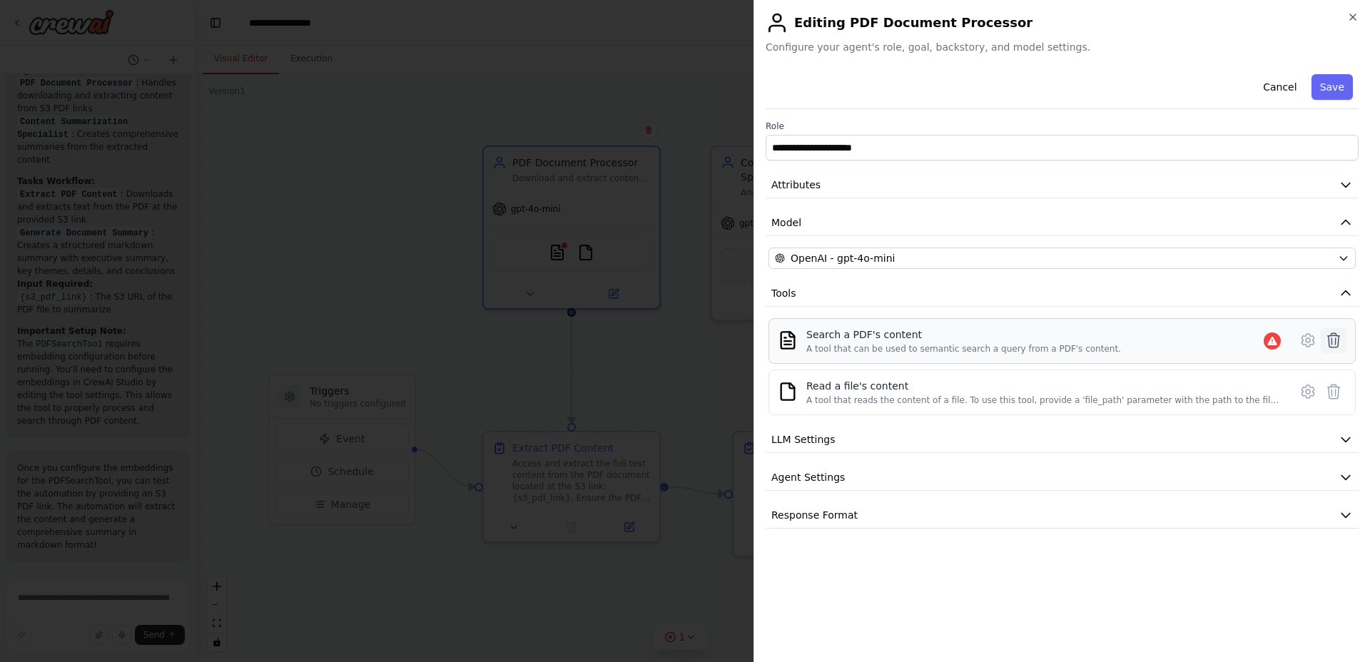
click at [1336, 337] on icon at bounding box center [1334, 340] width 17 height 17
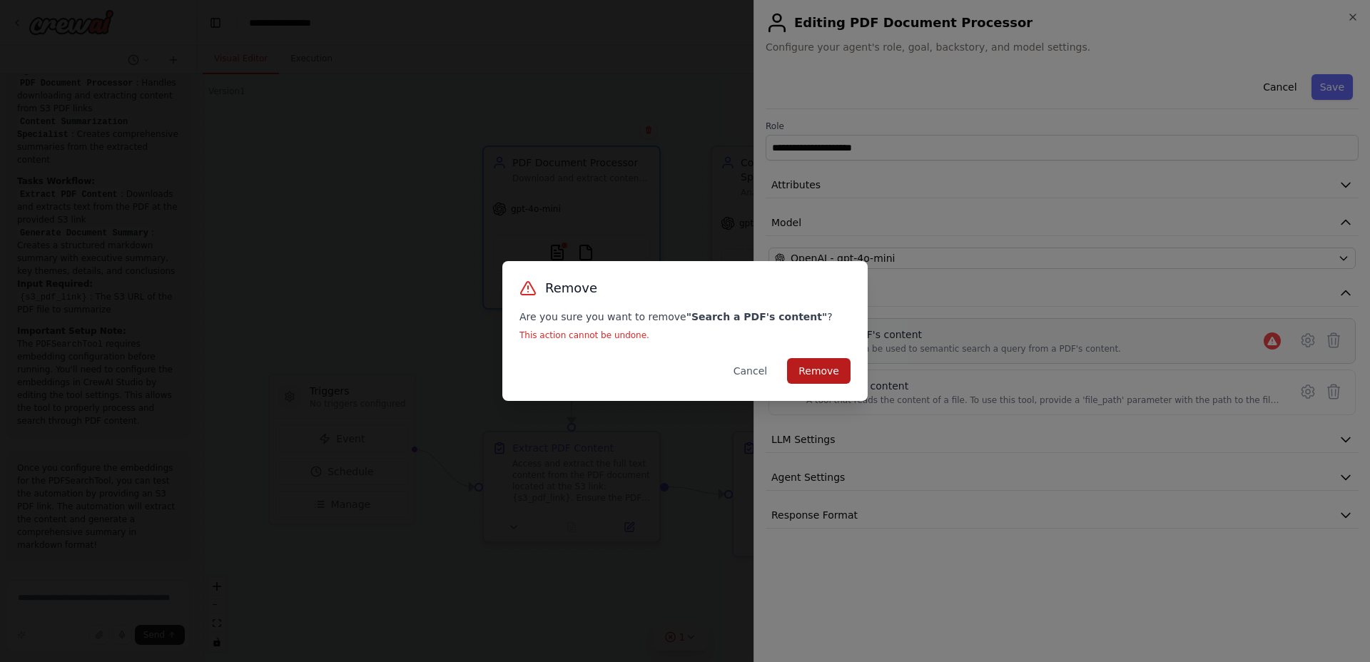
click at [813, 371] on button "Remove" at bounding box center [819, 371] width 64 height 26
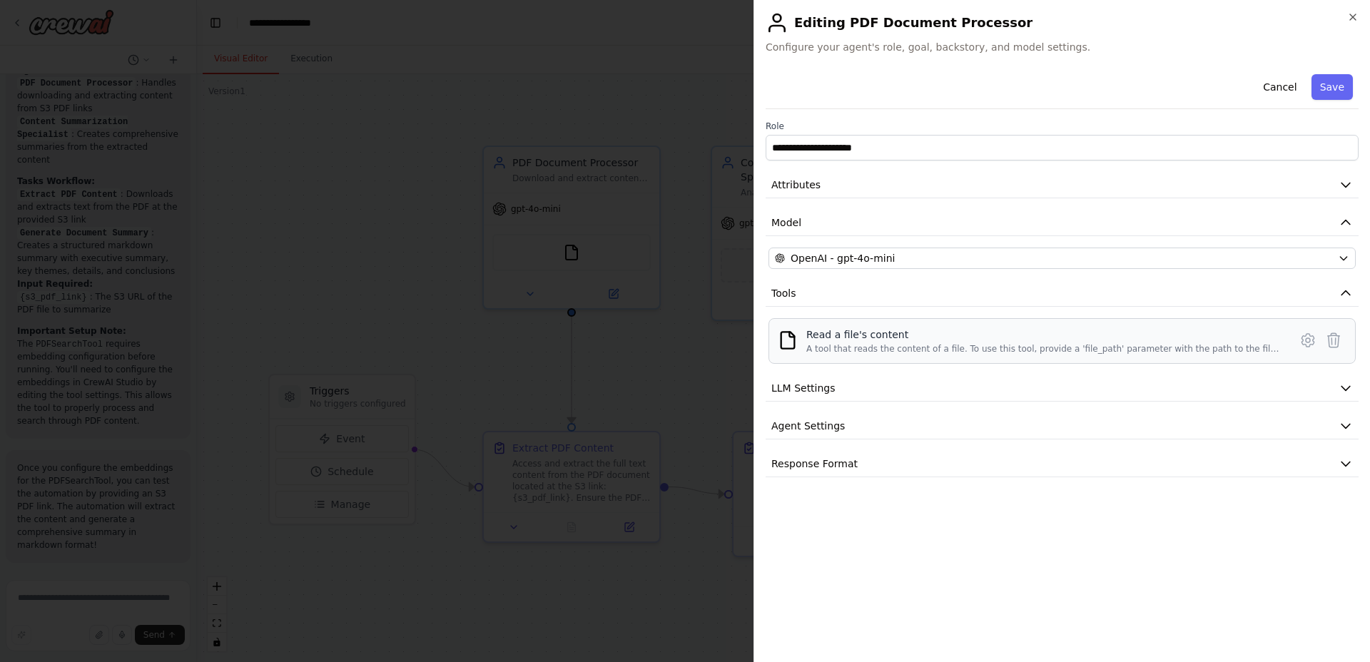
click at [899, 349] on div "A tool that reads the content of a file. To use this tool, provide a 'file_path…" at bounding box center [1044, 348] width 475 height 11
click at [1304, 338] on icon at bounding box center [1308, 340] width 17 height 17
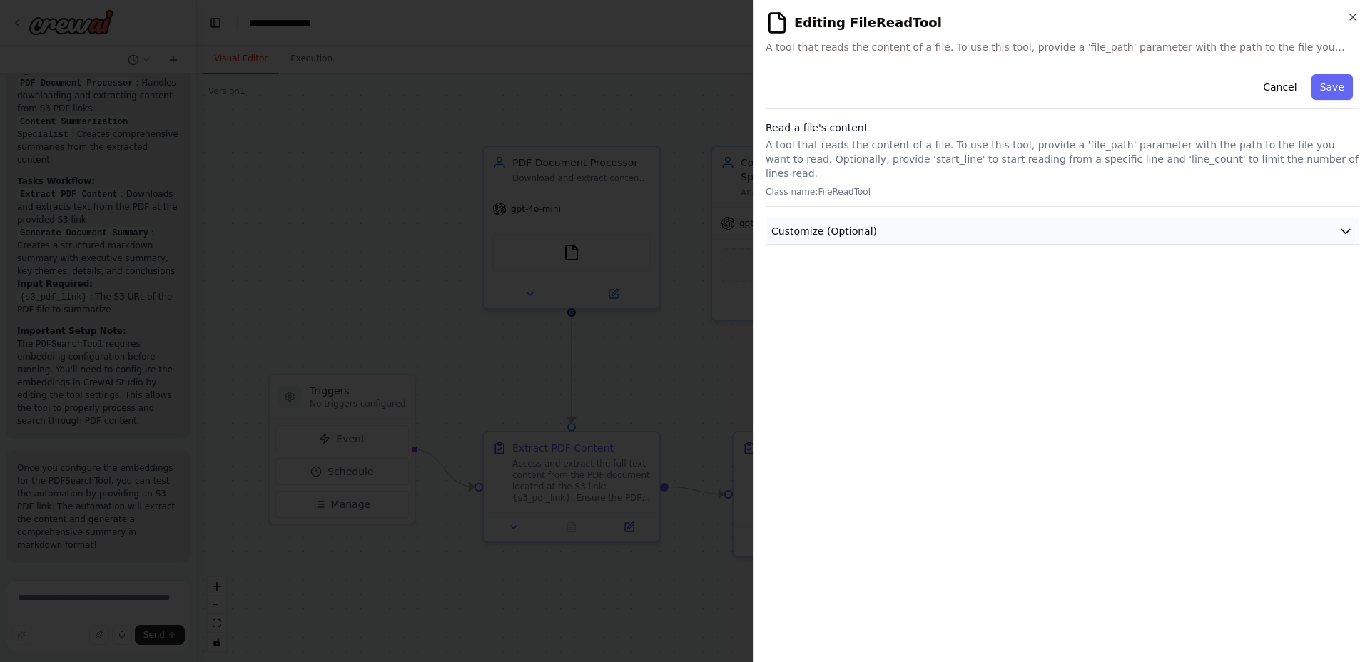
click at [1016, 223] on button "Customize (Optional)" at bounding box center [1062, 231] width 593 height 26
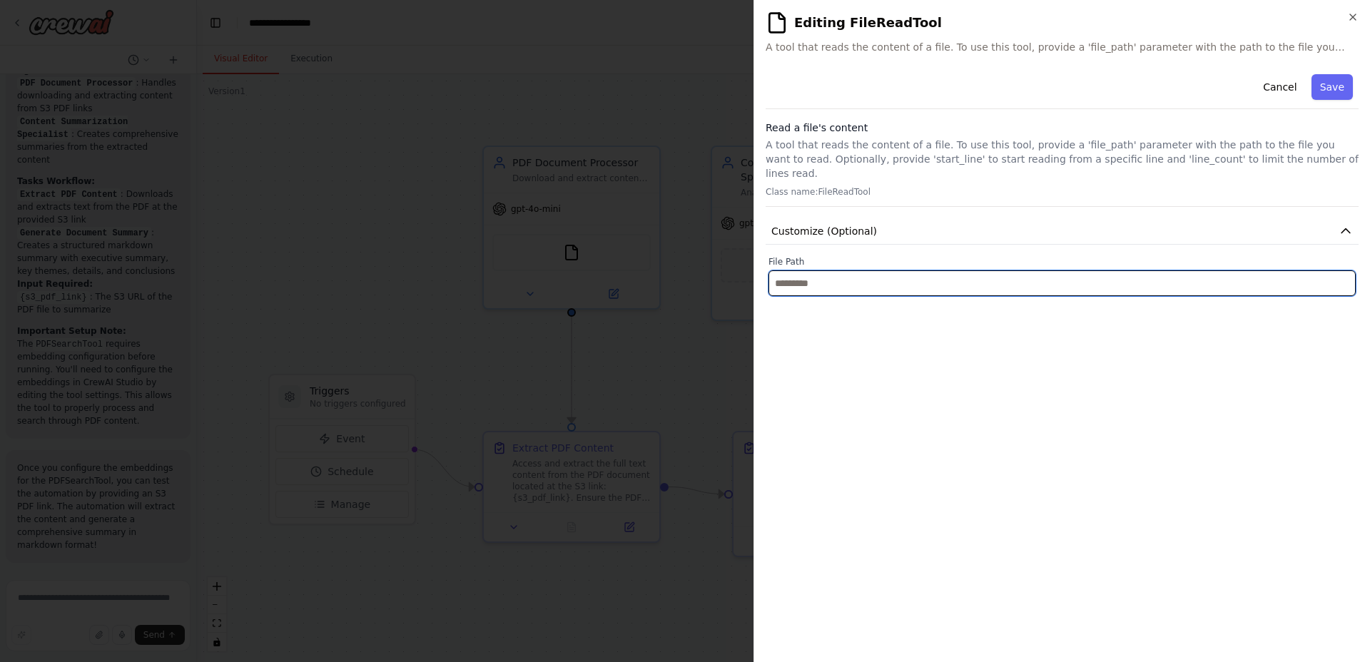
click at [1028, 271] on input "text" at bounding box center [1062, 284] width 587 height 26
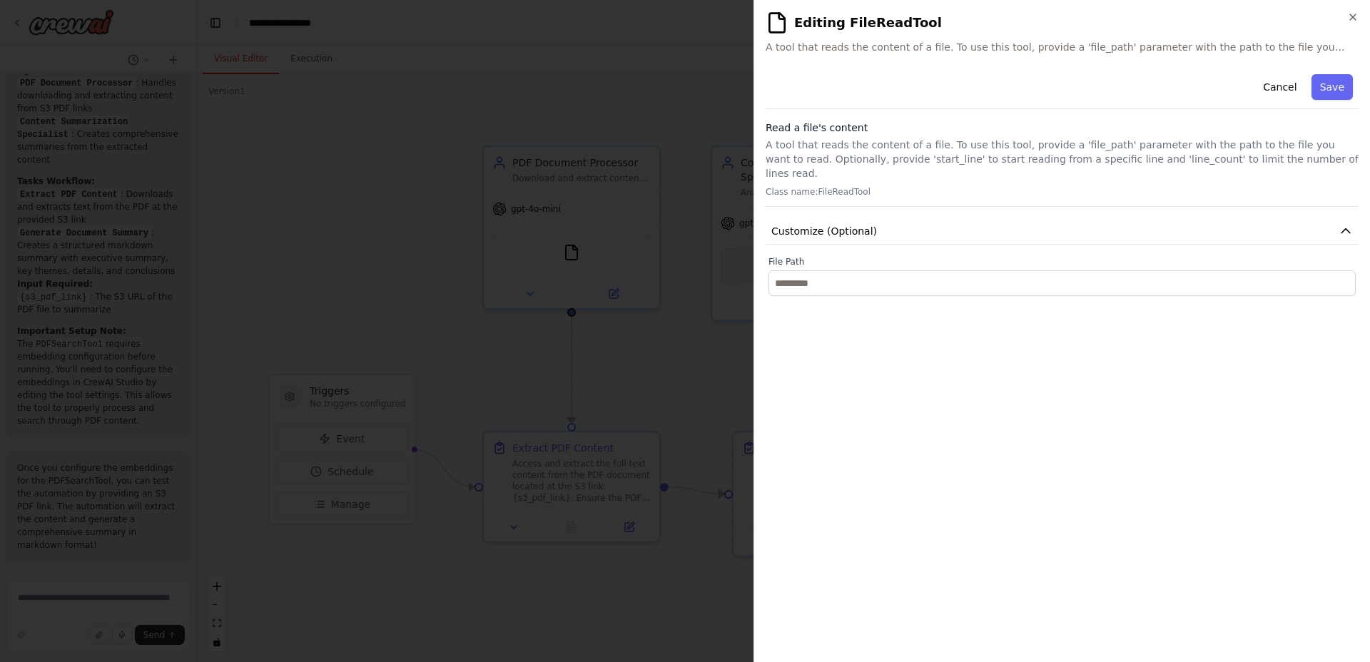
click at [1053, 353] on div "**********" at bounding box center [1062, 360] width 593 height 582
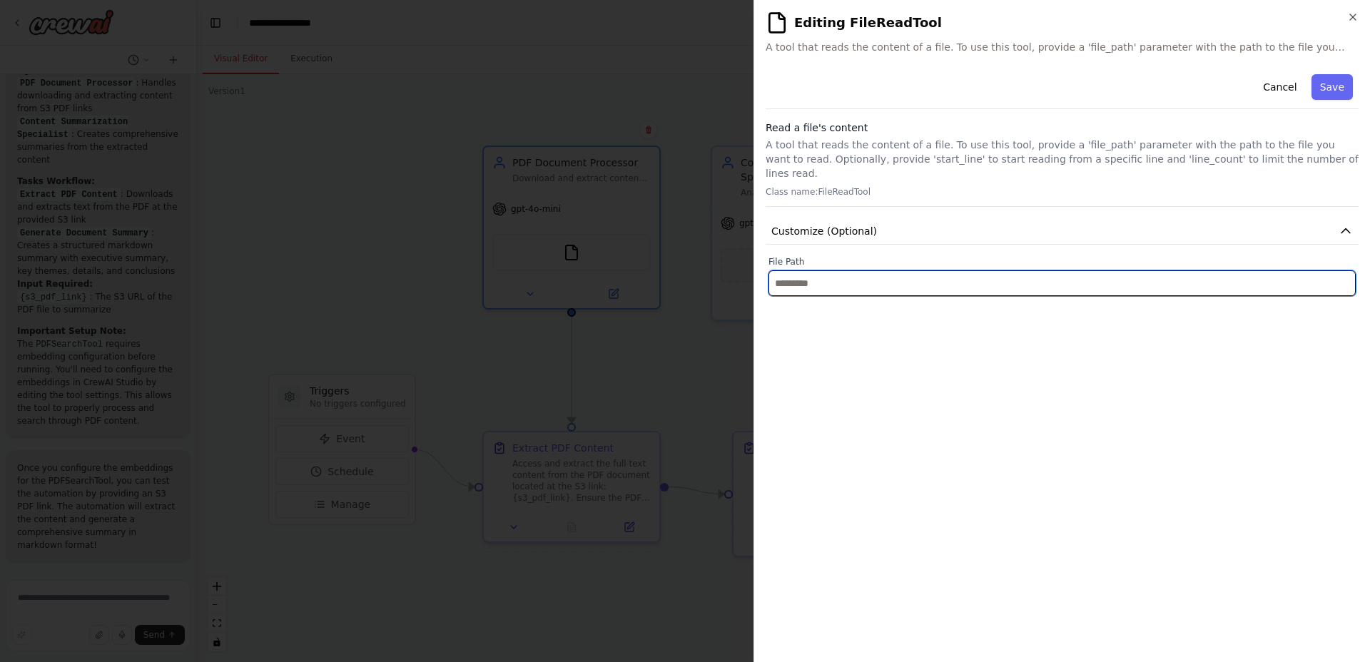
click at [907, 272] on input "text" at bounding box center [1062, 284] width 587 height 26
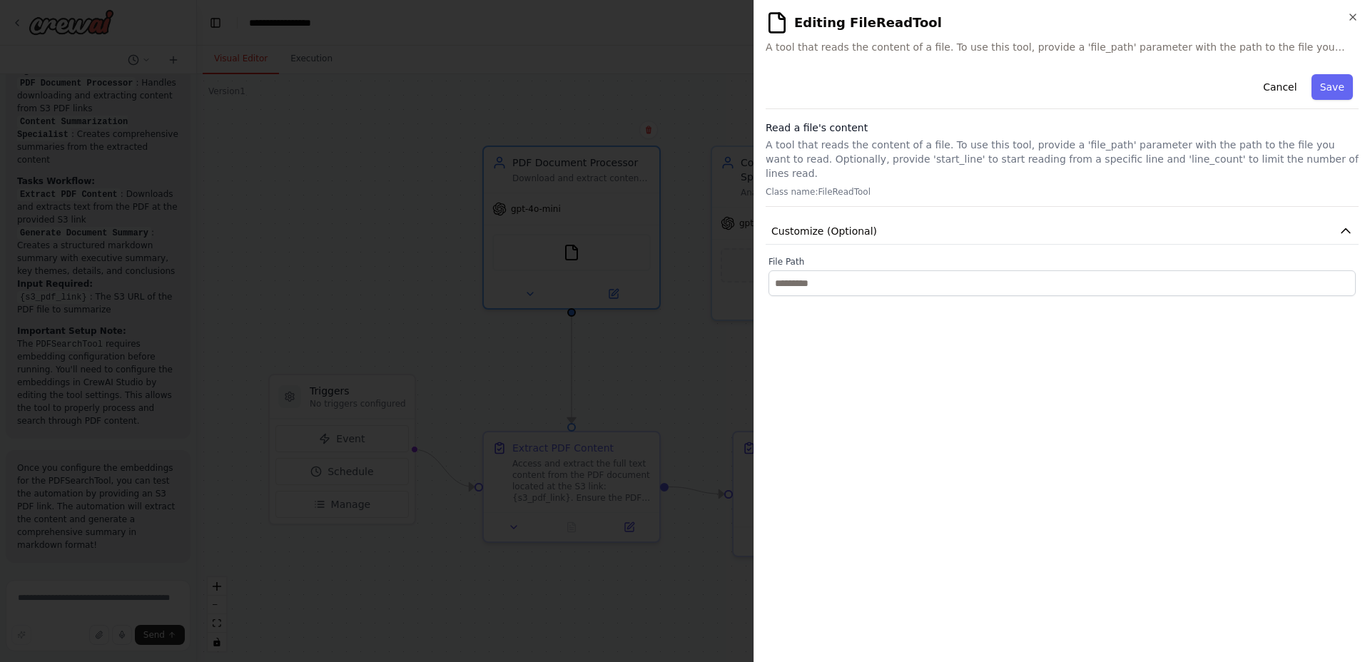
click at [955, 338] on div "**********" at bounding box center [1062, 360] width 593 height 582
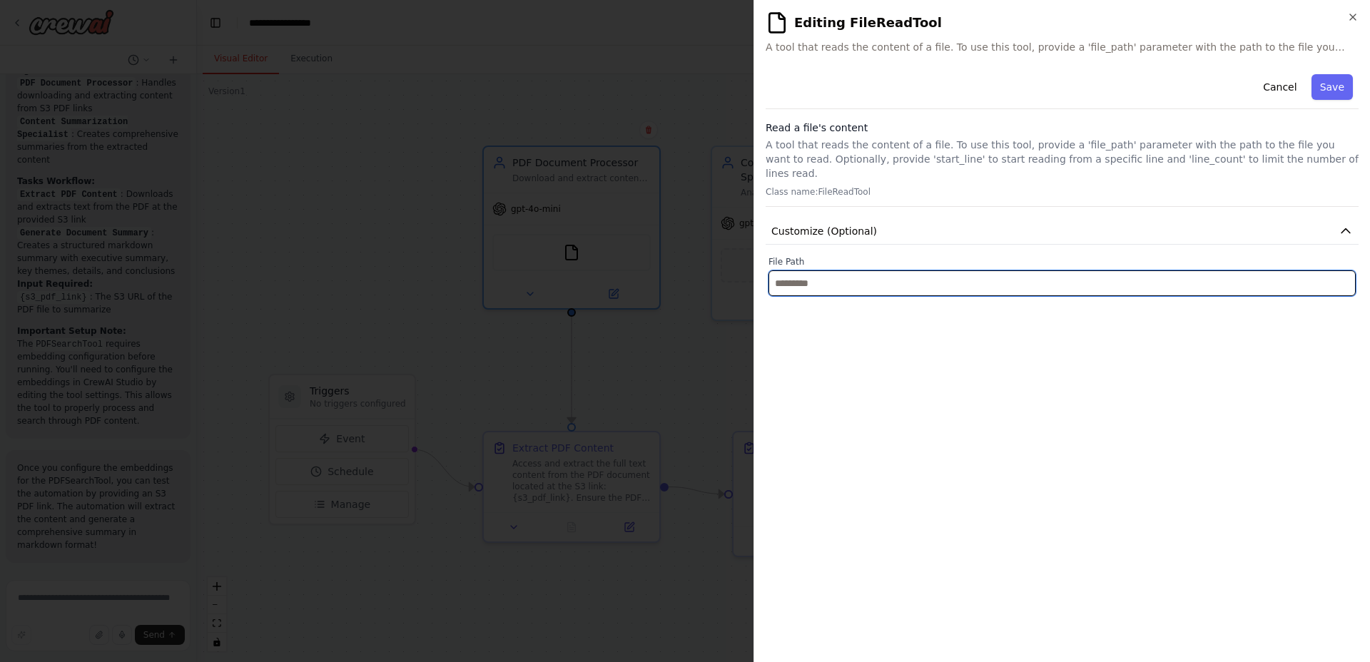
click at [823, 271] on input "text" at bounding box center [1062, 284] width 587 height 26
paste input "**********"
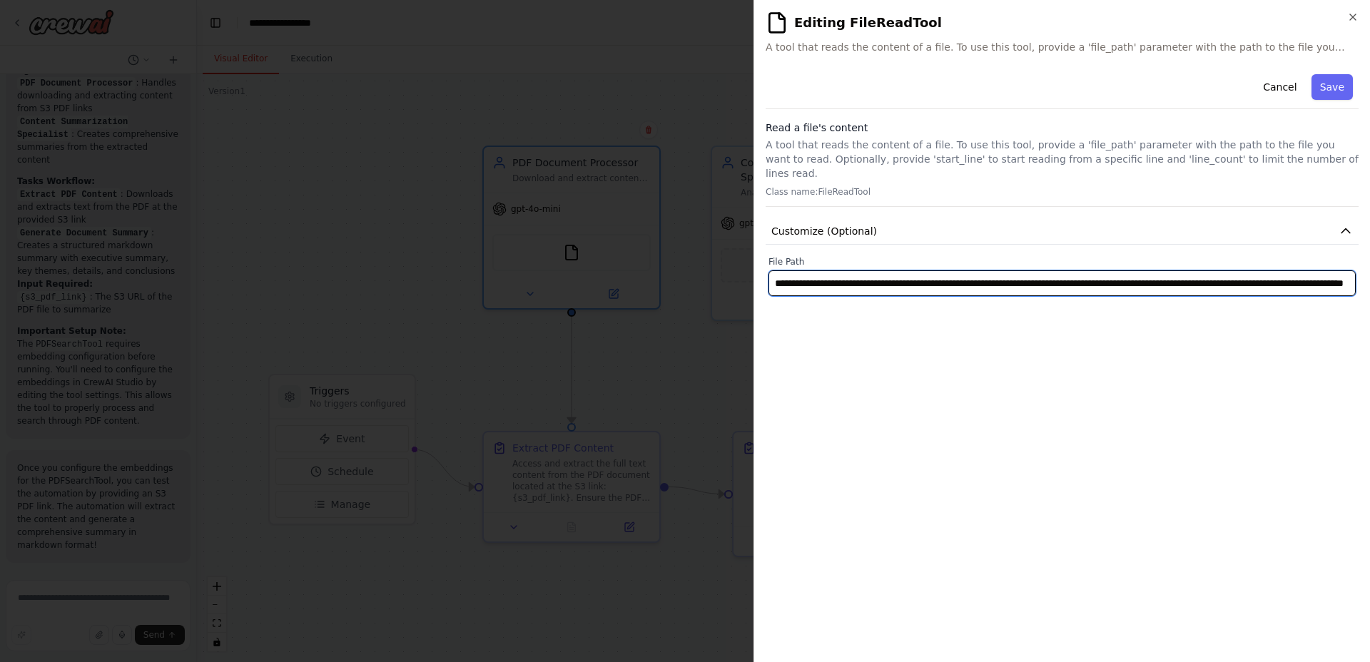
scroll to position [0, 286]
type input "**********"
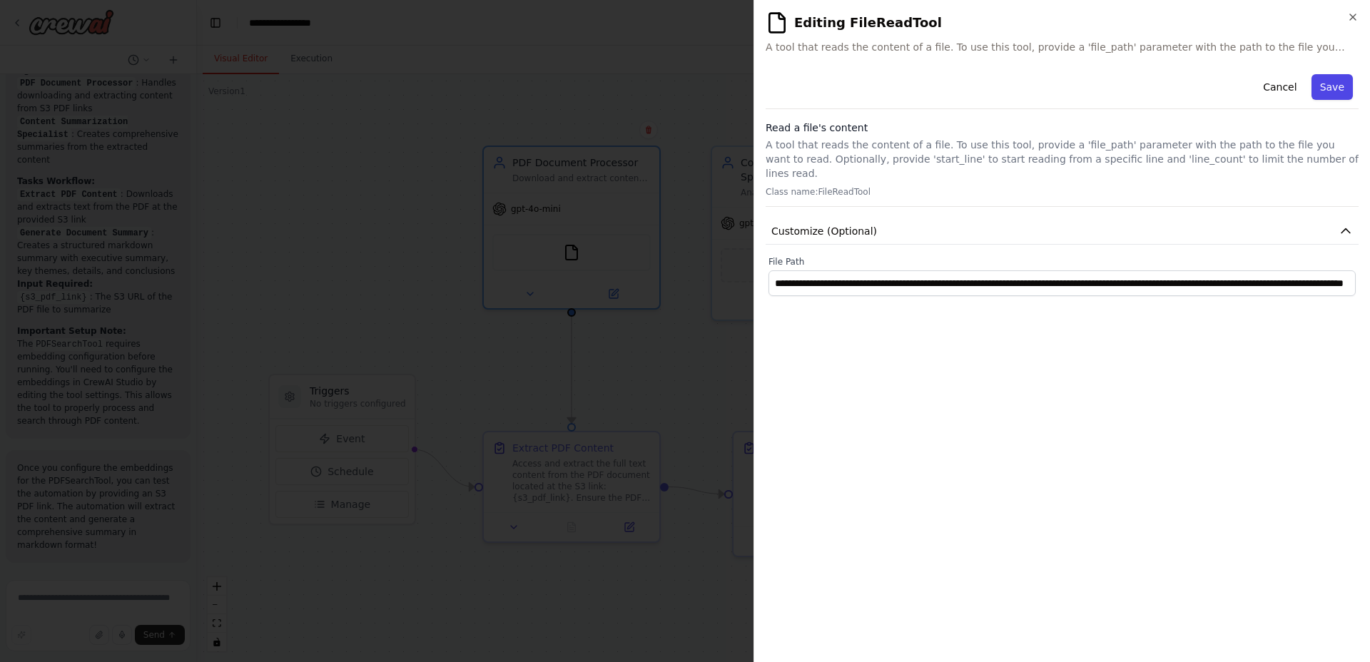
click at [1342, 89] on button "Save" at bounding box center [1332, 87] width 41 height 26
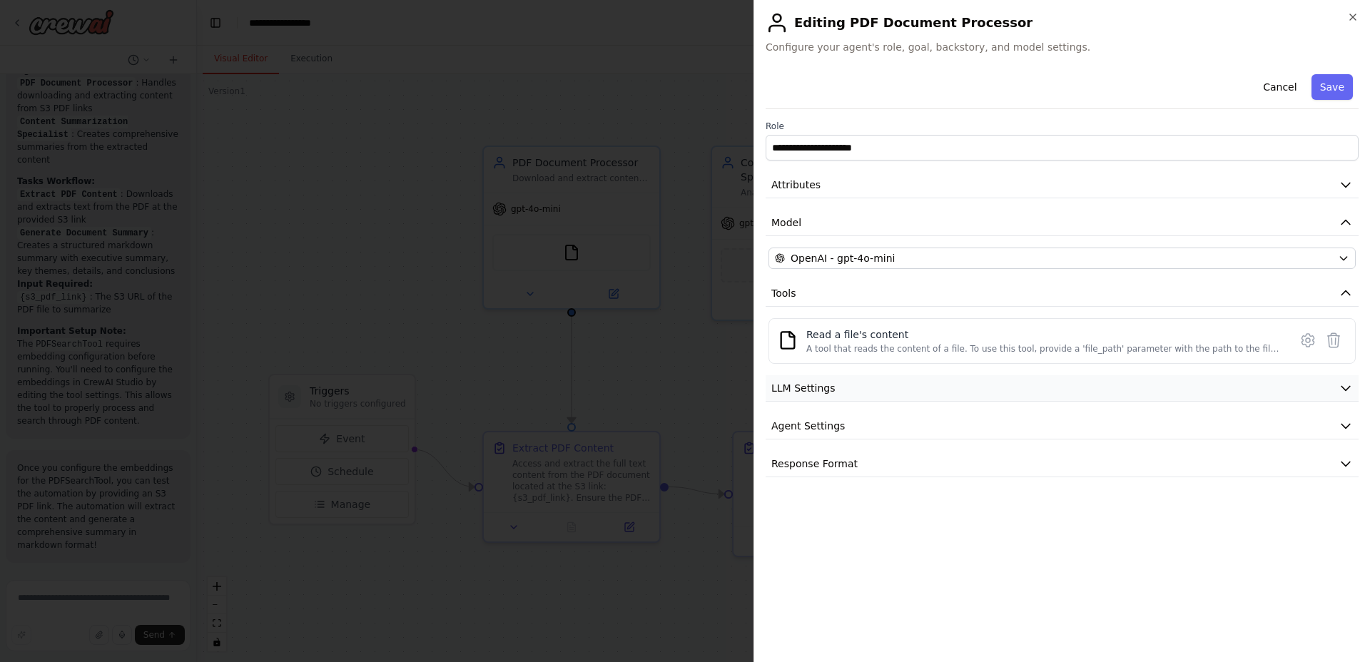
click at [1096, 389] on button "LLM Settings" at bounding box center [1062, 388] width 593 height 26
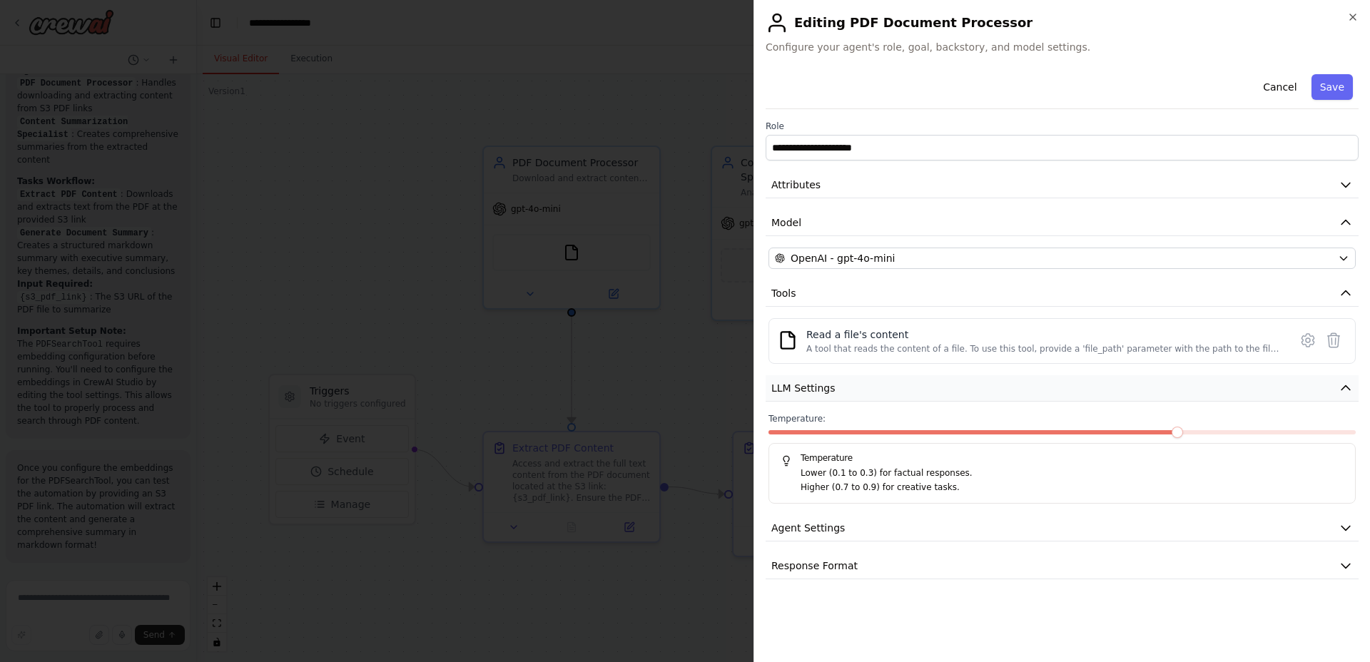
click at [1096, 389] on button "LLM Settings" at bounding box center [1062, 388] width 593 height 26
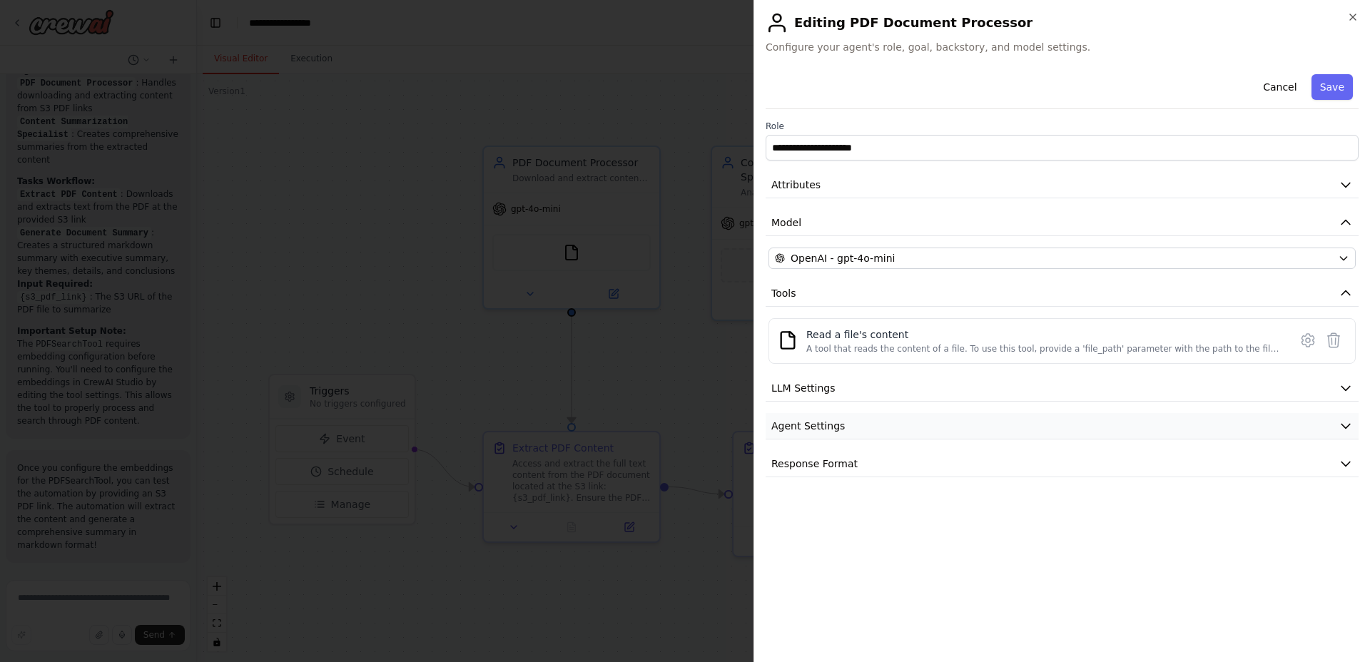
click at [1093, 427] on button "Agent Settings" at bounding box center [1062, 426] width 593 height 26
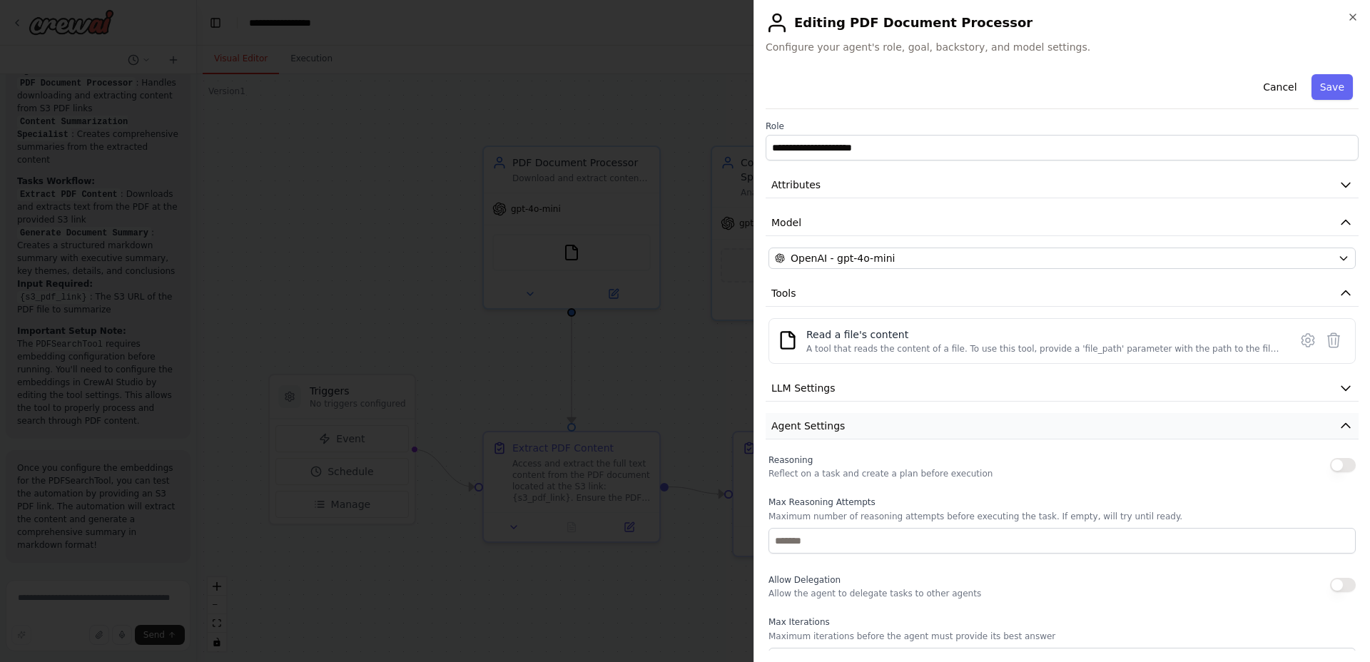
click at [1093, 427] on button "Agent Settings" at bounding box center [1062, 426] width 593 height 26
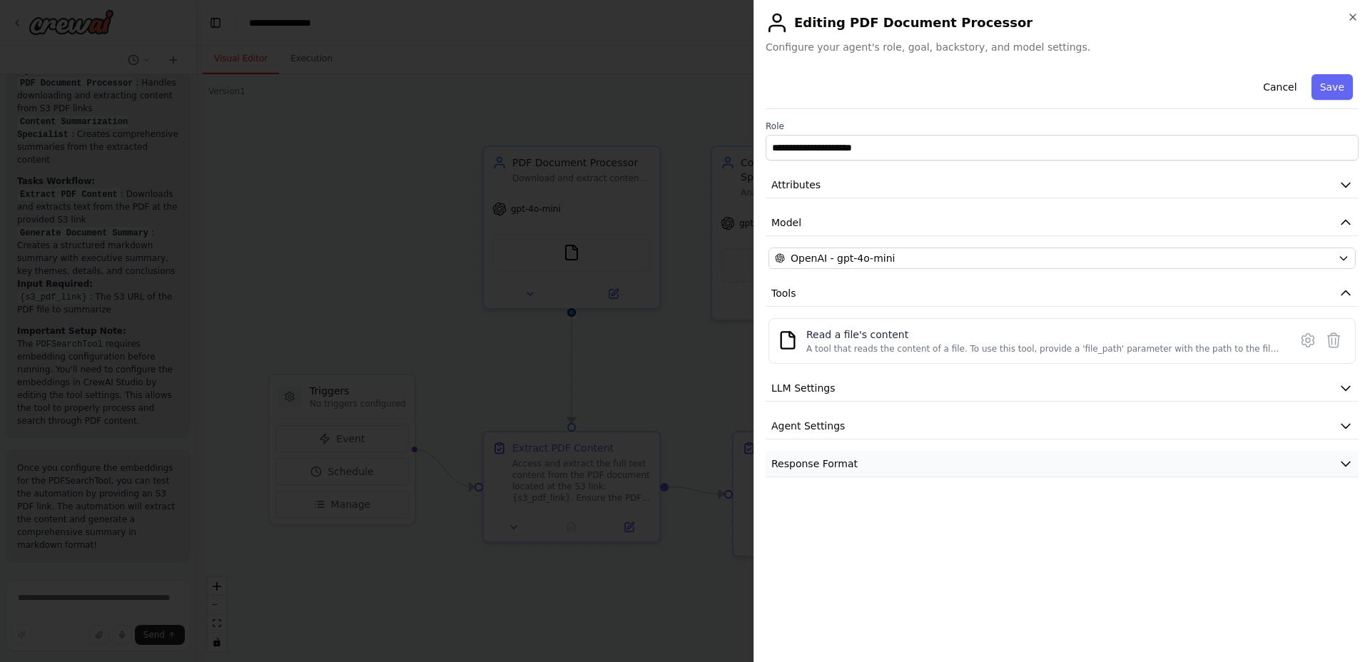
click at [1087, 465] on button "Response Format" at bounding box center [1062, 464] width 593 height 26
click at [1336, 96] on button "Save" at bounding box center [1332, 87] width 41 height 26
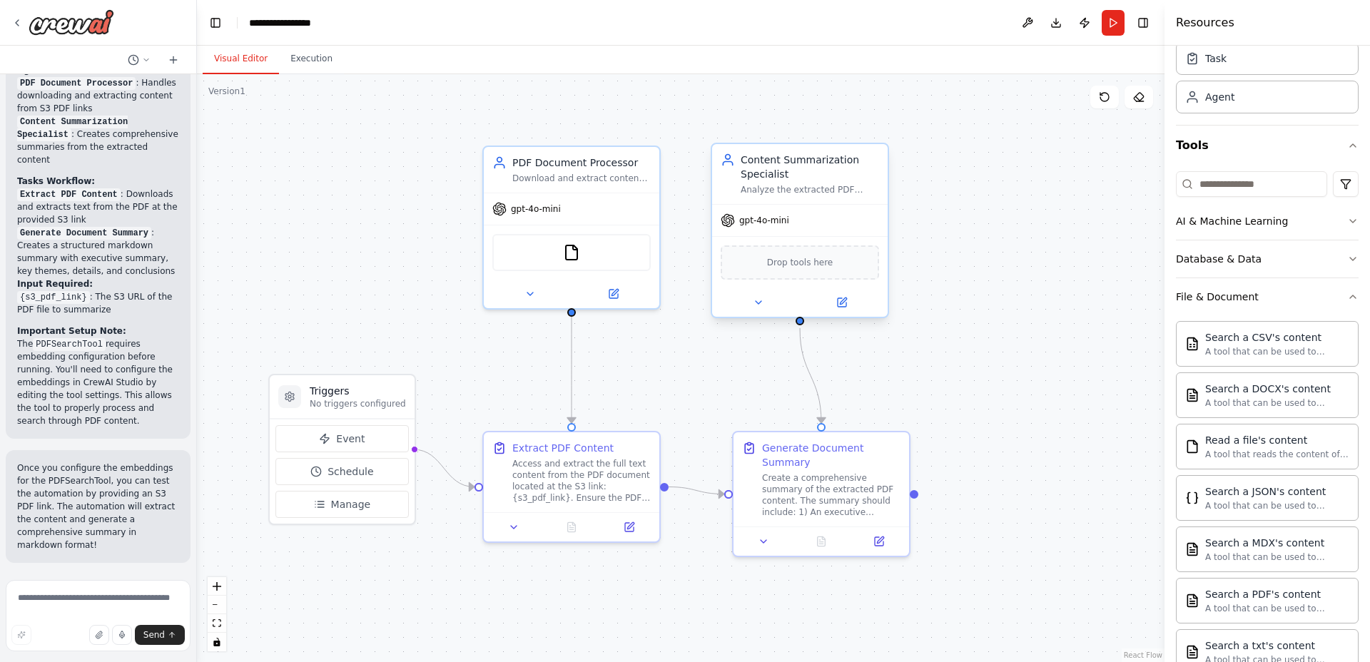
click at [854, 227] on div "gpt-4o-mini" at bounding box center [800, 220] width 176 height 31
click at [839, 305] on icon at bounding box center [842, 302] width 9 height 9
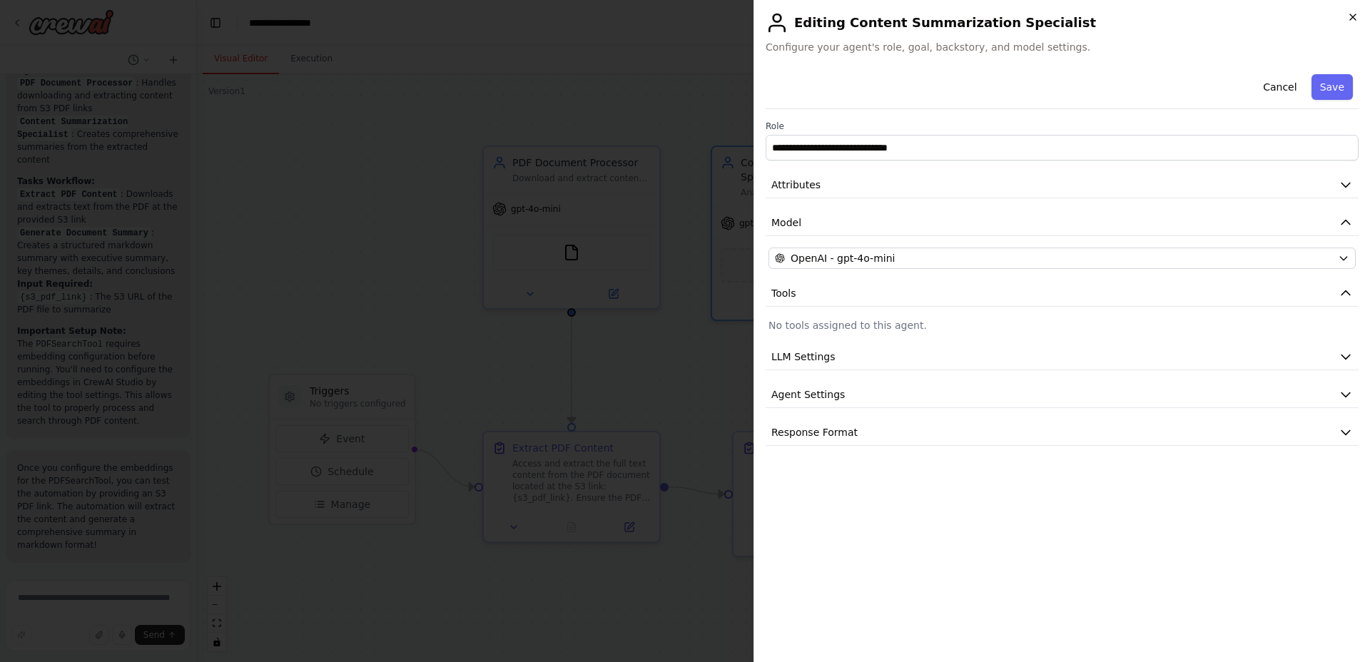
click at [1349, 16] on icon "button" at bounding box center [1353, 16] width 11 height 11
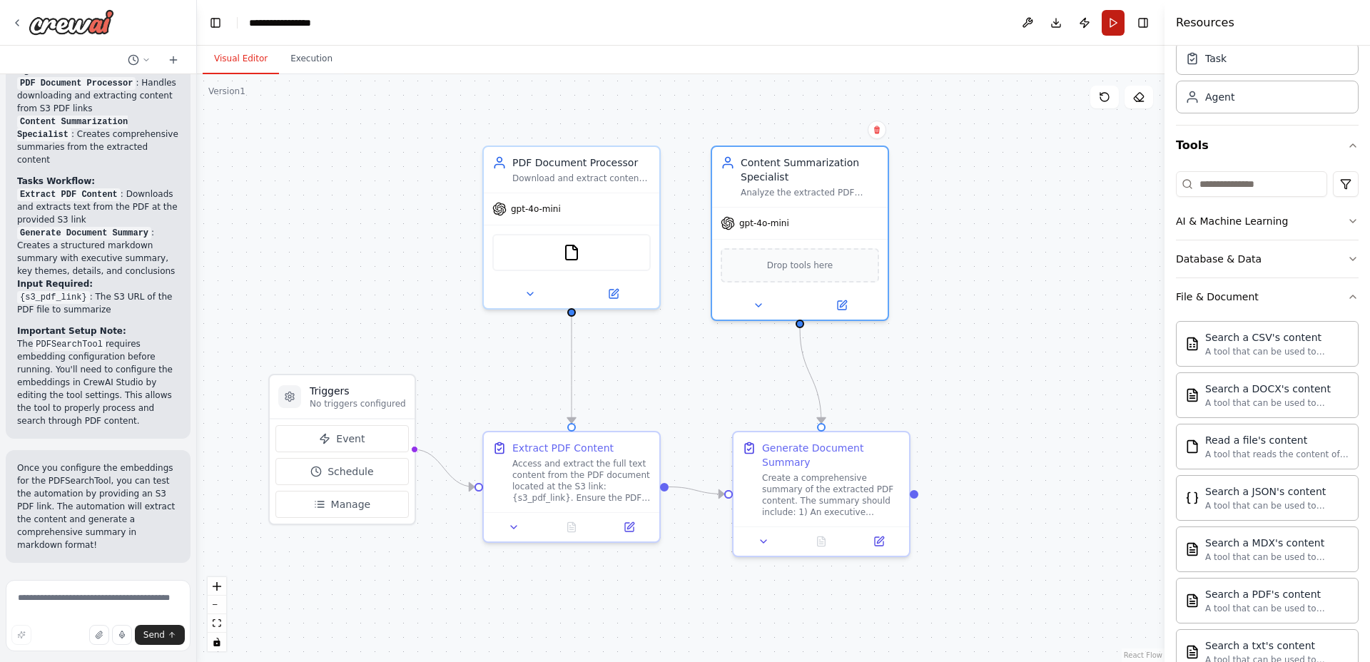
click at [1109, 27] on button "Run" at bounding box center [1113, 23] width 23 height 26
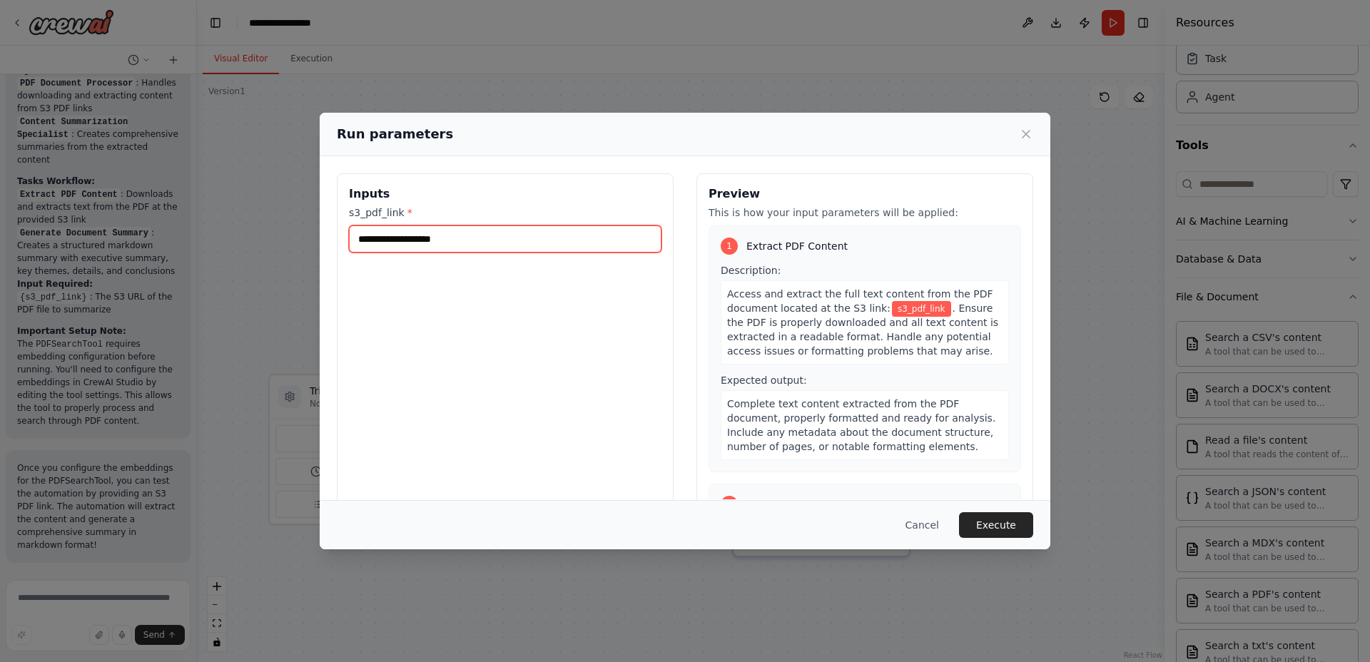
click at [500, 246] on input "s3_pdf_link *" at bounding box center [505, 239] width 313 height 27
paste input "**********"
type input "**********"
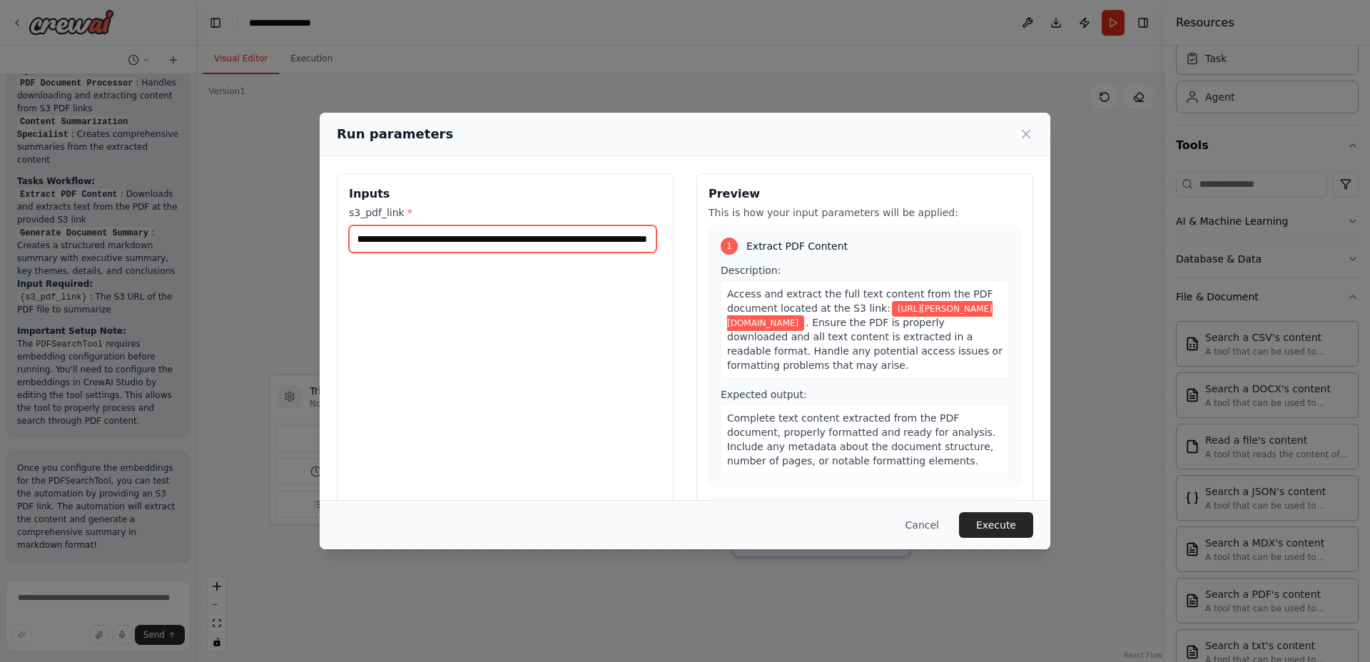
scroll to position [28, 0]
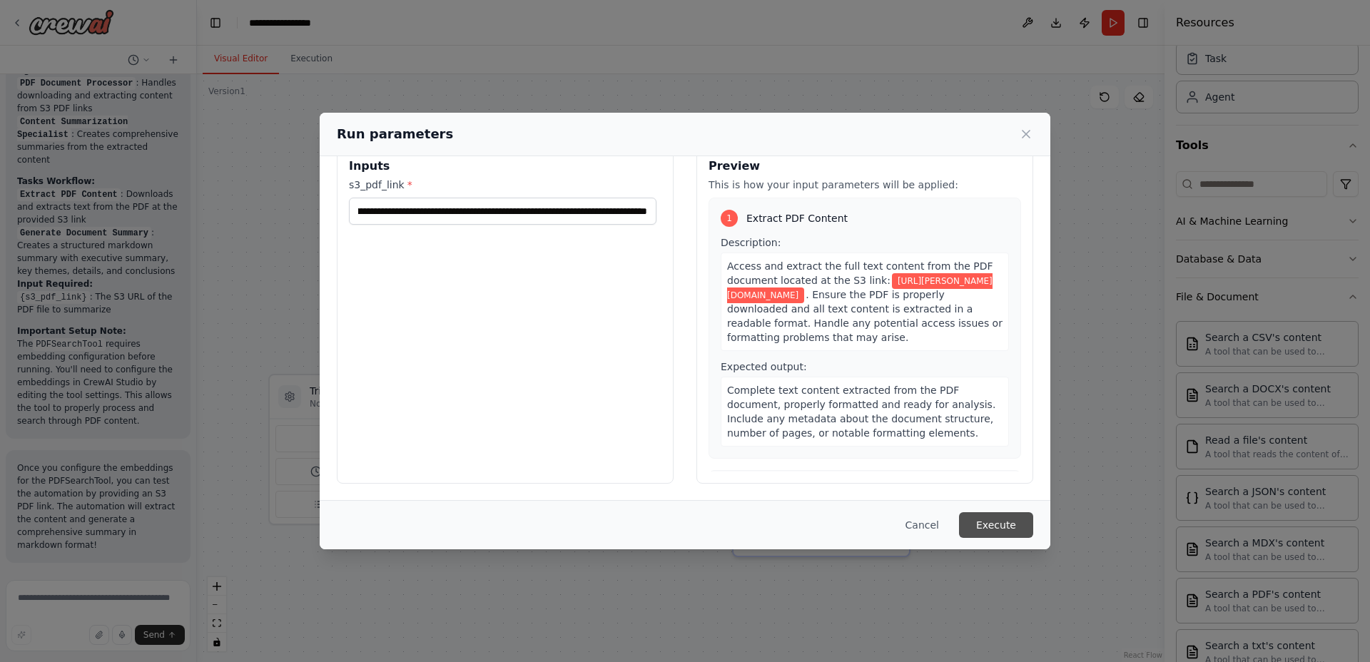
click at [1004, 525] on button "Execute" at bounding box center [996, 526] width 74 height 26
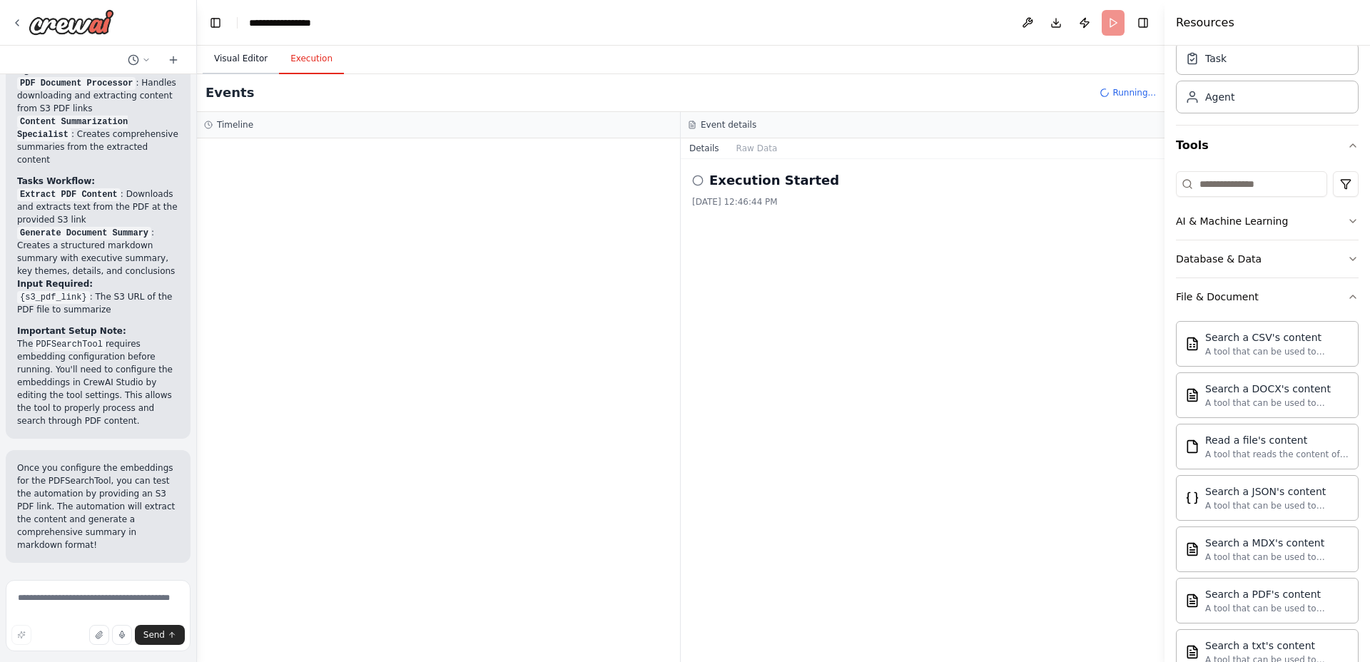
click at [248, 59] on button "Visual Editor" at bounding box center [241, 59] width 76 height 30
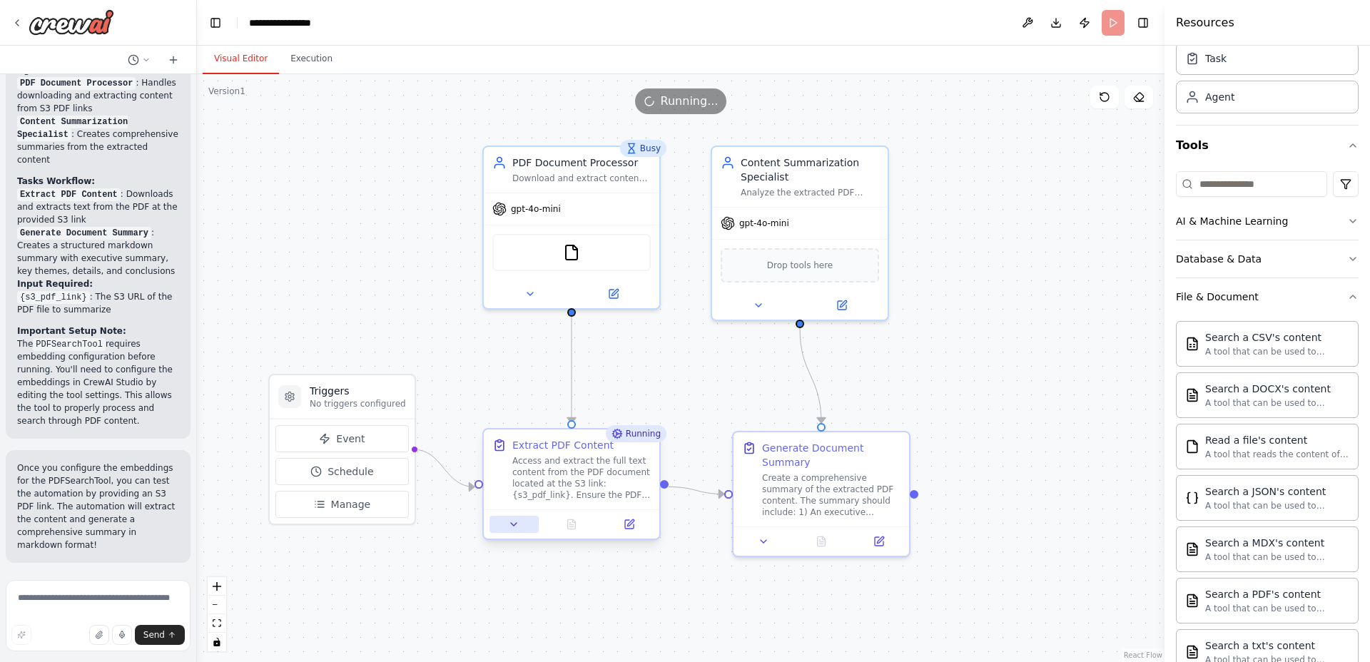
click at [500, 531] on button at bounding box center [514, 524] width 49 height 17
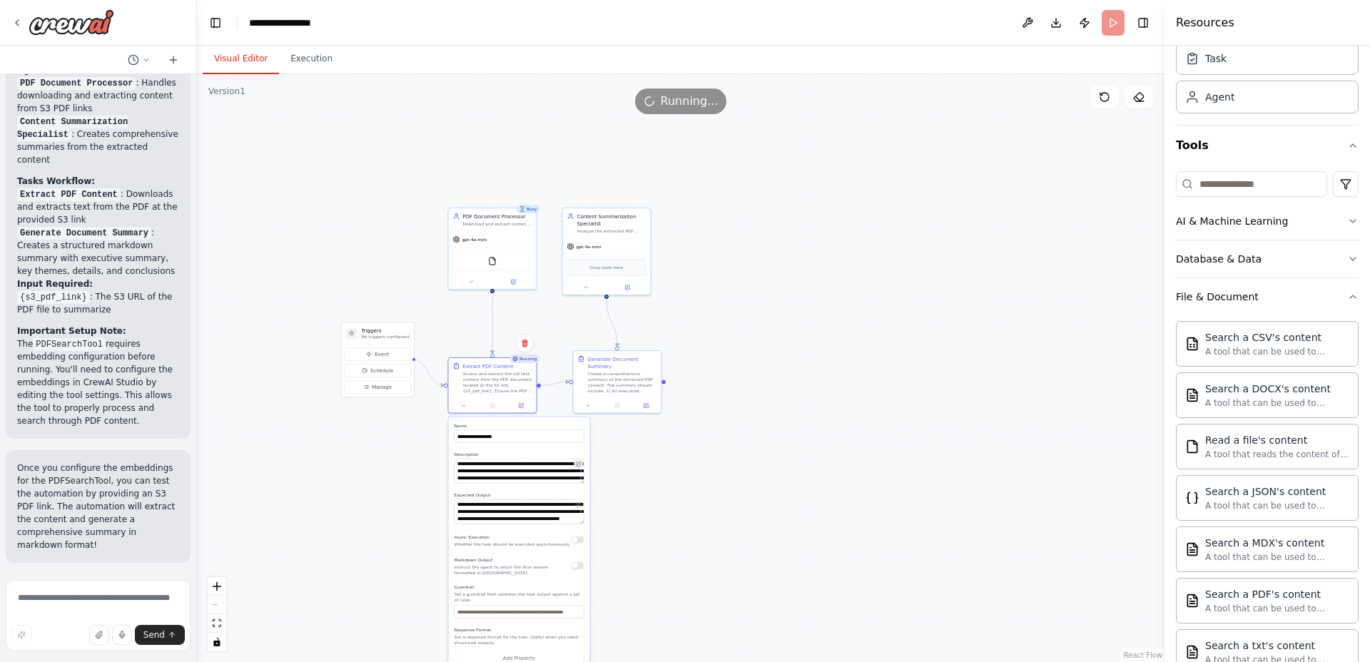
click at [581, 463] on button at bounding box center [579, 464] width 9 height 9
click at [553, 473] on textarea "**********" at bounding box center [520, 471] width 130 height 25
click at [553, 520] on textarea "**********" at bounding box center [520, 512] width 130 height 25
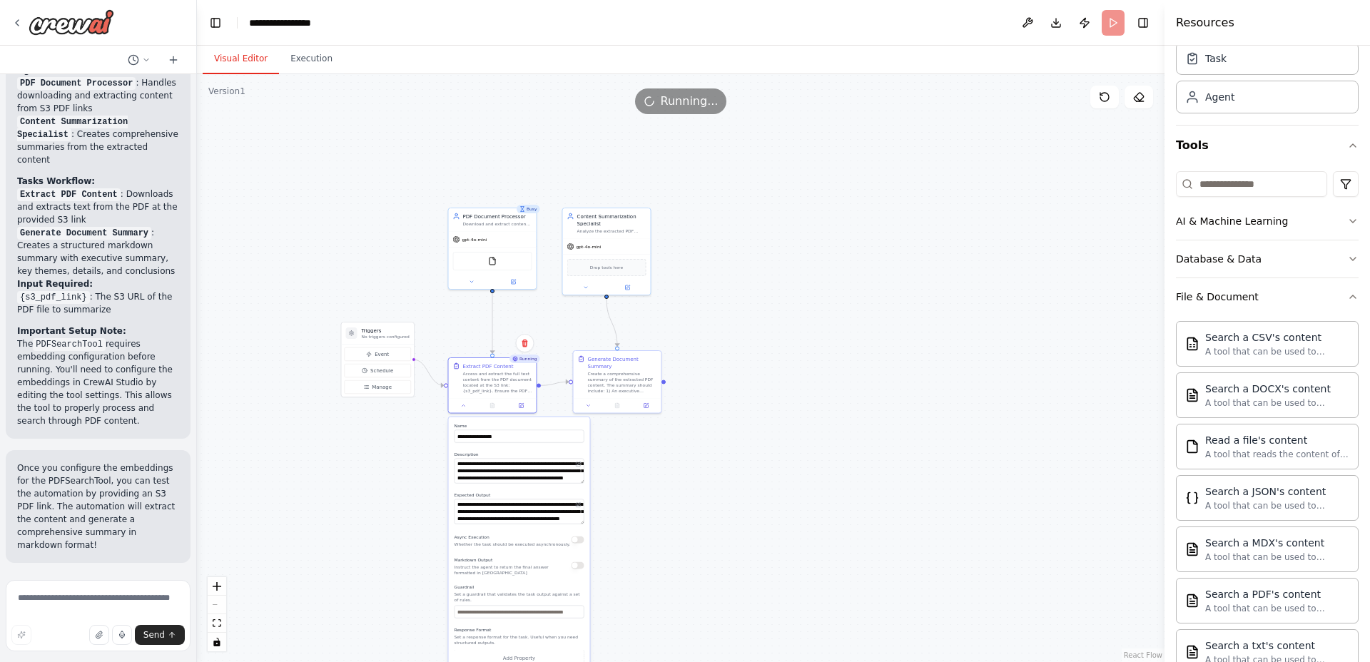
click at [710, 493] on div ".deletable-edge-delete-btn { width: 20px; height: 20px; border: 0px solid #ffff…" at bounding box center [681, 368] width 968 height 588
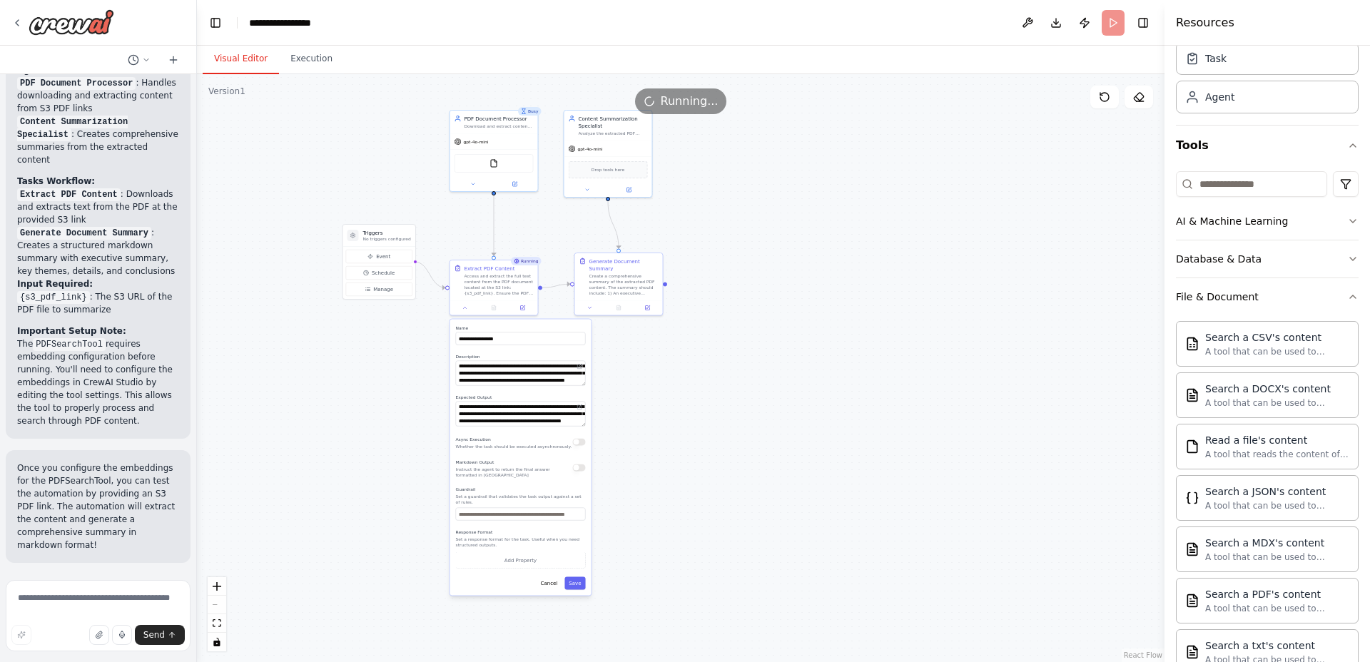
drag, startPoint x: 640, startPoint y: 592, endPoint x: 641, endPoint y: 495, distance: 97.8
click at [641, 495] on div ".deletable-edge-delete-btn { width: 20px; height: 20px; border: 0px solid #ffff…" at bounding box center [681, 368] width 968 height 588
click at [681, 476] on div ".deletable-edge-delete-btn { width: 20px; height: 20px; border: 0px solid #ffff…" at bounding box center [681, 368] width 968 height 588
click at [550, 584] on button "Cancel" at bounding box center [550, 583] width 26 height 13
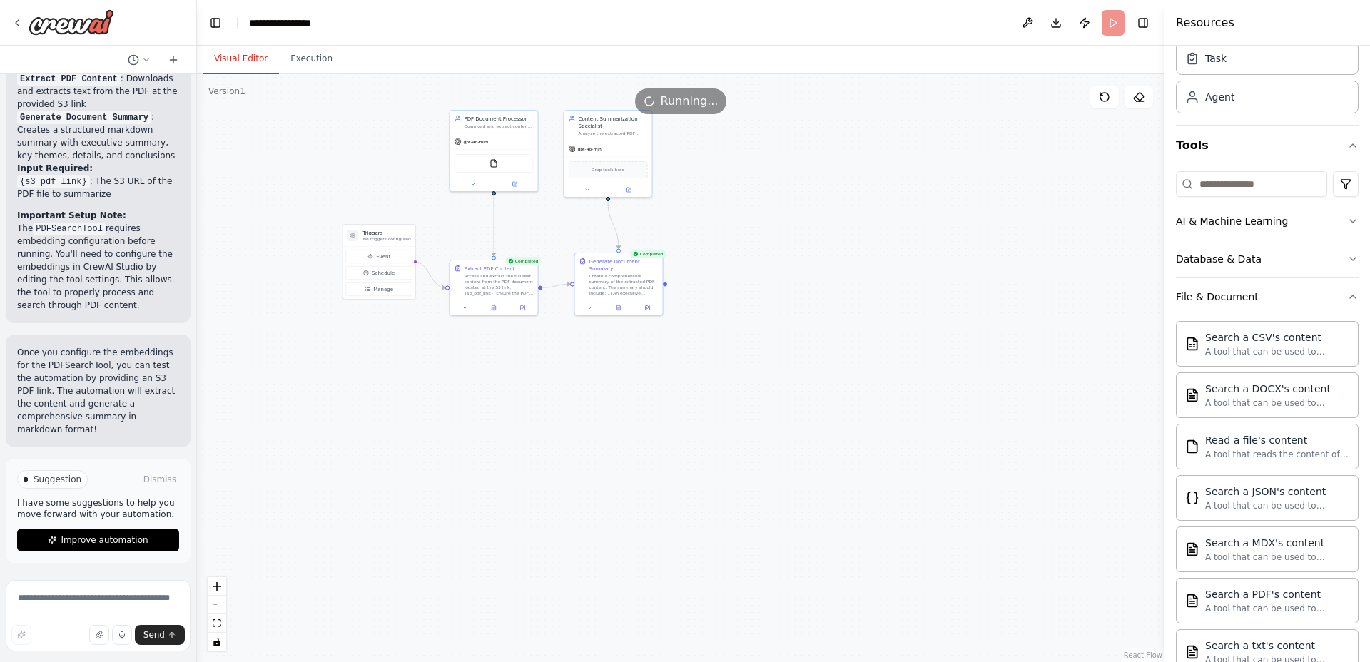
scroll to position [1356, 0]
drag, startPoint x: 552, startPoint y: 410, endPoint x: 590, endPoint y: 532, distance: 128.0
click at [590, 532] on div ".deletable-edge-delete-btn { width: 20px; height: 20px; border: 0px solid #ffff…" at bounding box center [681, 368] width 968 height 588
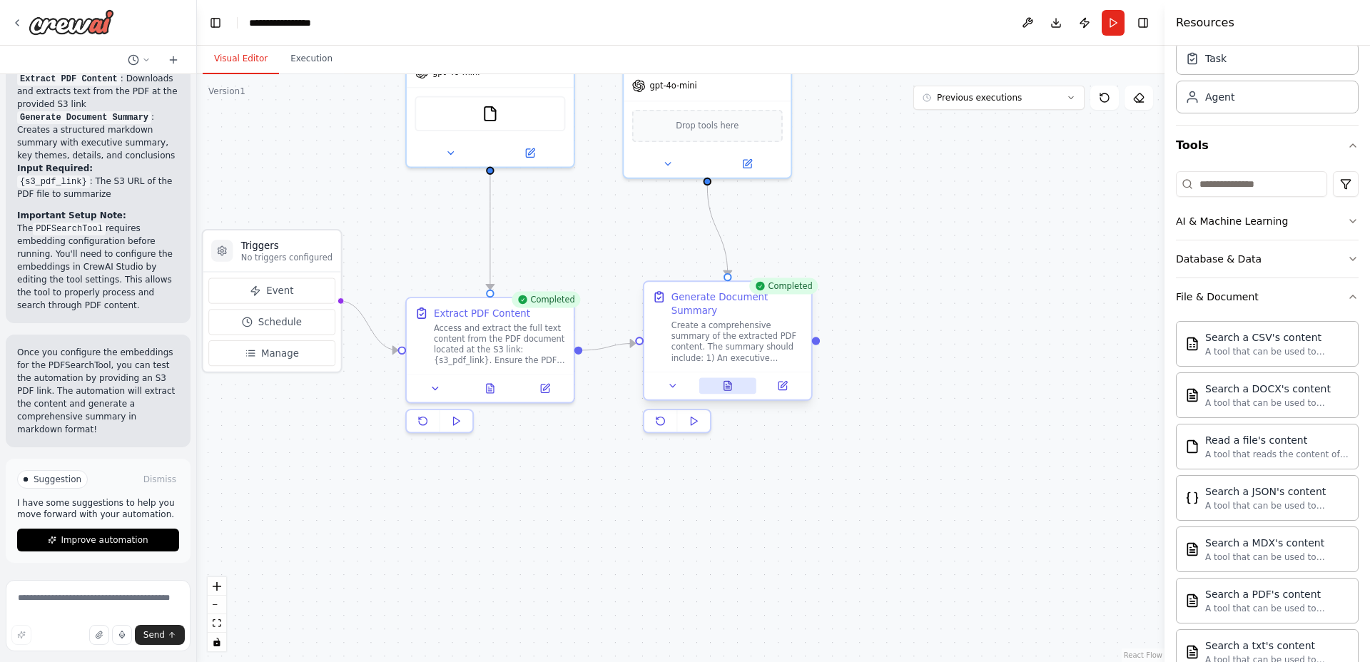
click at [725, 385] on icon at bounding box center [728, 385] width 7 height 9
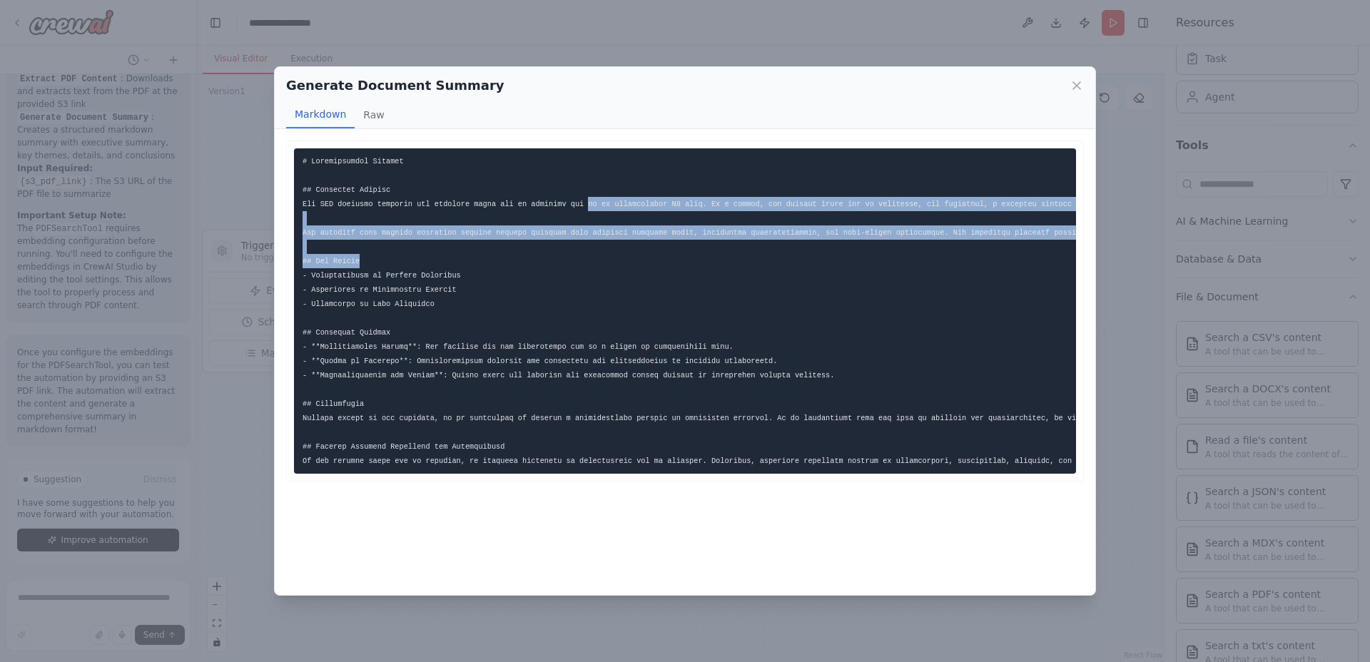
drag, startPoint x: 607, startPoint y: 203, endPoint x: 959, endPoint y: 267, distance: 357.7
click at [959, 267] on pre at bounding box center [685, 310] width 782 height 325
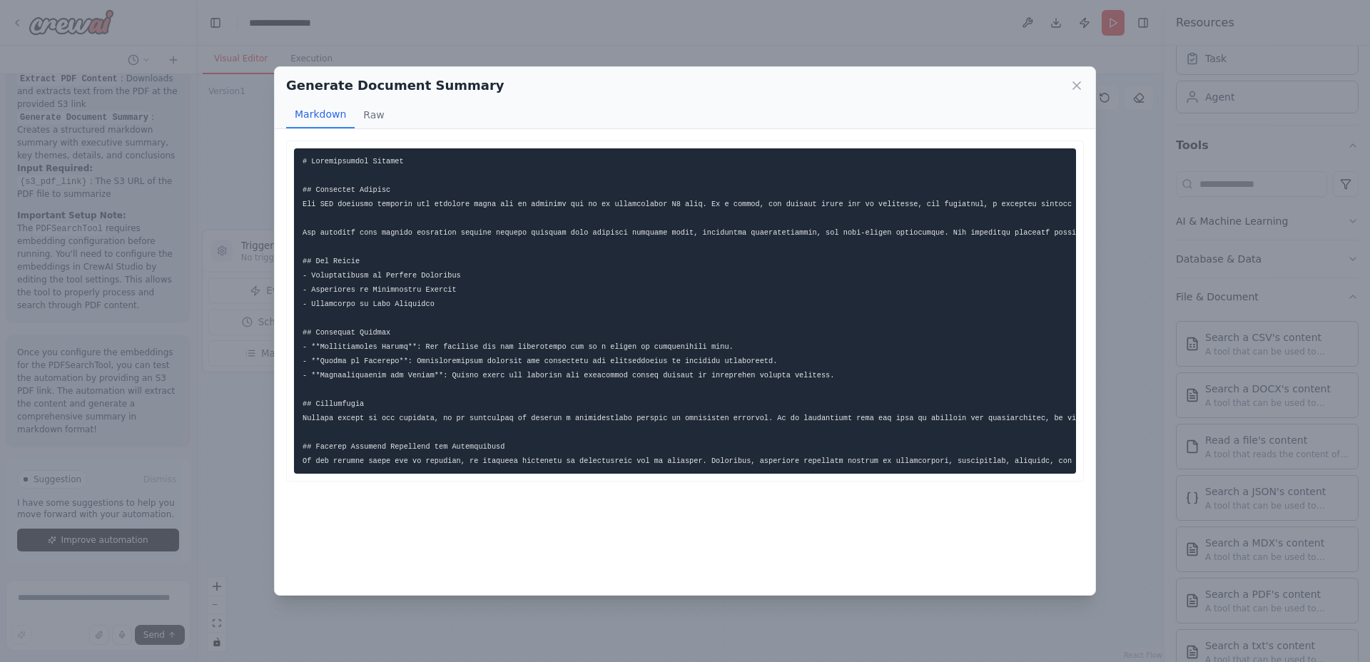
click at [771, 338] on pre at bounding box center [685, 310] width 782 height 325
click at [1076, 89] on icon at bounding box center [1077, 86] width 14 height 14
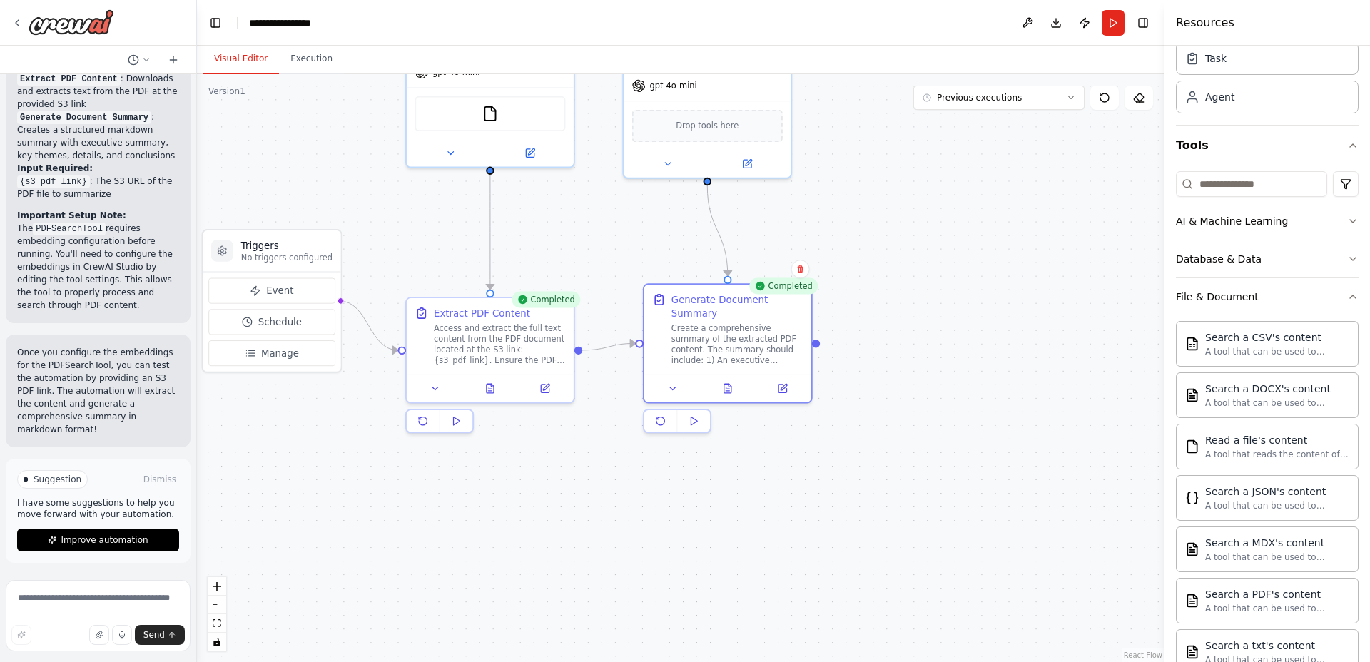
click at [939, 359] on div ".deletable-edge-delete-btn { width: 20px; height: 20px; border: 0px solid #ffff…" at bounding box center [681, 368] width 968 height 588
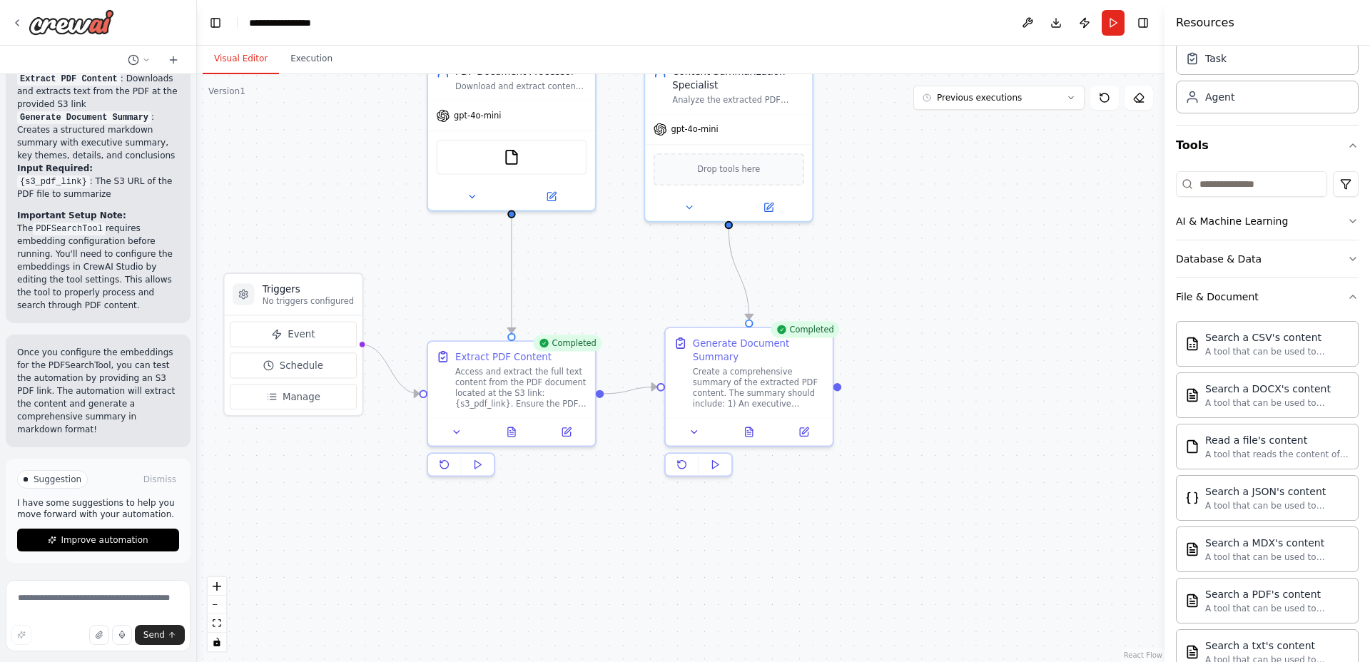
drag, startPoint x: 942, startPoint y: 285, endPoint x: 985, endPoint y: 371, distance: 96.7
click at [985, 371] on div ".deletable-edge-delete-btn { width: 20px; height: 20px; border: 0px solid #ffff…" at bounding box center [681, 368] width 968 height 588
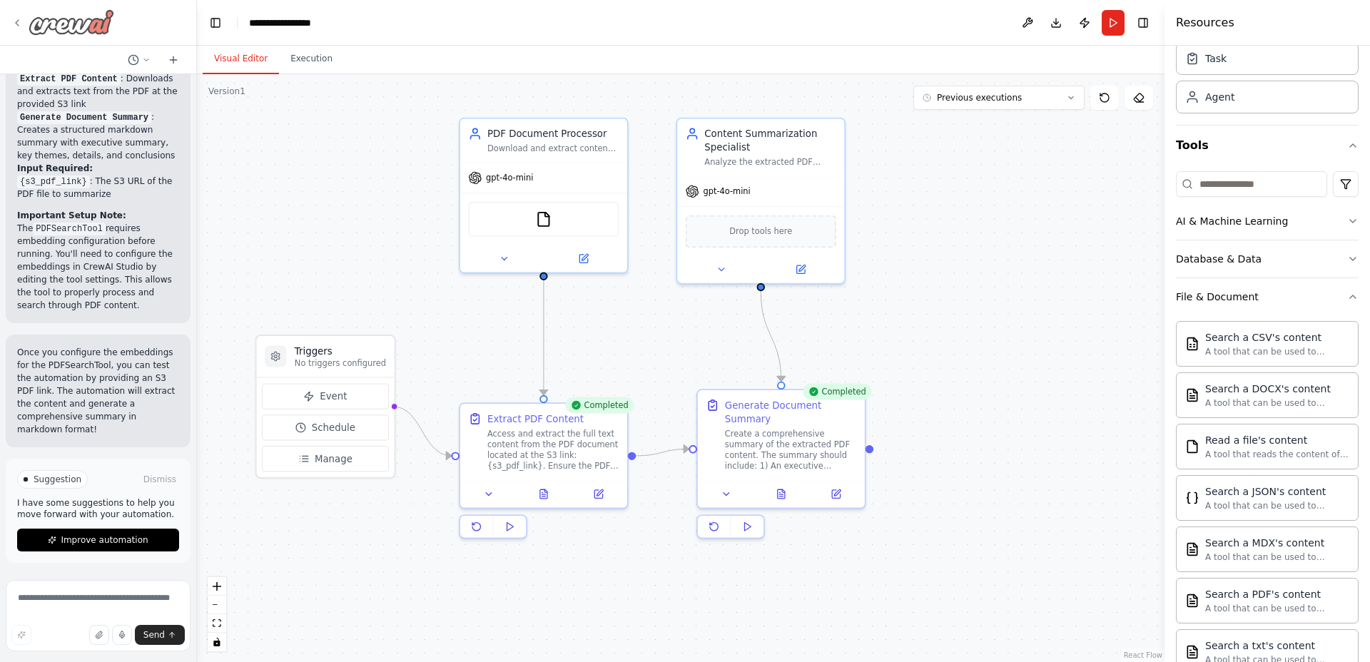
click at [20, 22] on icon at bounding box center [16, 22] width 11 height 11
